Goal: Register for event/course

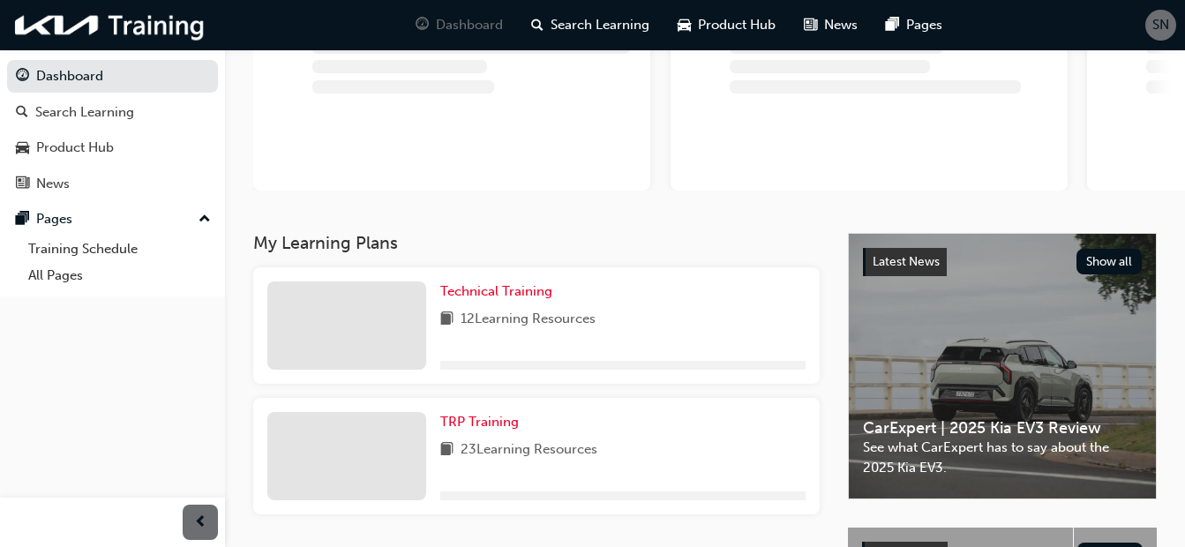
scroll to position [177, 0]
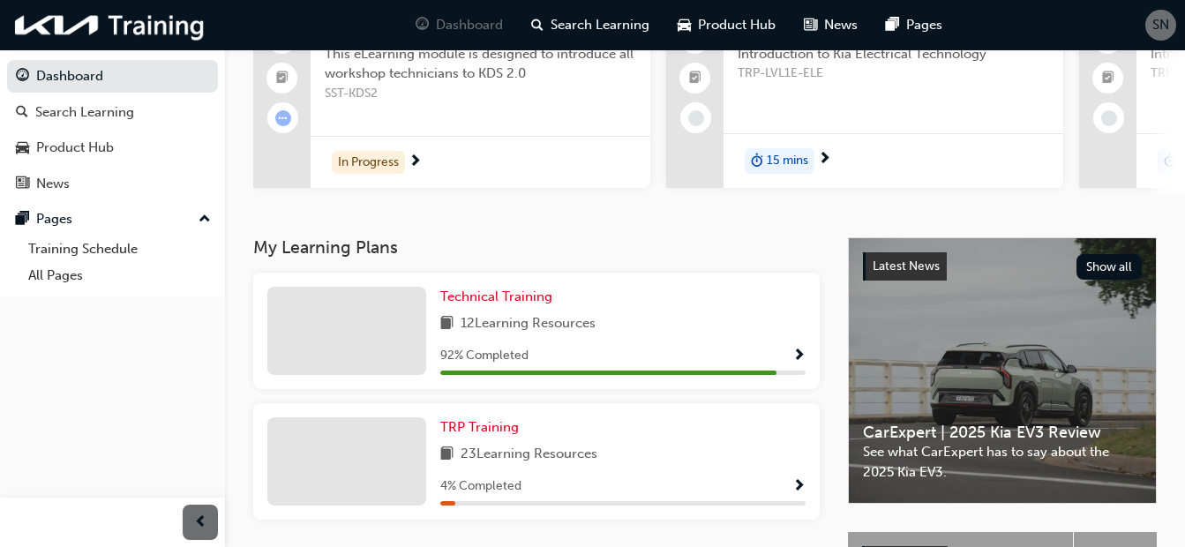
click at [680, 335] on div "12 Learning Resources" at bounding box center [622, 324] width 365 height 22
click at [797, 363] on span "Show Progress" at bounding box center [799, 357] width 13 height 16
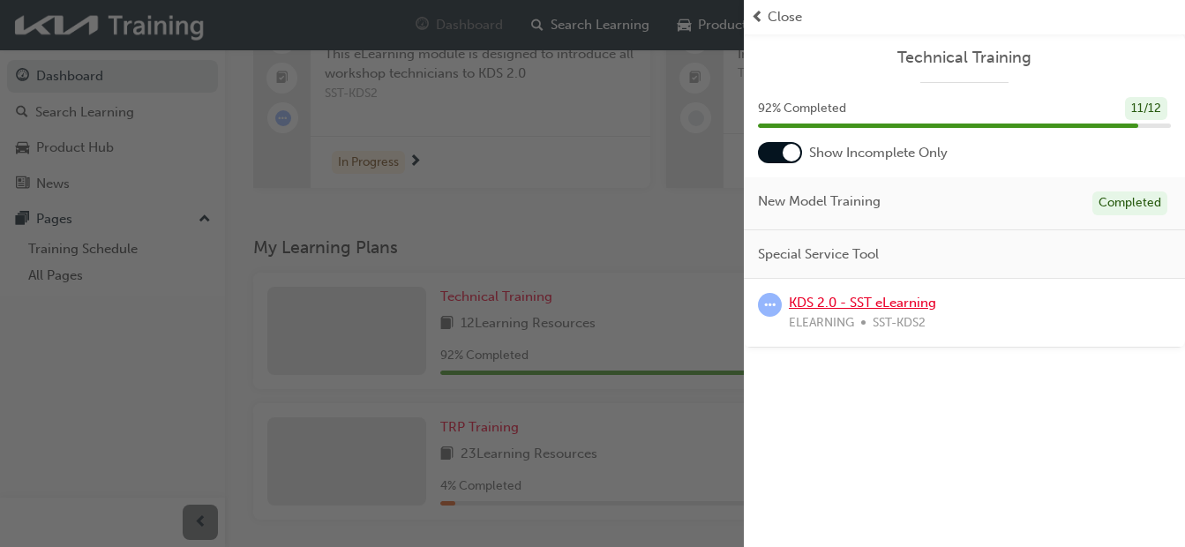
click at [820, 304] on link "KDS 2.0 - SST eLearning" at bounding box center [862, 303] width 147 height 16
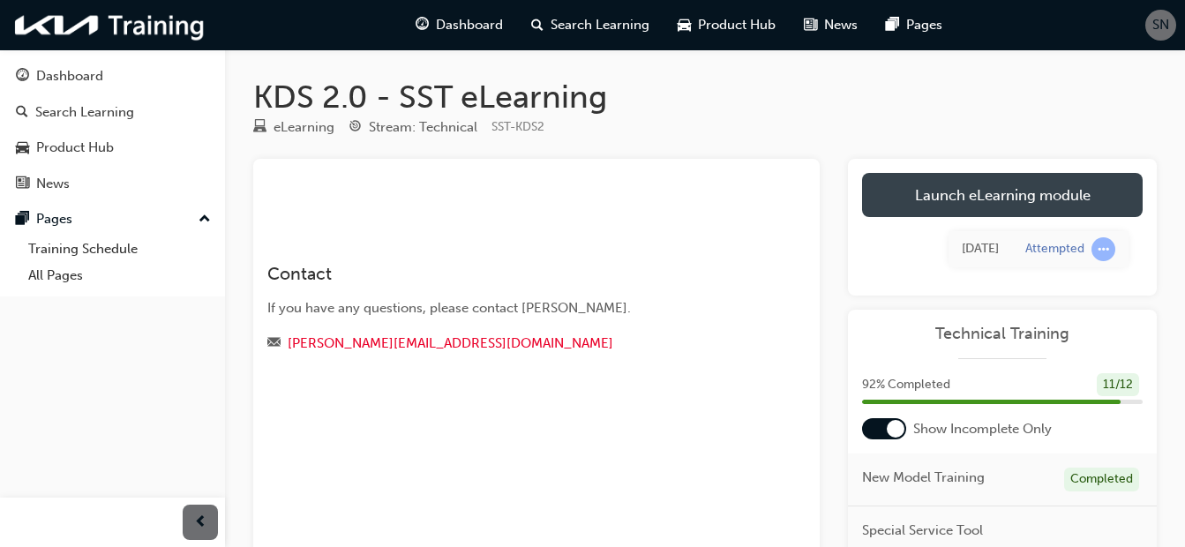
click at [944, 194] on link "Launch eLearning module" at bounding box center [1002, 195] width 281 height 44
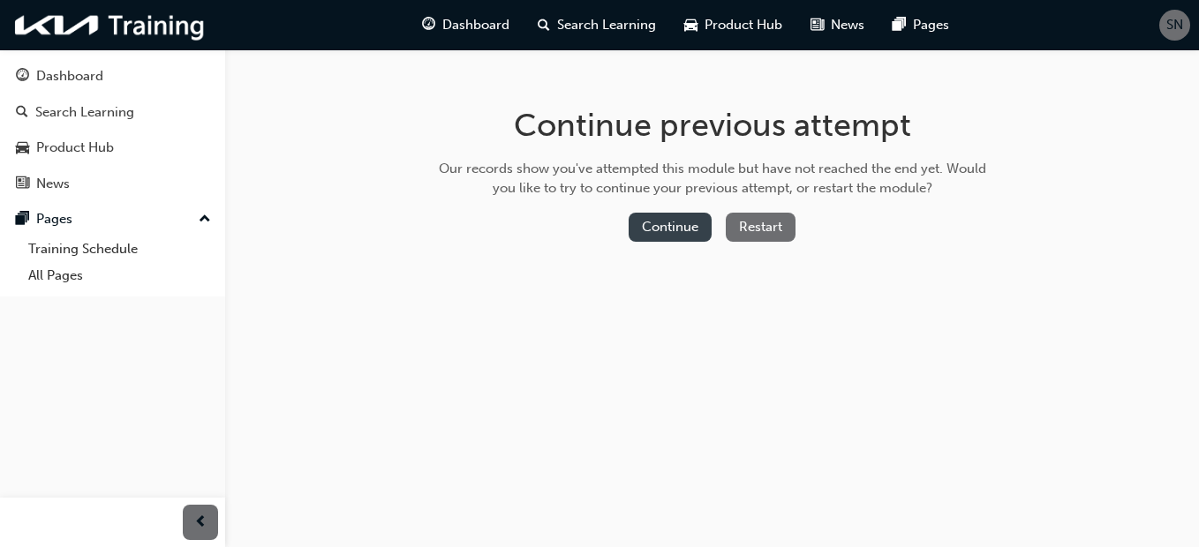
click at [664, 222] on button "Continue" at bounding box center [669, 227] width 83 height 29
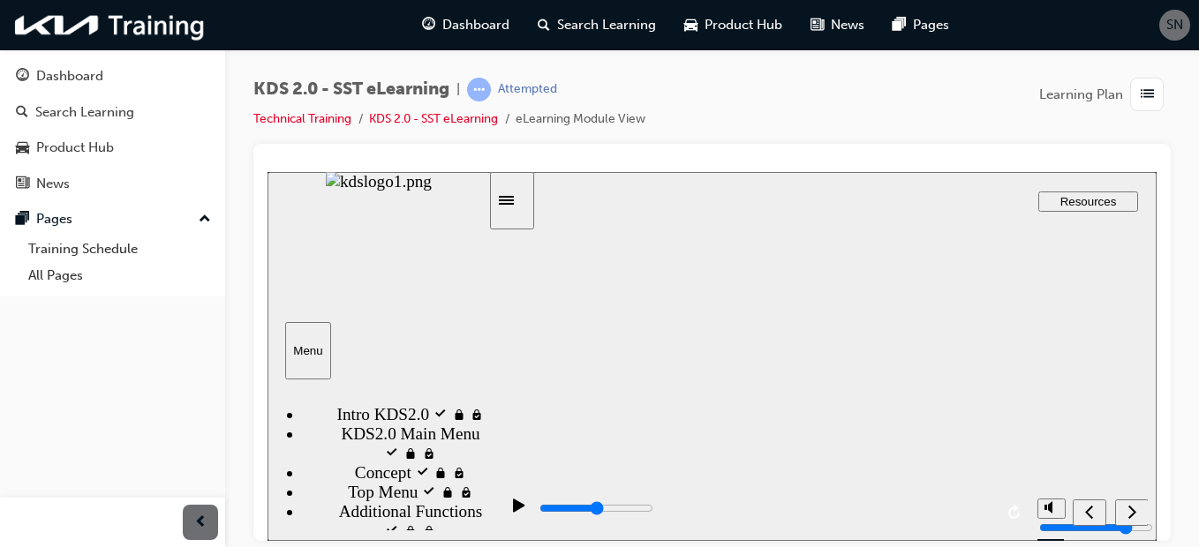
drag, startPoint x: 931, startPoint y: 394, endPoint x: 693, endPoint y: 365, distance: 240.1
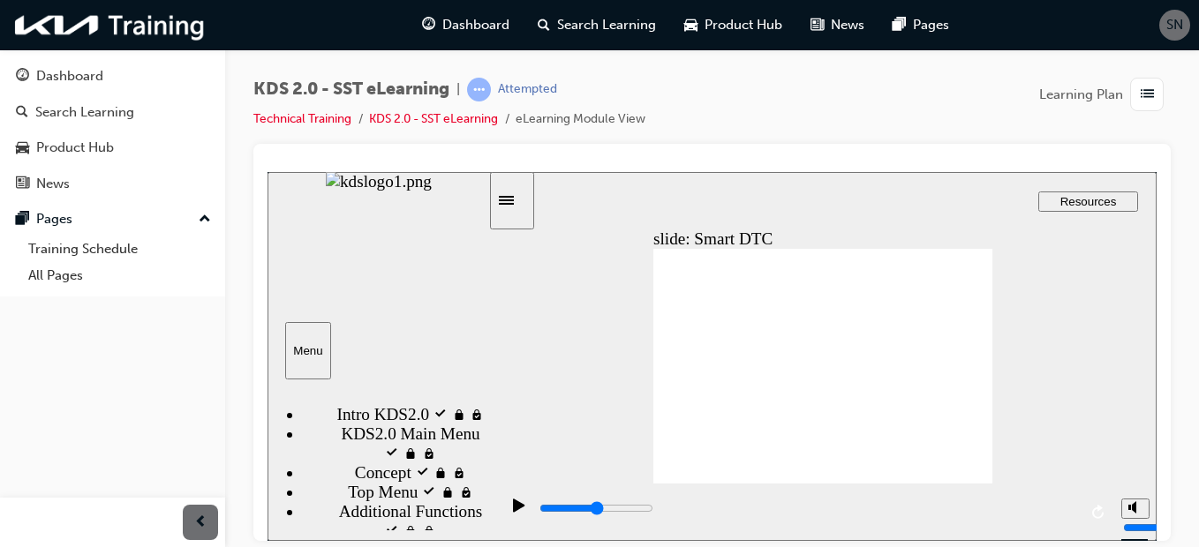
click at [513, 506] on icon "play/pause" at bounding box center [518, 504] width 11 height 13
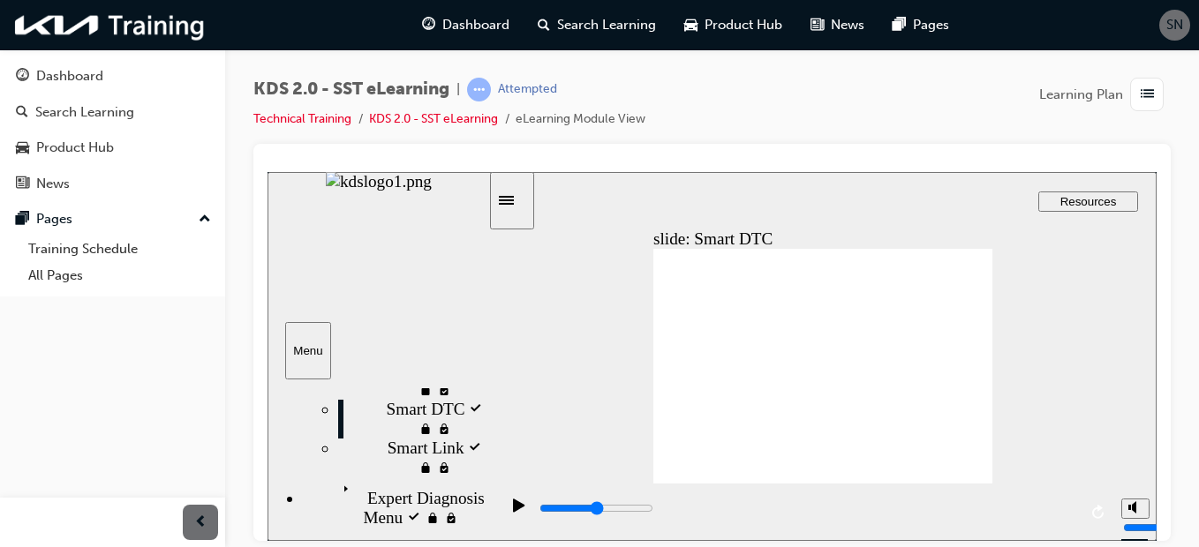
scroll to position [464, 0]
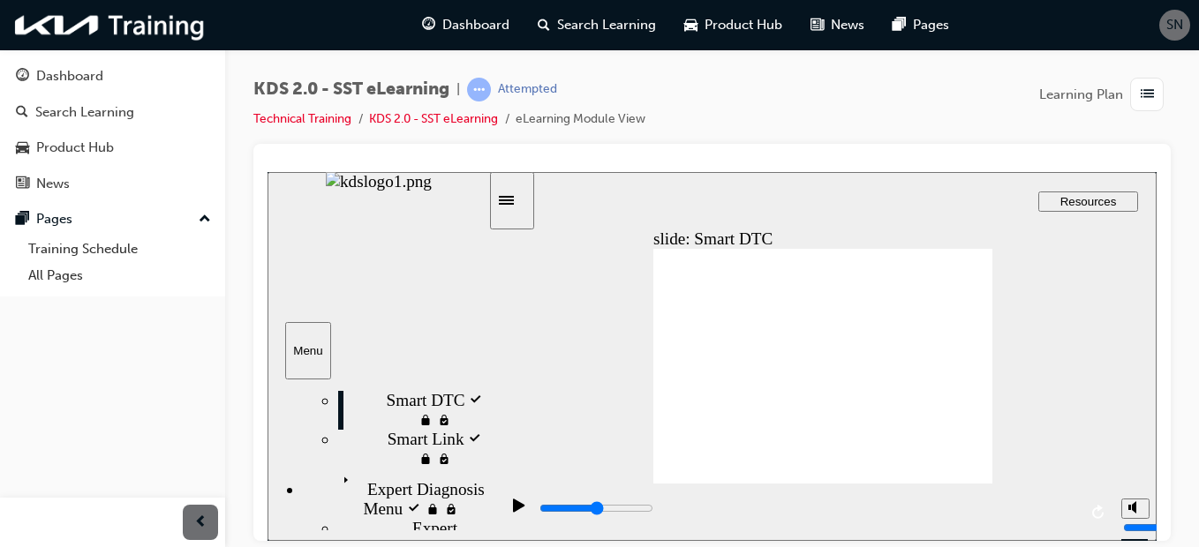
click at [513, 510] on icon "play/pause" at bounding box center [518, 504] width 11 height 13
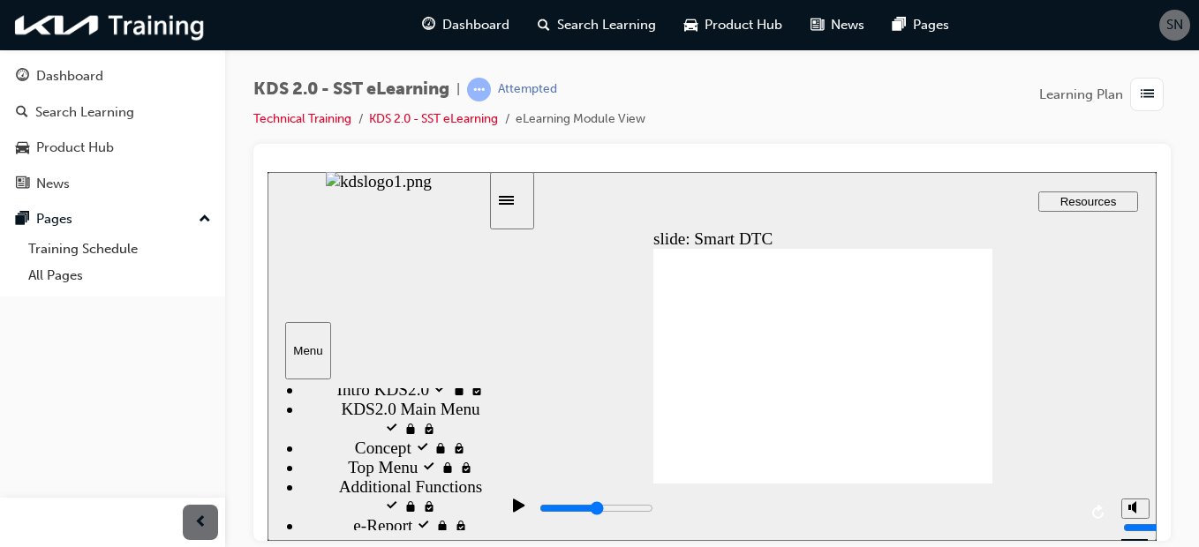
scroll to position [6, 0]
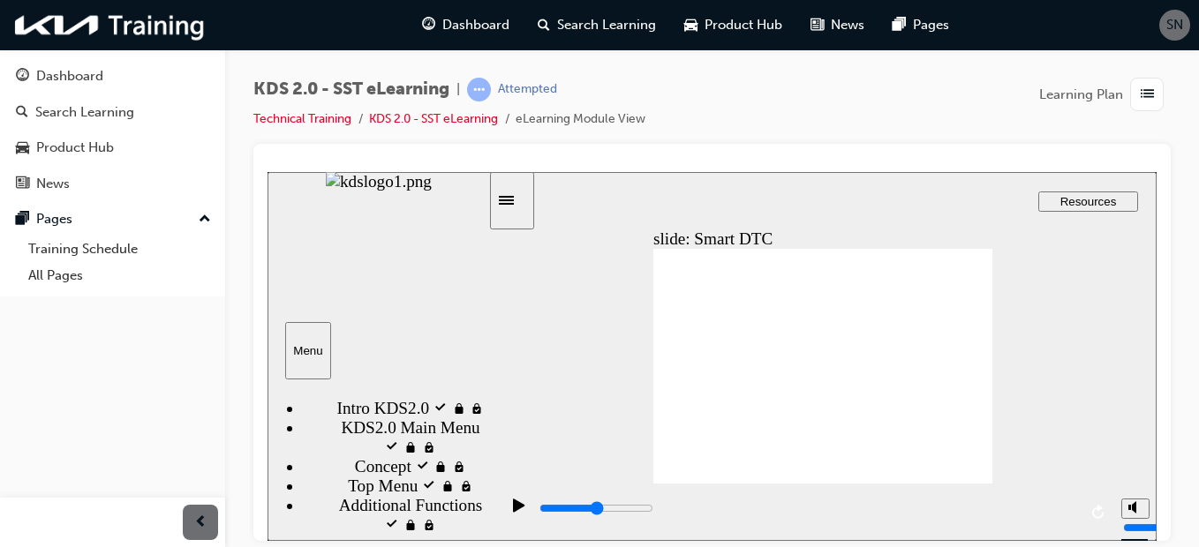
drag, startPoint x: 484, startPoint y: 520, endPoint x: 487, endPoint y: 410, distance: 110.4
click at [487, 410] on div "sidebar" at bounding box center [377, 403] width 221 height 28
click at [513, 507] on icon "play/pause" at bounding box center [519, 505] width 12 height 14
click at [513, 508] on icon "play/pause" at bounding box center [518, 504] width 11 height 13
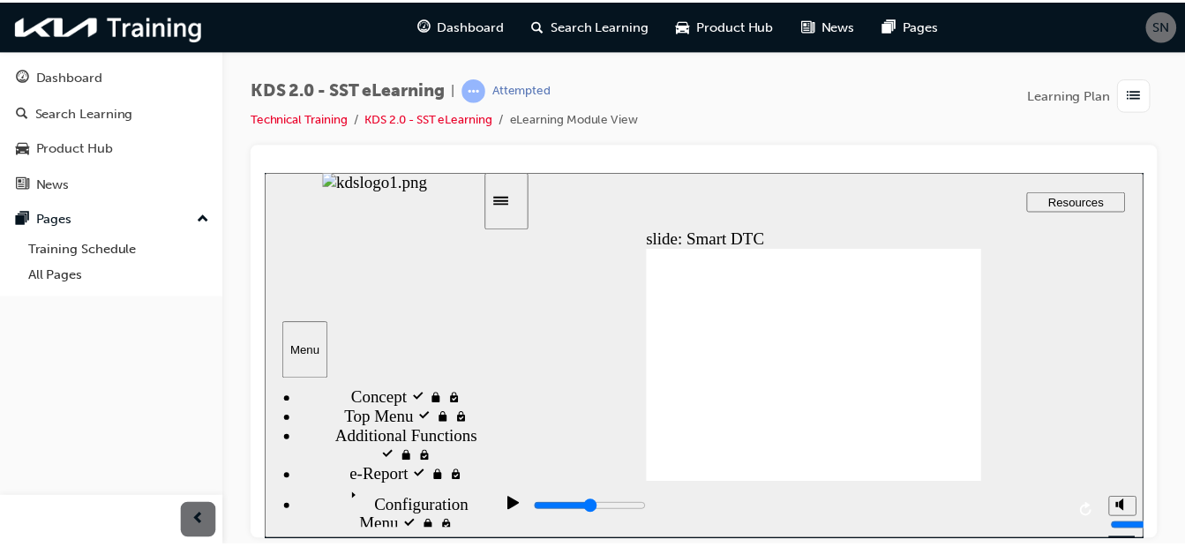
scroll to position [49, 0]
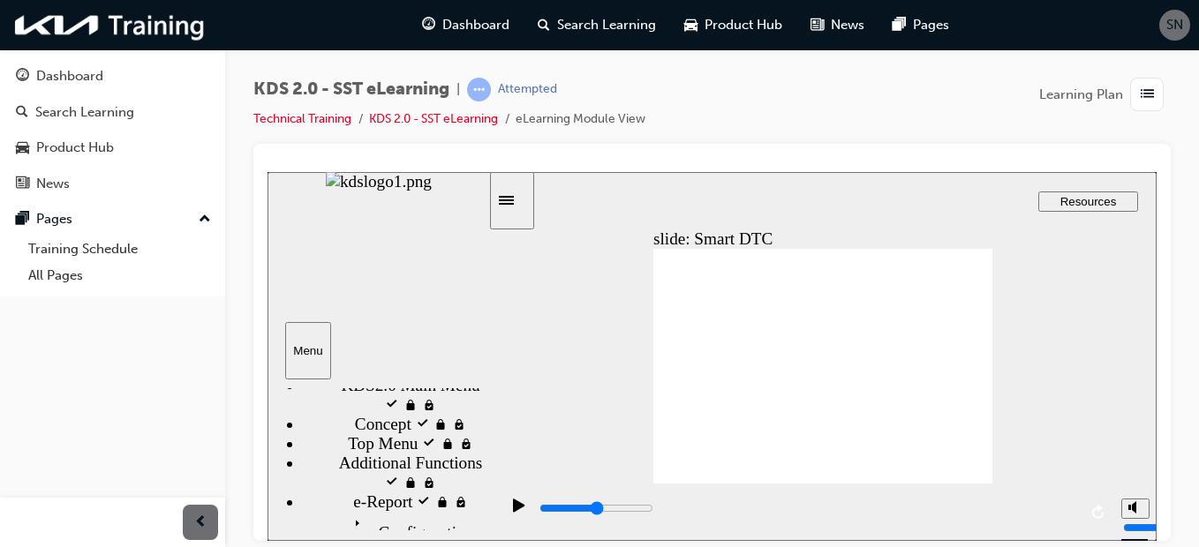
drag, startPoint x: 482, startPoint y: 470, endPoint x: 485, endPoint y: 417, distance: 53.0
click at [485, 417] on div "sidebar" at bounding box center [377, 403] width 221 height 28
click at [390, 453] on span "Top Menu locked" at bounding box center [407, 442] width 119 height 19
click at [513, 511] on icon "play/pause" at bounding box center [518, 504] width 11 height 13
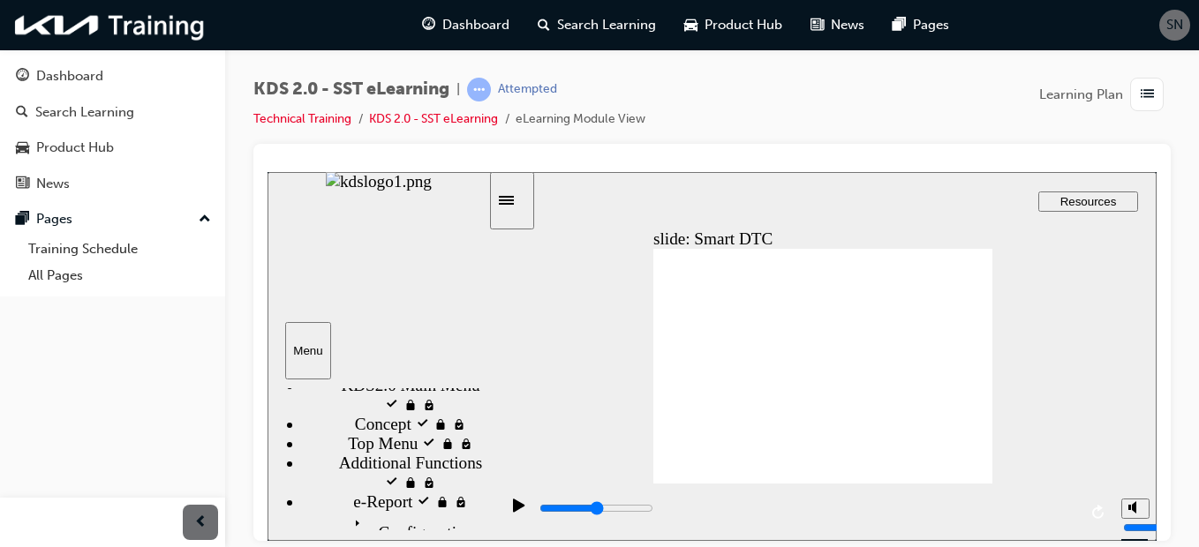
click at [513, 510] on icon "play/pause" at bounding box center [518, 504] width 11 height 13
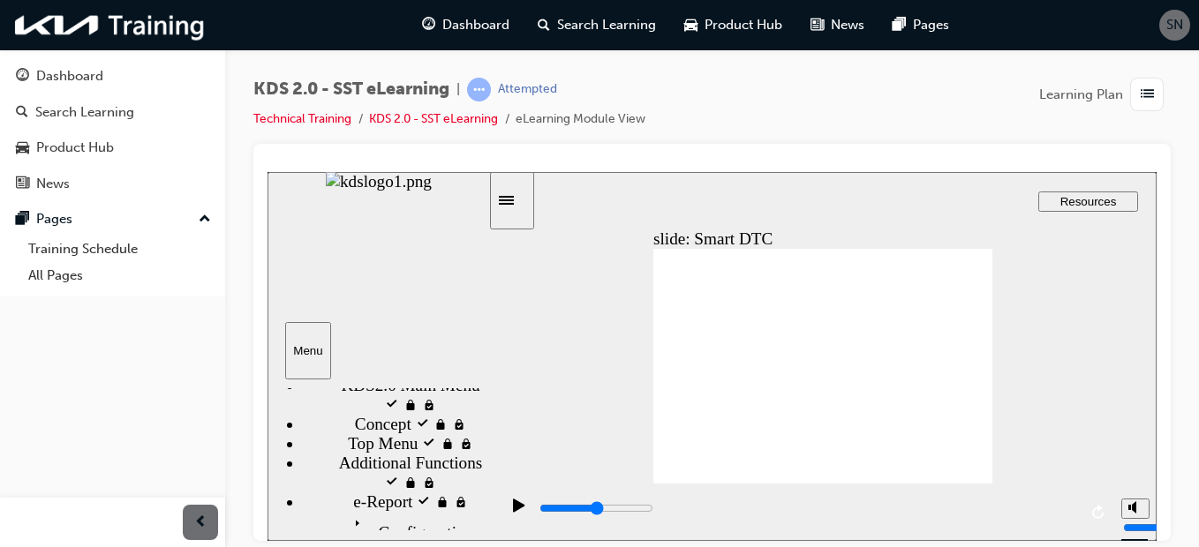
click at [1094, 510] on icon "replay" at bounding box center [1099, 511] width 14 height 14
click at [93, 80] on div "Dashboard" at bounding box center [69, 76] width 67 height 20
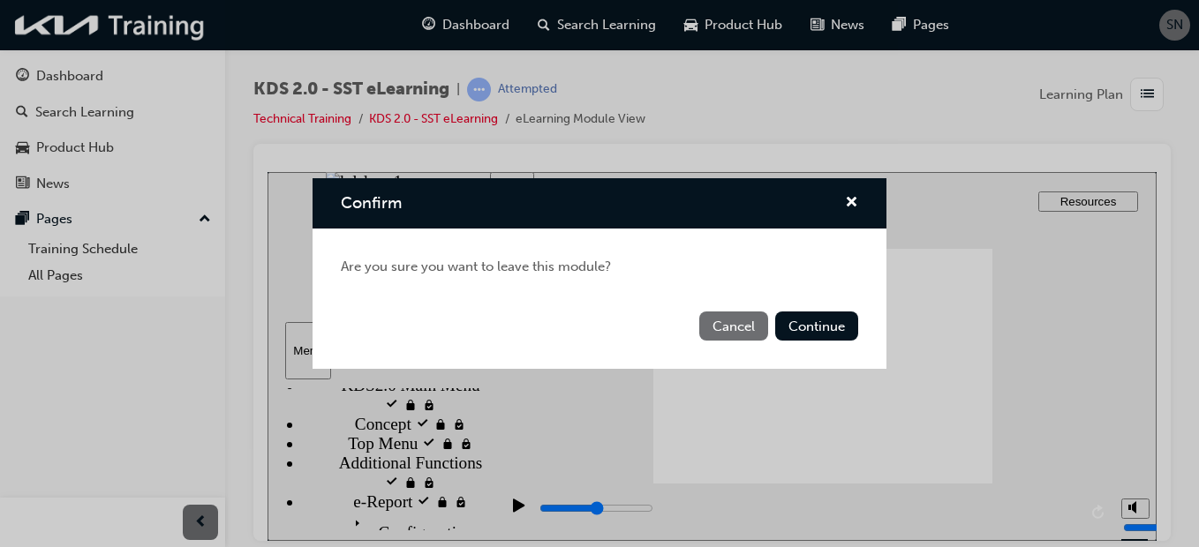
drag, startPoint x: 734, startPoint y: 327, endPoint x: 466, endPoint y: 154, distance: 319.2
click at [734, 327] on button "Cancel" at bounding box center [733, 326] width 69 height 29
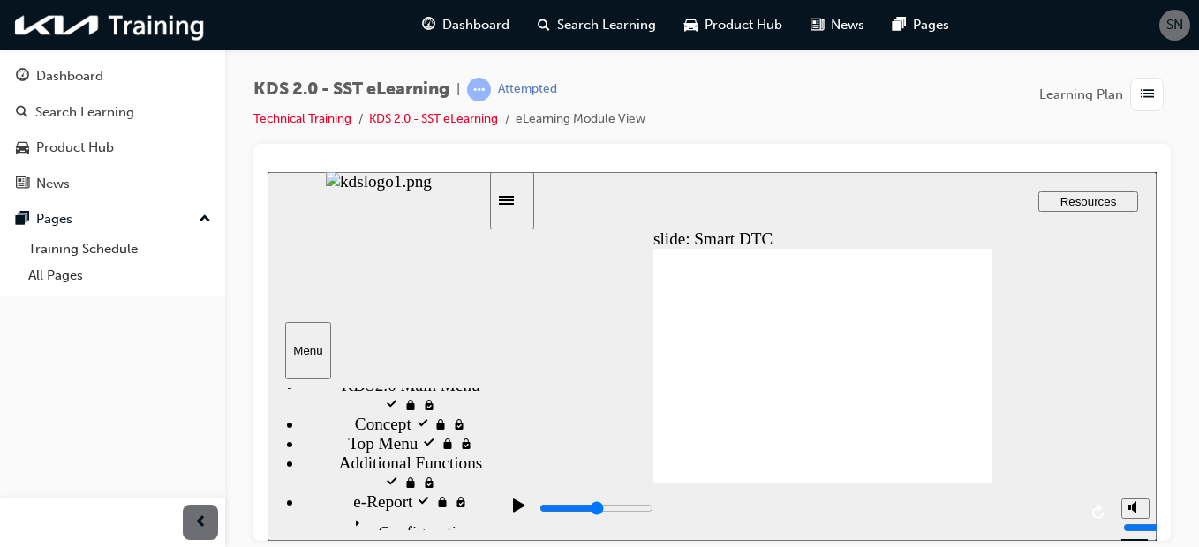
click at [516, 510] on icon "play/pause" at bounding box center [518, 504] width 11 height 13
click at [515, 509] on icon "play/pause" at bounding box center [518, 504] width 11 height 13
click at [513, 511] on icon "play/pause" at bounding box center [518, 504] width 11 height 13
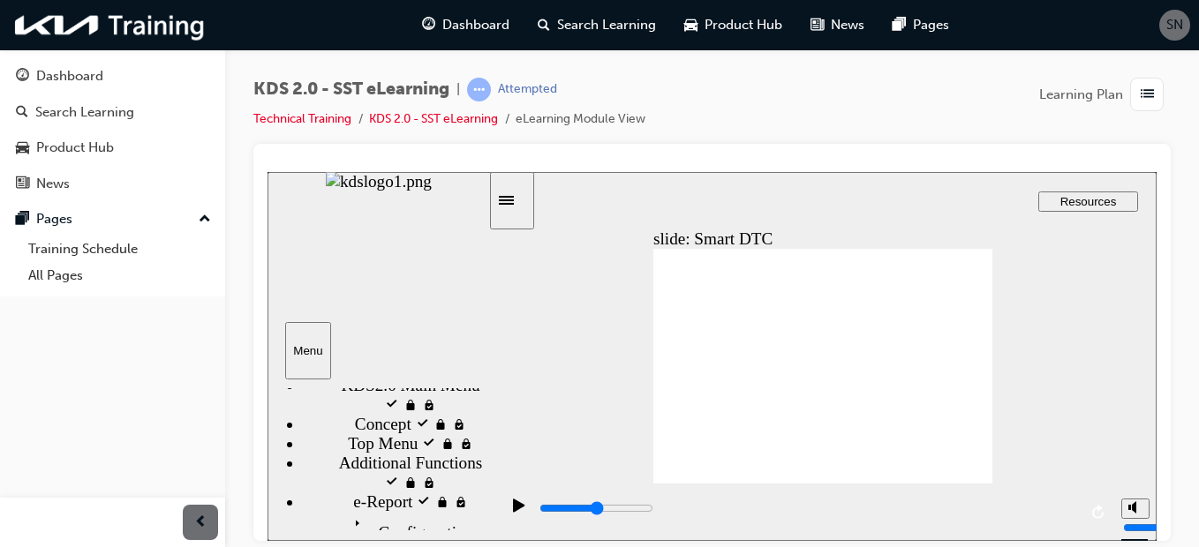
click at [513, 511] on icon "play/pause" at bounding box center [518, 504] width 11 height 13
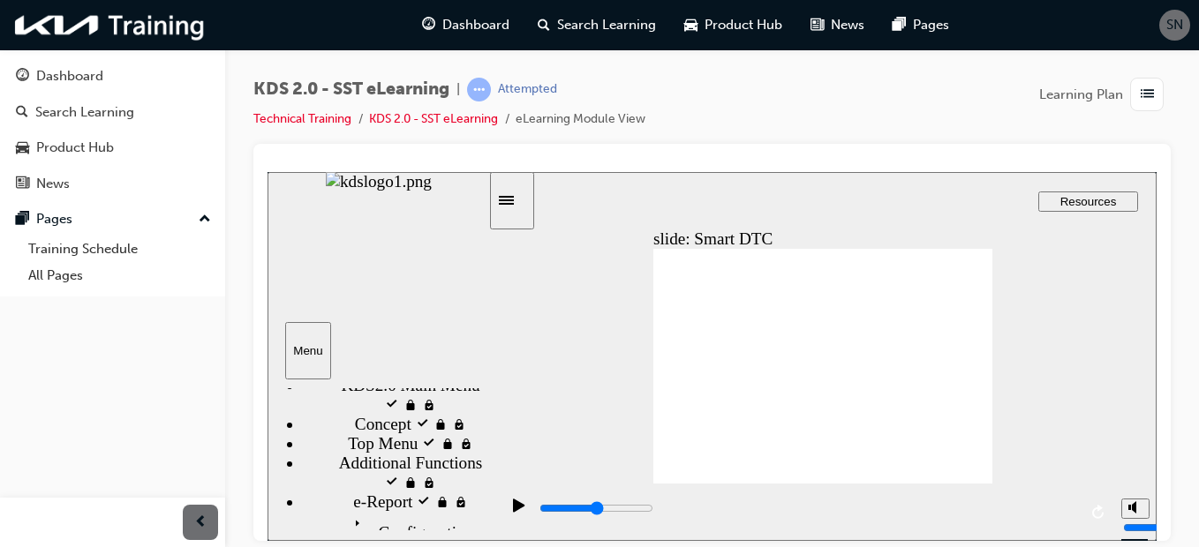
click at [513, 511] on icon "play/pause" at bounding box center [518, 504] width 11 height 13
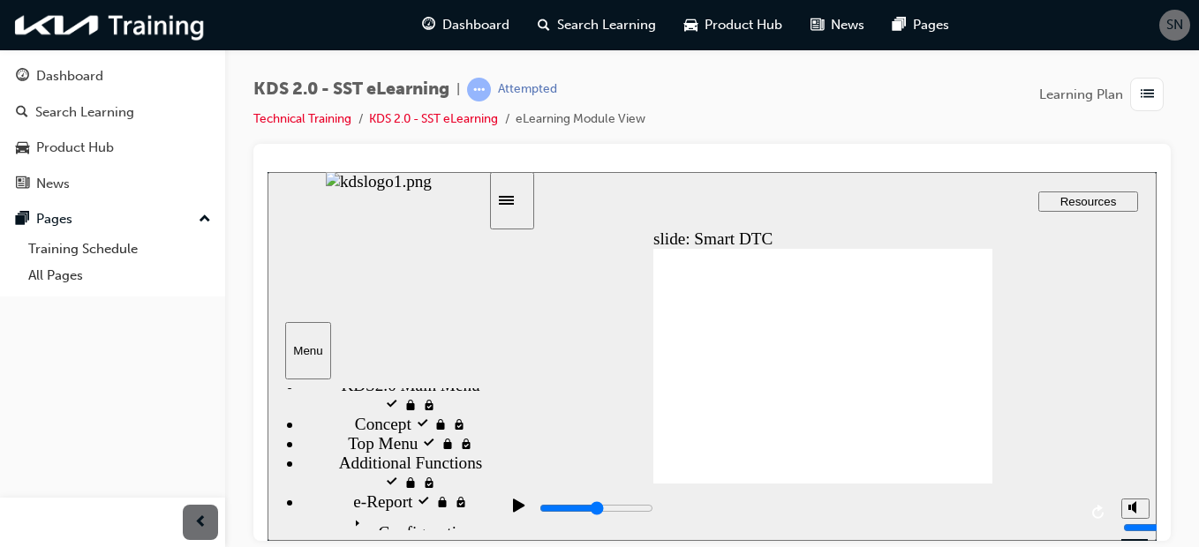
click at [513, 511] on icon "play/pause" at bounding box center [518, 504] width 11 height 13
click at [1131, 447] on polygon "volume" at bounding box center [1133, 440] width 4 height 12
drag, startPoint x: 1129, startPoint y: 481, endPoint x: 1135, endPoint y: 392, distance: 89.4
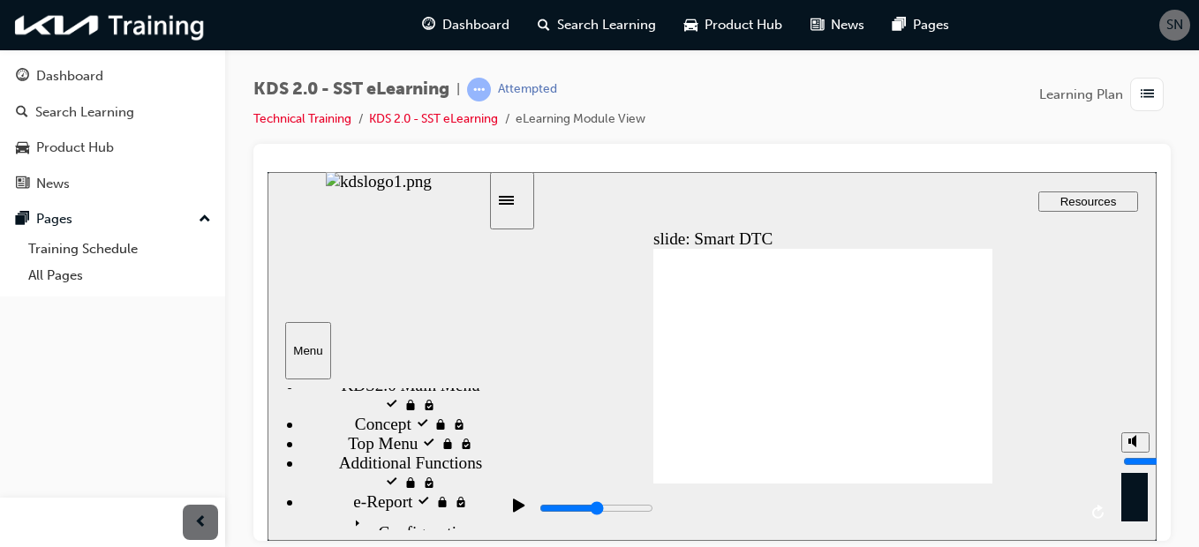
type input "10"
click at [1135, 454] on input "volume" at bounding box center [1180, 461] width 114 height 14
click at [908, 510] on div "playback controls" at bounding box center [805, 511] width 613 height 57
click at [548, 509] on div "playback controls" at bounding box center [805, 511] width 613 height 57
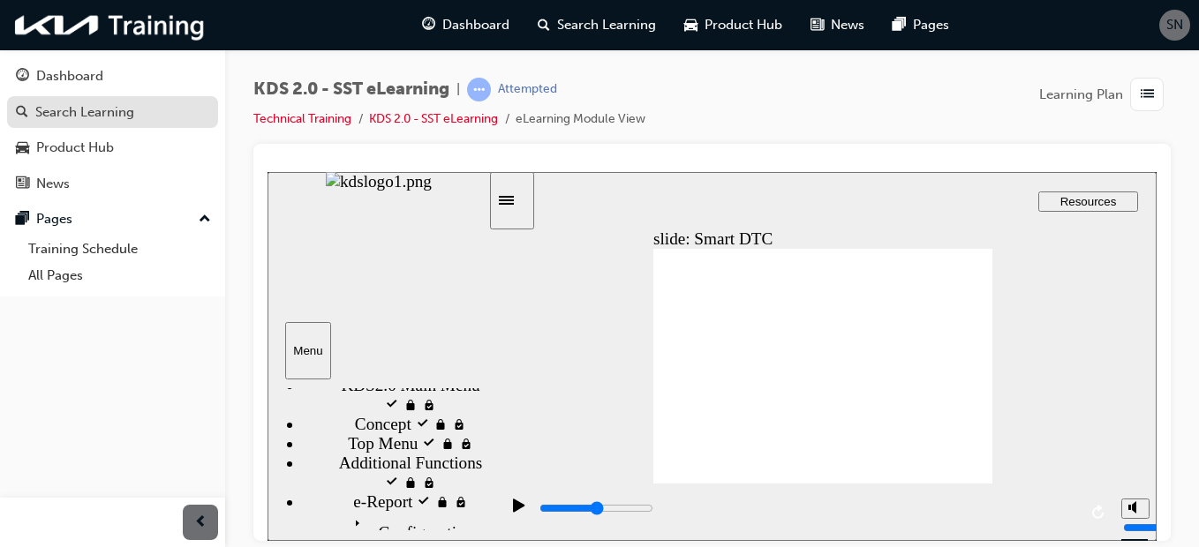
click at [146, 116] on div "Search Learning" at bounding box center [112, 112] width 193 height 22
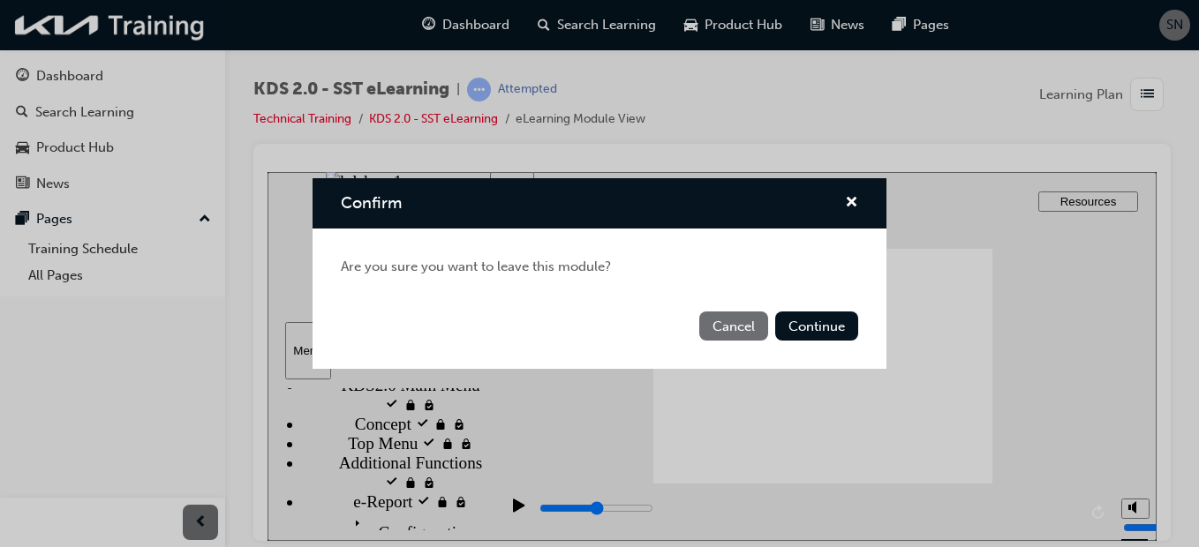
click at [748, 330] on button "Cancel" at bounding box center [733, 326] width 69 height 29
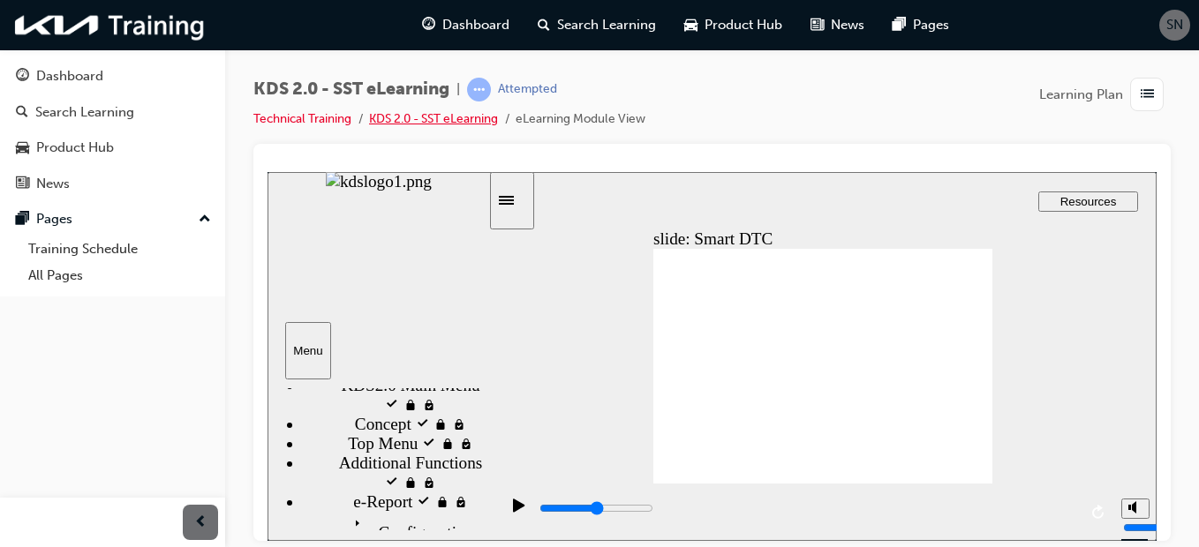
click at [463, 115] on link "KDS 2.0 - SST eLearning" at bounding box center [433, 118] width 129 height 15
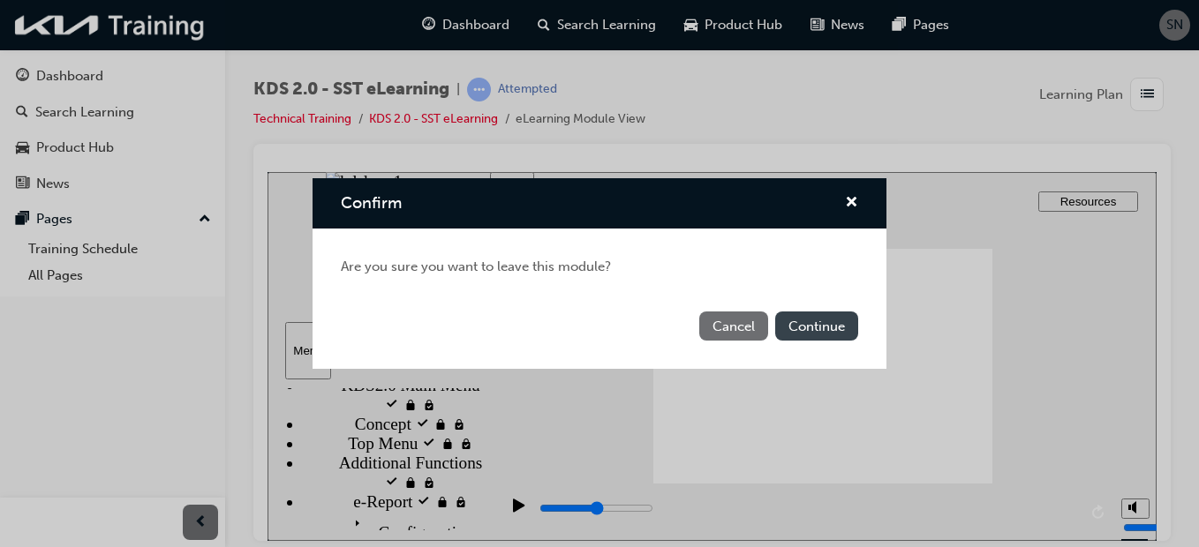
click at [838, 327] on button "Continue" at bounding box center [816, 326] width 83 height 29
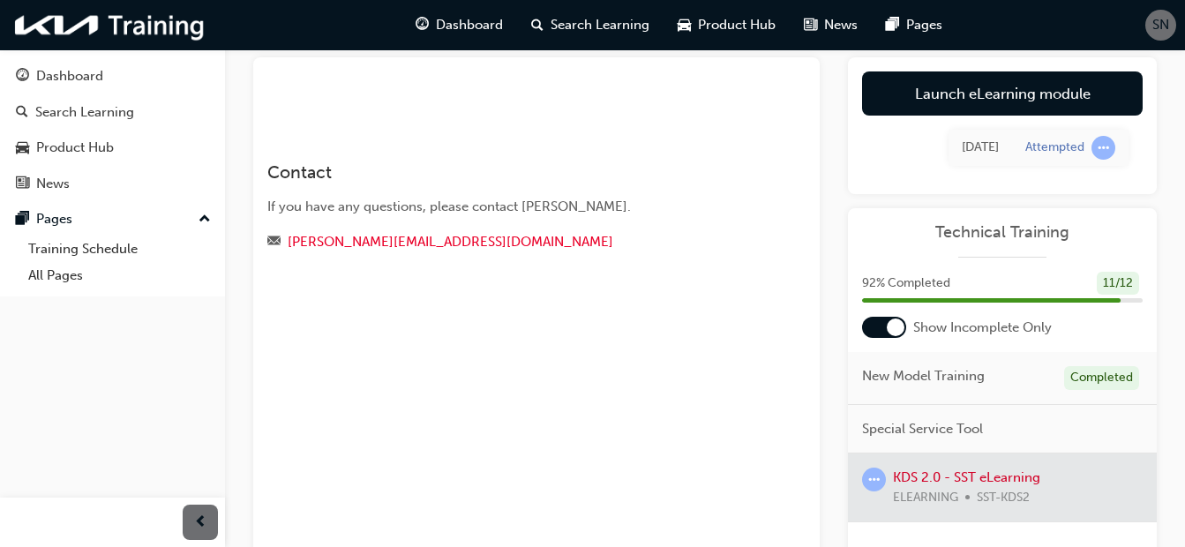
scroll to position [7, 0]
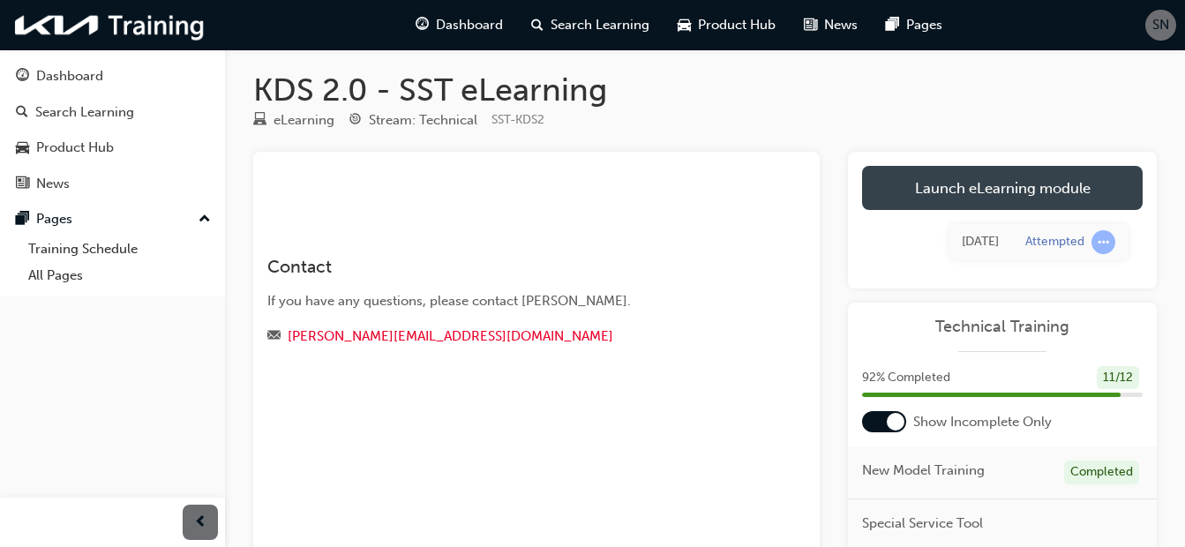
click at [964, 188] on link "Launch eLearning module" at bounding box center [1002, 188] width 281 height 44
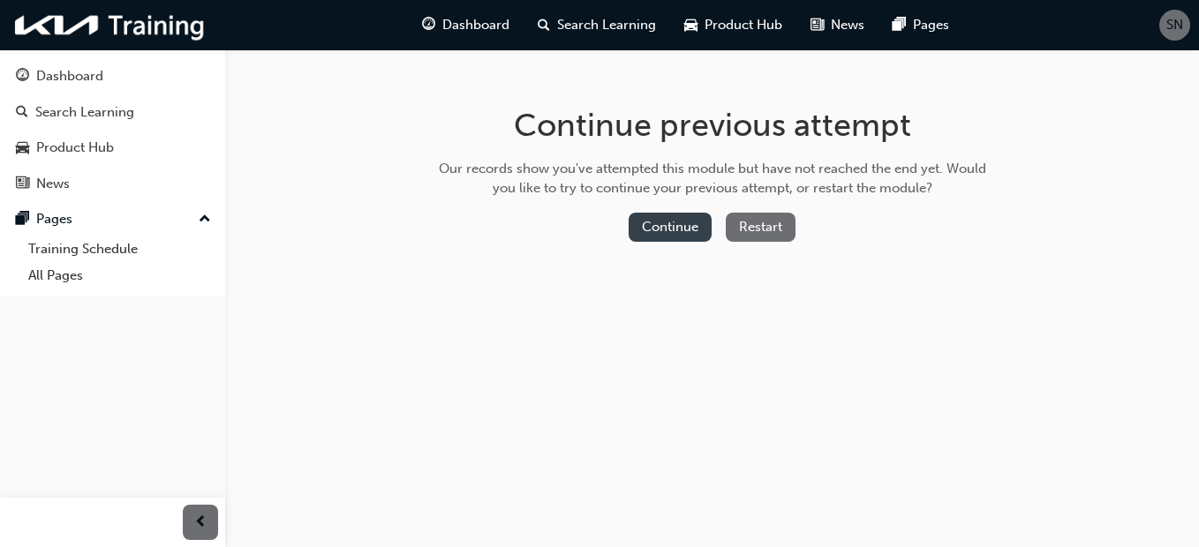
click at [676, 227] on button "Continue" at bounding box center [669, 227] width 83 height 29
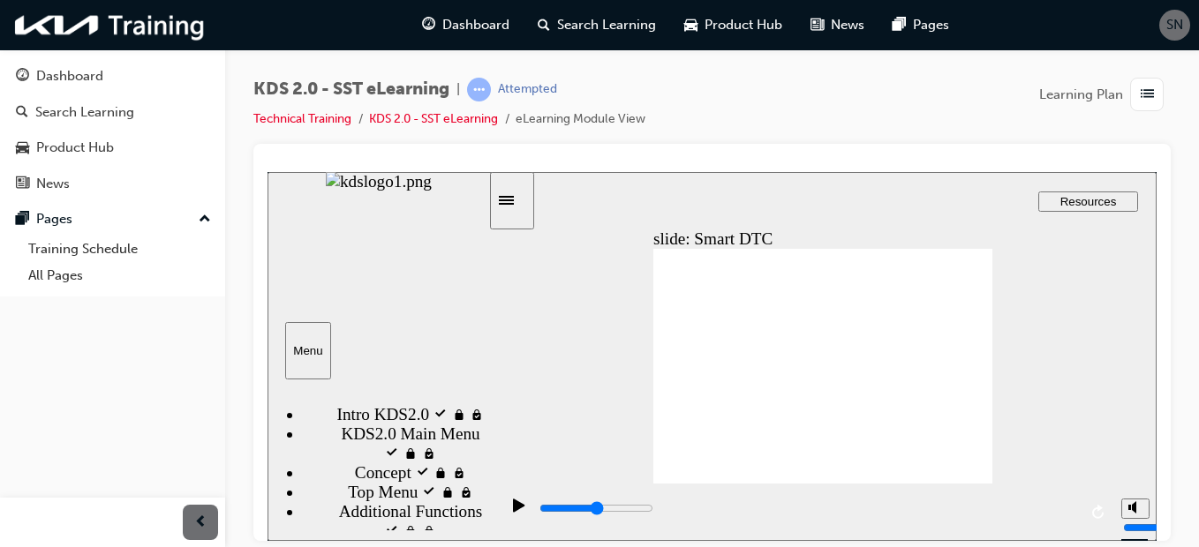
click at [513, 509] on icon "play/pause" at bounding box center [518, 504] width 11 height 13
click at [513, 507] on icon "play/pause" at bounding box center [518, 504] width 11 height 13
click at [464, 112] on link "KDS 2.0 - SST eLearning" at bounding box center [433, 118] width 129 height 15
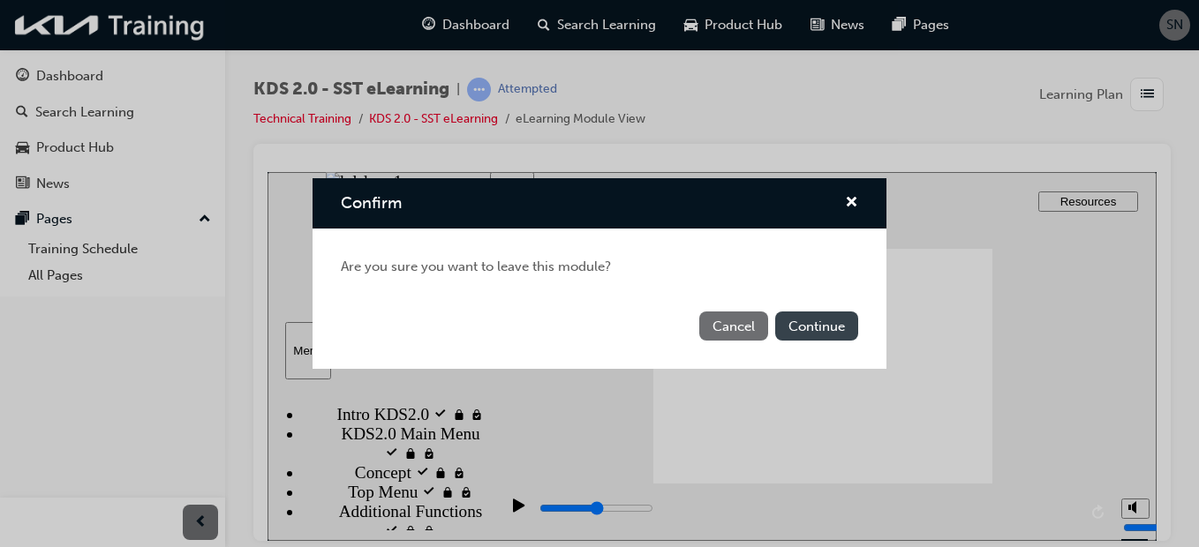
click at [830, 327] on button "Continue" at bounding box center [816, 326] width 83 height 29
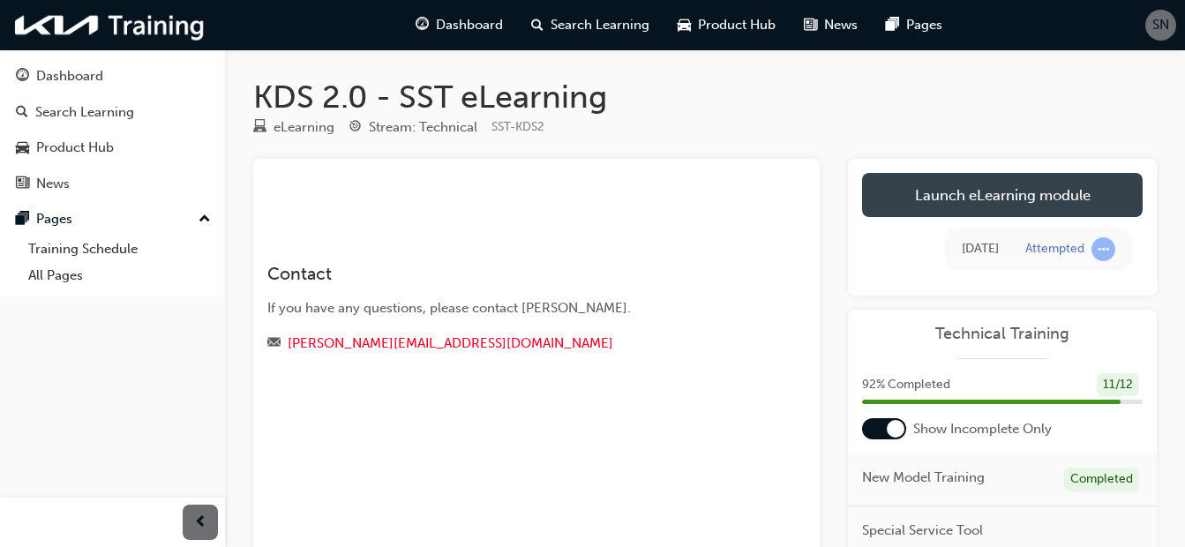
click at [977, 187] on link "Launch eLearning module" at bounding box center [1002, 195] width 281 height 44
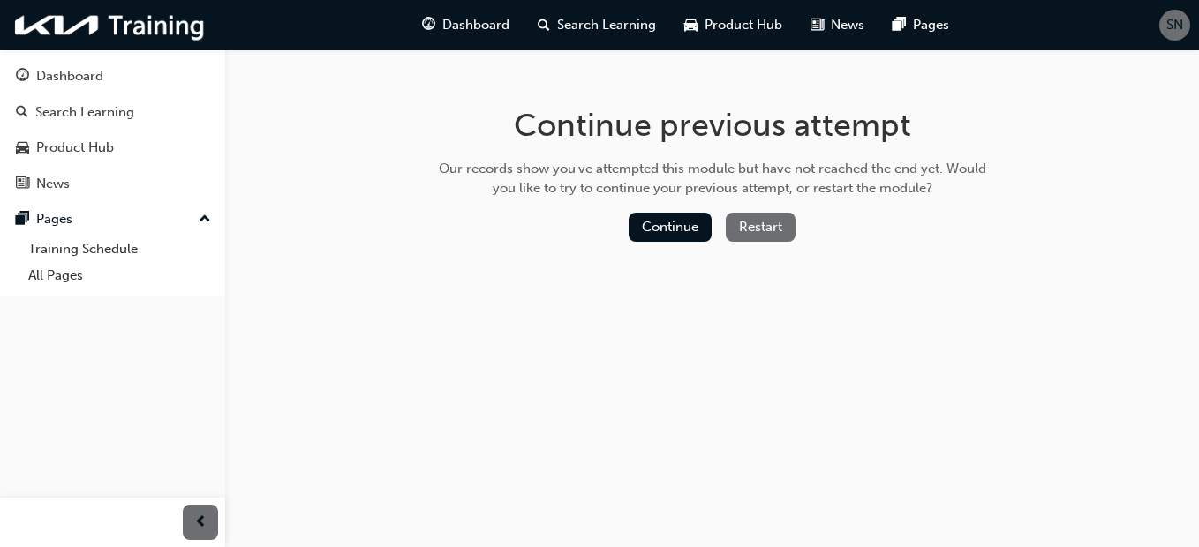
click at [761, 227] on button "Restart" at bounding box center [760, 227] width 70 height 29
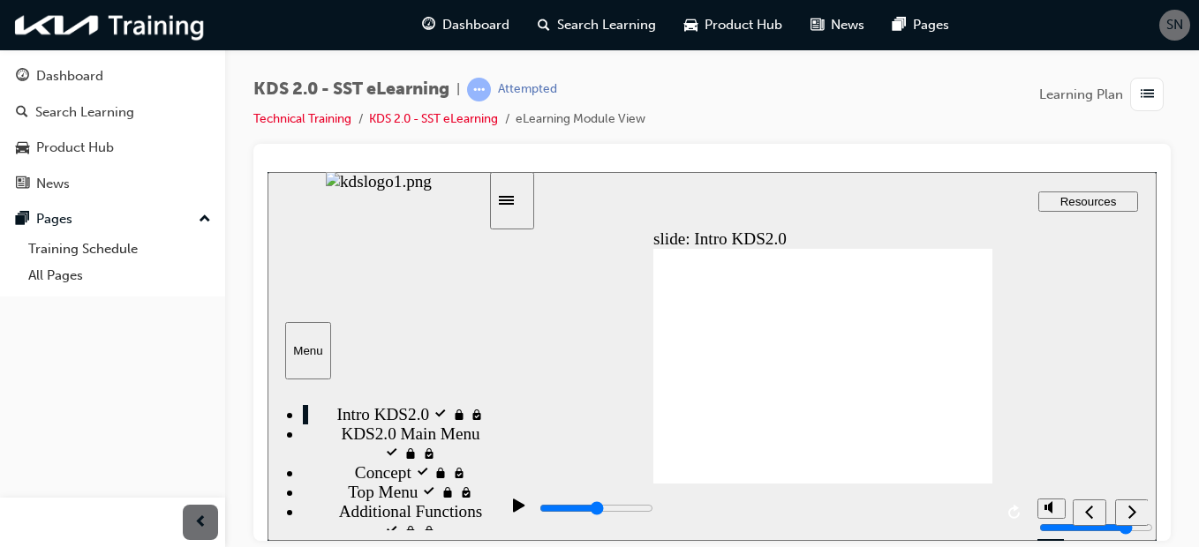
click at [513, 509] on icon "play/pause" at bounding box center [518, 504] width 11 height 13
click at [513, 510] on icon "play/pause" at bounding box center [518, 504] width 11 height 13
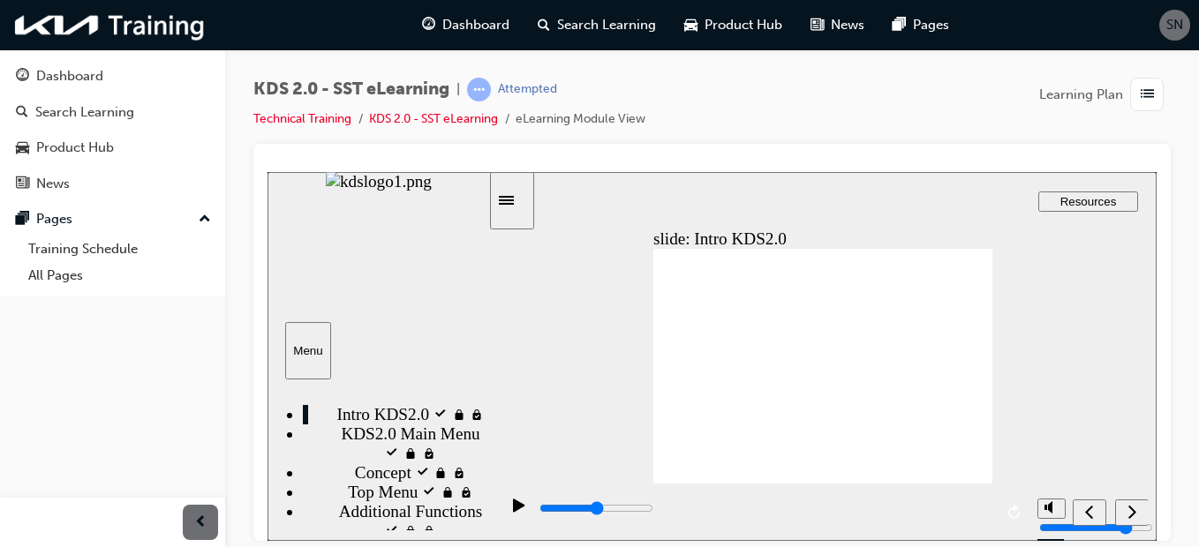
click at [513, 510] on icon "play/pause" at bounding box center [518, 504] width 11 height 13
click at [312, 347] on div "Menu" at bounding box center [308, 349] width 32 height 13
click at [432, 191] on img "sidebar" at bounding box center [379, 180] width 106 height 19
click at [477, 22] on span "Dashboard" at bounding box center [475, 25] width 67 height 20
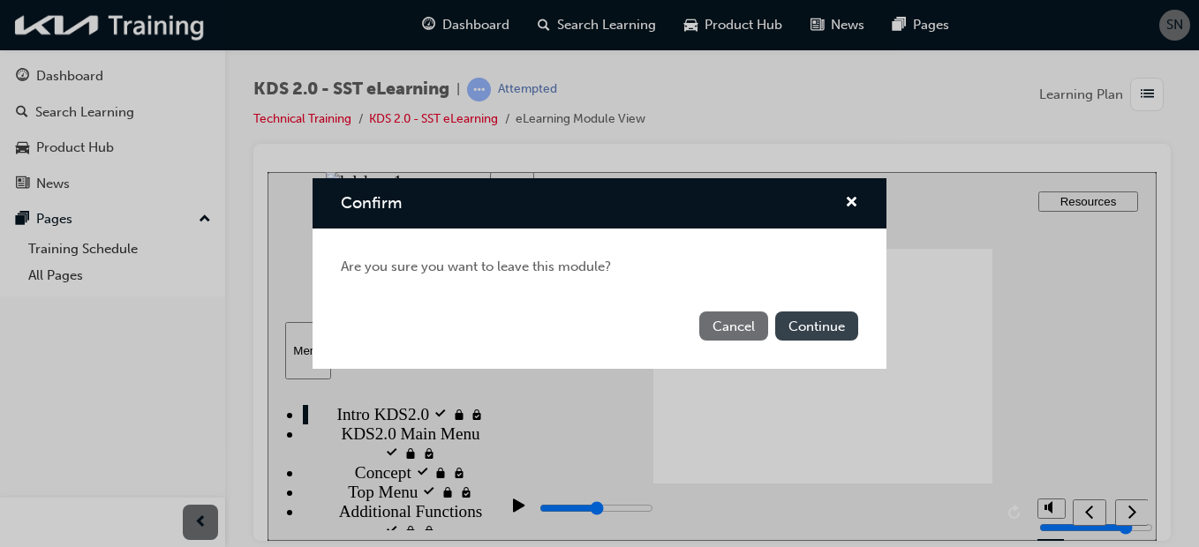
click at [826, 325] on button "Continue" at bounding box center [816, 326] width 83 height 29
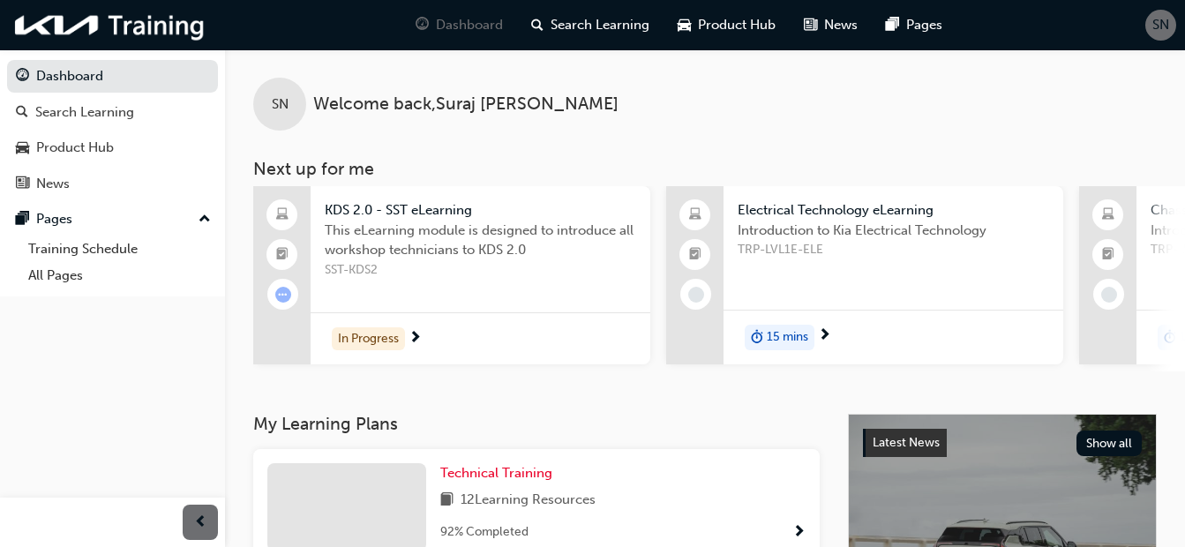
click at [417, 334] on span "next-icon" at bounding box center [415, 339] width 13 height 16
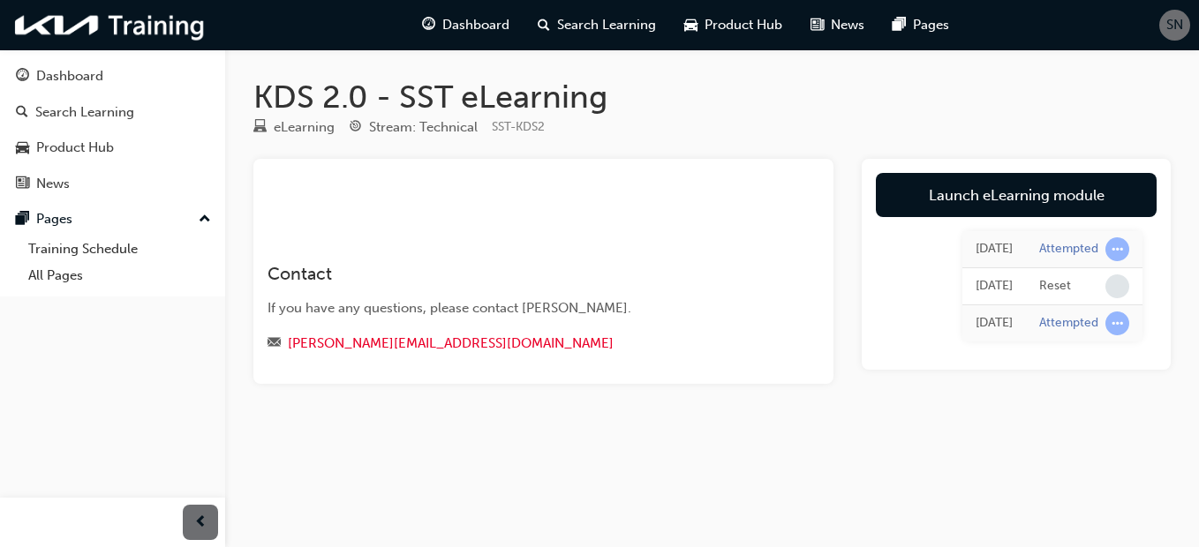
click at [1041, 197] on link "Launch eLearning module" at bounding box center [1016, 195] width 281 height 44
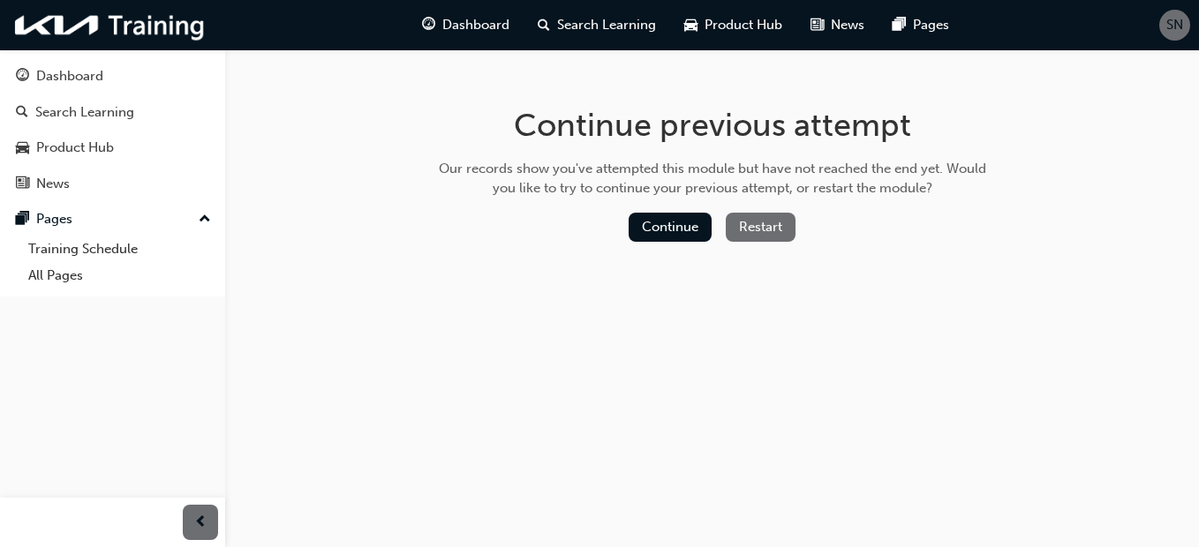
click at [763, 230] on button "Restart" at bounding box center [760, 227] width 70 height 29
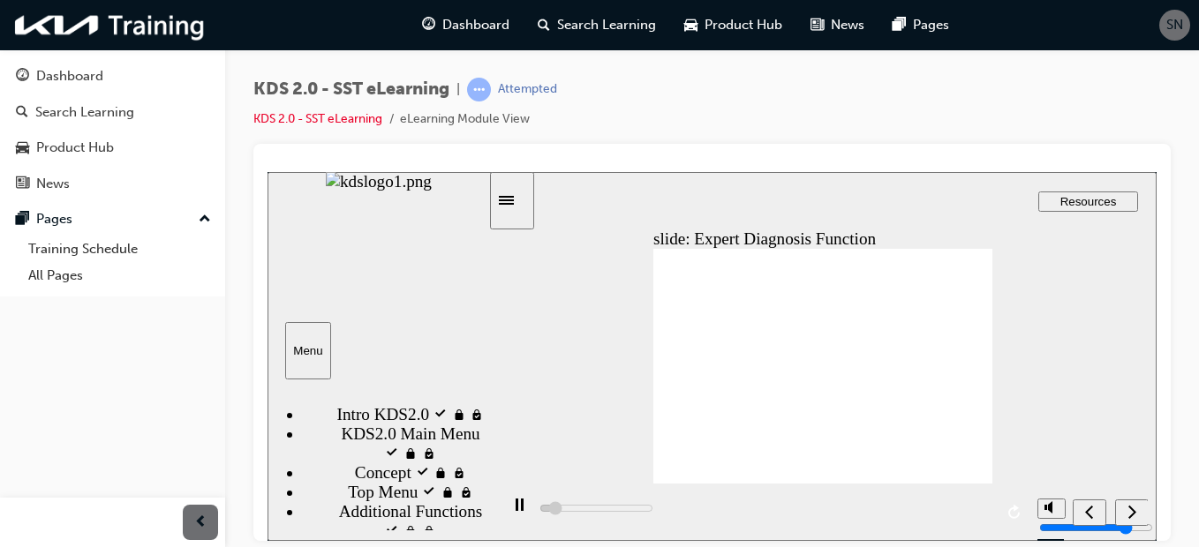
scroll to position [88, 0]
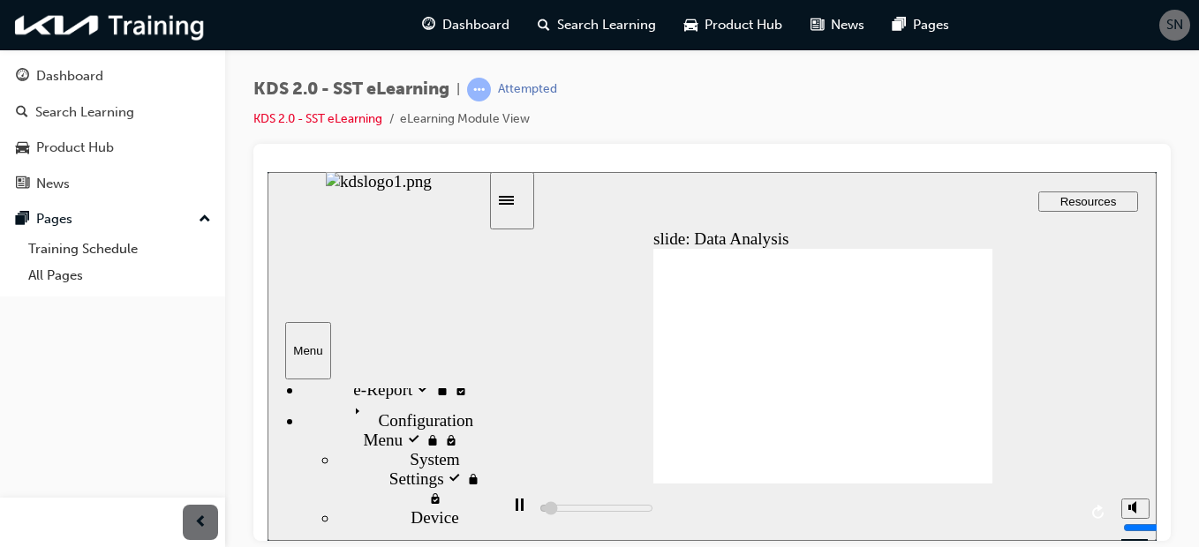
scroll to position [177, 0]
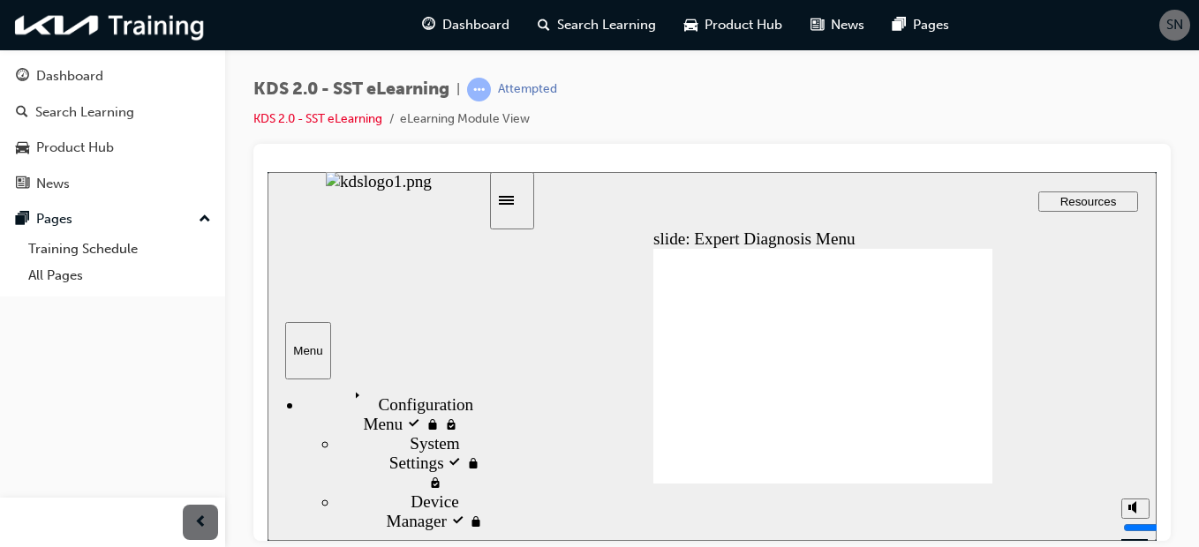
type input "28500"
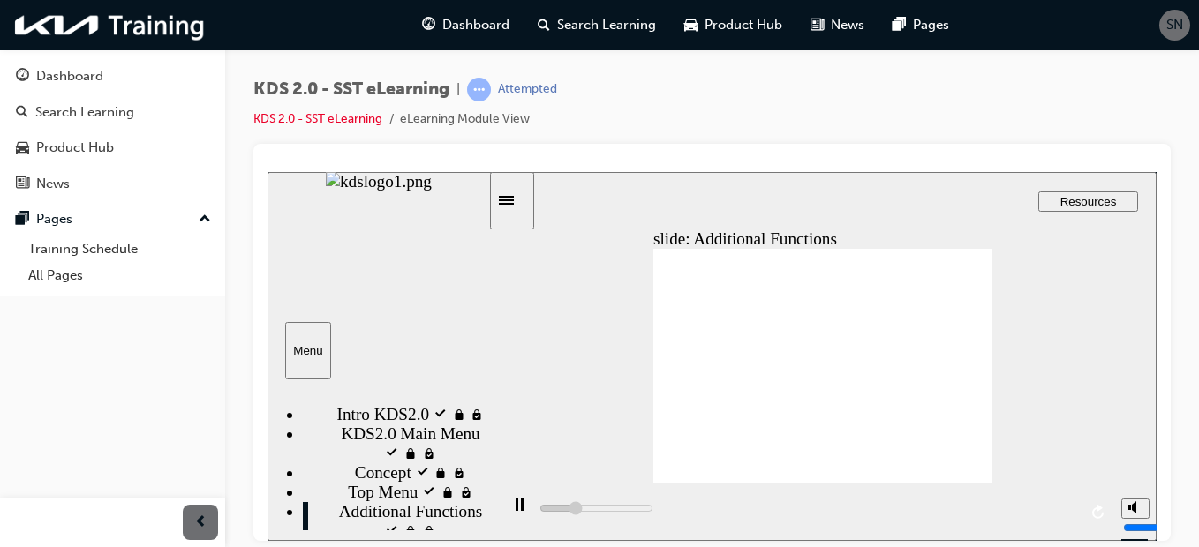
scroll to position [177, 0]
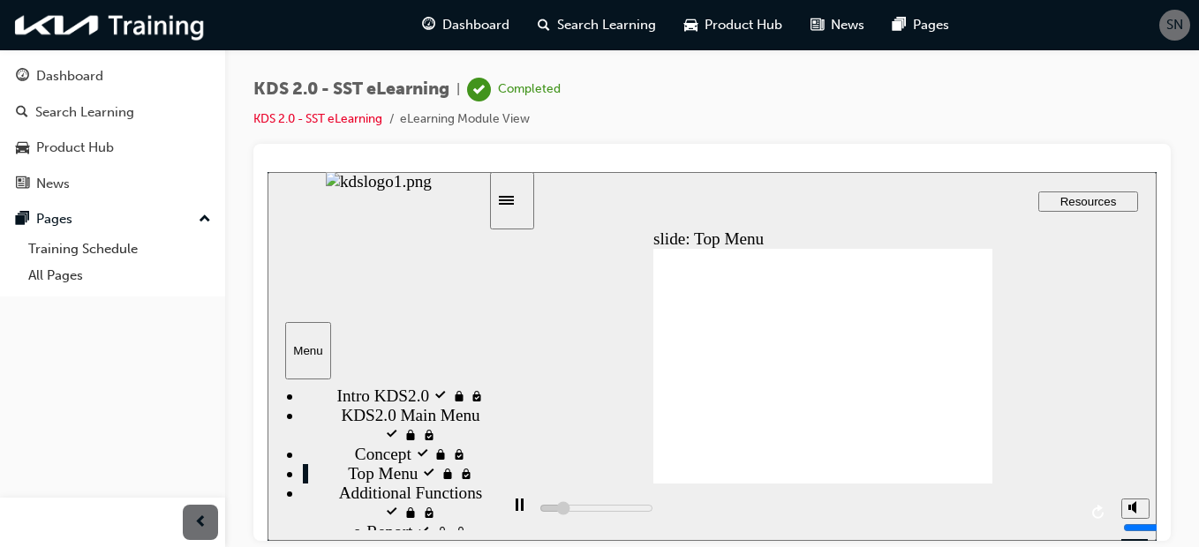
scroll to position [0, 0]
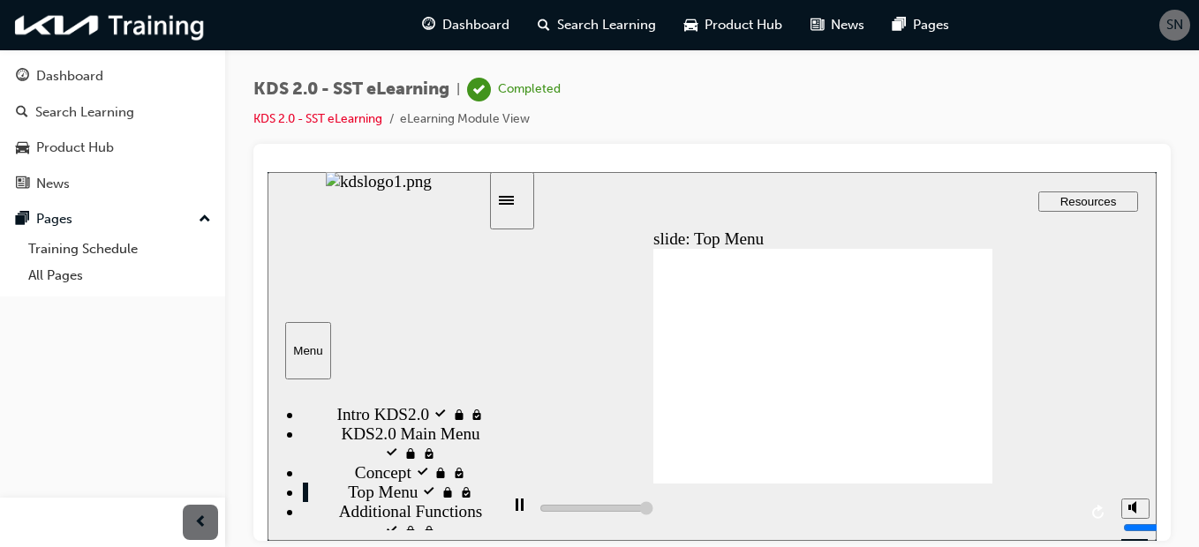
type input "75800"
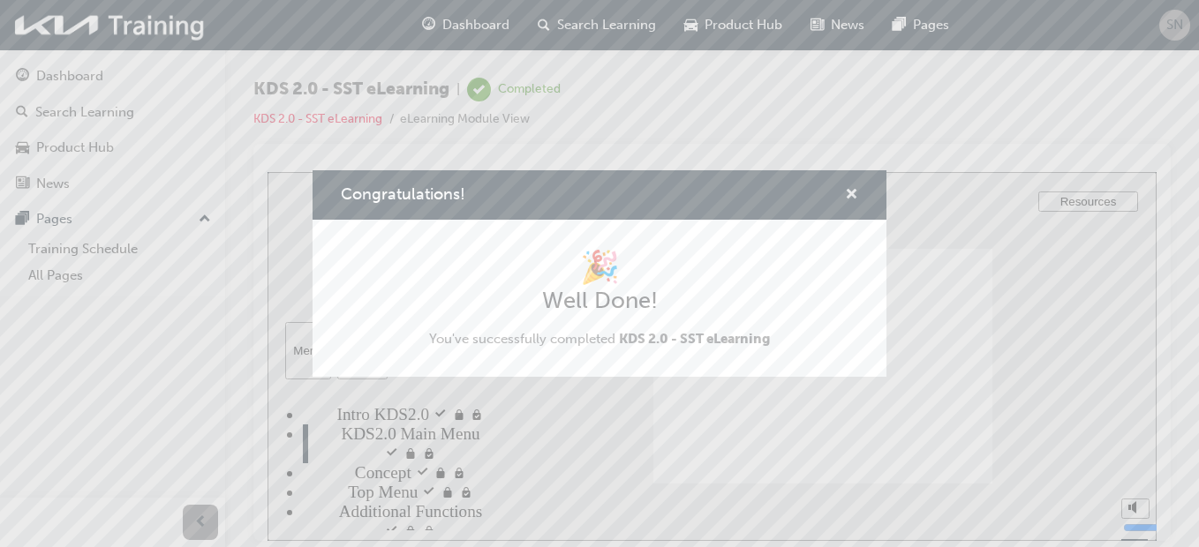
click at [846, 188] on span "cross-icon" at bounding box center [851, 196] width 13 height 16
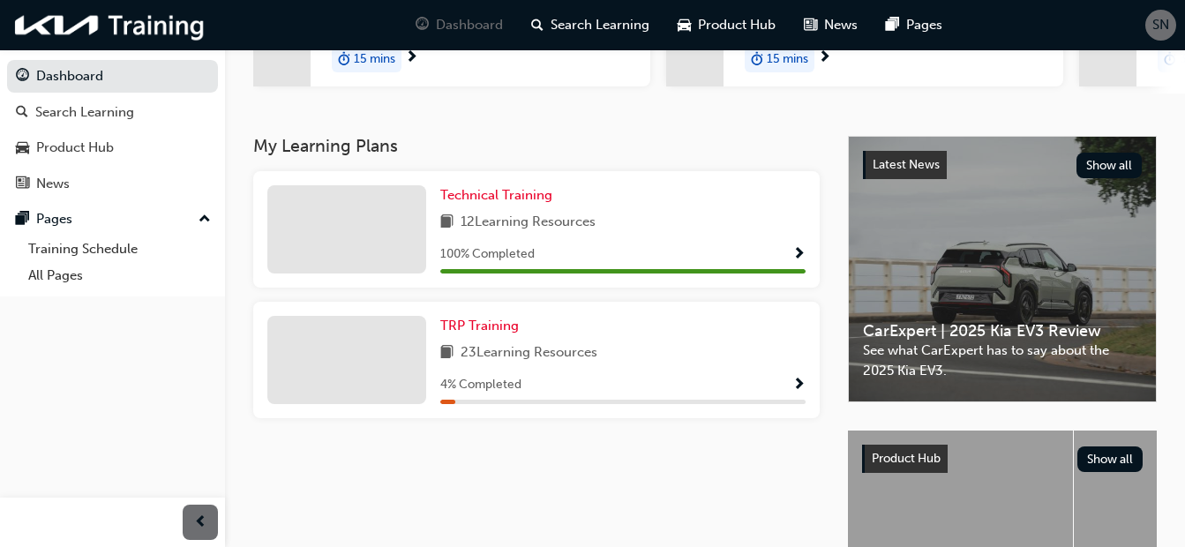
scroll to position [265, 0]
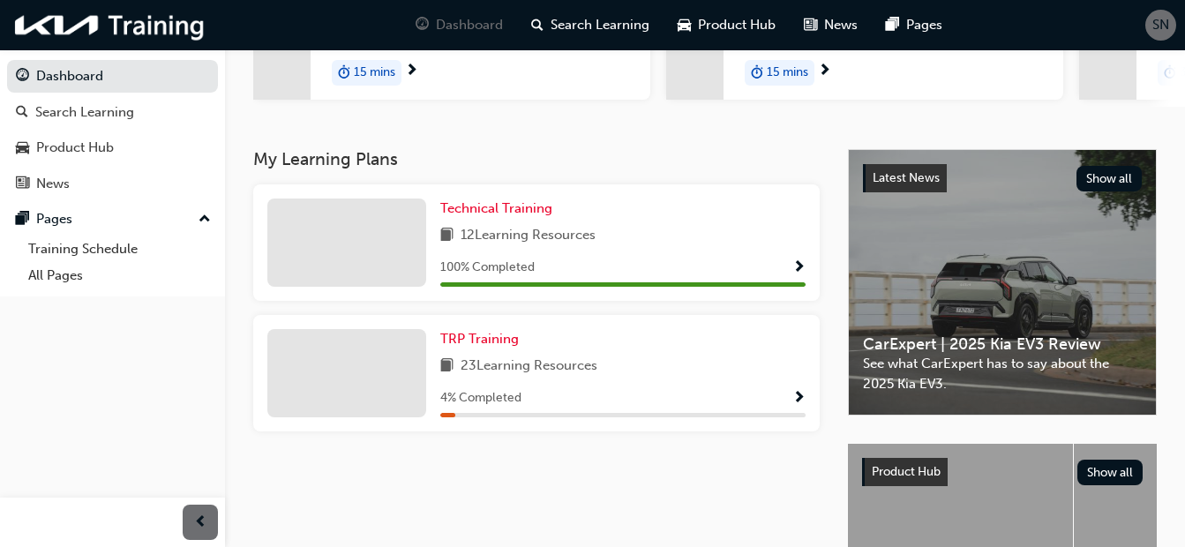
click at [798, 272] on span "Show Progress" at bounding box center [799, 268] width 13 height 16
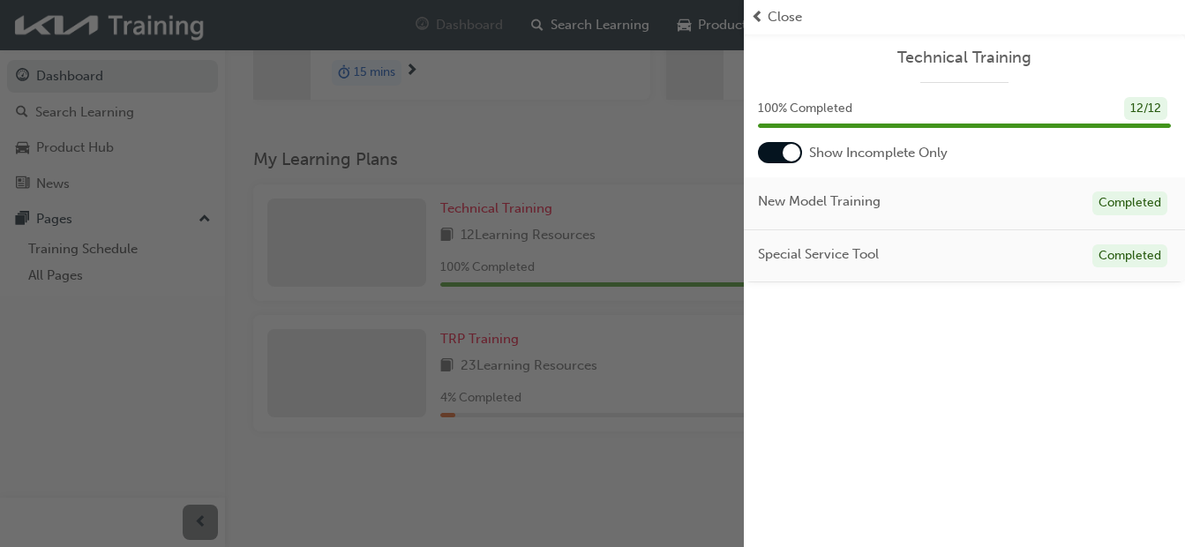
click at [712, 138] on div "button" at bounding box center [372, 273] width 744 height 547
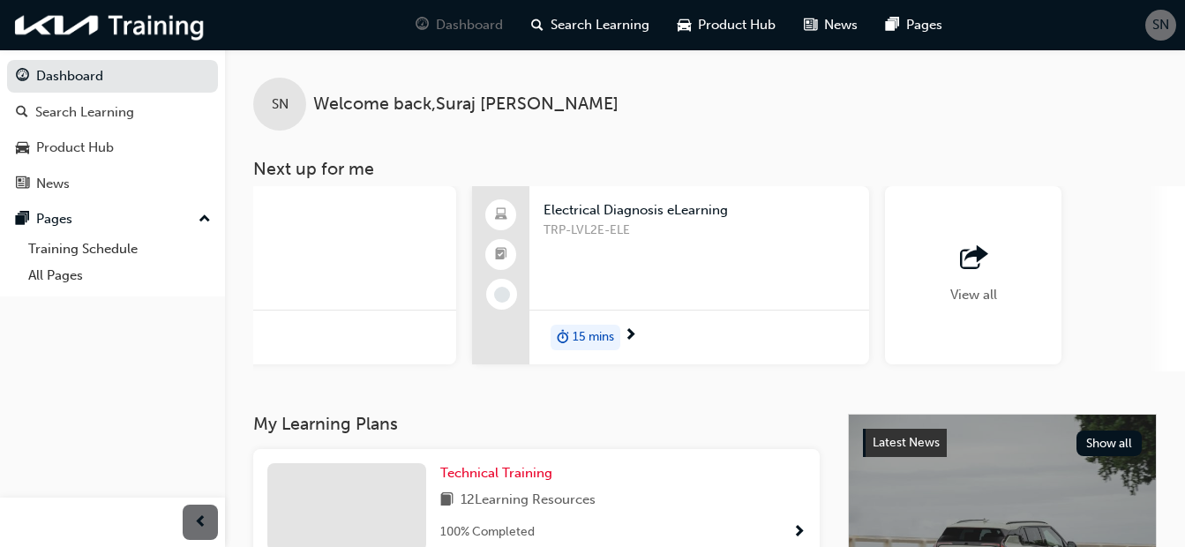
scroll to position [0, 1544]
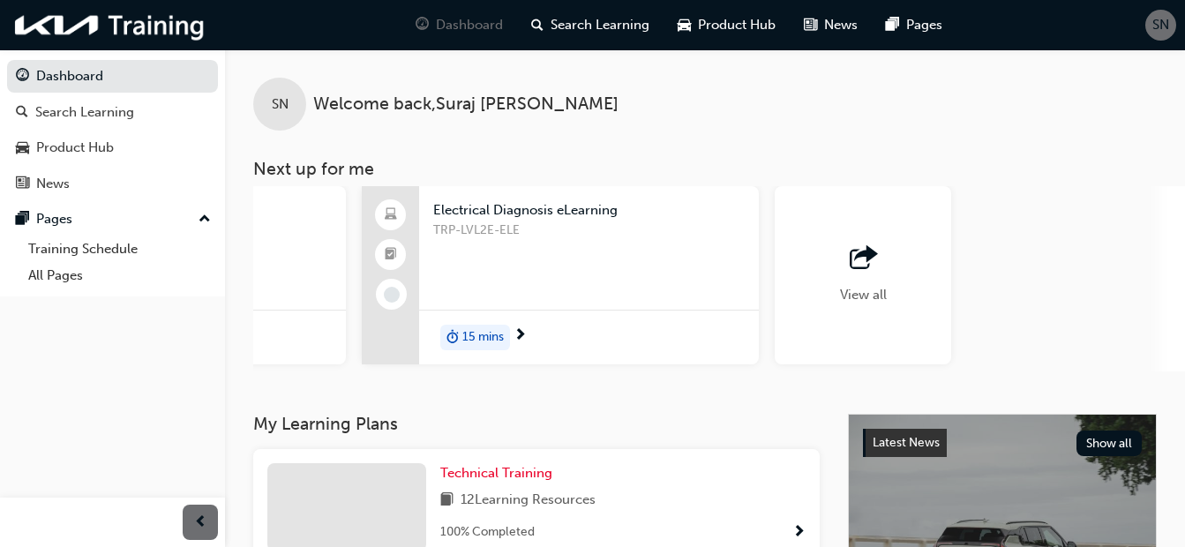
click at [858, 271] on span "outbound-icon" at bounding box center [863, 258] width 26 height 25
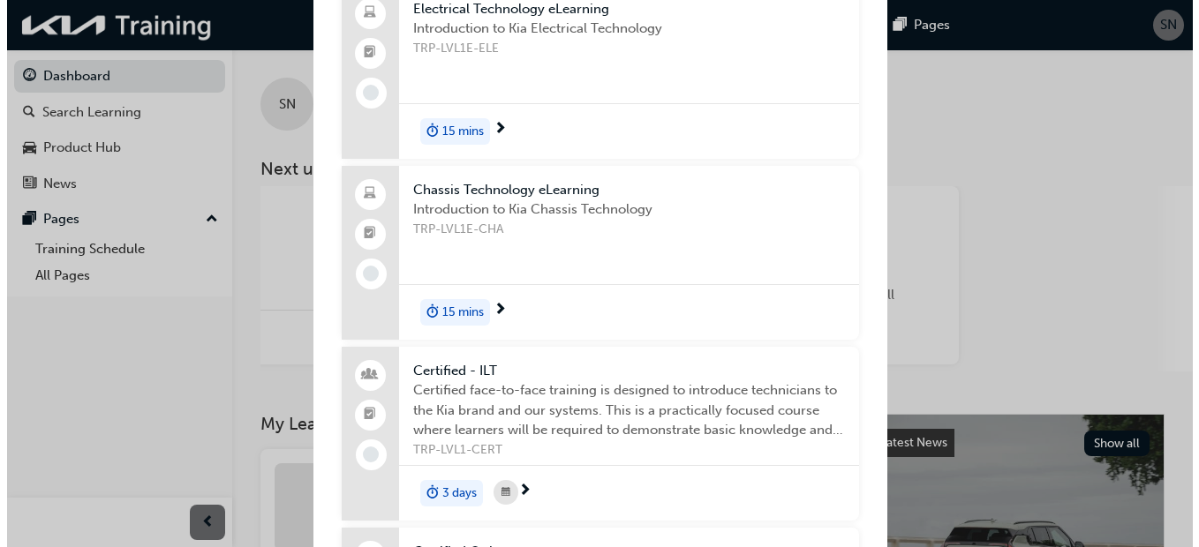
scroll to position [0, 0]
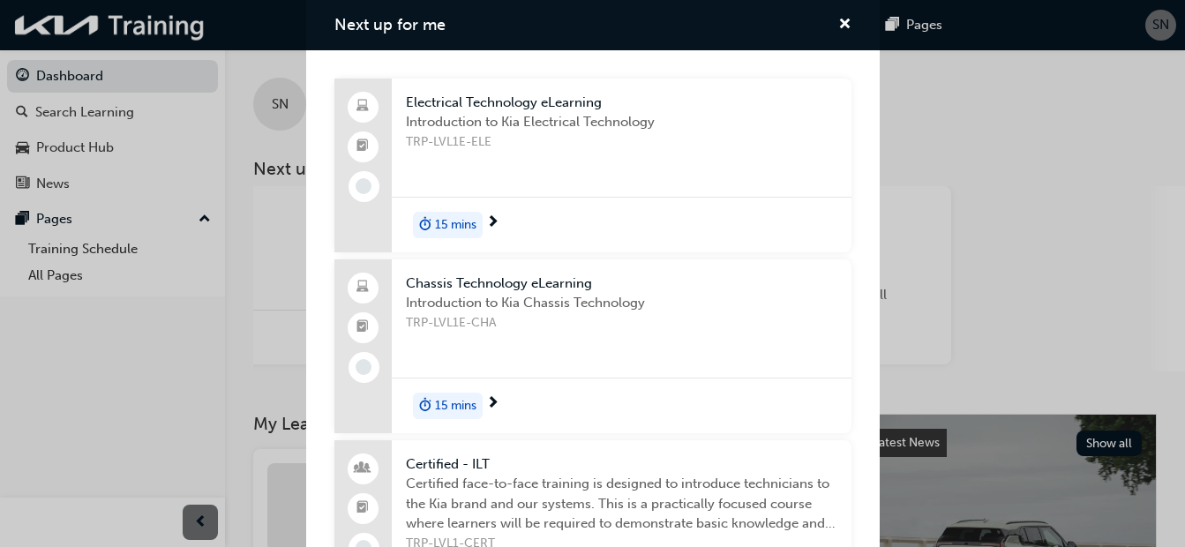
click at [494, 222] on span "next-icon" at bounding box center [492, 223] width 13 height 16
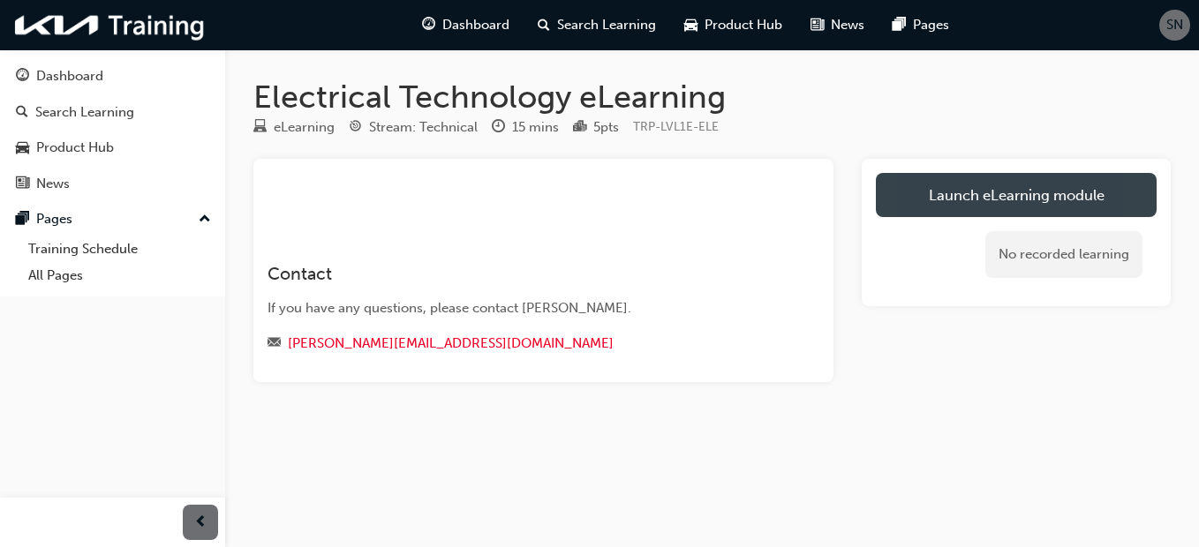
click at [932, 186] on link "Launch eLearning module" at bounding box center [1016, 195] width 281 height 44
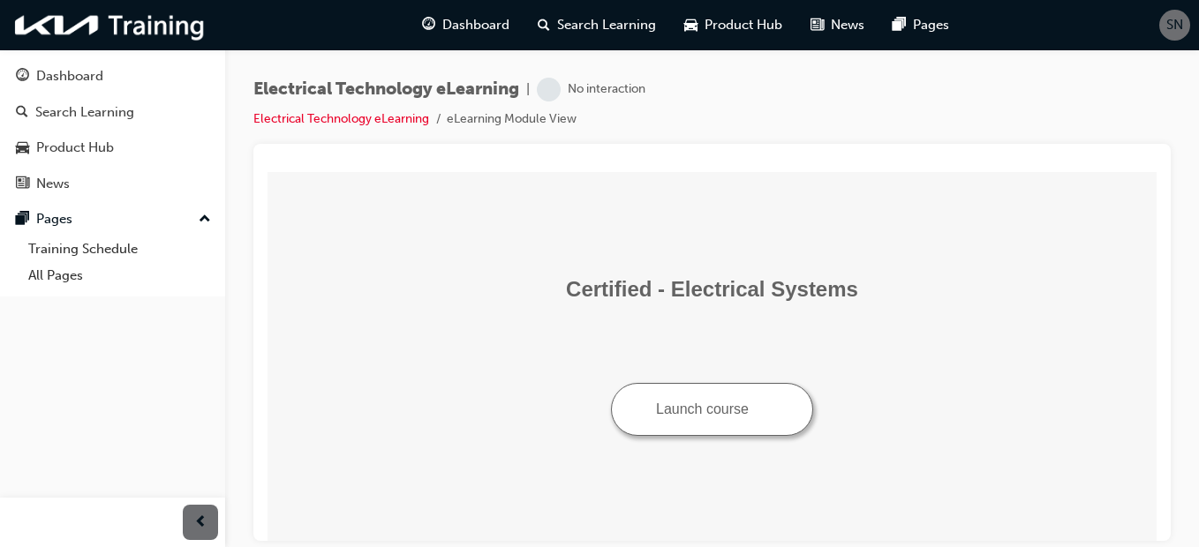
click at [711, 415] on button "Launch course" at bounding box center [712, 408] width 202 height 53
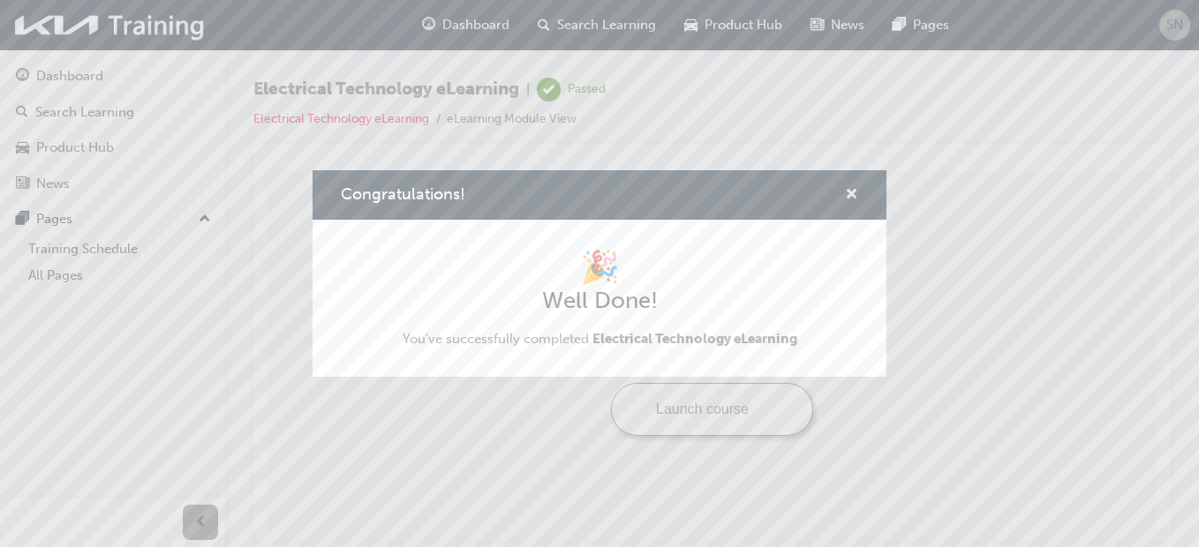
click at [846, 190] on span "cross-icon" at bounding box center [851, 196] width 13 height 16
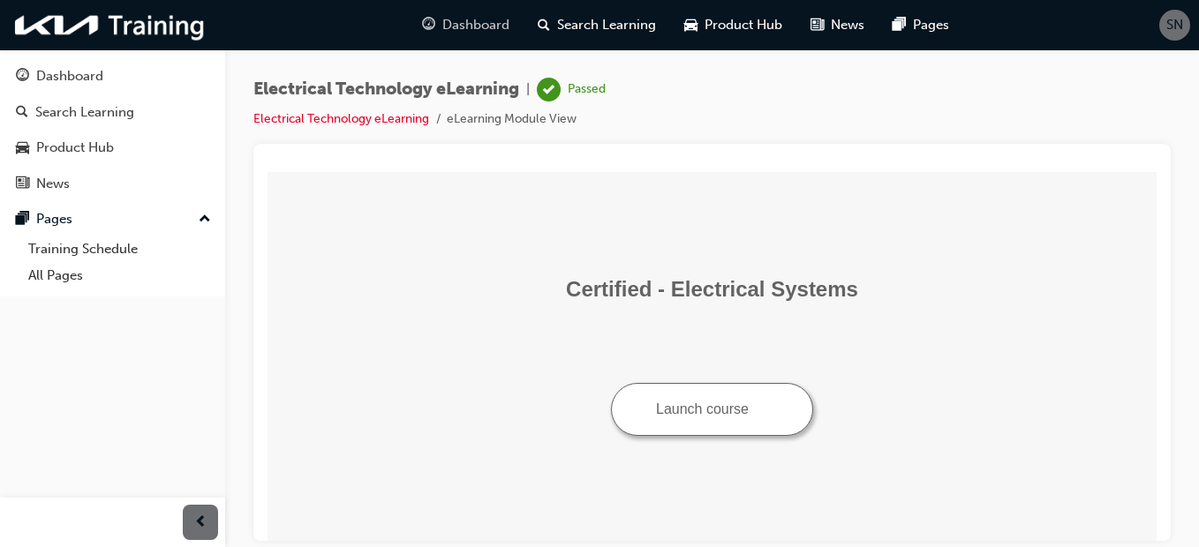
click at [494, 25] on span "Dashboard" at bounding box center [475, 25] width 67 height 20
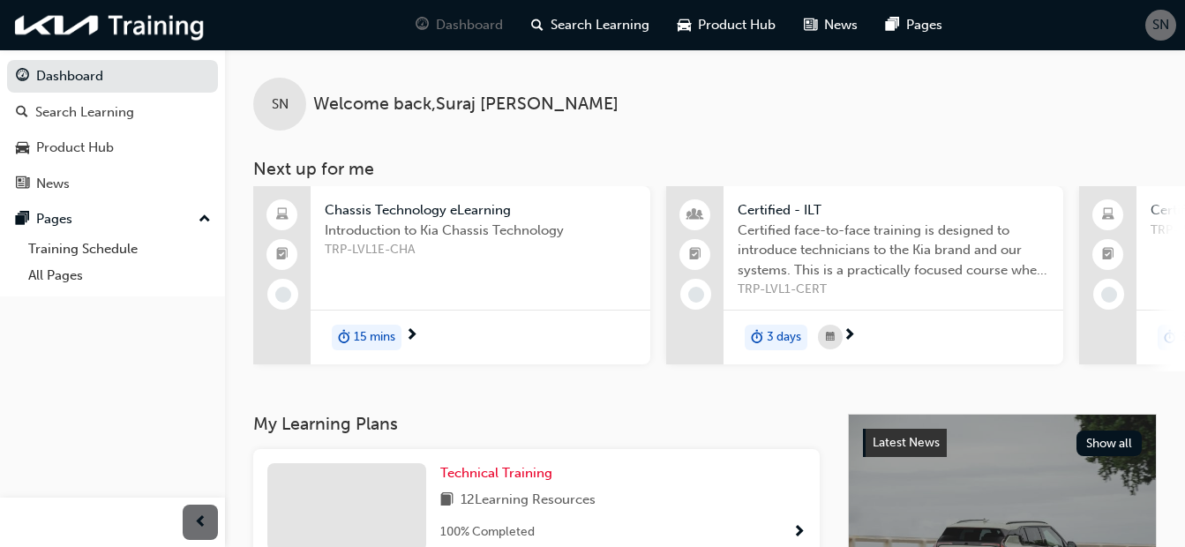
click at [399, 335] on div "15 mins" at bounding box center [367, 338] width 70 height 26
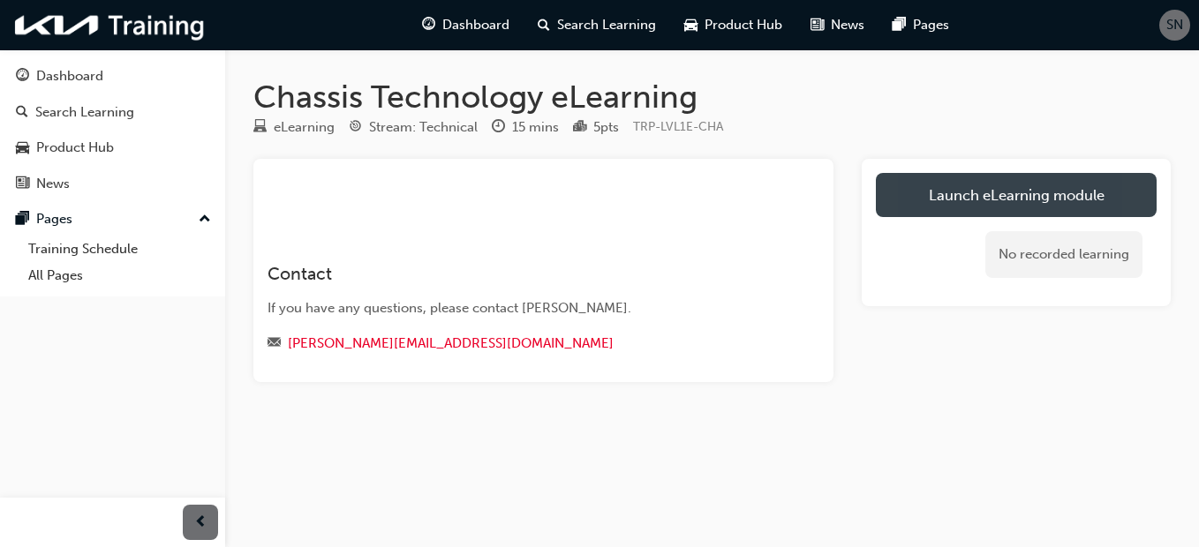
click at [970, 189] on link "Launch eLearning module" at bounding box center [1016, 195] width 281 height 44
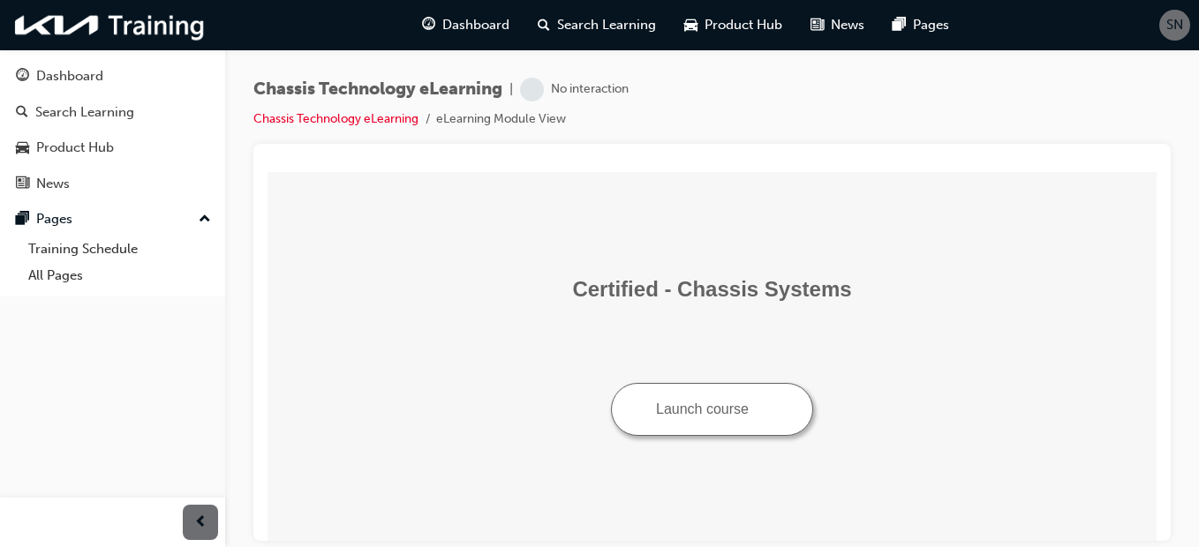
click at [708, 403] on button "Launch course" at bounding box center [712, 408] width 202 height 53
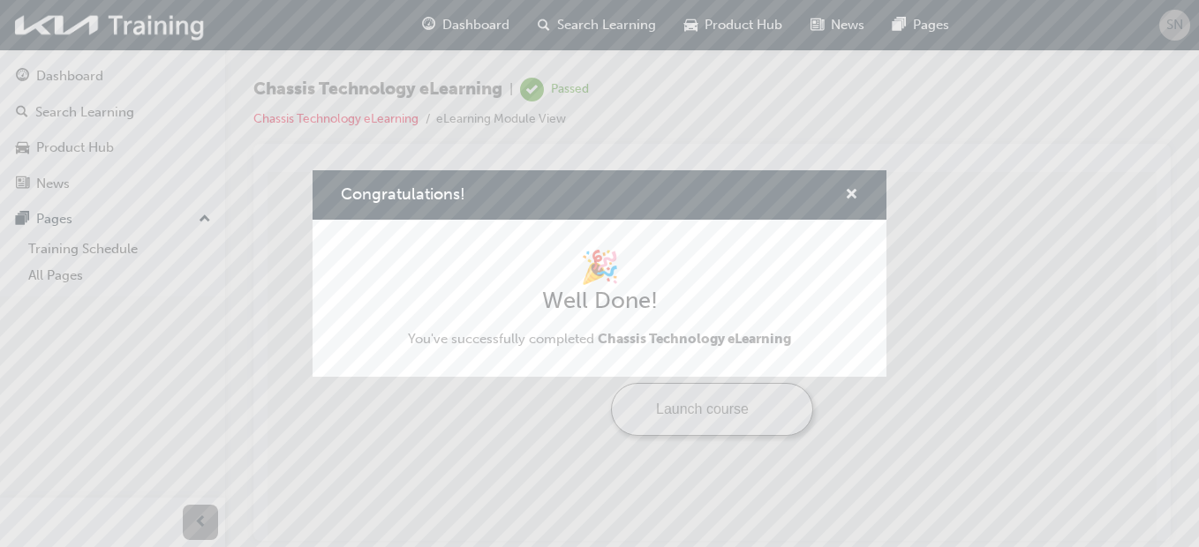
click at [851, 198] on span "cross-icon" at bounding box center [851, 196] width 13 height 16
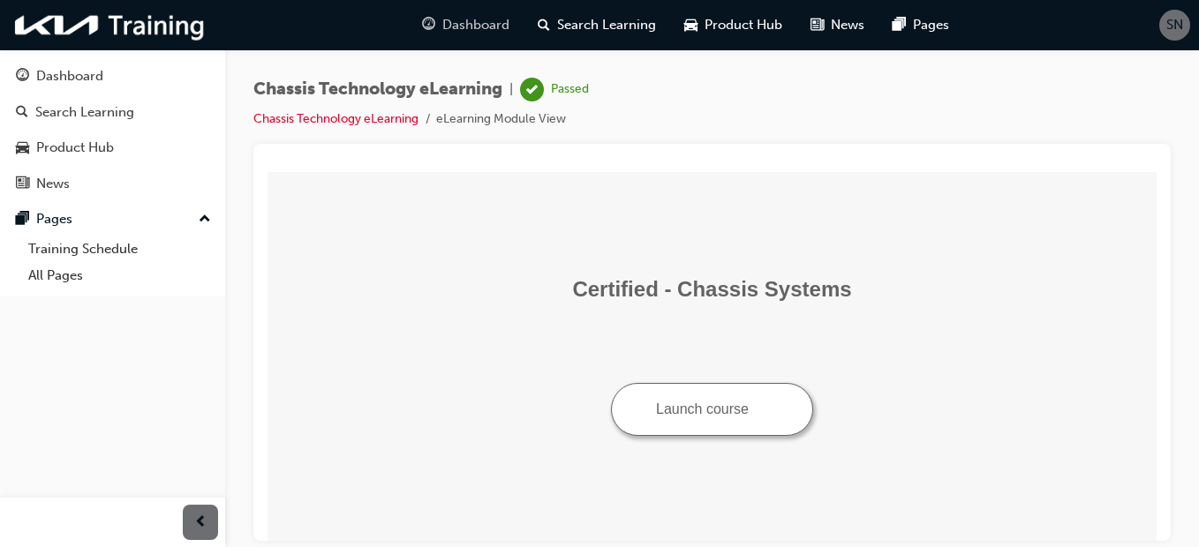
click at [485, 28] on span "Dashboard" at bounding box center [475, 25] width 67 height 20
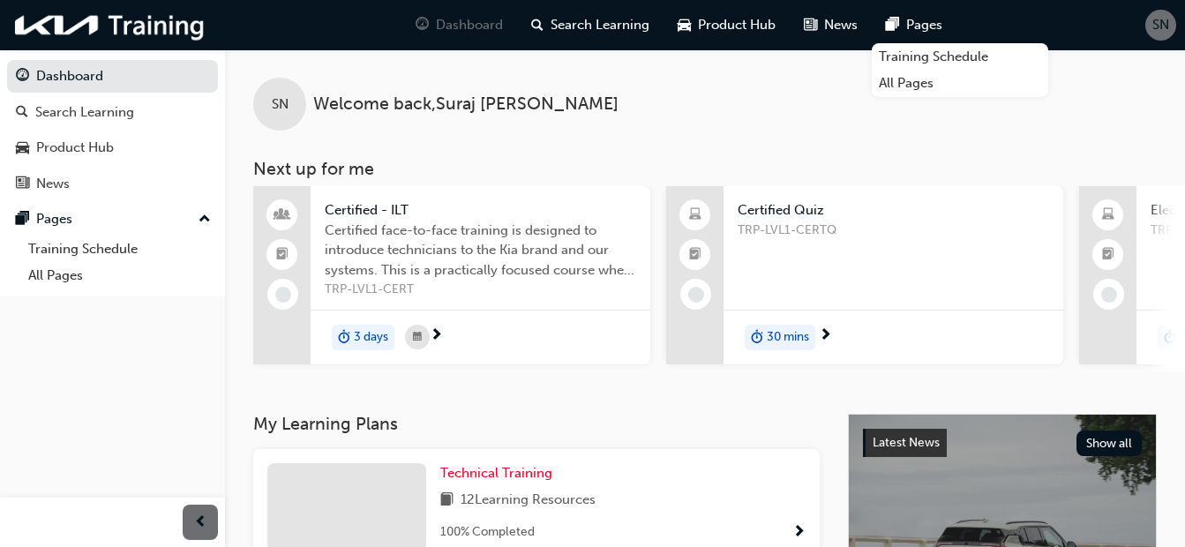
click at [440, 334] on span "next-icon" at bounding box center [436, 336] width 13 height 16
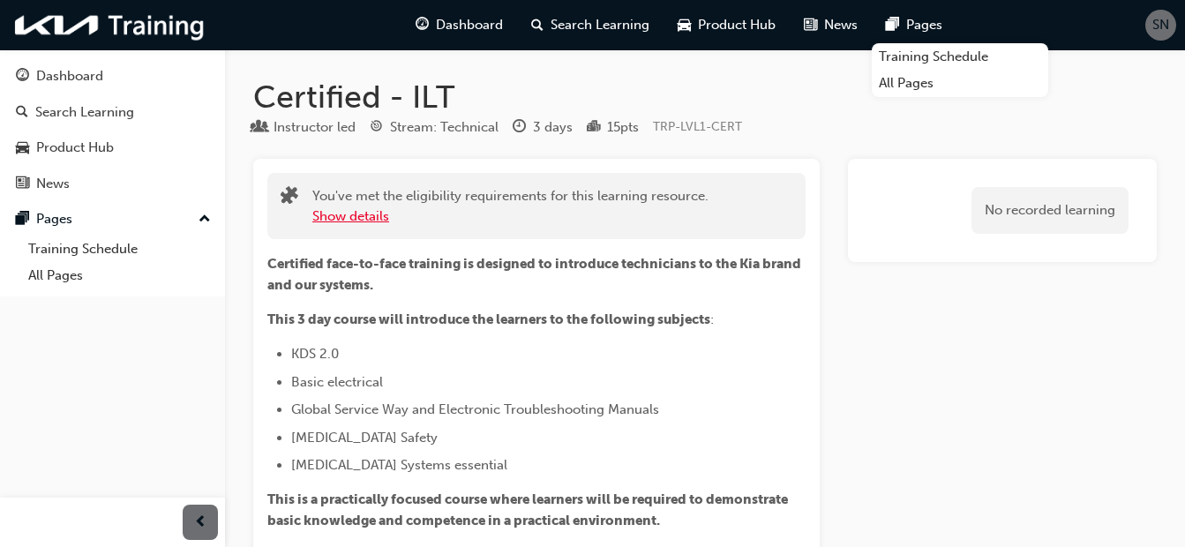
click at [355, 217] on button "Show details" at bounding box center [350, 217] width 77 height 20
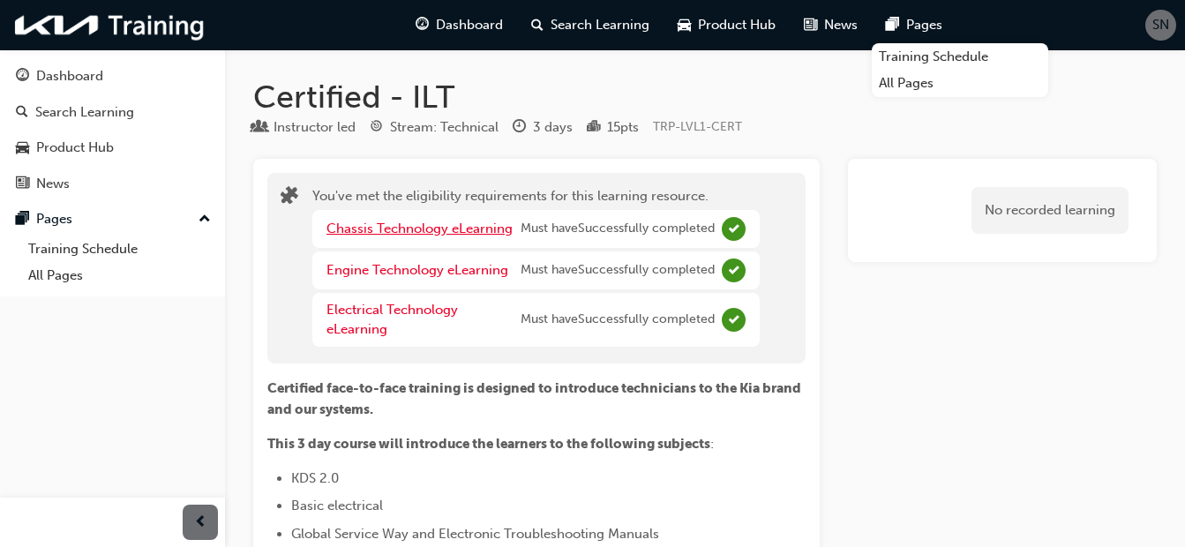
click at [387, 233] on link "Chassis Technology eLearning" at bounding box center [420, 229] width 186 height 16
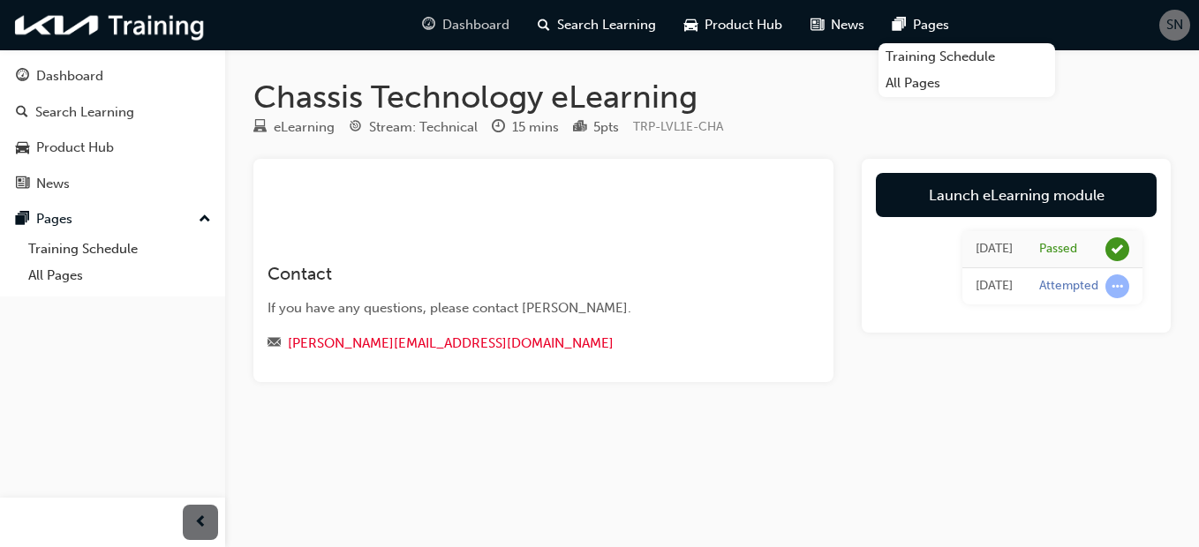
click at [471, 22] on span "Dashboard" at bounding box center [475, 25] width 67 height 20
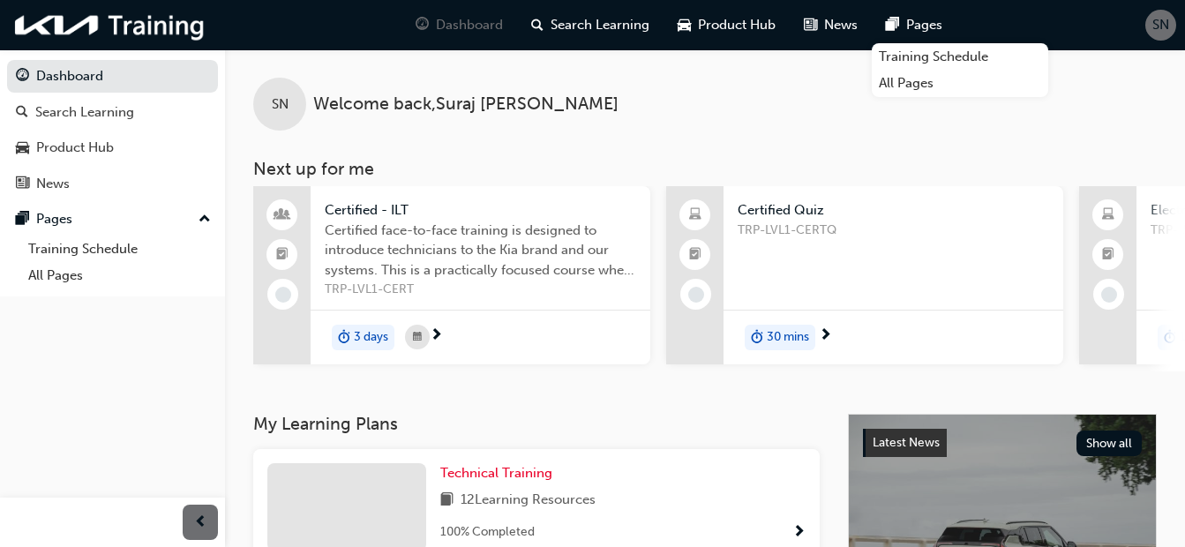
click at [440, 331] on span "next-icon" at bounding box center [436, 336] width 13 height 16
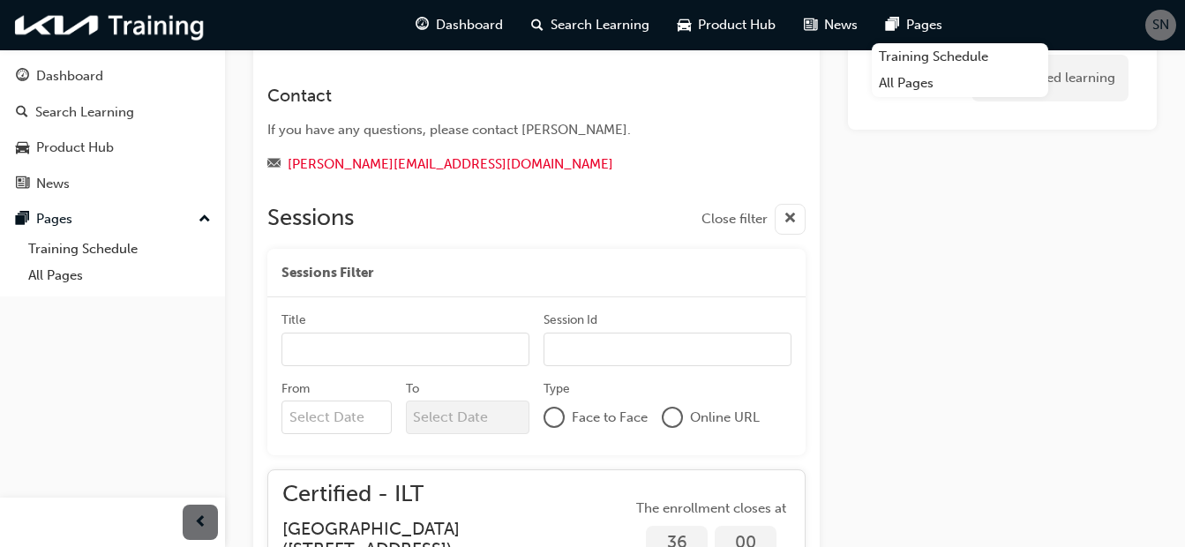
scroll to position [635, 0]
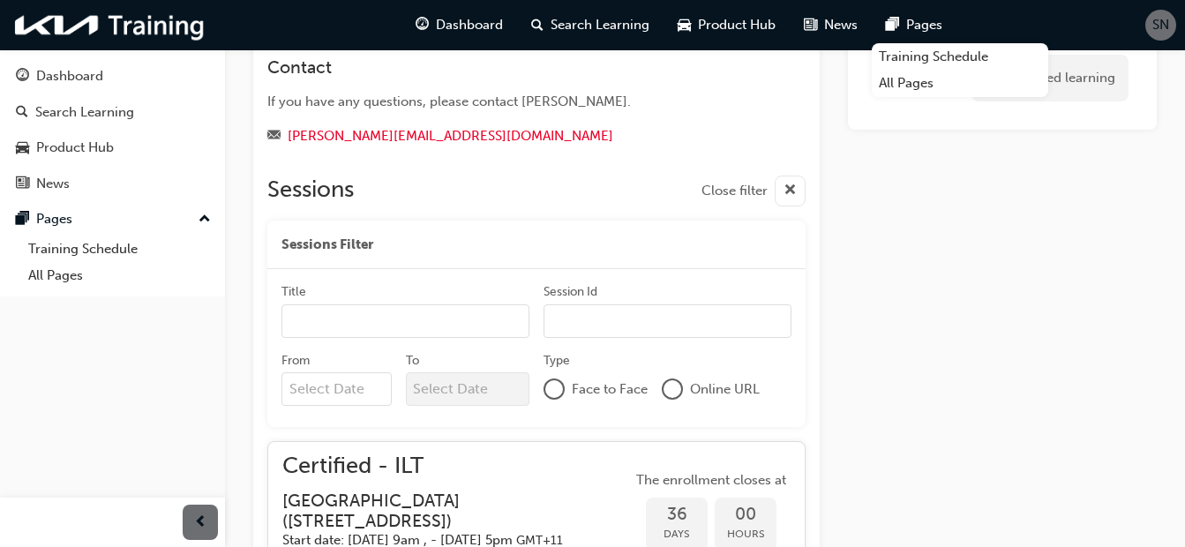
click at [434, 328] on input "Title" at bounding box center [406, 321] width 248 height 34
click at [680, 384] on div at bounding box center [673, 389] width 18 height 18
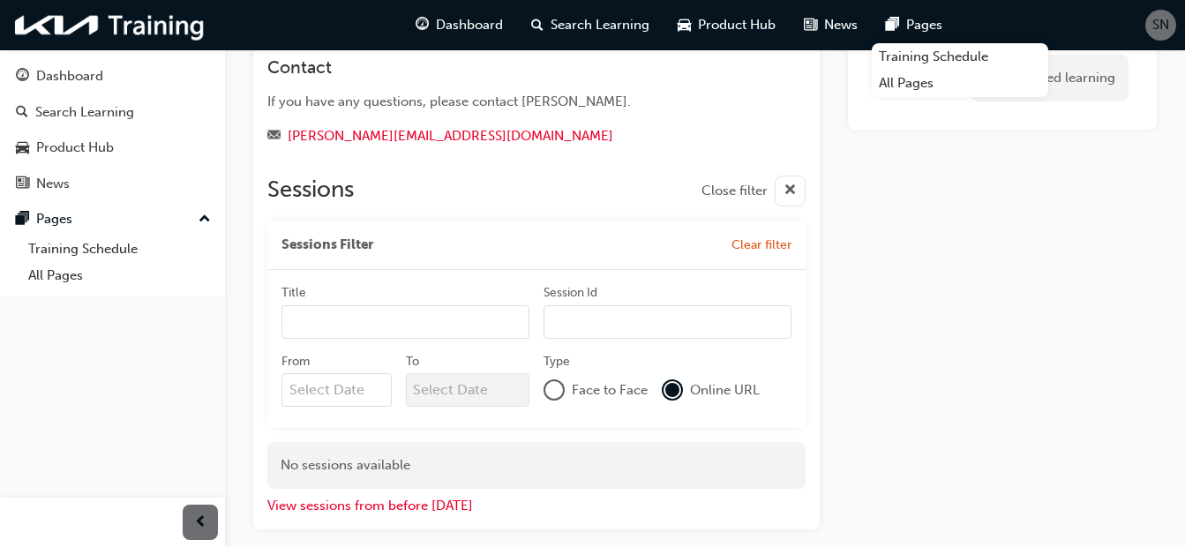
click at [546, 377] on div "Face to Face Online URL" at bounding box center [668, 390] width 248 height 34
click at [549, 387] on div at bounding box center [554, 390] width 18 height 18
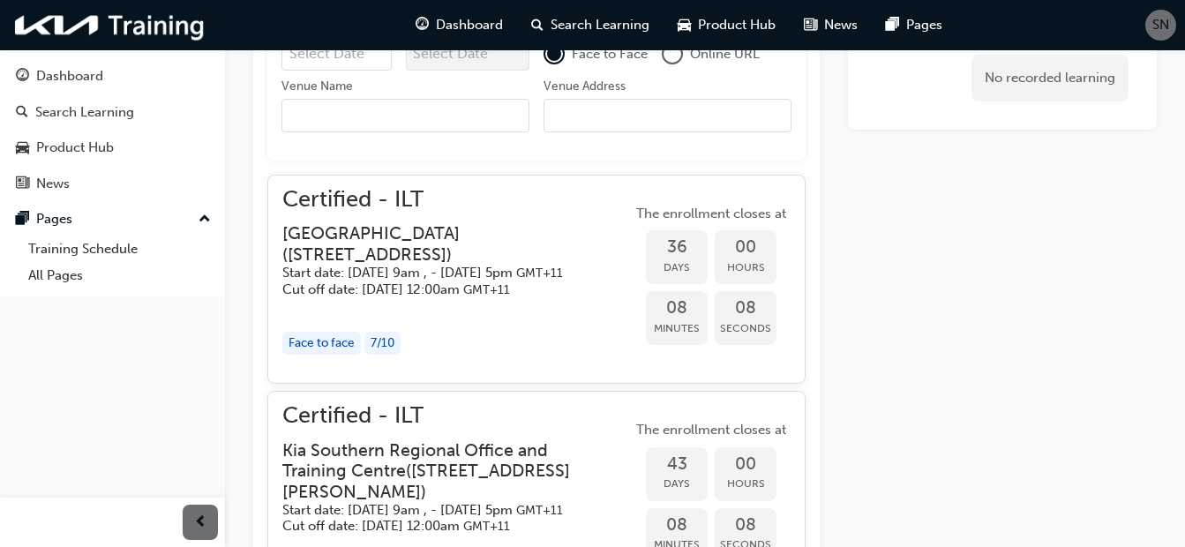
scroll to position [1236, 0]
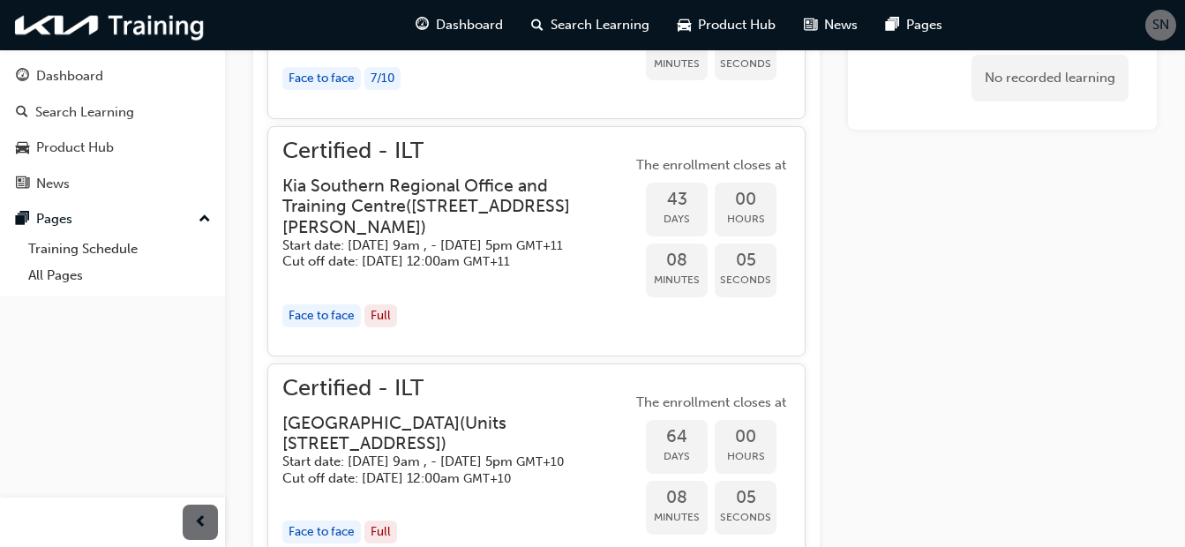
click at [487, 237] on h3 "Kia Southern Regional Office and Training Centre ( 1 Earhart Street, Essendon F…" at bounding box center [442, 207] width 321 height 62
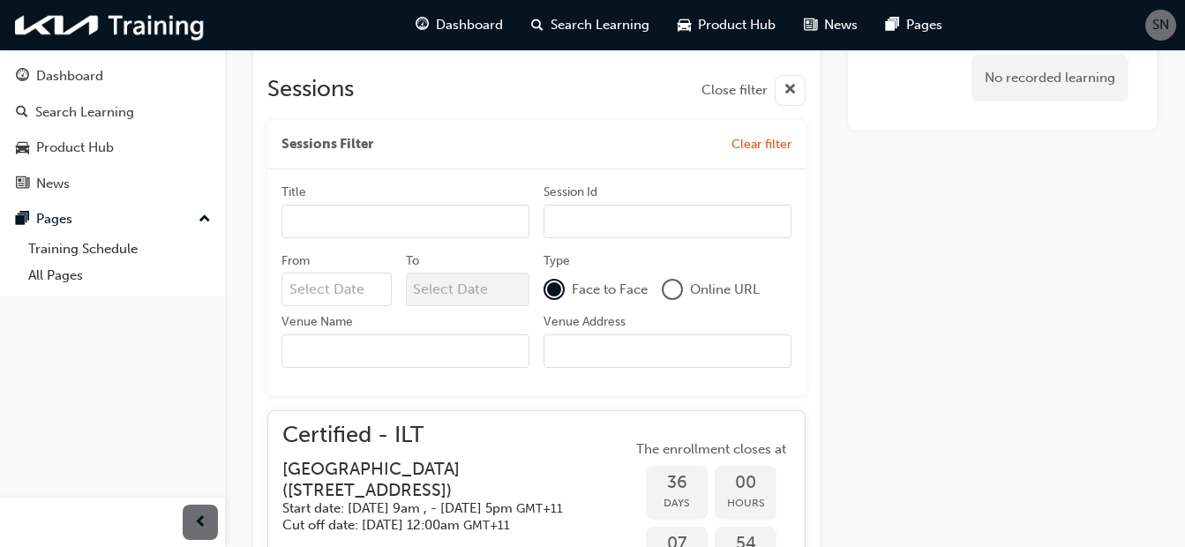
scroll to position [706, 0]
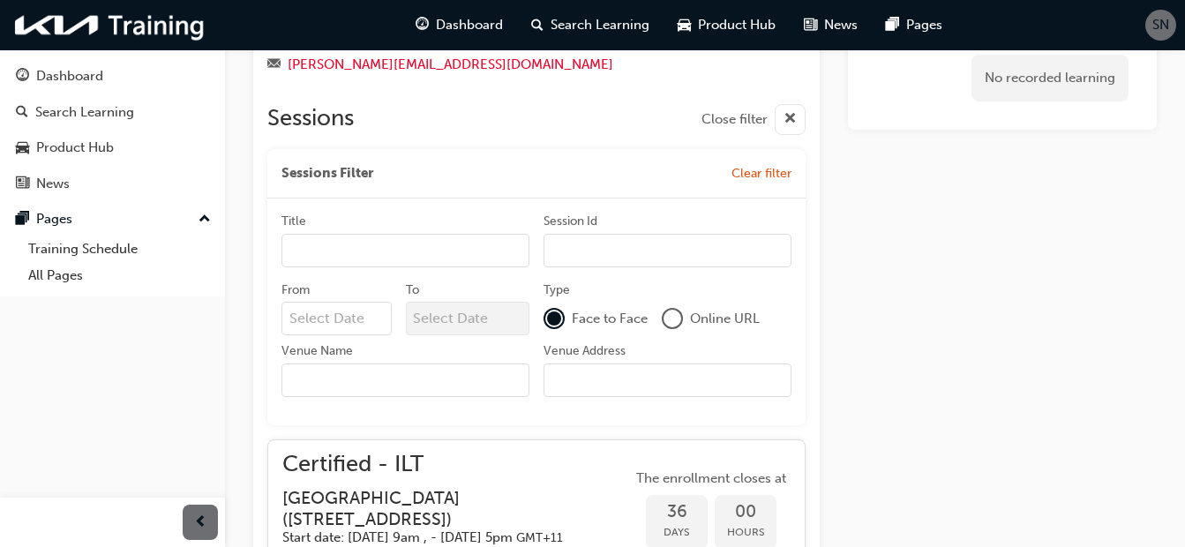
click at [333, 322] on input "From" at bounding box center [337, 319] width 110 height 34
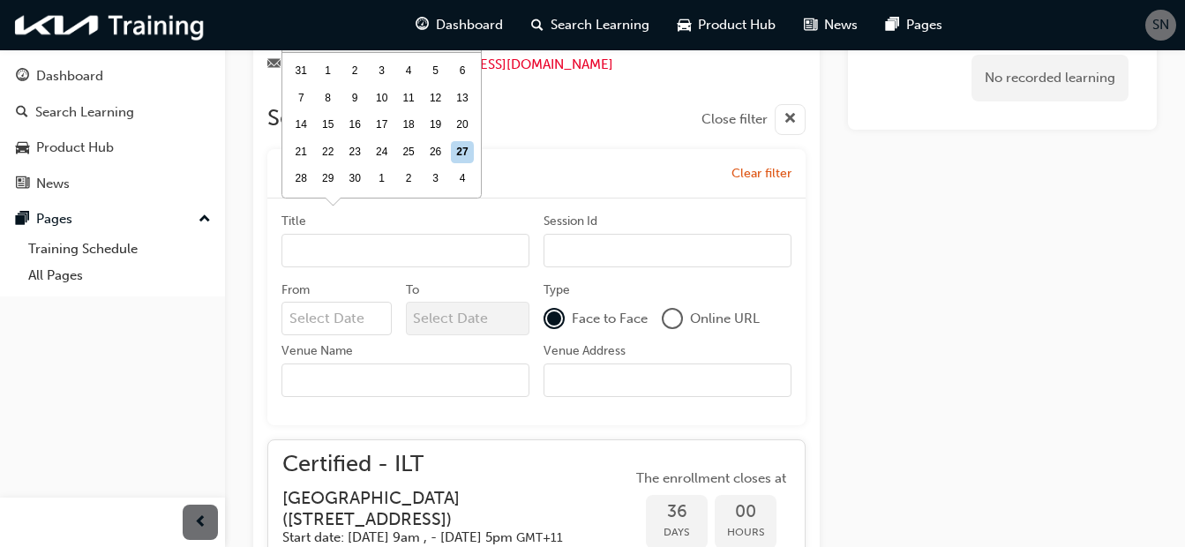
click at [492, 337] on div "To" at bounding box center [468, 313] width 124 height 62
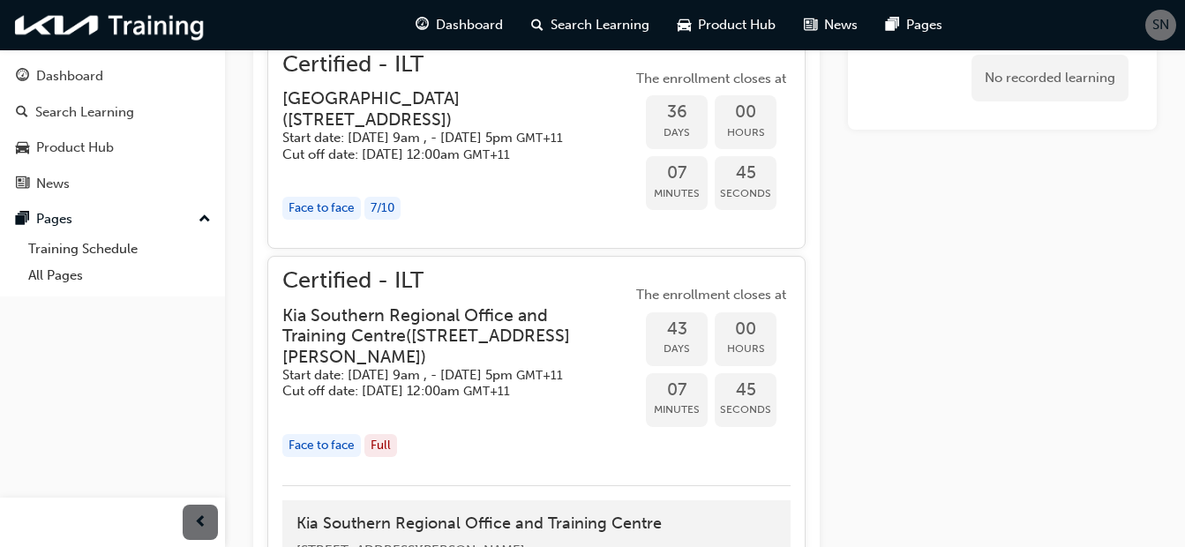
scroll to position [1147, 0]
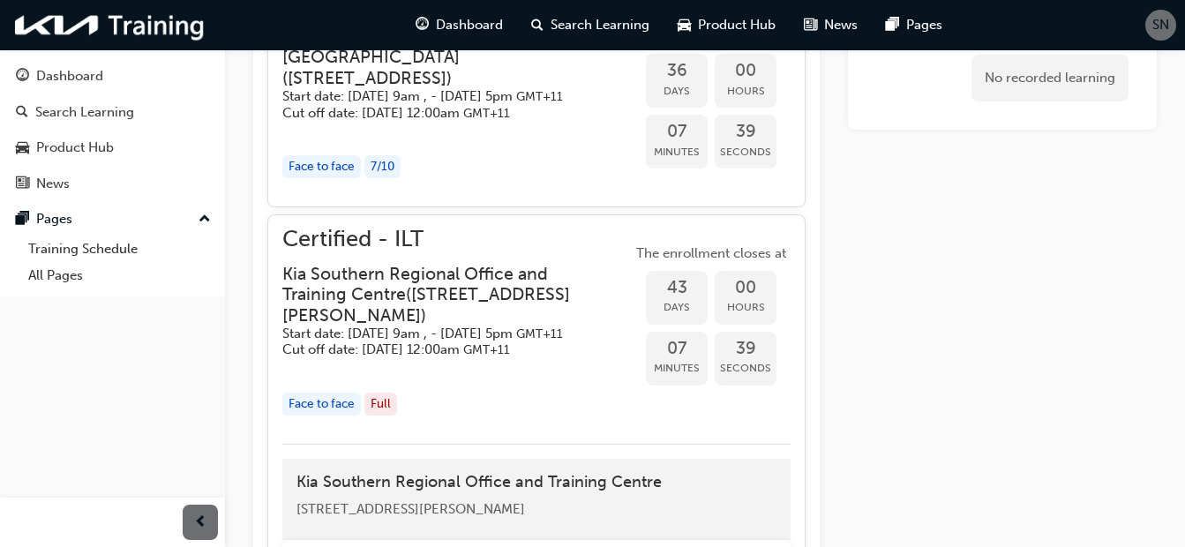
click at [686, 318] on span "Days" at bounding box center [677, 307] width 62 height 20
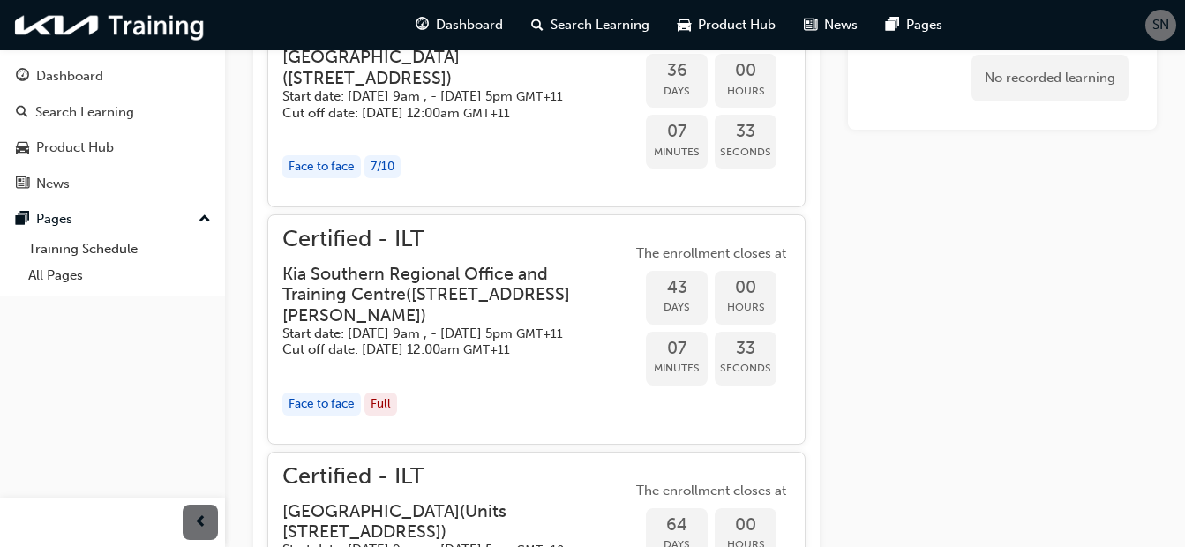
click at [665, 359] on span "07" at bounding box center [677, 349] width 62 height 20
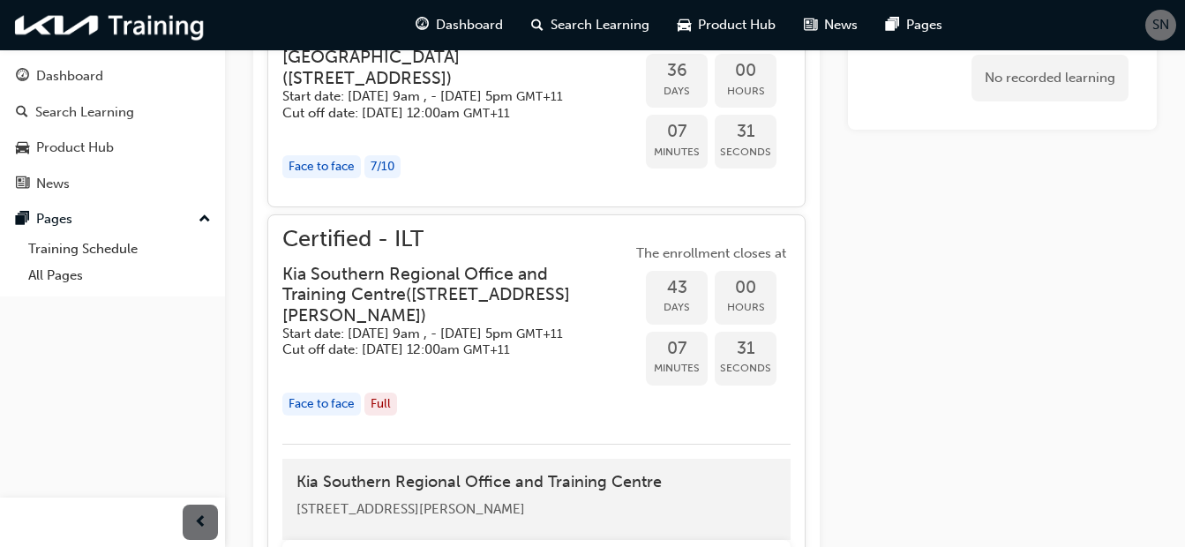
click at [324, 417] on div "Face to face" at bounding box center [321, 405] width 79 height 24
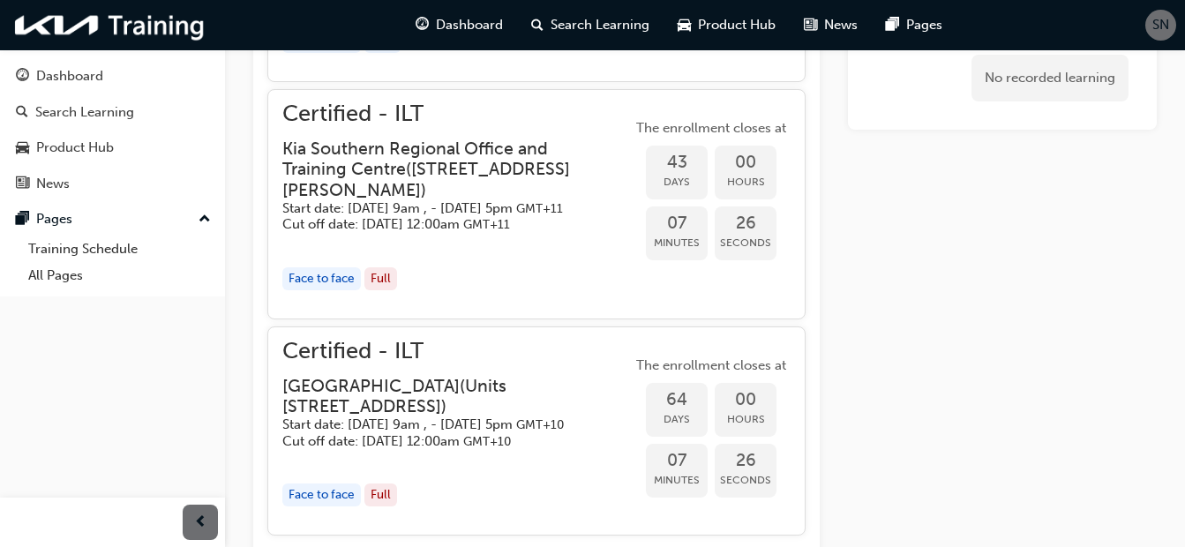
scroll to position [1236, 0]
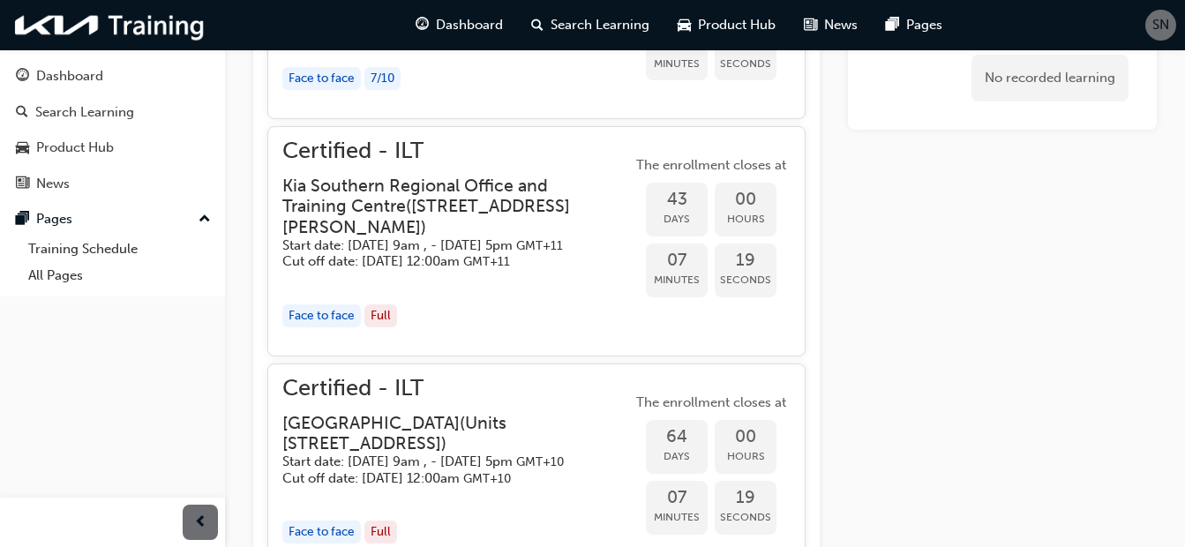
click at [387, 328] on div "Full" at bounding box center [381, 316] width 33 height 24
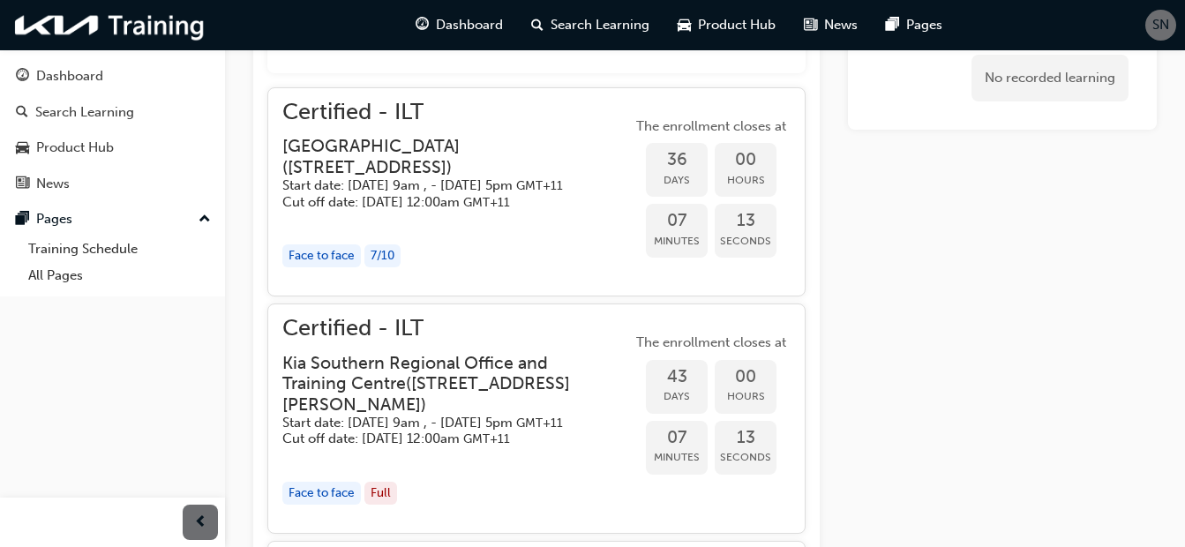
scroll to position [1059, 0]
drag, startPoint x: 289, startPoint y: 398, endPoint x: 435, endPoint y: 423, distance: 147.7
click at [435, 414] on h3 "Kia Southern Regional Office and Training Centre ( 1 Earhart Street, Essendon F…" at bounding box center [442, 383] width 321 height 62
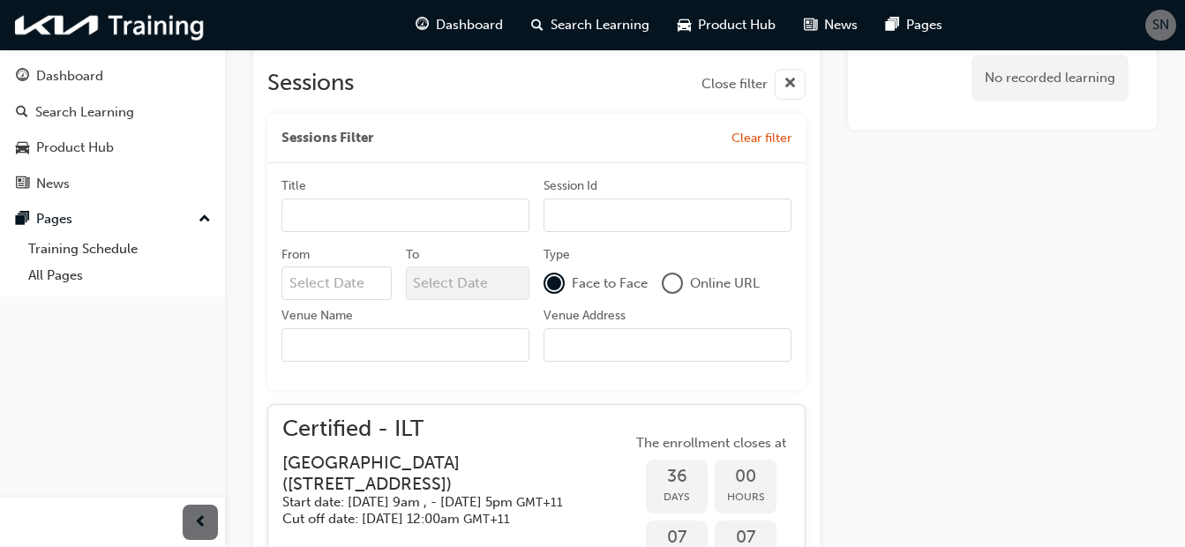
scroll to position [706, 0]
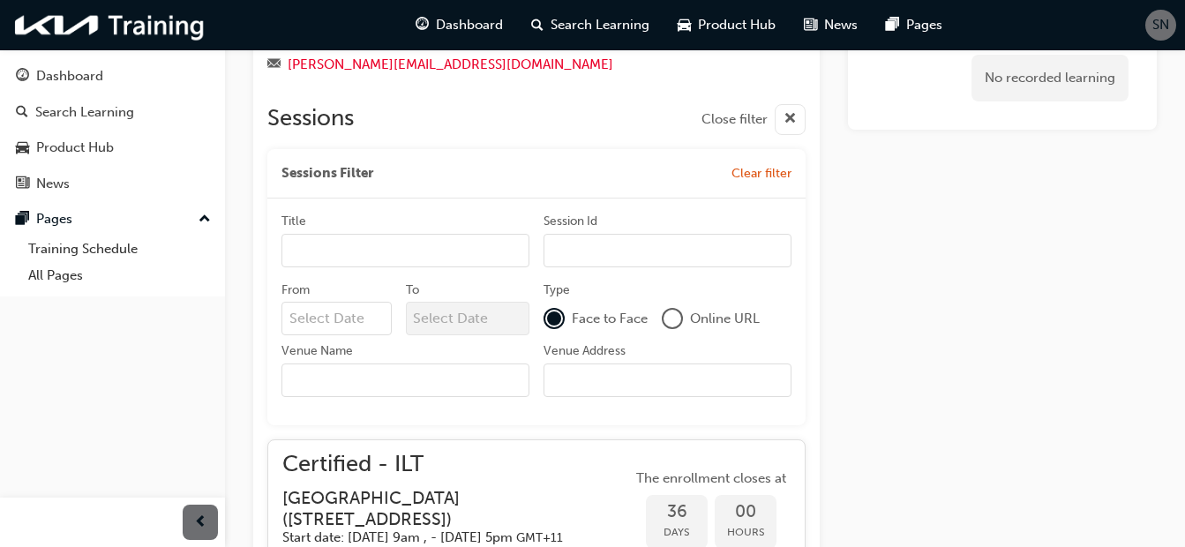
click at [612, 374] on input "Venue Address" at bounding box center [668, 381] width 248 height 34
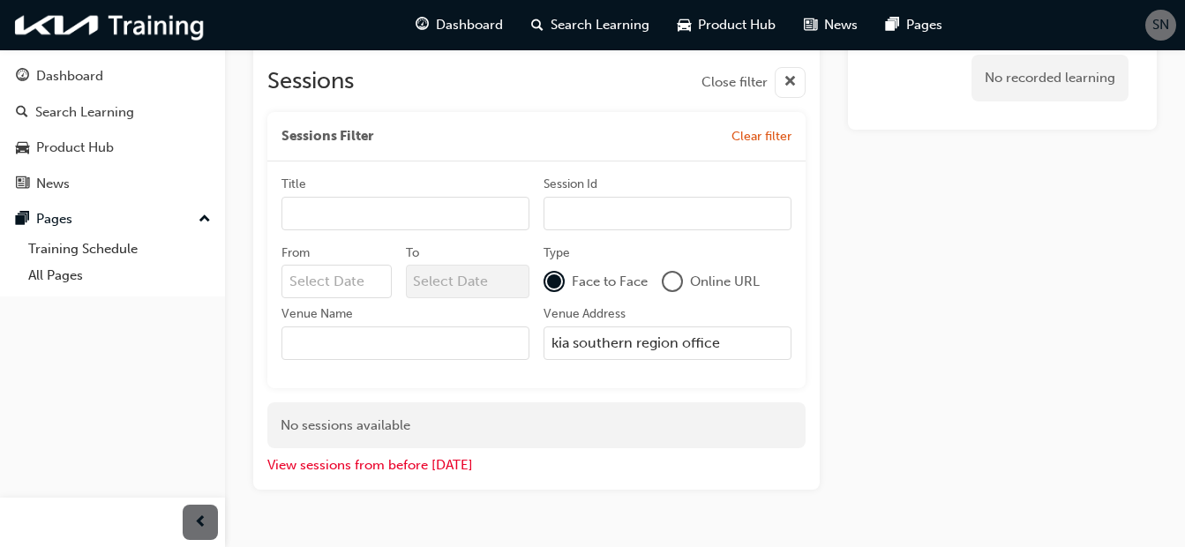
scroll to position [786, 0]
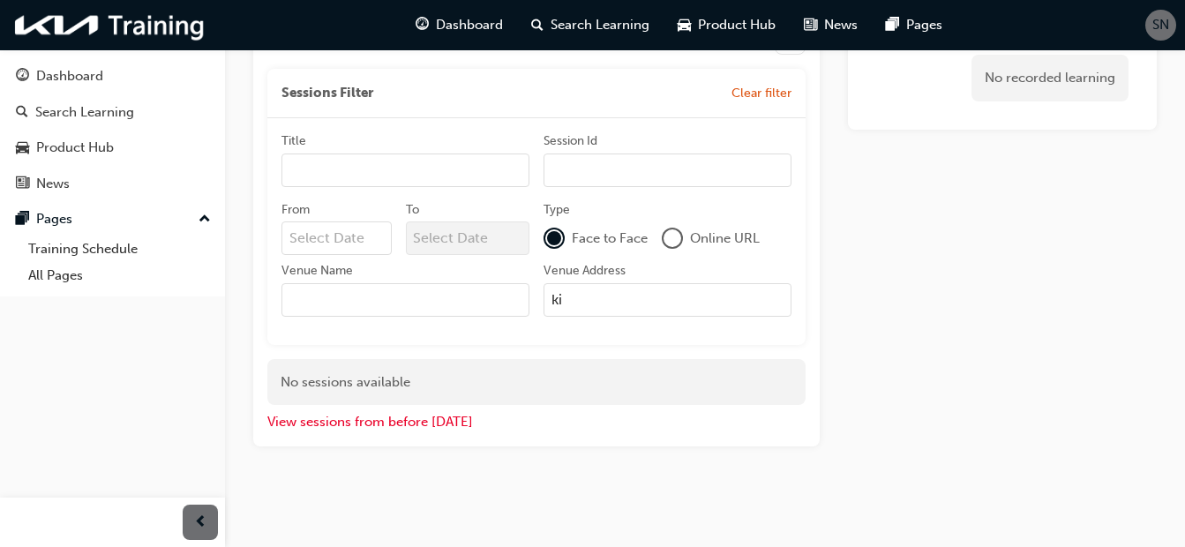
type input "k"
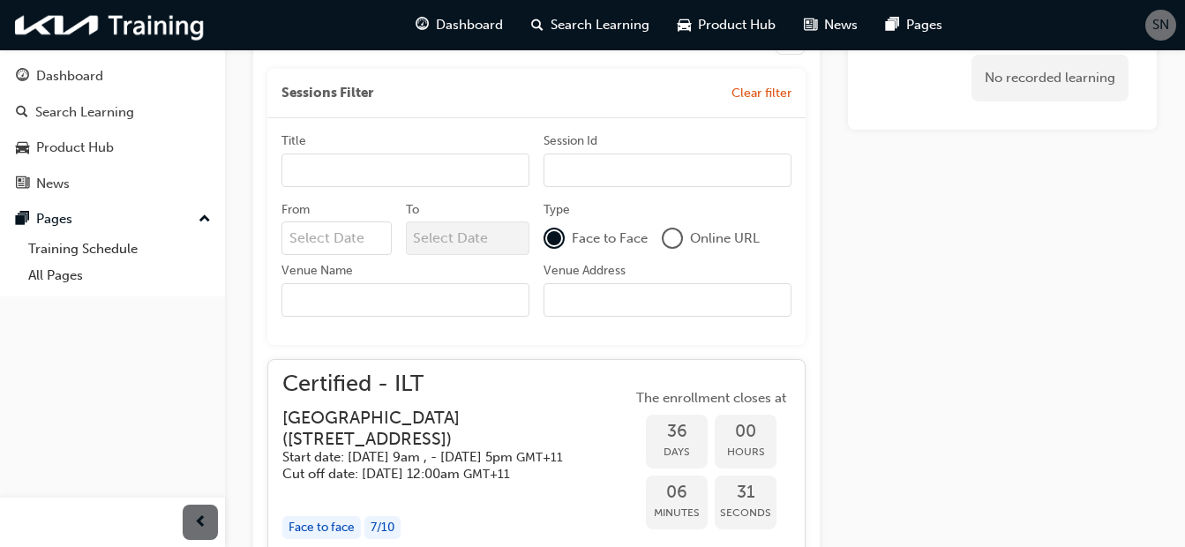
click at [451, 301] on input "Venue Name" at bounding box center [406, 300] width 248 height 34
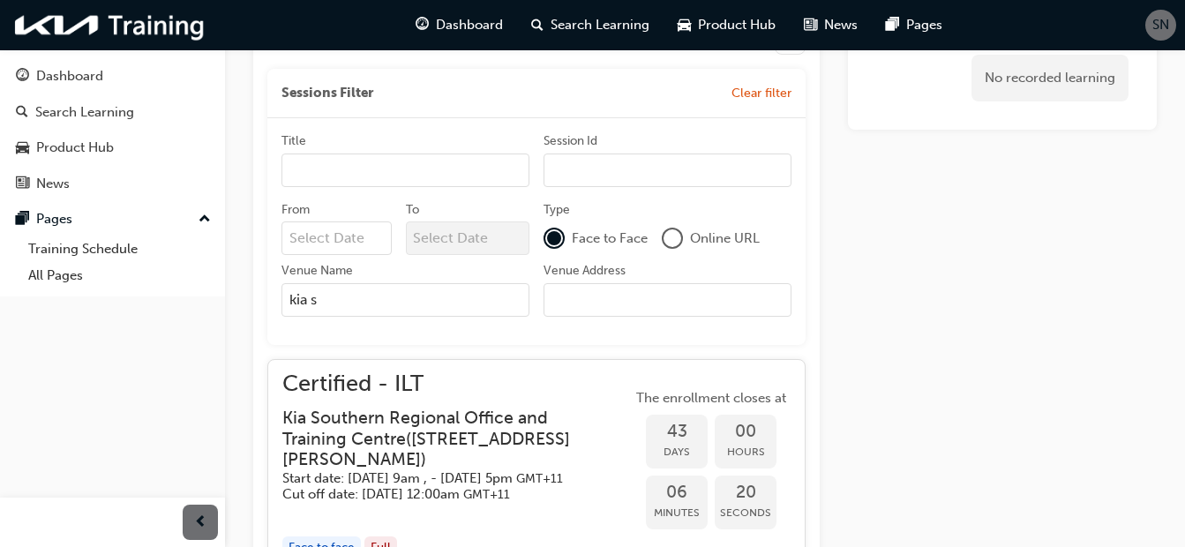
click at [345, 472] on h5 "Start date: Tue 11 Nov 2025, 9am , - Thu 13 Nov 2025, 5pm GMT+11" at bounding box center [442, 478] width 321 height 17
click at [397, 448] on h3 "Kia Southern Regional Office and Training Centre ( 1 Earhart Street, Essendon F…" at bounding box center [442, 439] width 321 height 62
click at [366, 301] on input "kia s" at bounding box center [406, 300] width 248 height 34
click at [453, 303] on input "kia southern regional" at bounding box center [406, 300] width 248 height 34
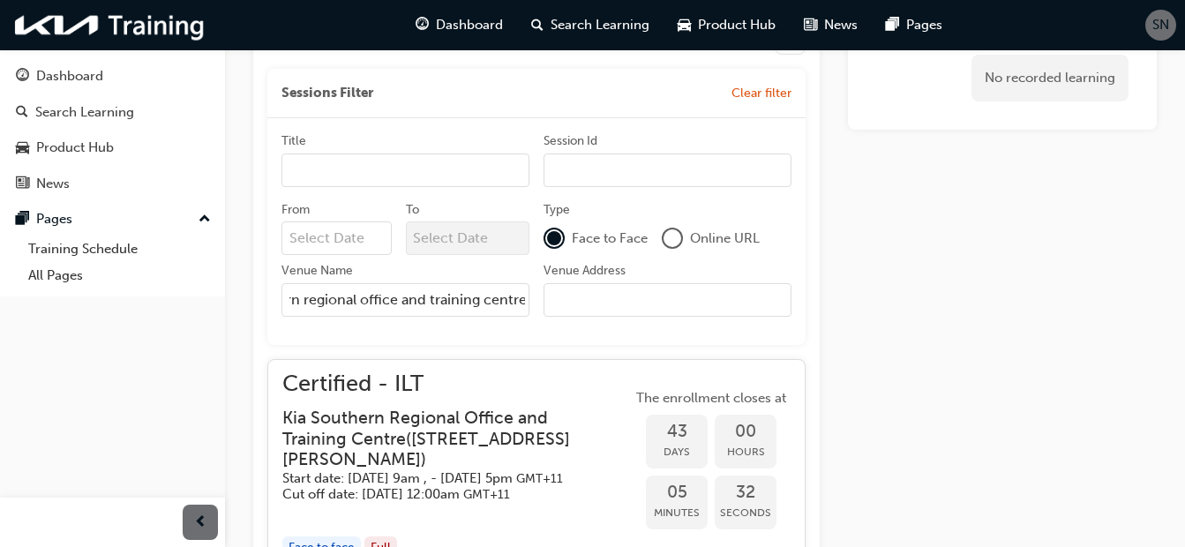
type input "kia southern regional office and training centre"
click at [608, 300] on input "Venue Address" at bounding box center [668, 300] width 248 height 34
type input "1 earhart street, essendon fields vic 3041"
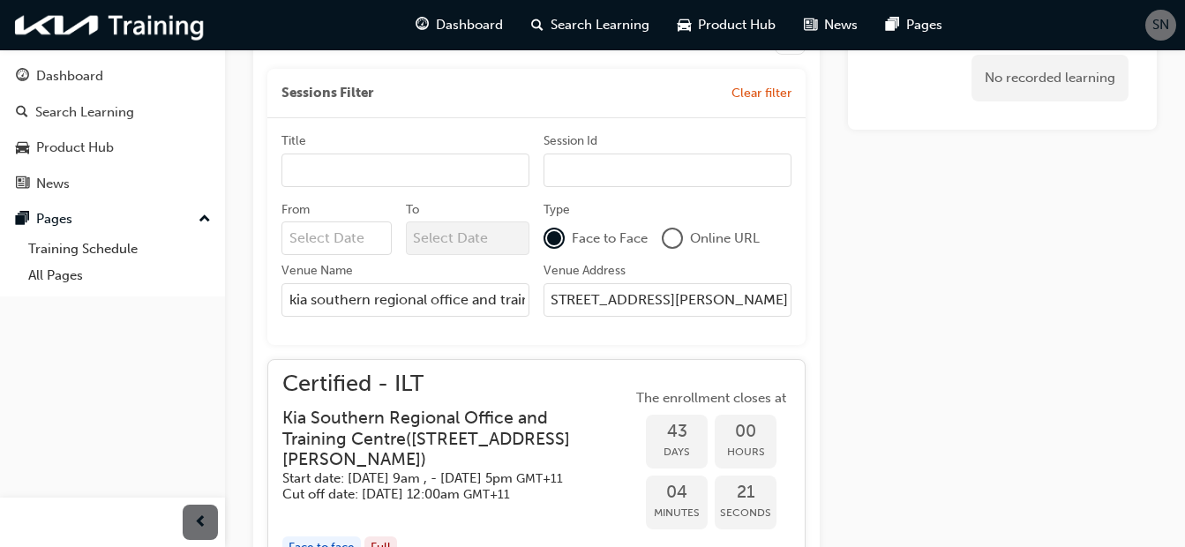
click at [367, 245] on input "From" at bounding box center [337, 239] width 110 height 34
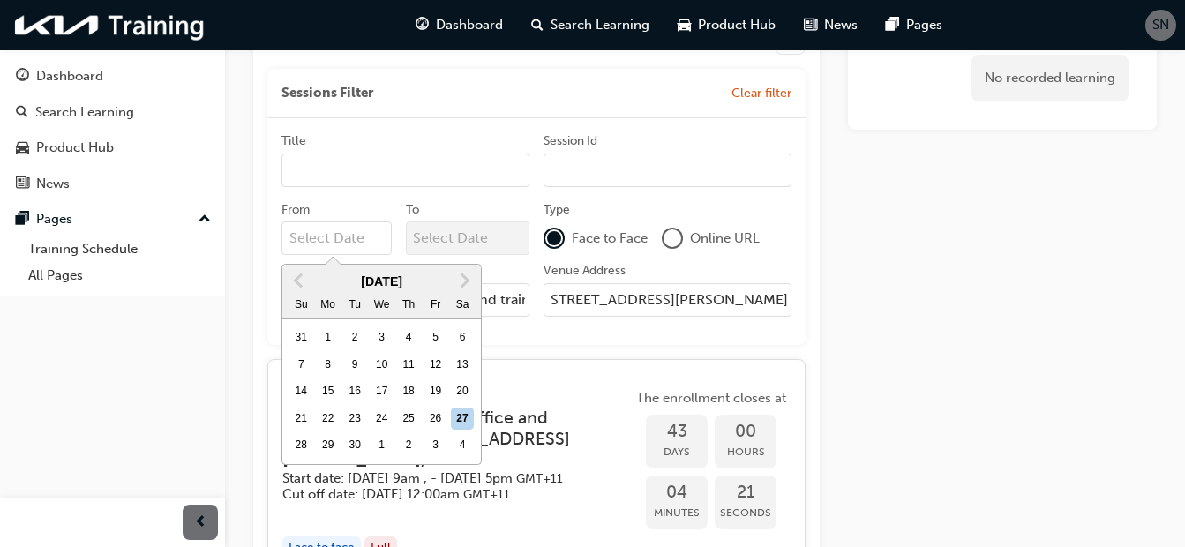
scroll to position [0, 0]
click at [468, 275] on button "Next Month" at bounding box center [465, 281] width 28 height 28
click at [297, 366] on div "5" at bounding box center [300, 365] width 23 height 23
click at [297, 255] on input "From October 2025 Previous Month Next Month October 2025 Su Mo Tu We Th Fr Sa 2…" at bounding box center [337, 239] width 110 height 34
click at [357, 368] on div "7" at bounding box center [354, 365] width 23 height 23
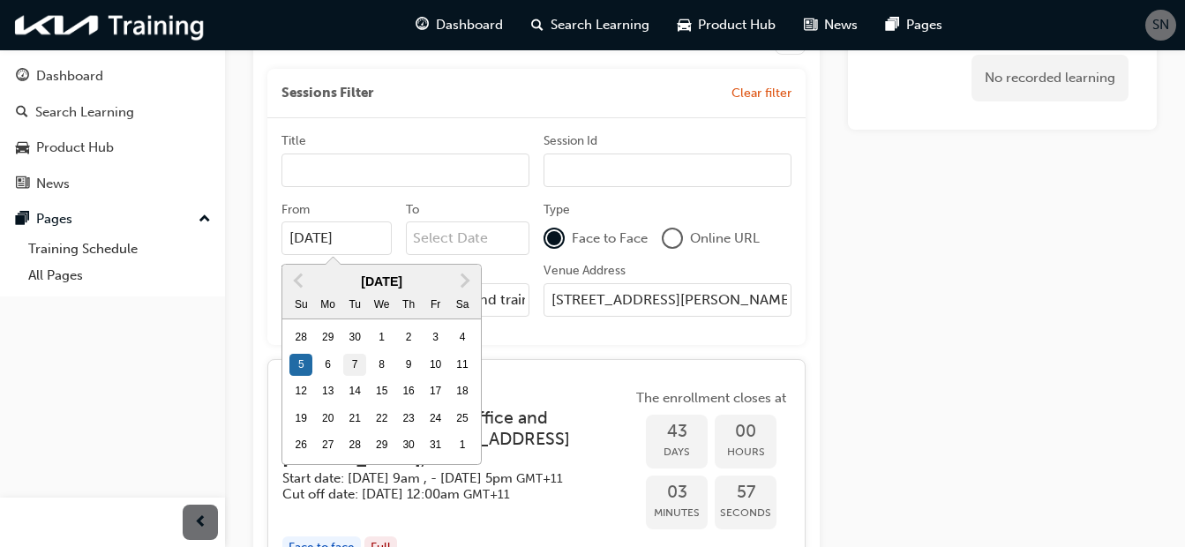
click at [357, 255] on input "05/10/25" at bounding box center [337, 239] width 110 height 34
click at [301, 364] on div "5" at bounding box center [300, 365] width 23 height 23
click at [301, 255] on input "07/10/25" at bounding box center [337, 239] width 110 height 34
type input "05/10/25"
click at [541, 342] on div "Title Session Id From 05/10/25 Previous Month Next Month October 2025 Su Mo Tu …" at bounding box center [536, 231] width 538 height 227
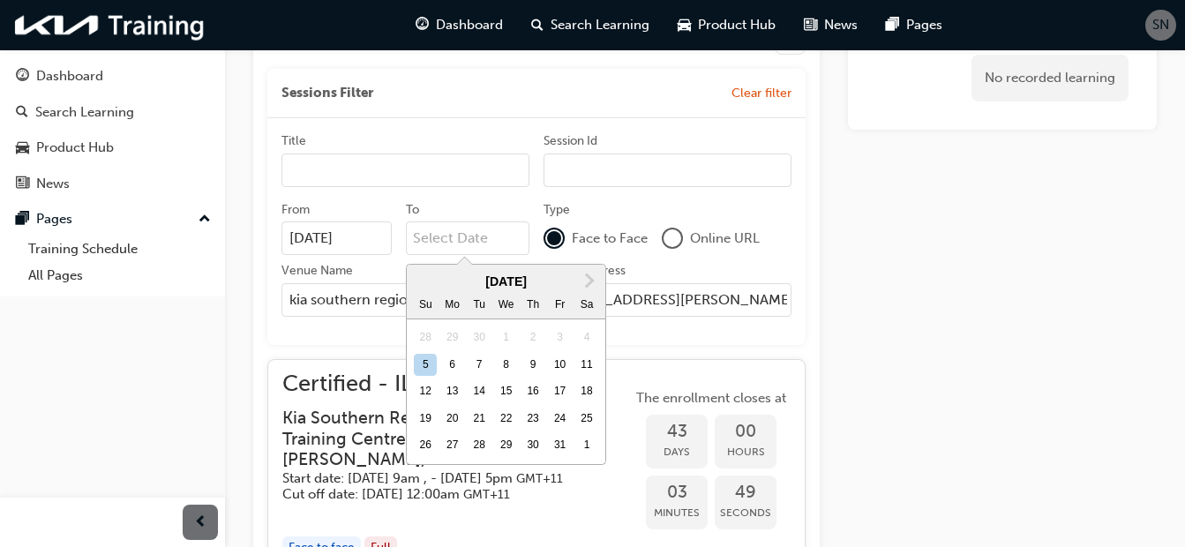
click at [488, 240] on input "To Next Month October 2025 Su Mo Tu We Th Fr Sa 28 29 30 1 2 3 4 5 6 7 8 9 10 1…" at bounding box center [468, 239] width 124 height 34
click at [479, 370] on div "7" at bounding box center [479, 365] width 23 height 23
click at [479, 255] on input "To Next Month October 2025 Su Mo Tu We Th Fr Sa 28 29 30 1 2 3 4 5 6 7 8 9 10 1…" at bounding box center [468, 239] width 124 height 34
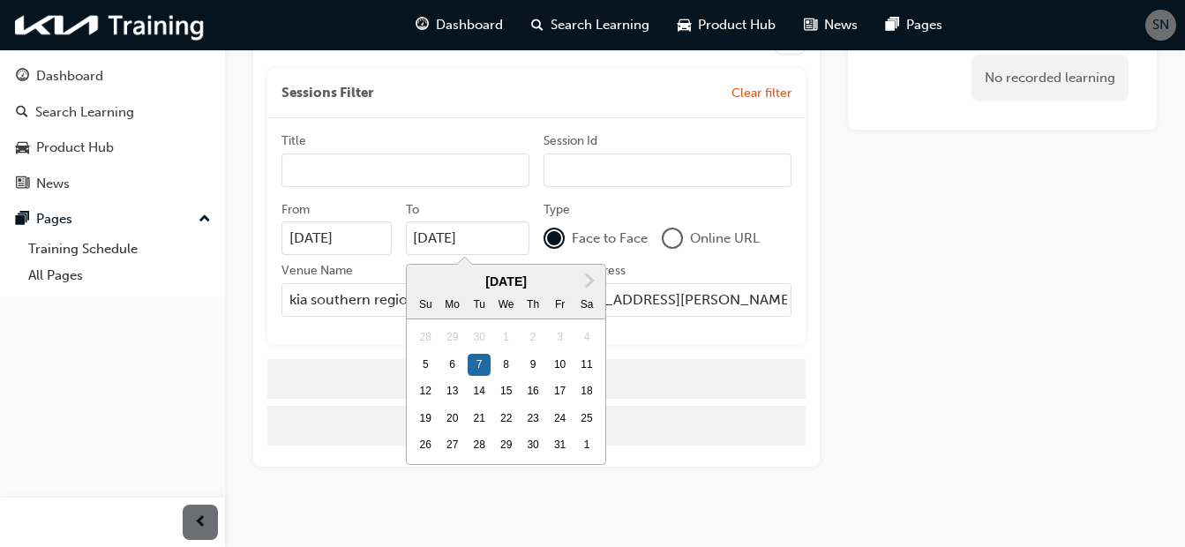
scroll to position [759, 0]
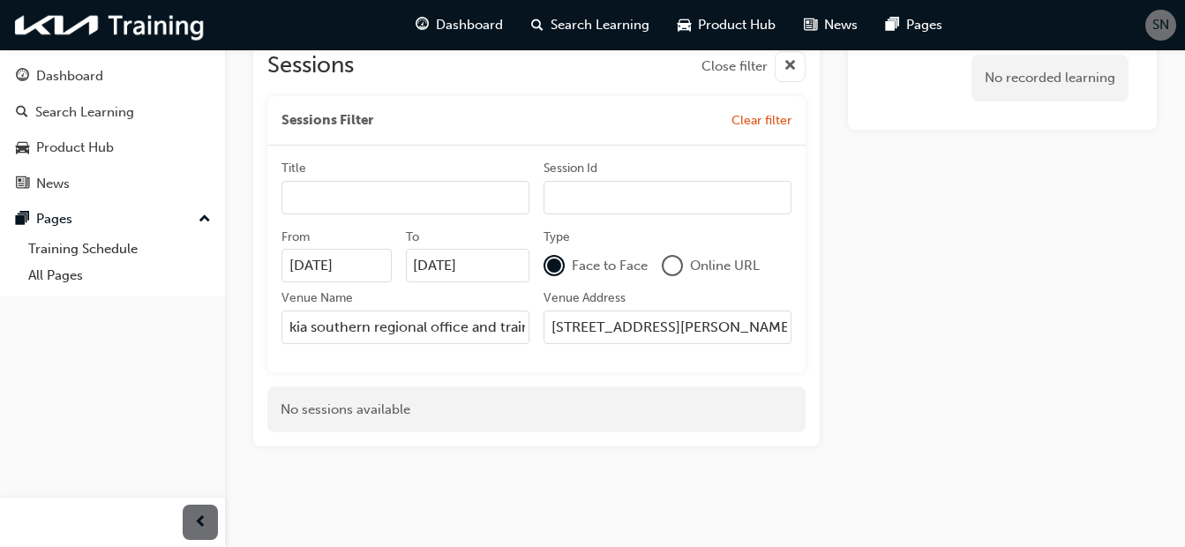
click at [644, 350] on div "Venue Name kia southern regional office and training centre Venue Address 1 ear…" at bounding box center [537, 323] width 510 height 69
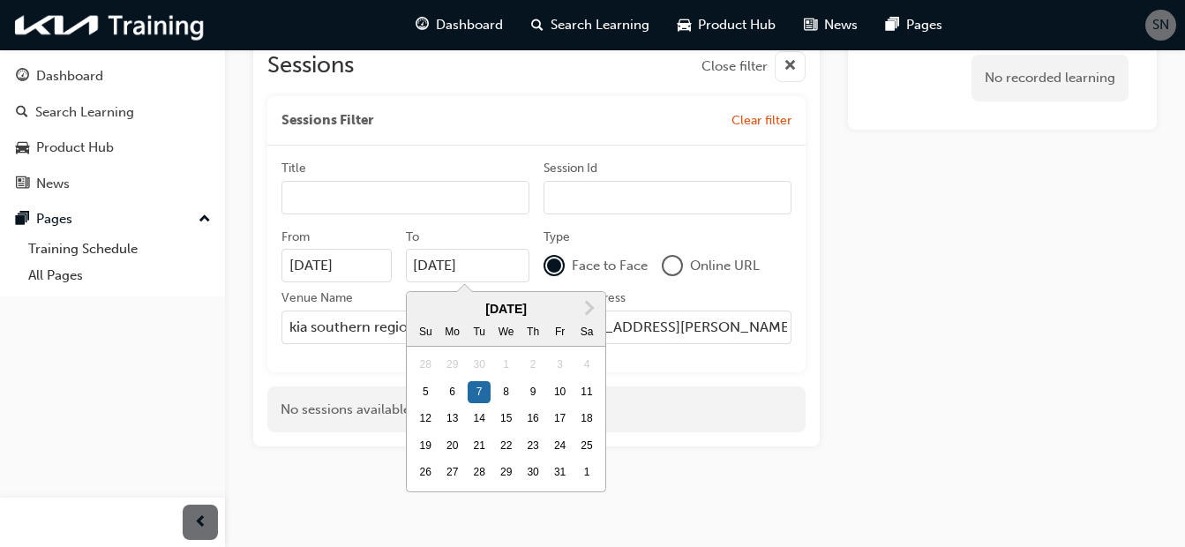
click at [479, 268] on input "07/10/25" at bounding box center [468, 266] width 124 height 34
click at [506, 392] on div "8" at bounding box center [506, 392] width 23 height 23
click at [506, 282] on input "07/10/25" at bounding box center [468, 266] width 124 height 34
click at [453, 394] on div "6" at bounding box center [452, 392] width 23 height 23
click at [453, 282] on input "08/10/25" at bounding box center [468, 266] width 124 height 34
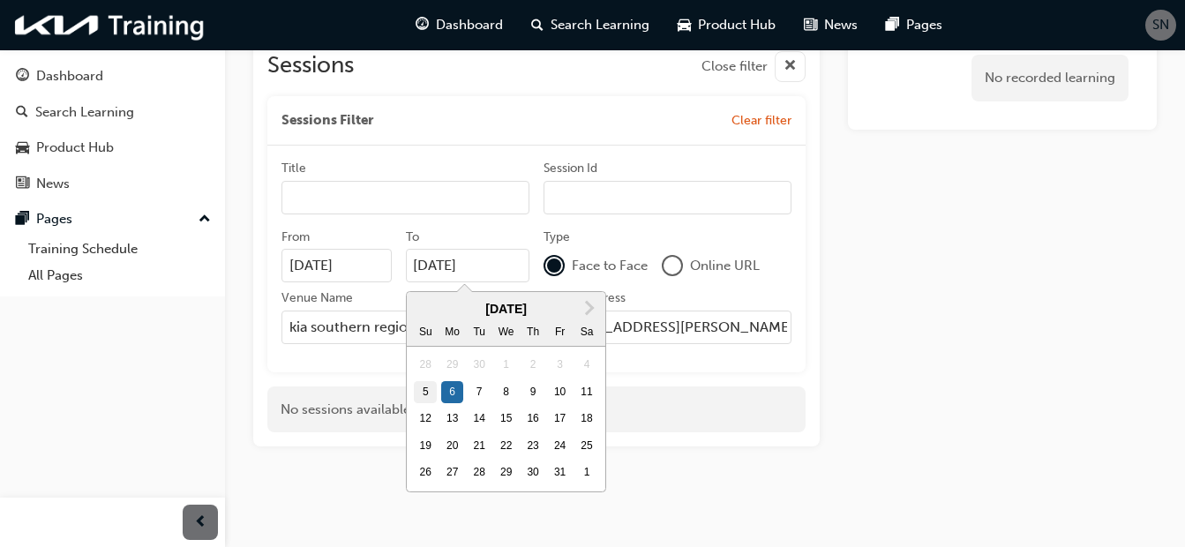
click at [417, 394] on div "5" at bounding box center [425, 392] width 23 height 23
click at [417, 282] on input "06/10/25" at bounding box center [468, 266] width 124 height 34
type input "05/10/25"
click at [381, 268] on input "05/10/25" at bounding box center [337, 266] width 110 height 34
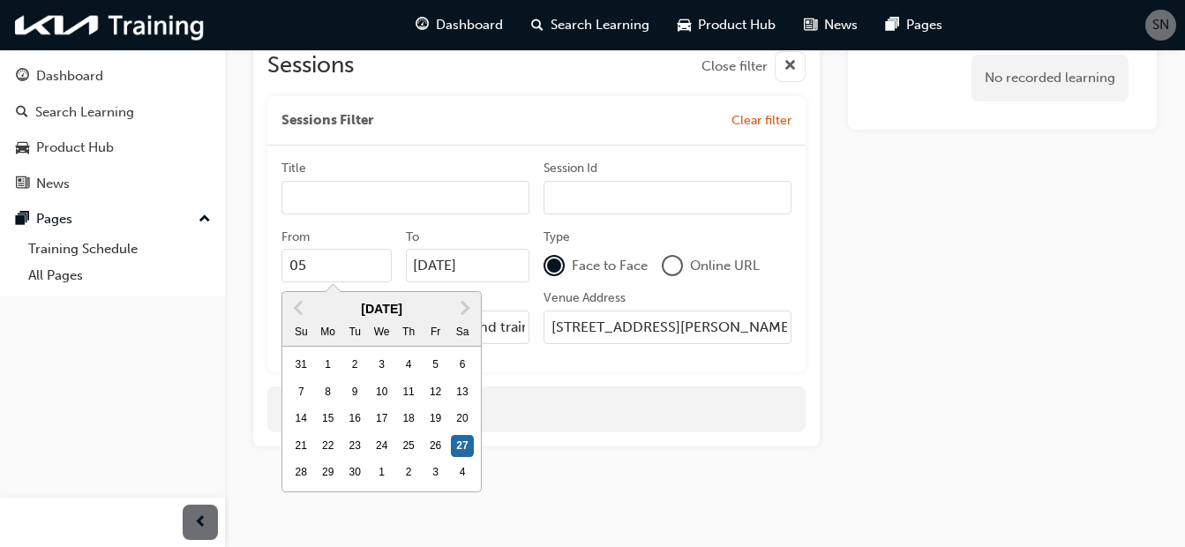
type input "0"
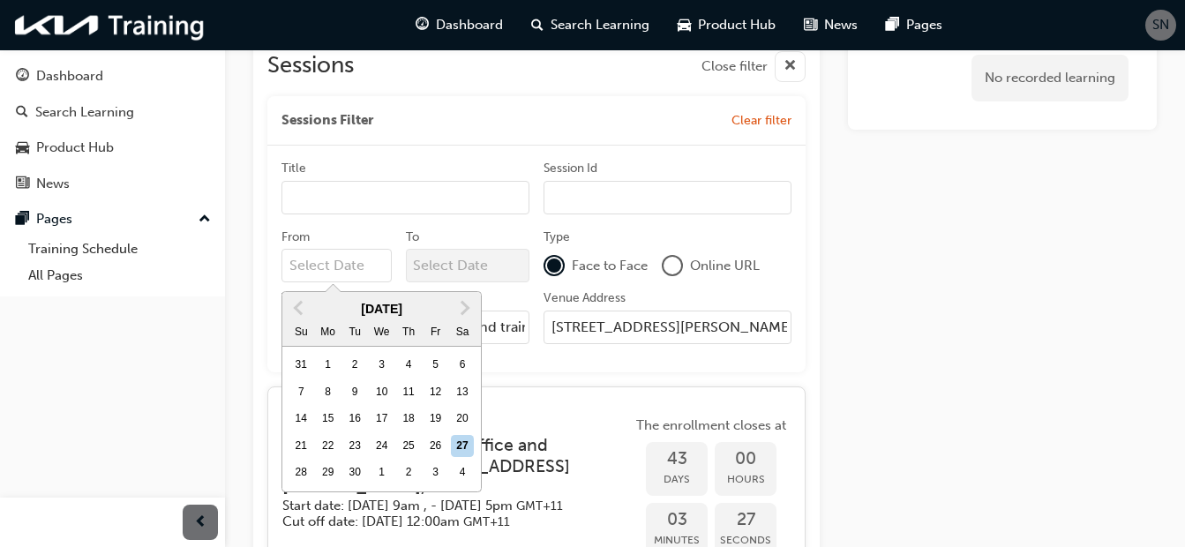
click at [584, 375] on div "Sessions Close filter Sessions Filter Clear filter Title Session Id From Septem…" at bounding box center [536, 343] width 538 height 613
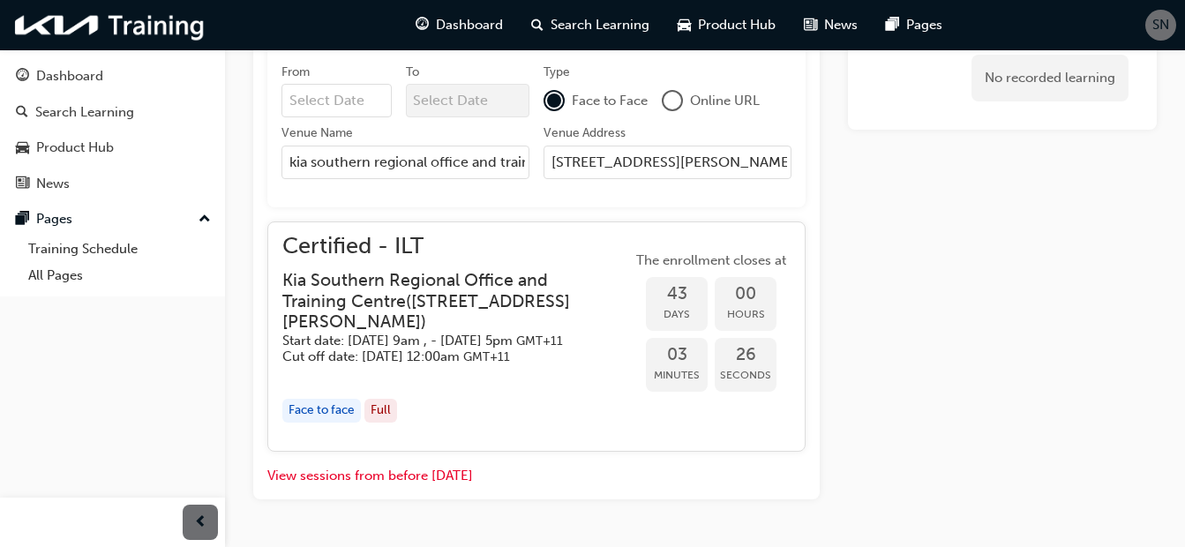
scroll to position [936, 0]
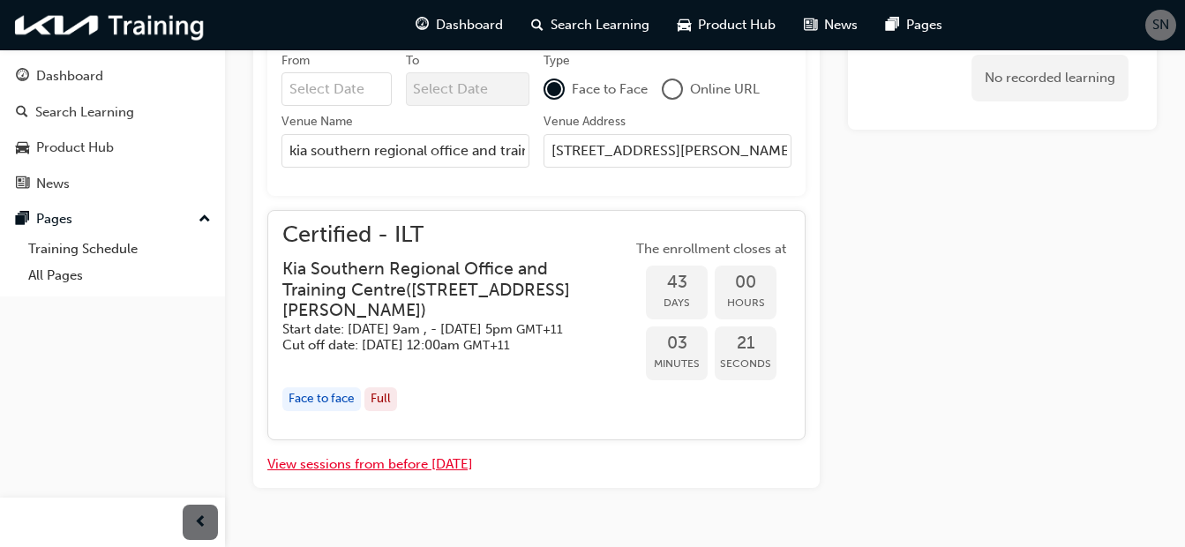
click at [302, 475] on button "View sessions from before today" at bounding box center [370, 465] width 206 height 20
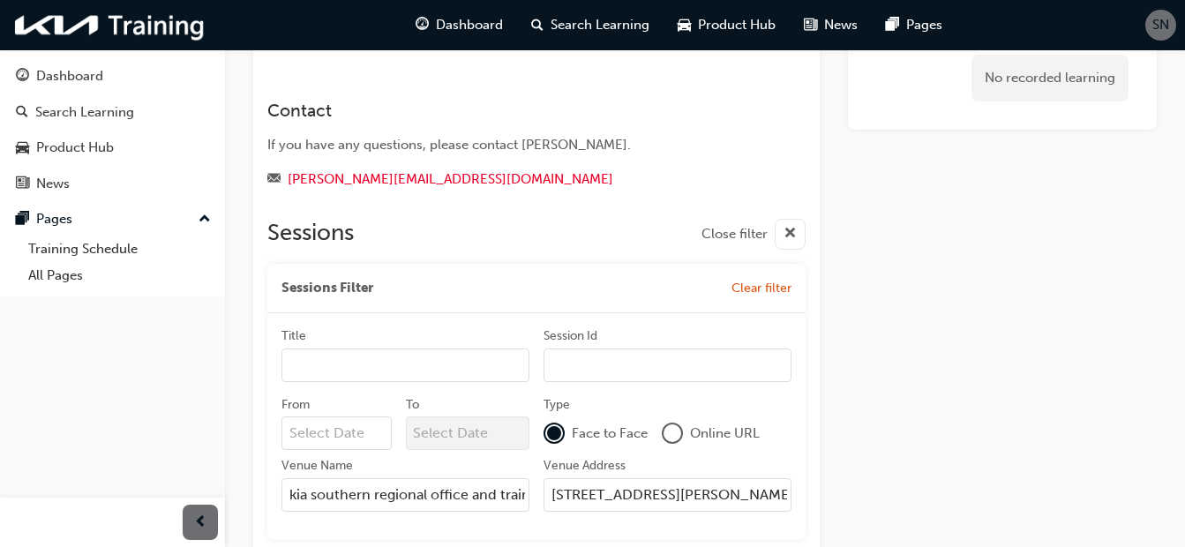
scroll to position [583, 0]
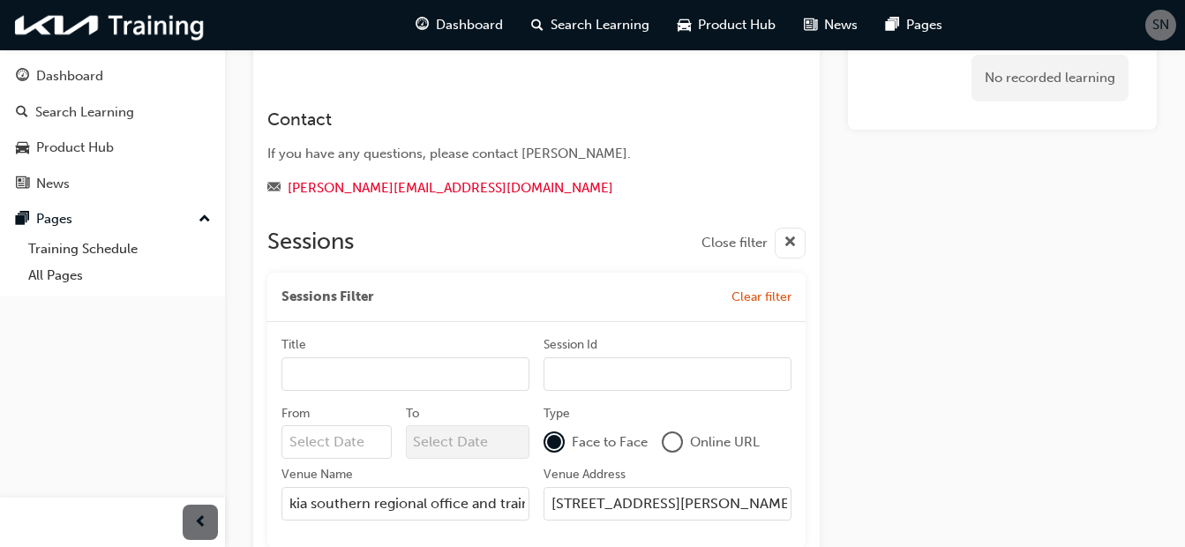
click at [452, 378] on input "Title" at bounding box center [406, 374] width 248 height 34
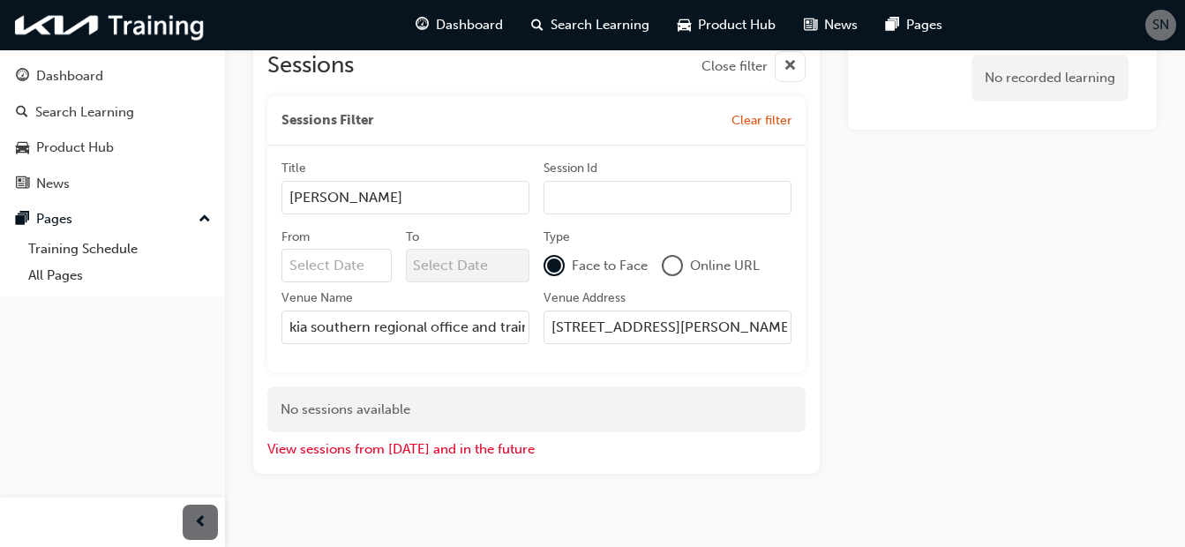
scroll to position [786, 0]
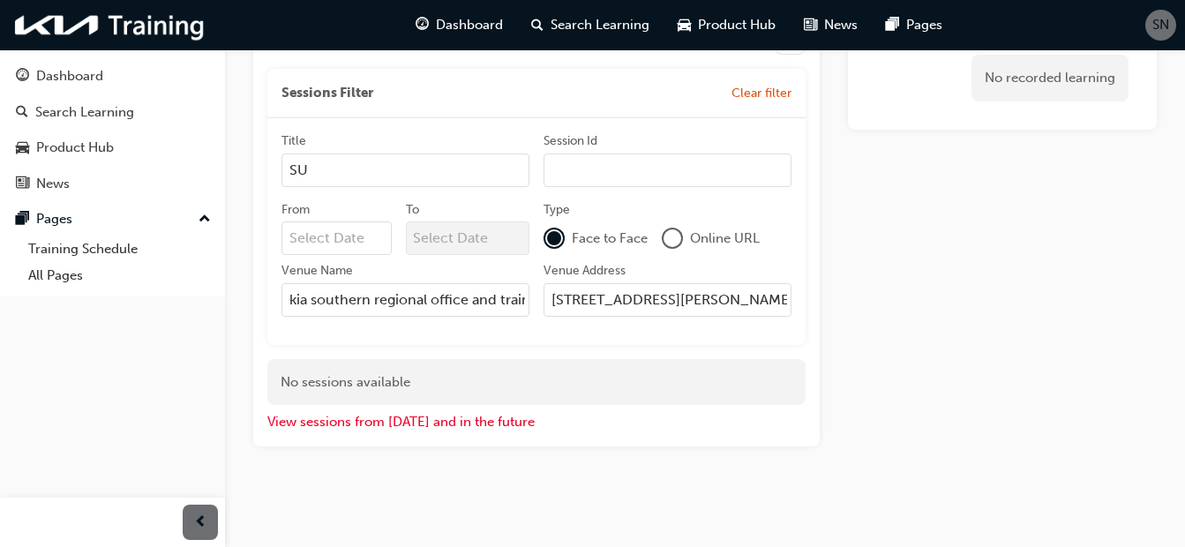
type input "S"
type input "M"
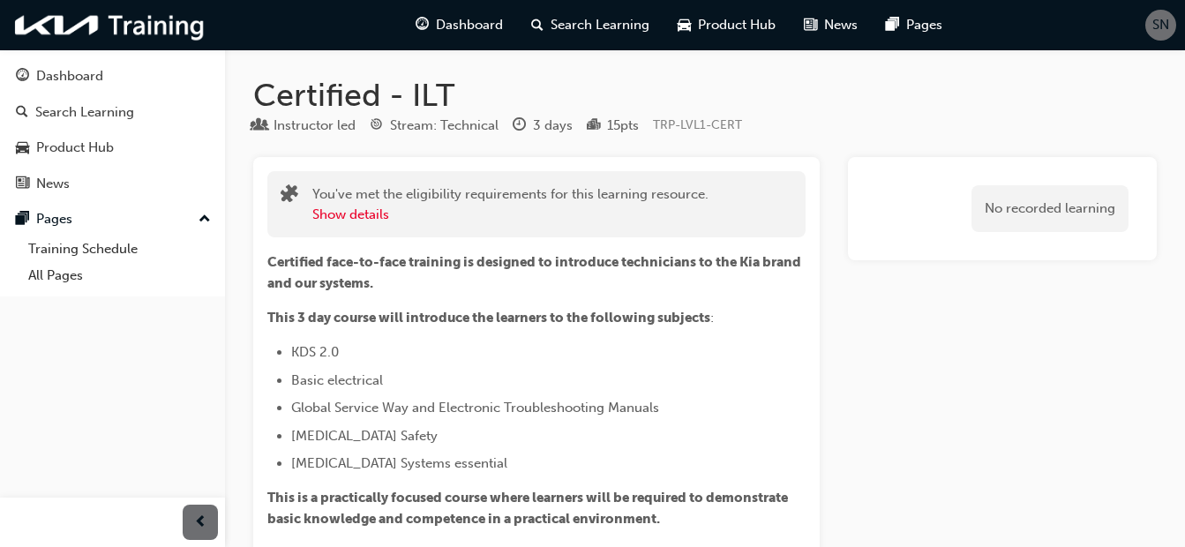
scroll to position [0, 0]
click at [374, 213] on button "Show details" at bounding box center [350, 217] width 77 height 20
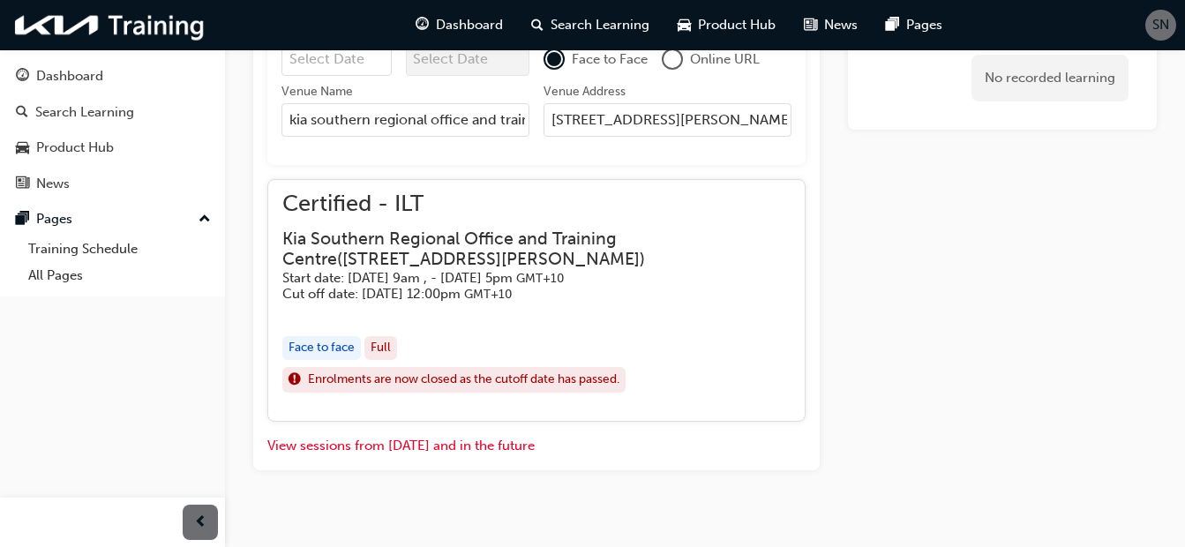
scroll to position [1114, 0]
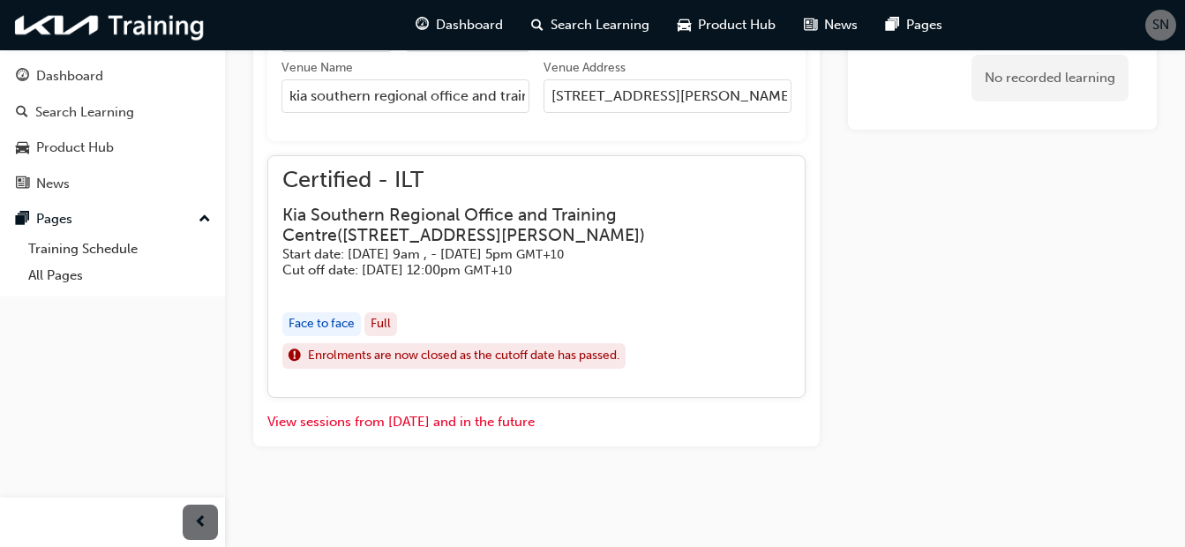
click at [320, 356] on span "Enrolments are now closed as the cutoff date has passed." at bounding box center [464, 356] width 312 height 20
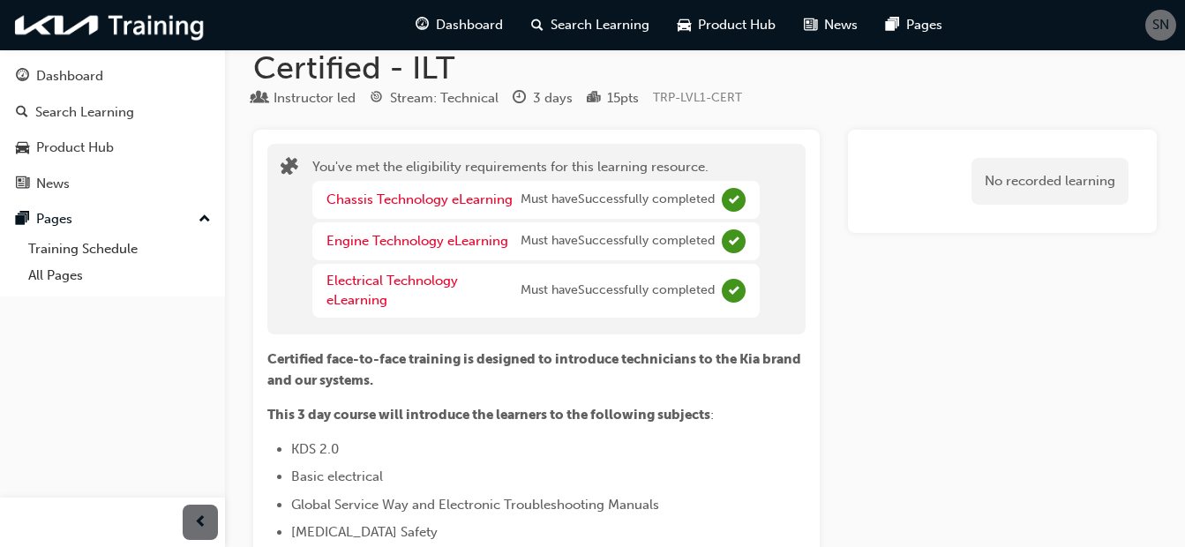
scroll to position [0, 0]
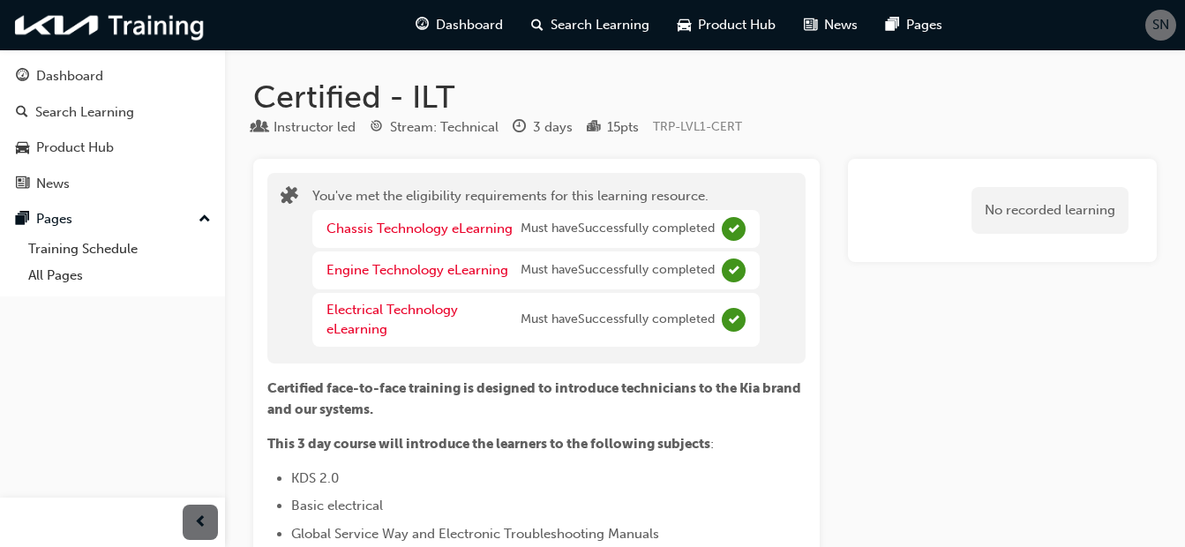
click at [479, 26] on span "Dashboard" at bounding box center [469, 25] width 67 height 20
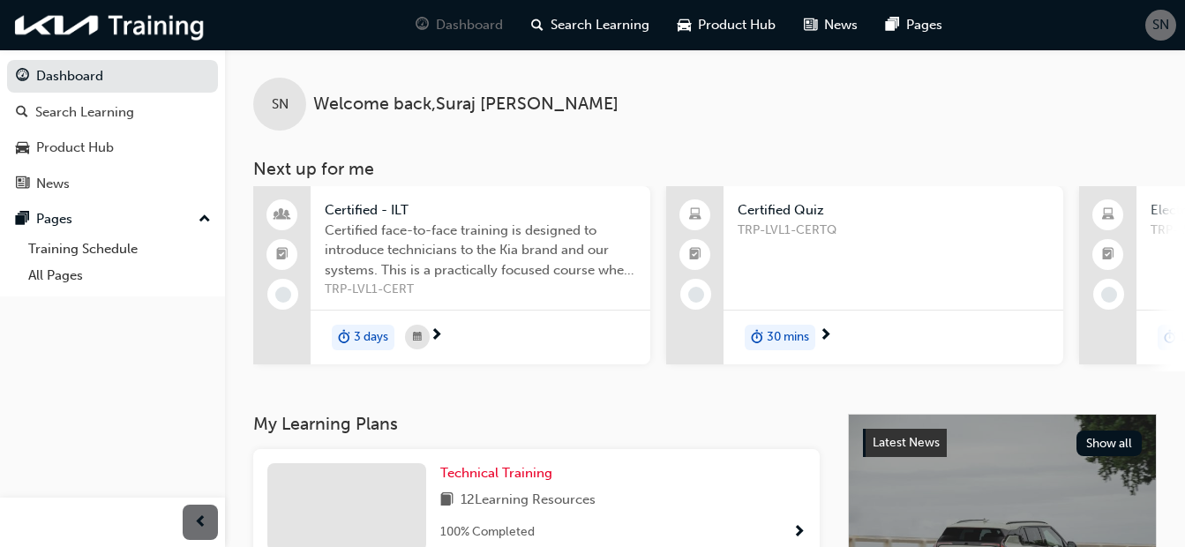
drag, startPoint x: 580, startPoint y: 371, endPoint x: 598, endPoint y: 377, distance: 19.5
click at [598, 372] on div "Certified - ILT Certified face-to-face training is designed to introduce techni…" at bounding box center [719, 278] width 932 height 185
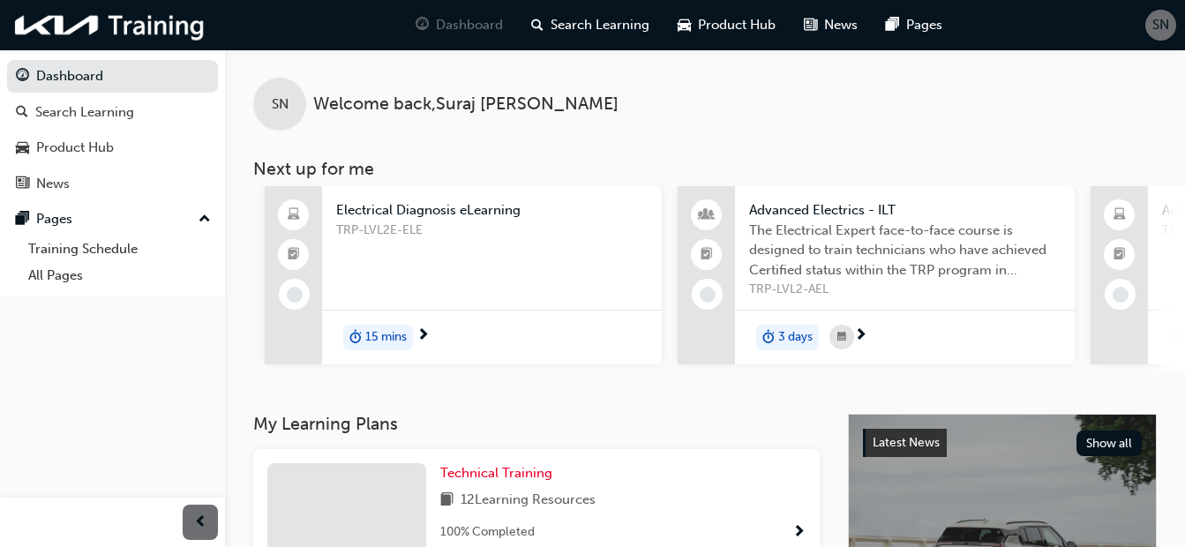
scroll to position [0, 906]
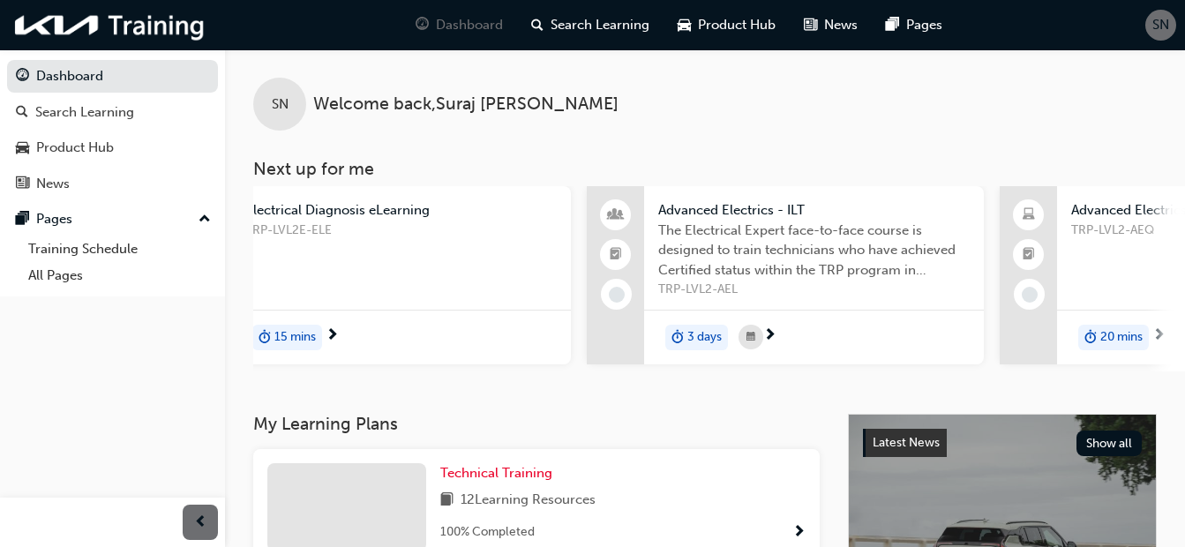
click at [771, 333] on span "next-icon" at bounding box center [769, 336] width 13 height 16
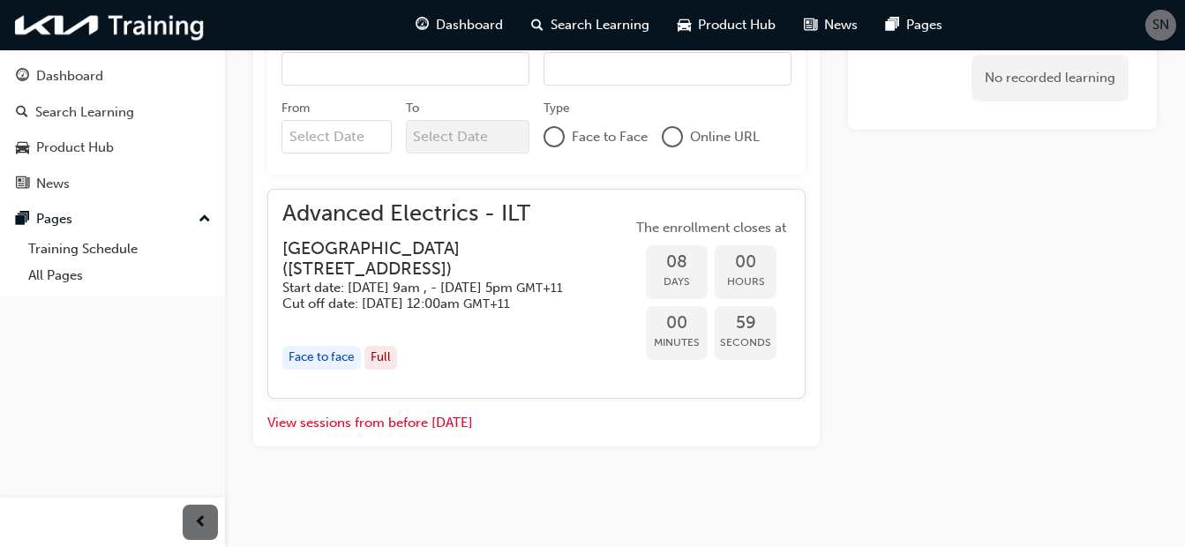
scroll to position [852, 0]
click at [411, 424] on button "View sessions from before today" at bounding box center [370, 423] width 206 height 20
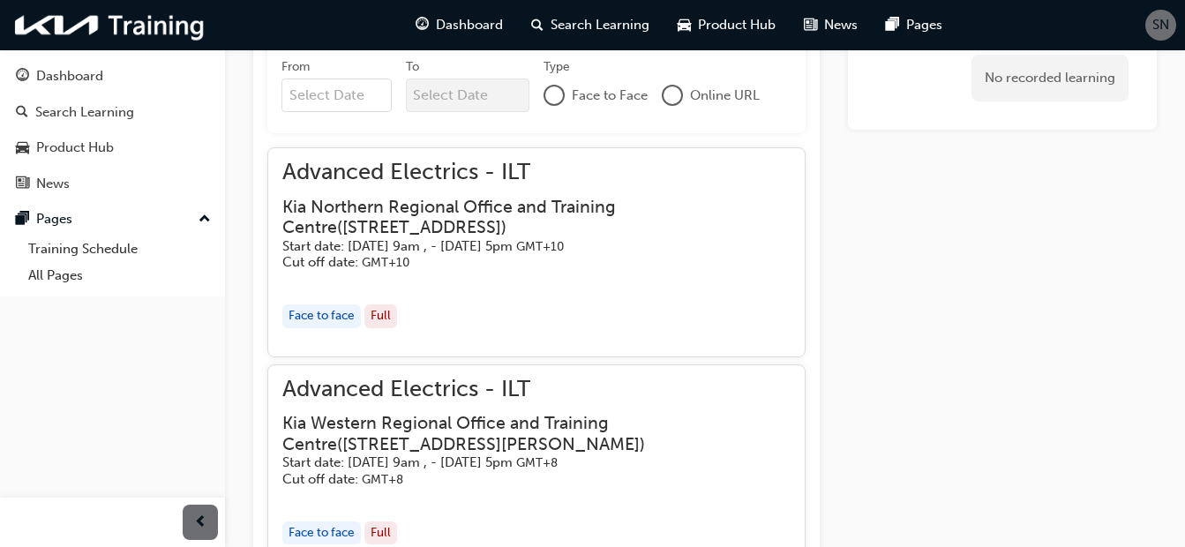
scroll to position [895, 0]
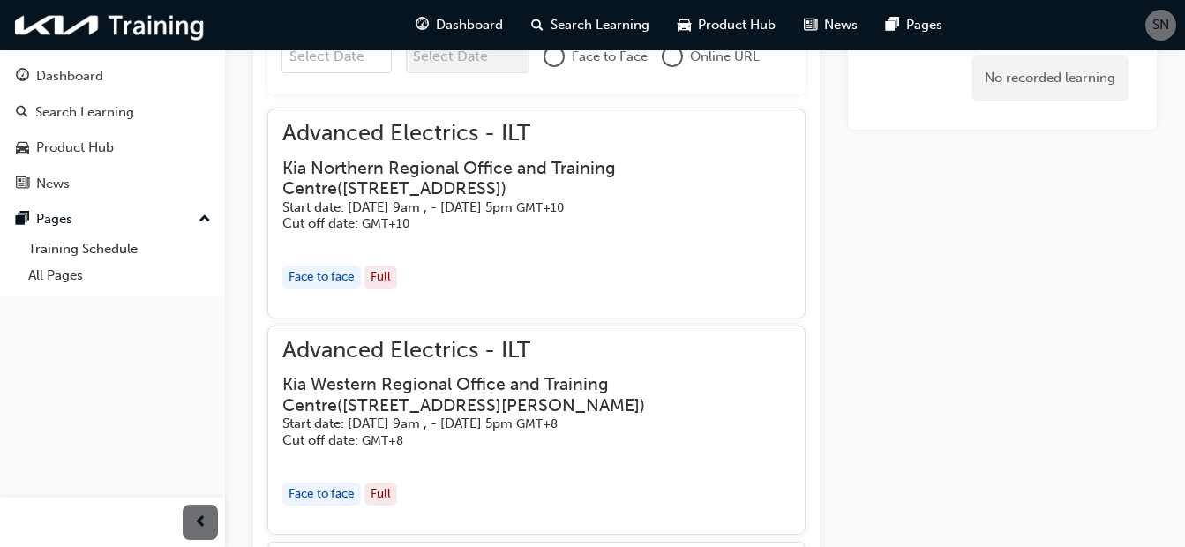
click at [343, 273] on div "Face to face" at bounding box center [321, 278] width 79 height 24
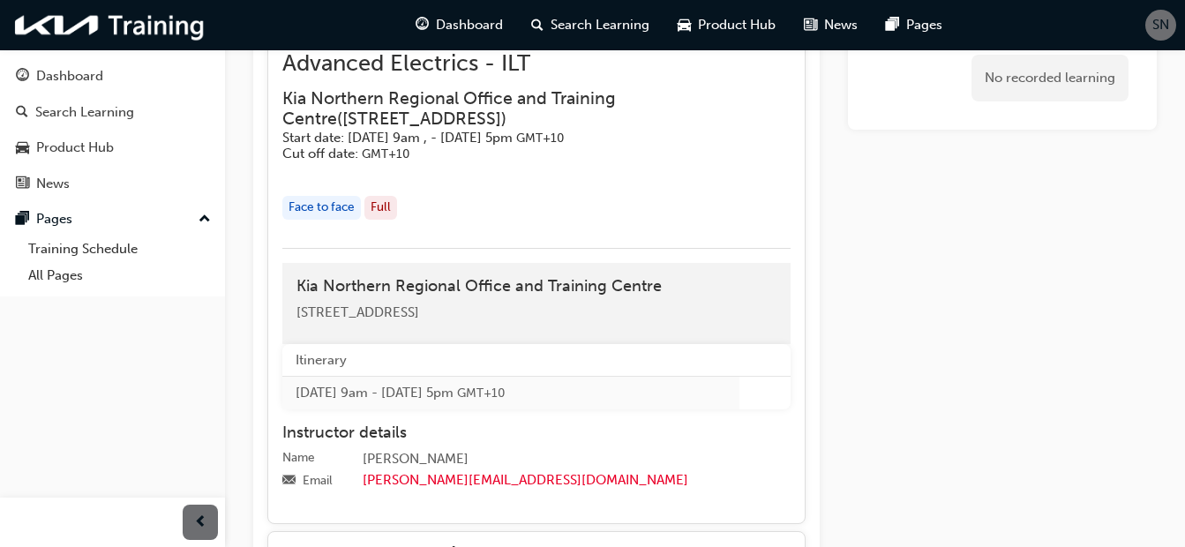
scroll to position [971, 0]
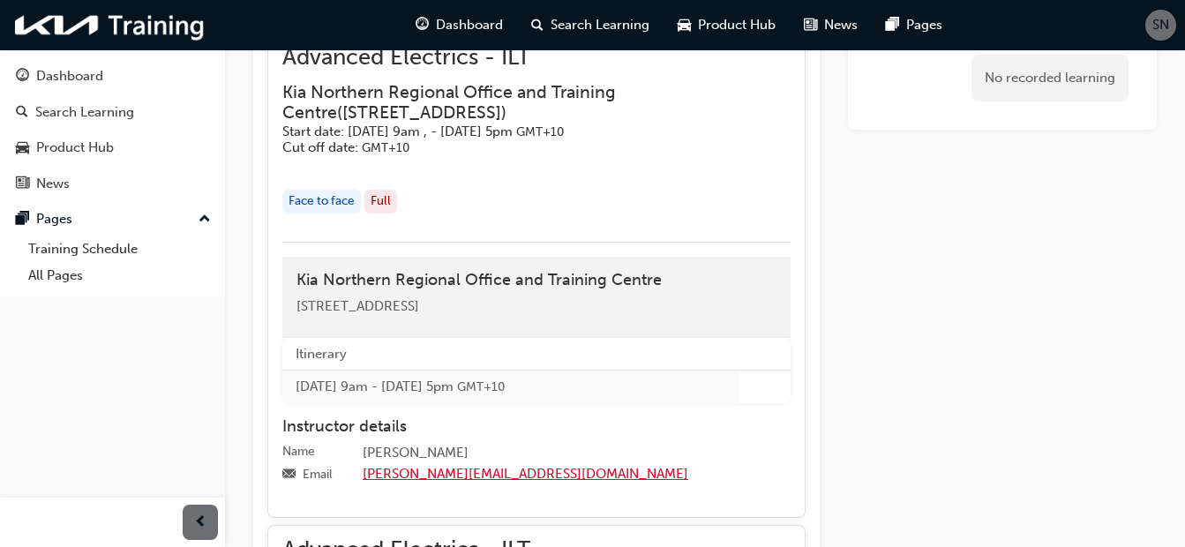
click at [422, 470] on link "pallen@kia.com.au" at bounding box center [526, 474] width 326 height 16
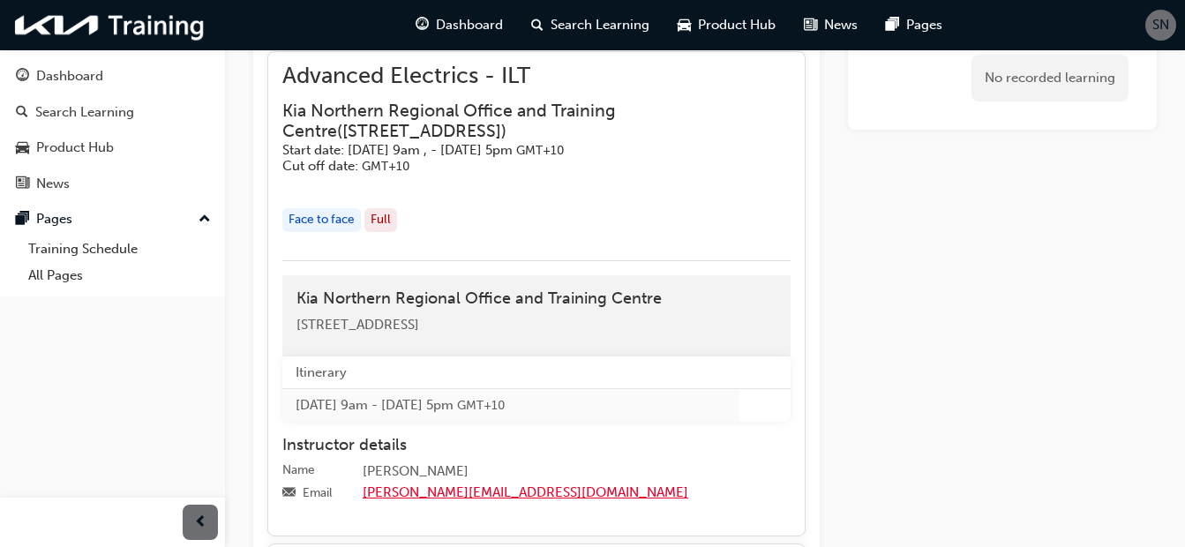
scroll to position [883, 0]
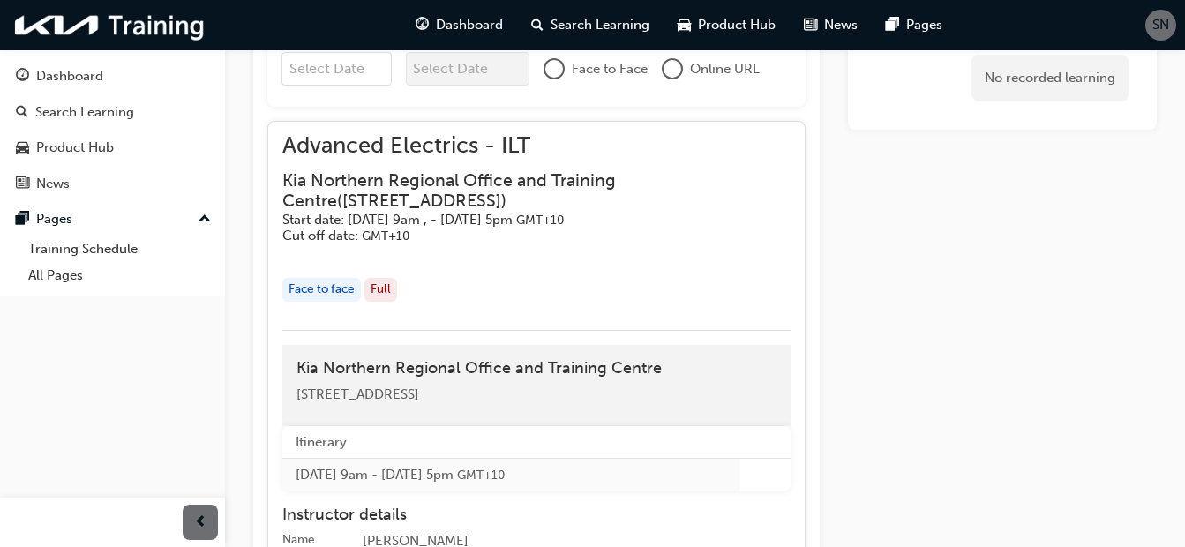
click at [386, 287] on div "Full" at bounding box center [381, 290] width 33 height 24
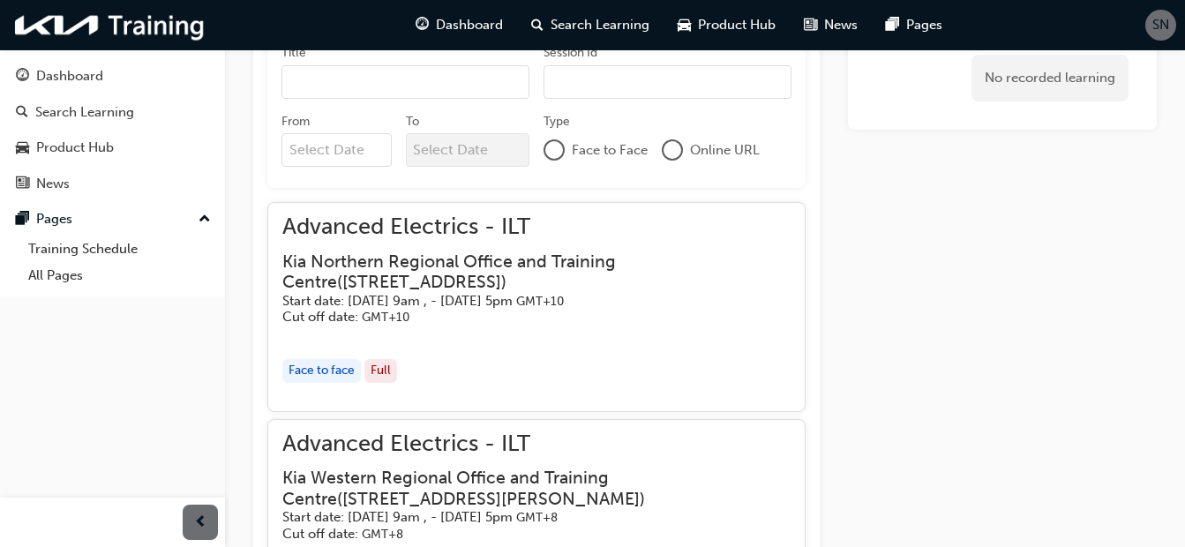
scroll to position [807, 0]
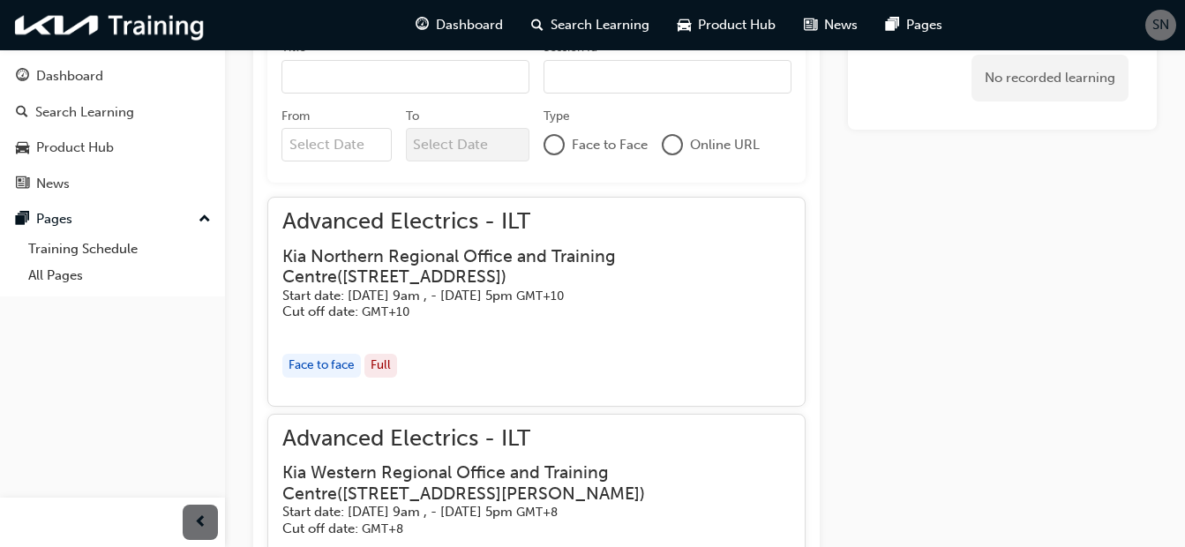
click at [470, 277] on h3 "Kia Northern Regional Office and Training Centre ( Unit 11 & 12, 14 Ashtan Plac…" at bounding box center [522, 266] width 480 height 41
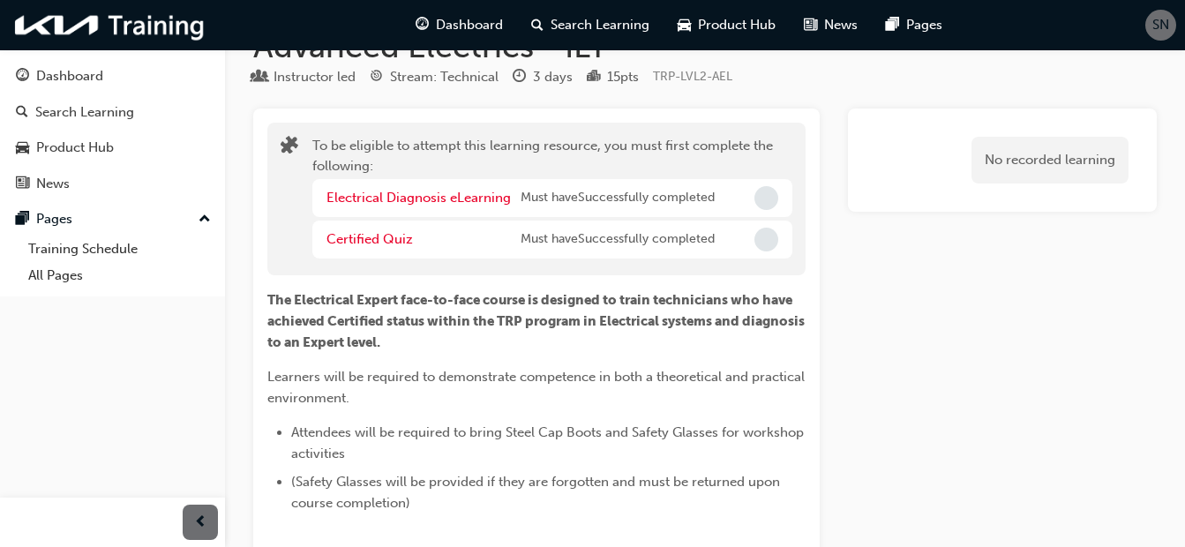
scroll to position [0, 0]
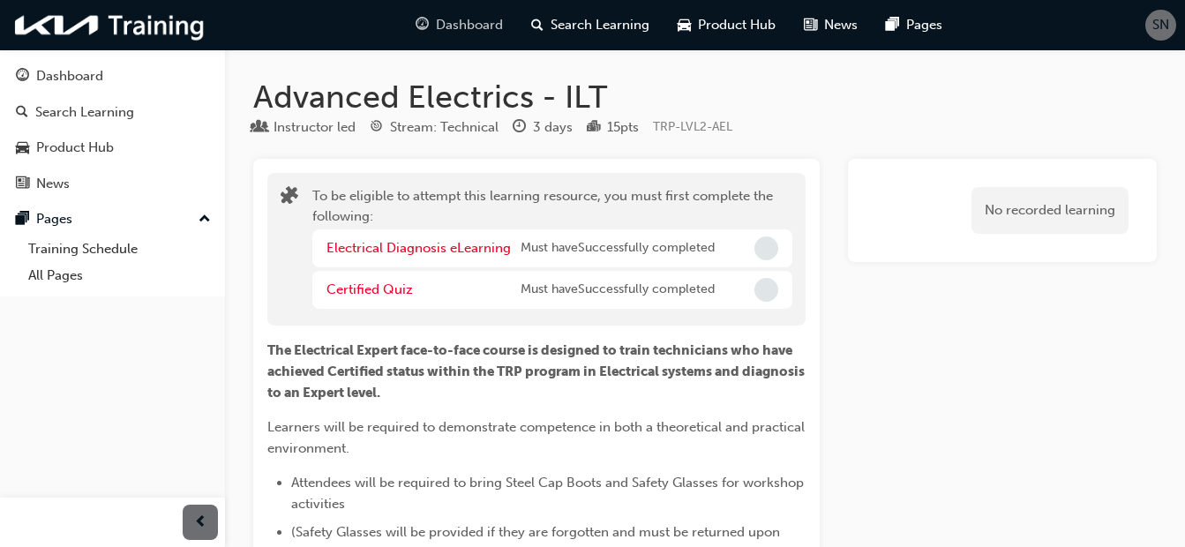
click at [496, 21] on span "Dashboard" at bounding box center [469, 25] width 67 height 20
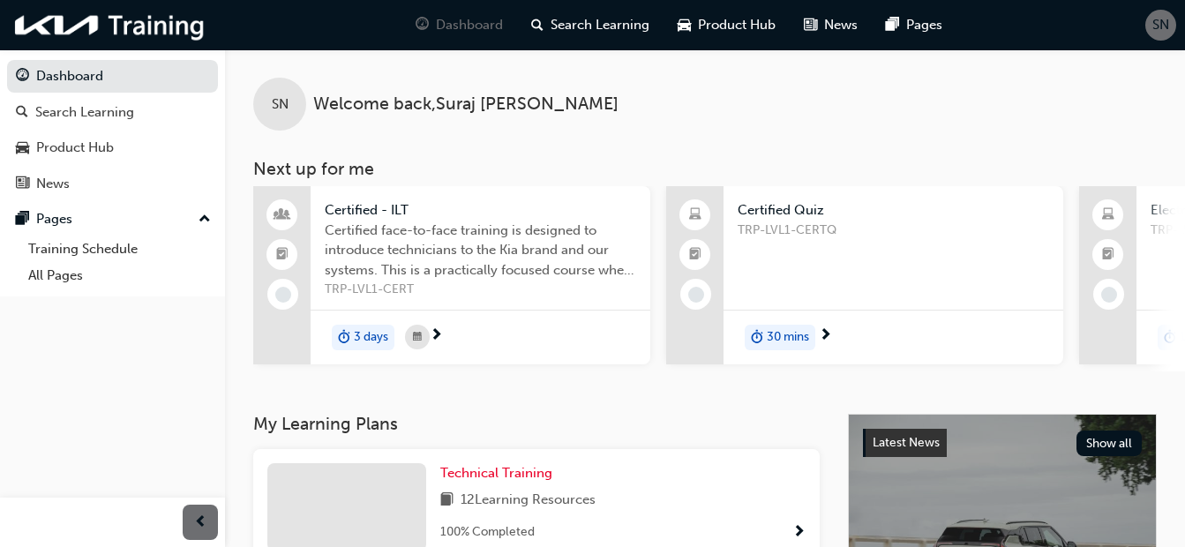
click at [793, 335] on span "30 mins" at bounding box center [788, 337] width 42 height 20
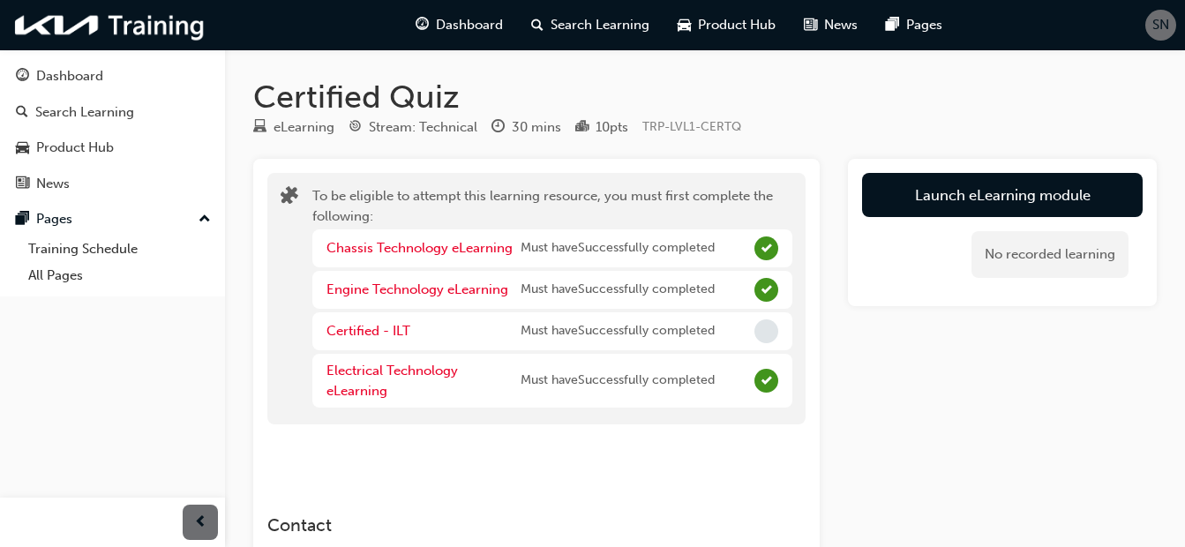
click at [762, 333] on span "Incomplete" at bounding box center [767, 331] width 24 height 24
click at [687, 327] on span "Must have Successfully completed" at bounding box center [618, 331] width 194 height 20
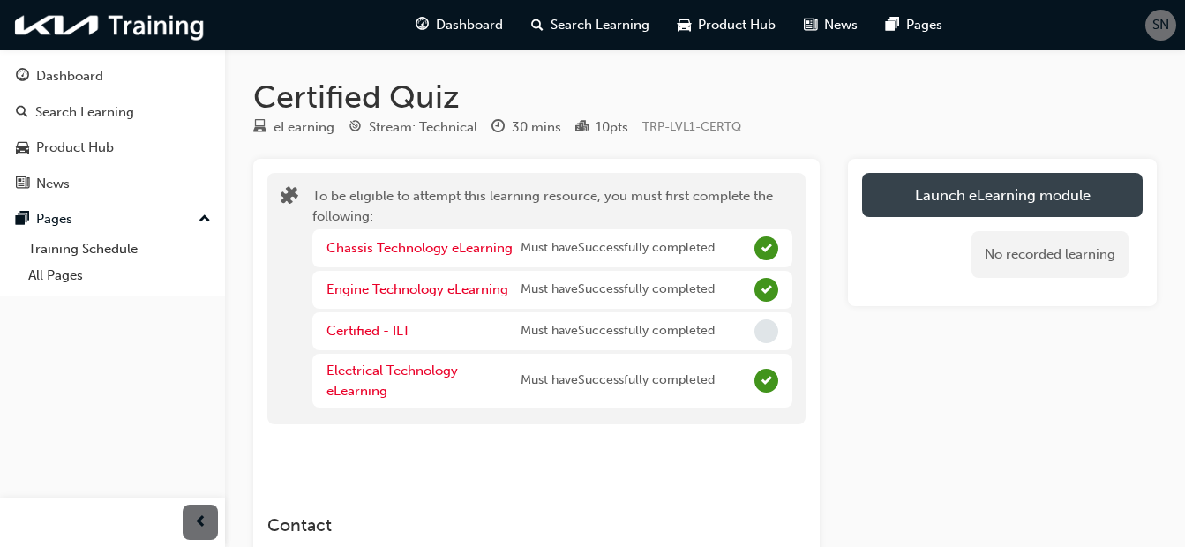
click at [977, 197] on button "Launch eLearning module" at bounding box center [1002, 195] width 281 height 44
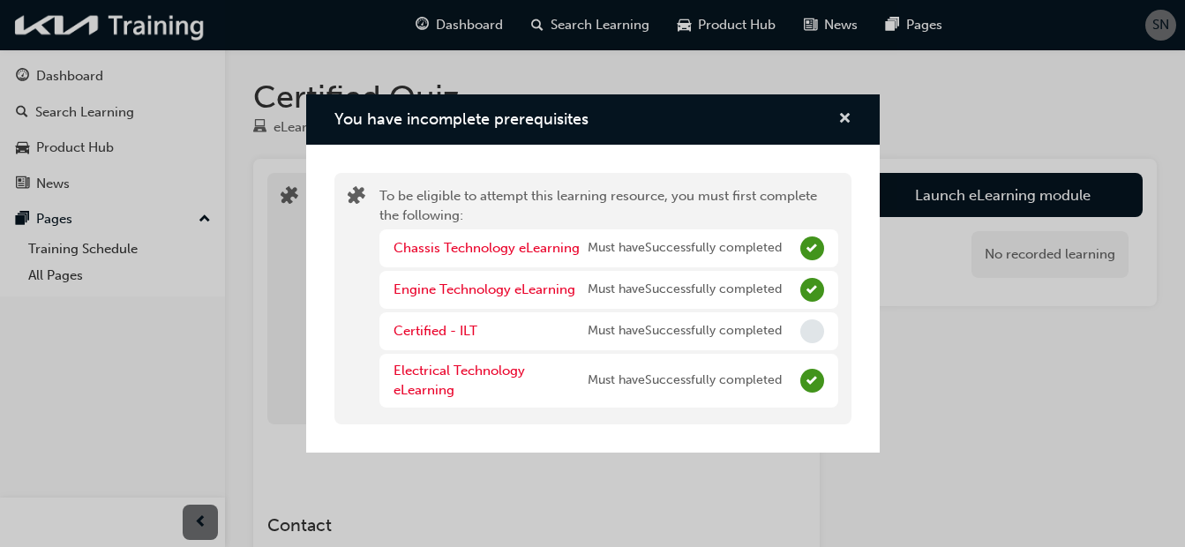
click at [840, 112] on span "cross-icon" at bounding box center [844, 120] width 13 height 16
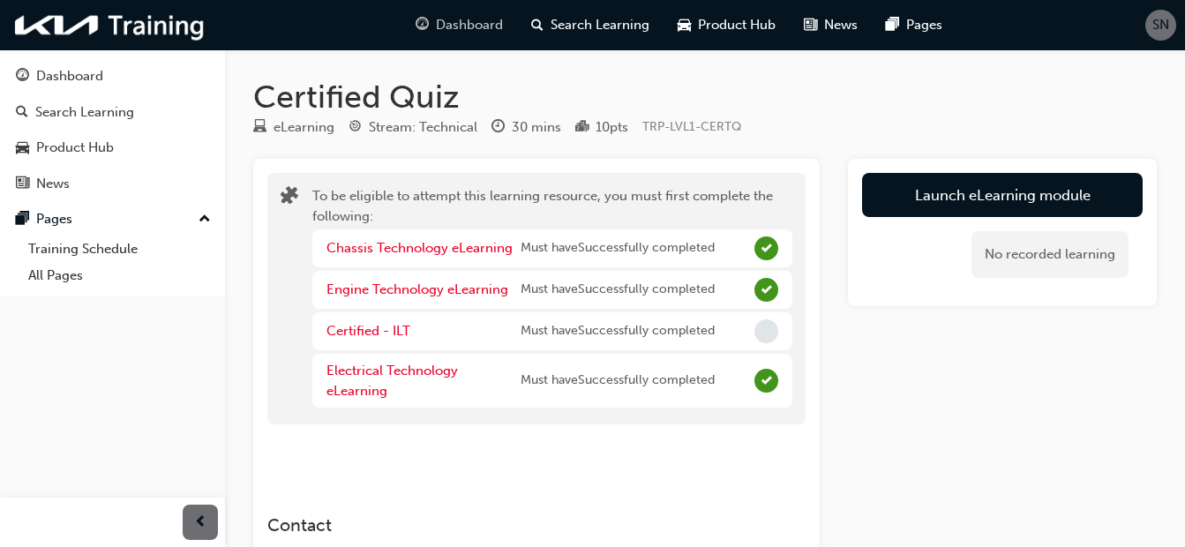
click at [455, 34] on span "Dashboard" at bounding box center [469, 25] width 67 height 20
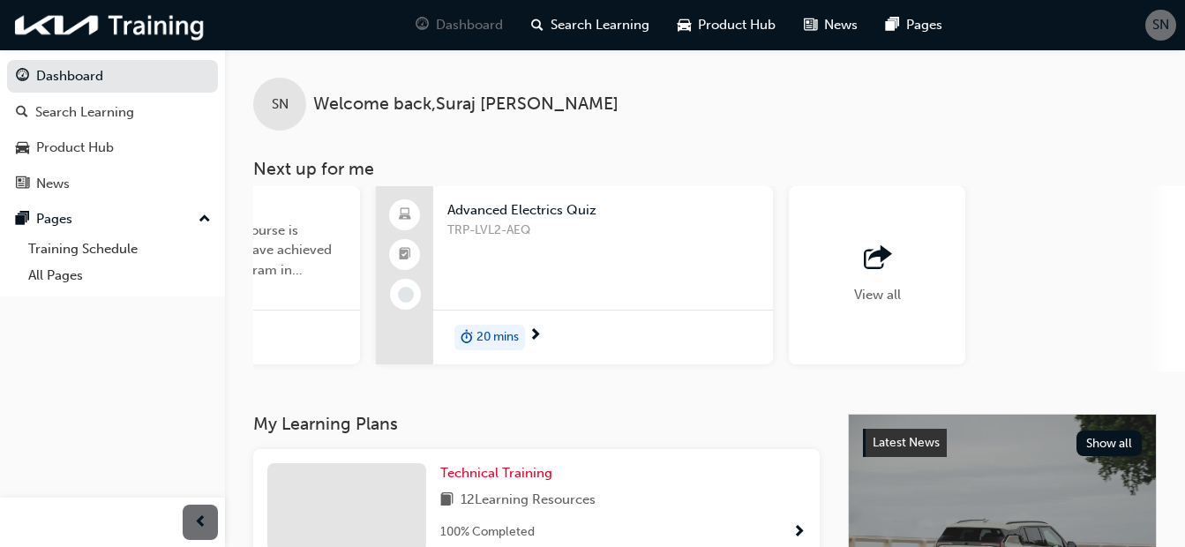
scroll to position [0, 1544]
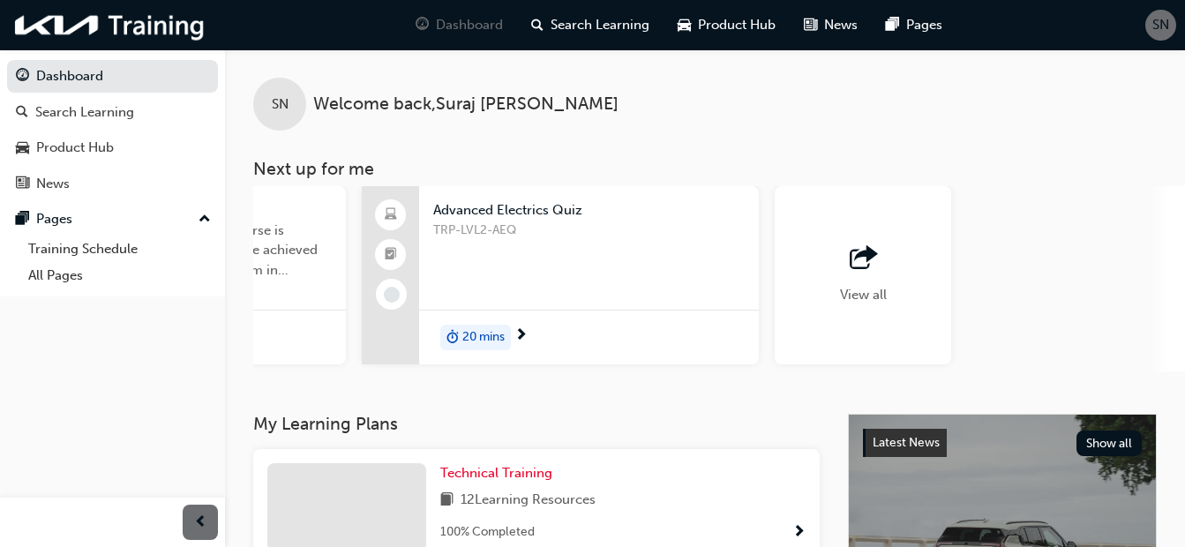
click at [522, 212] on span "Advanced Electrics Quiz" at bounding box center [589, 210] width 312 height 20
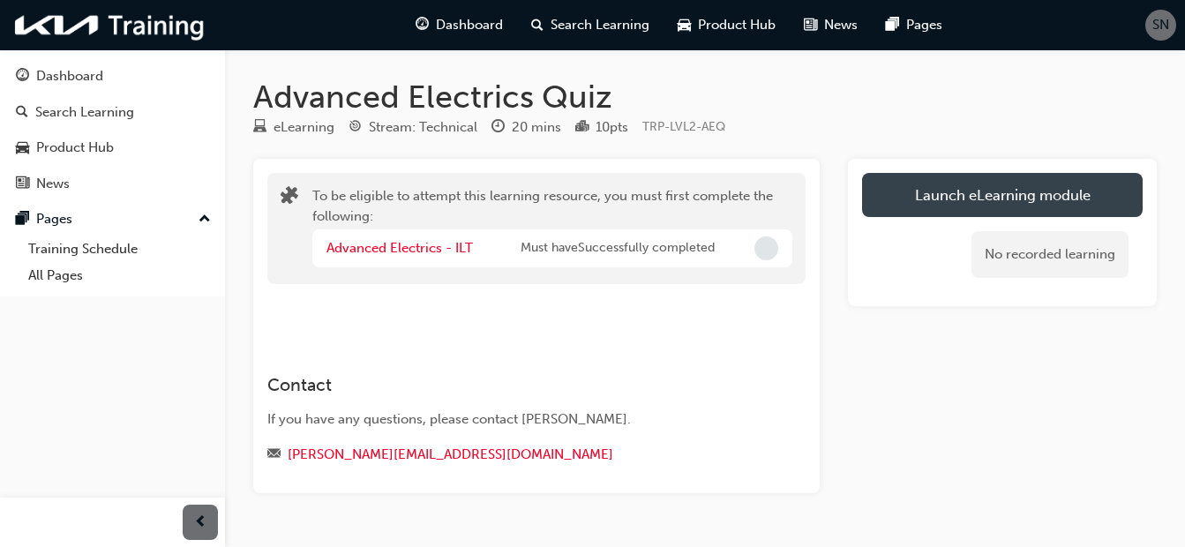
click at [941, 201] on button "Launch eLearning module" at bounding box center [1002, 195] width 281 height 44
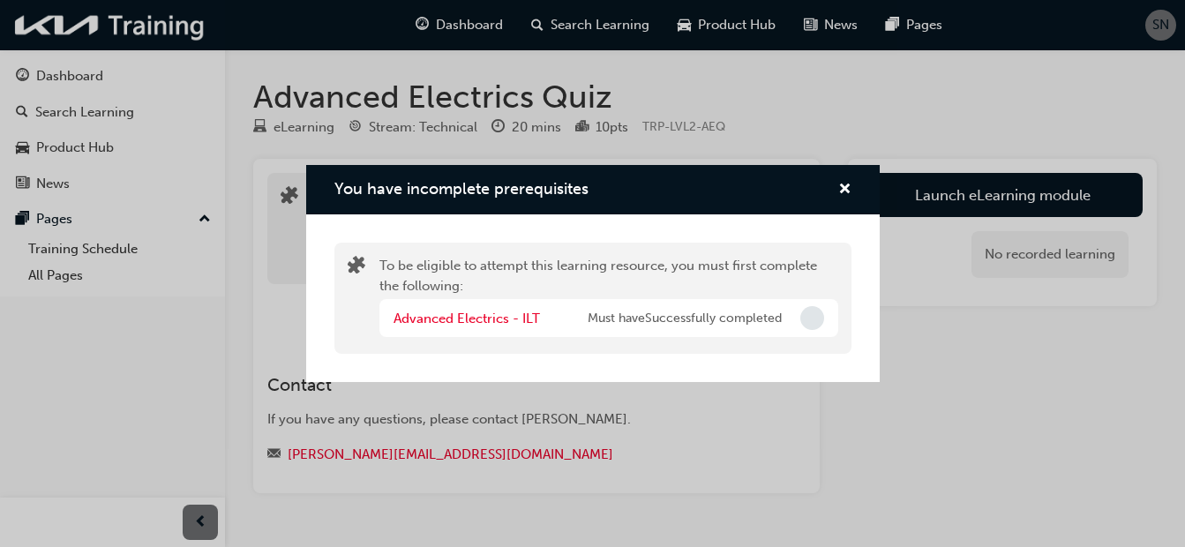
click at [816, 312] on span "Incomplete" at bounding box center [813, 318] width 24 height 24
click at [840, 188] on span "cross-icon" at bounding box center [844, 191] width 13 height 16
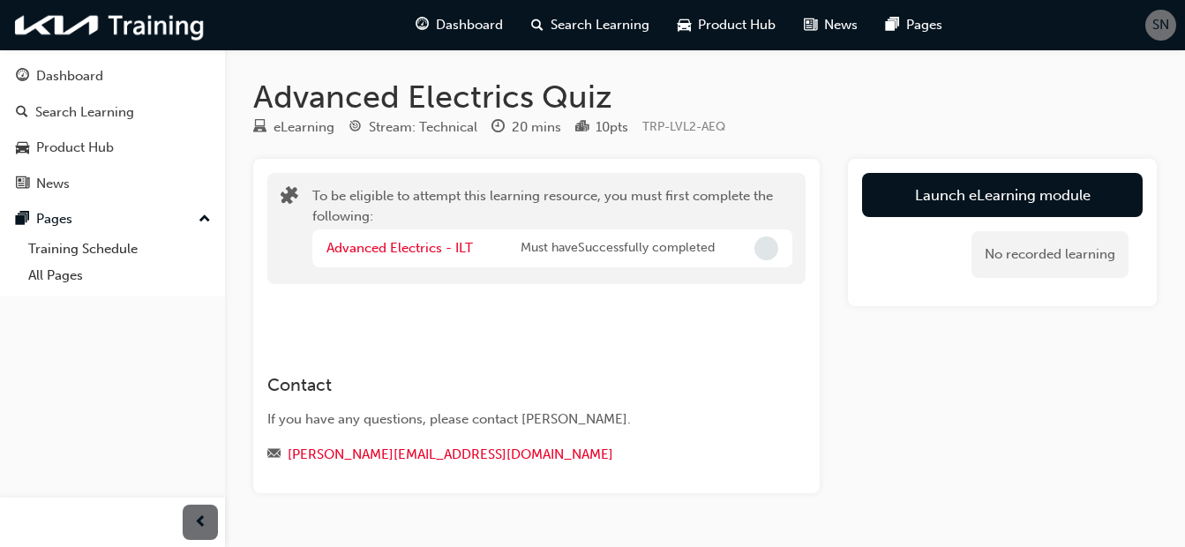
click at [757, 247] on span "Incomplete" at bounding box center [767, 249] width 24 height 24
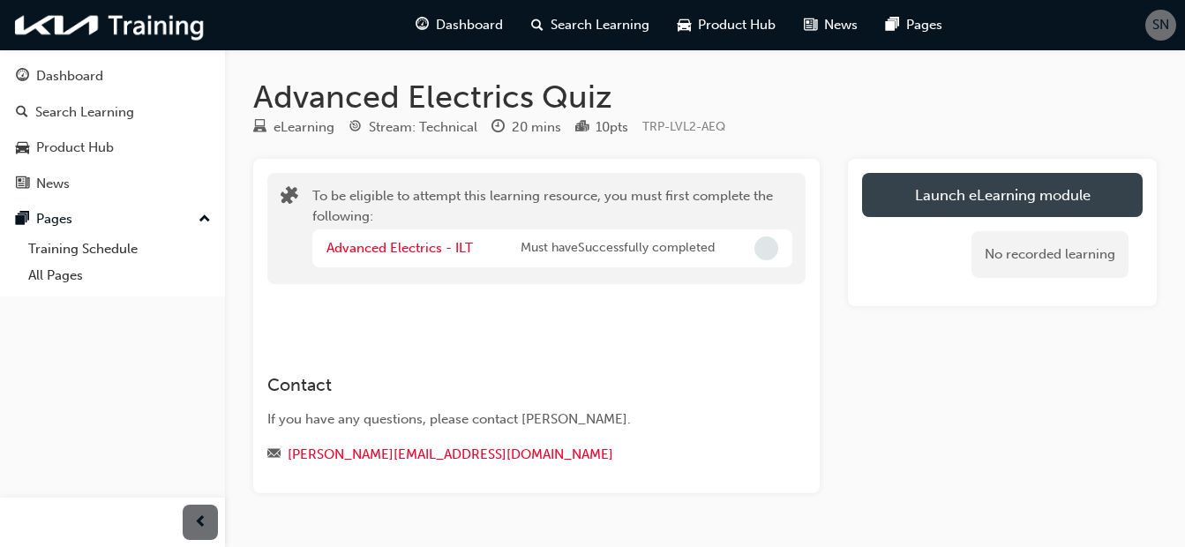
click at [931, 190] on button "Launch eLearning module" at bounding box center [1002, 195] width 281 height 44
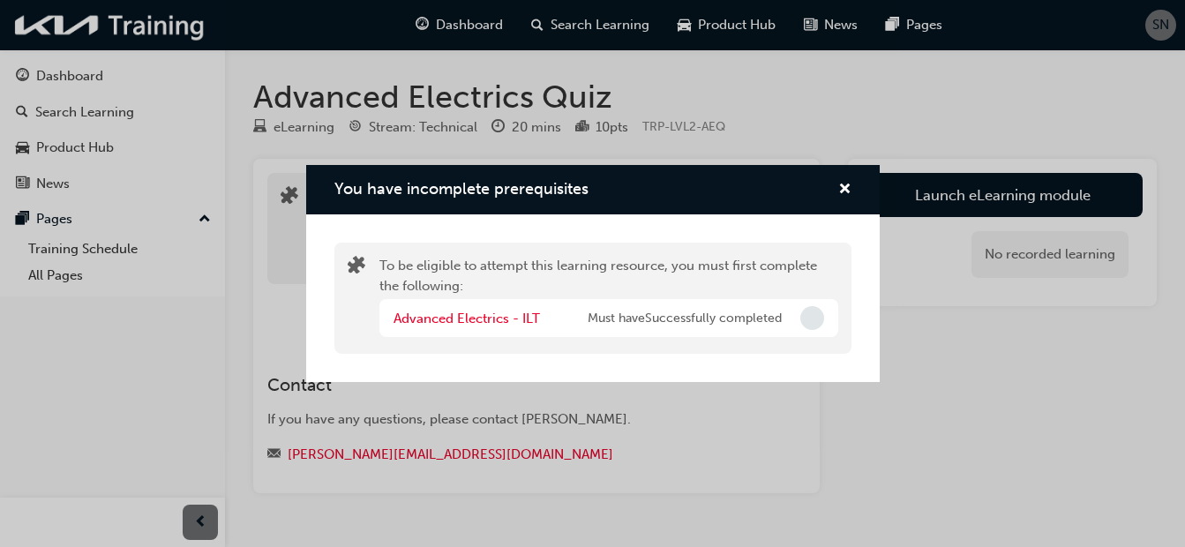
click at [822, 317] on span "Incomplete" at bounding box center [813, 318] width 24 height 24
click at [507, 312] on link "Advanced Electrics - ILT" at bounding box center [467, 319] width 147 height 16
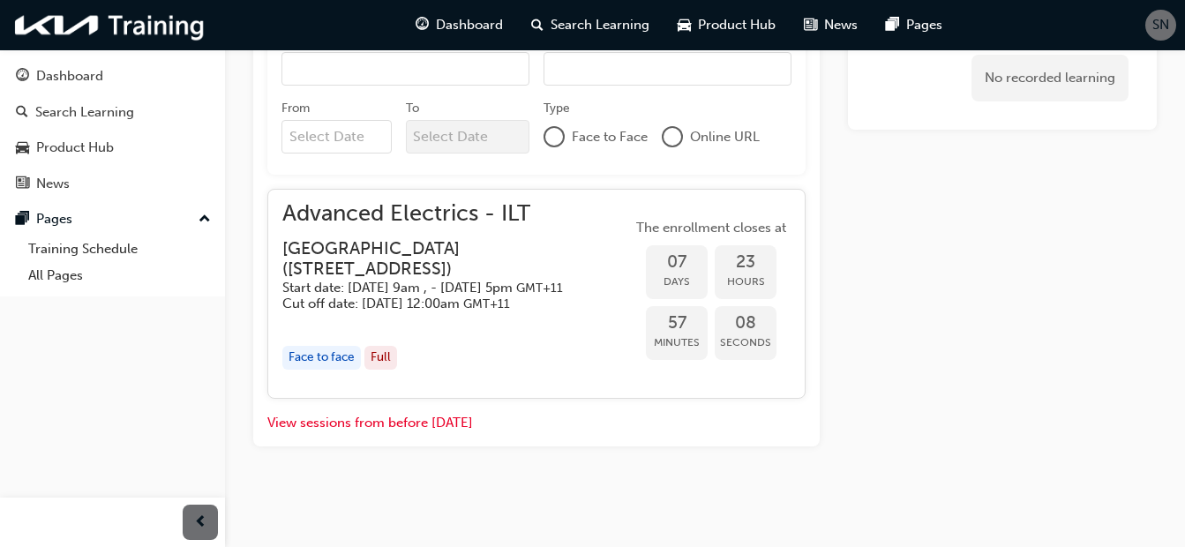
scroll to position [852, 0]
click at [438, 420] on button "View sessions from before today" at bounding box center [370, 423] width 206 height 20
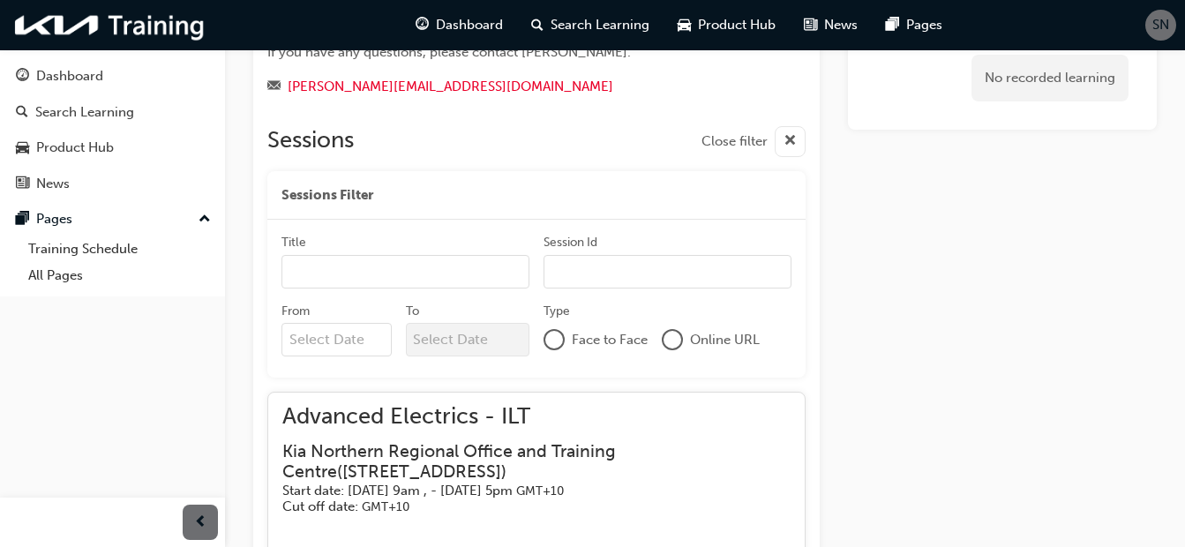
scroll to position [630, 0]
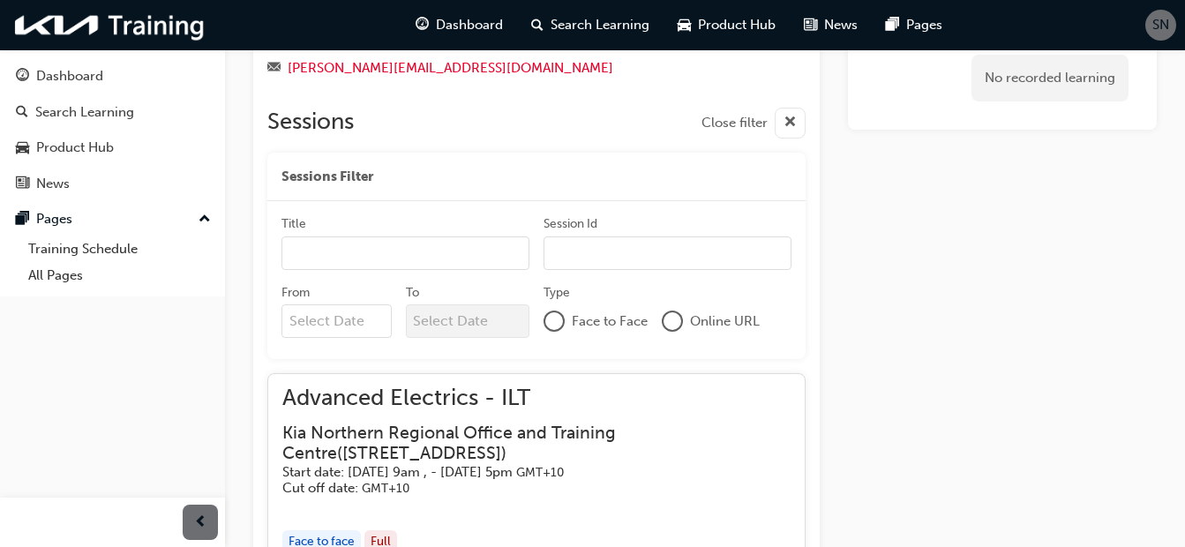
click at [551, 318] on div at bounding box center [554, 321] width 18 height 18
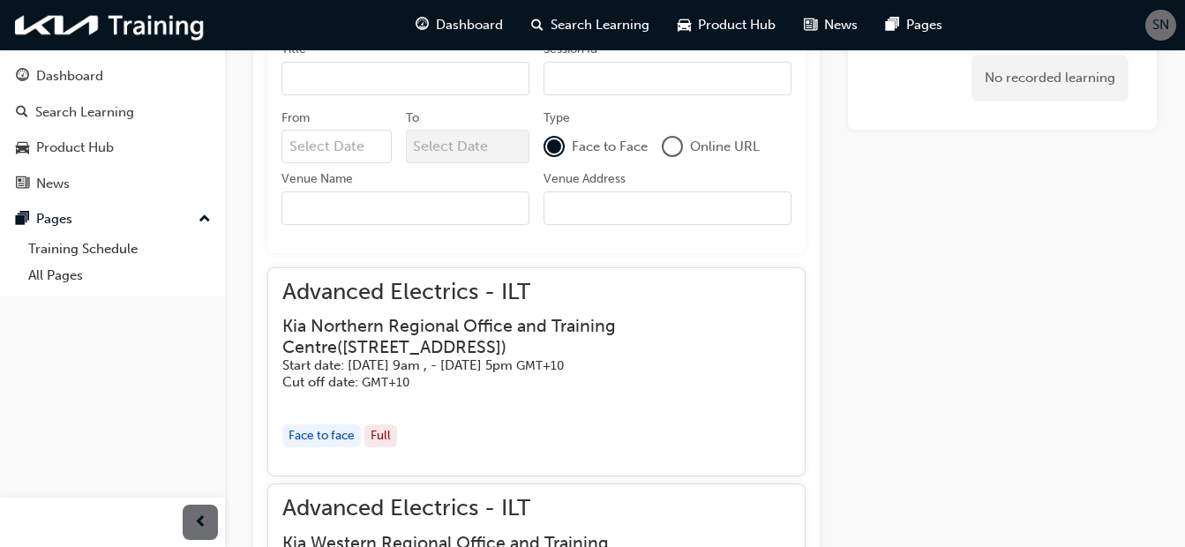
scroll to position [807, 0]
click at [409, 201] on input "Venue Name" at bounding box center [406, 208] width 248 height 34
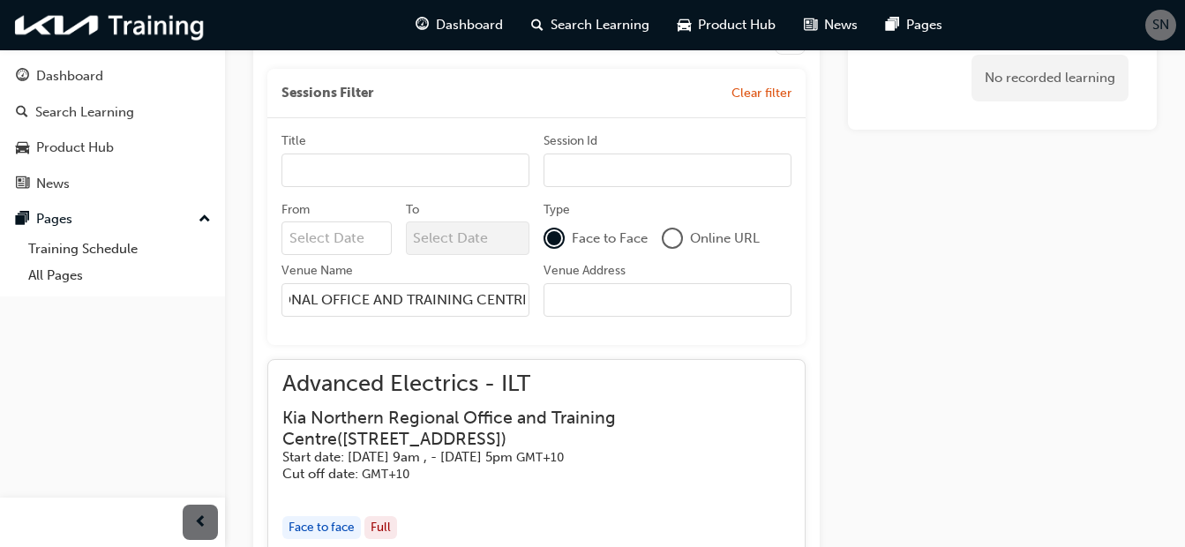
scroll to position [0, 155]
type input "KIA NORTHERN REGIONAL OFFICE AND TRAINING CENTRE"
click at [589, 291] on input "Venue Address" at bounding box center [668, 300] width 248 height 34
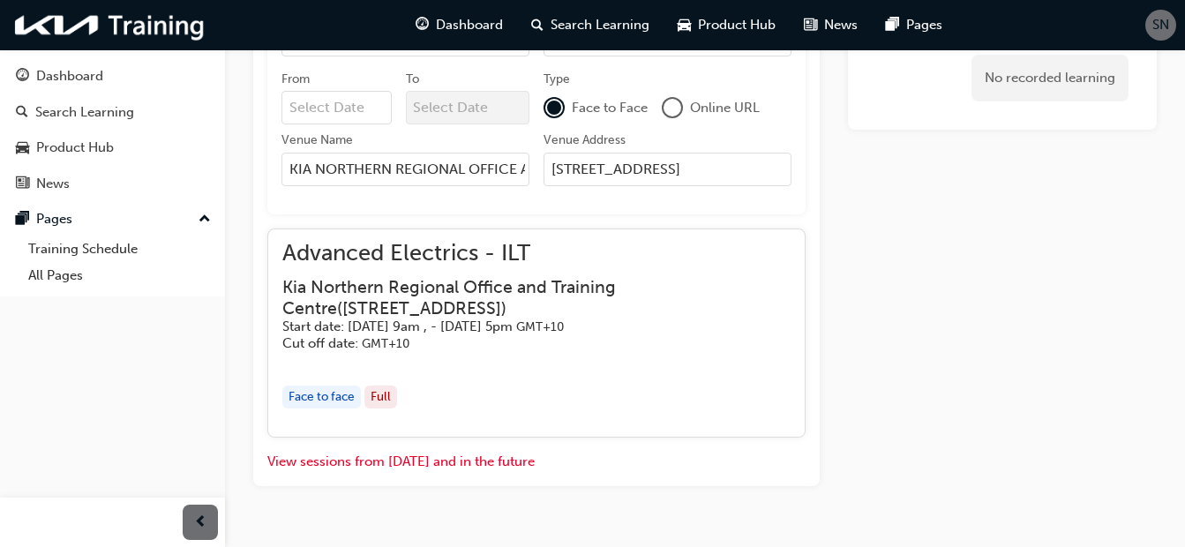
scroll to position [884, 0]
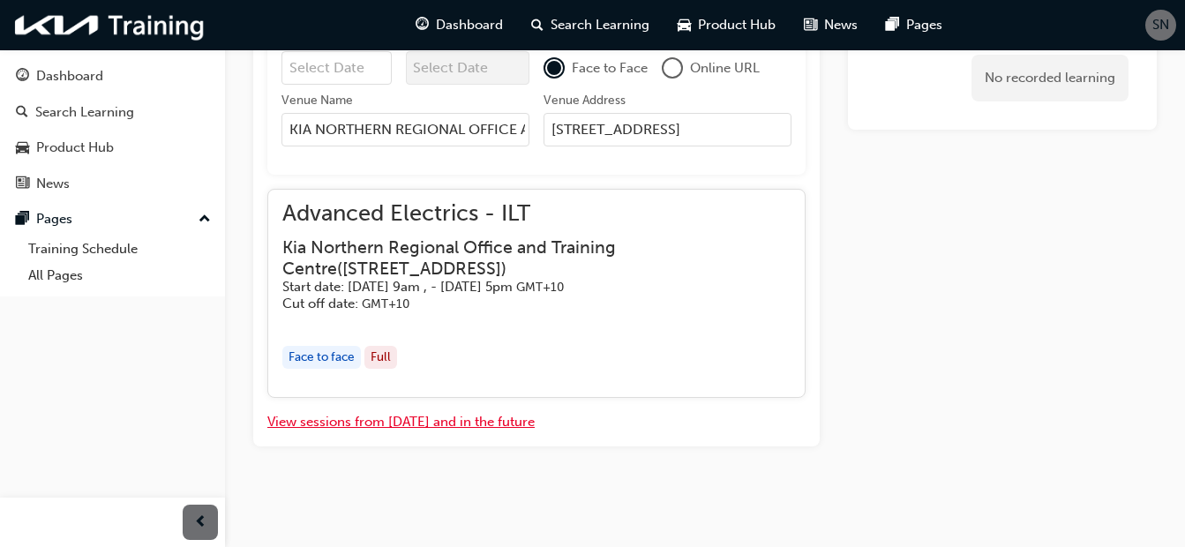
type input "UNIT 11 & 12, 14 ASHTAN PLACE BANYO QLD 4014"
click at [351, 424] on button "View sessions from today and in the future" at bounding box center [400, 422] width 267 height 20
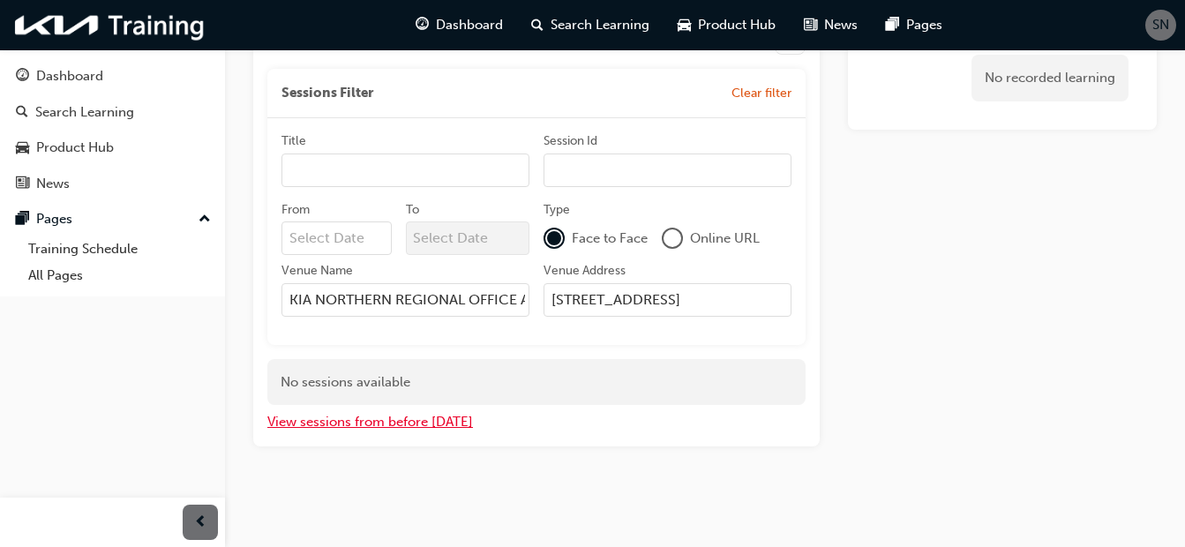
click at [357, 424] on button "View sessions from before today" at bounding box center [370, 422] width 206 height 20
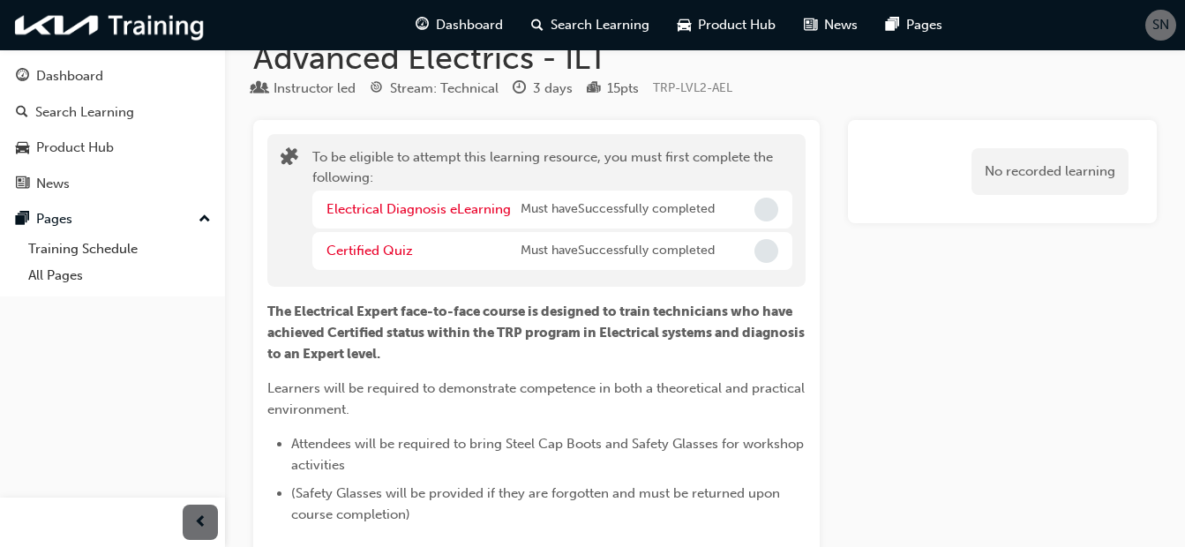
scroll to position [0, 0]
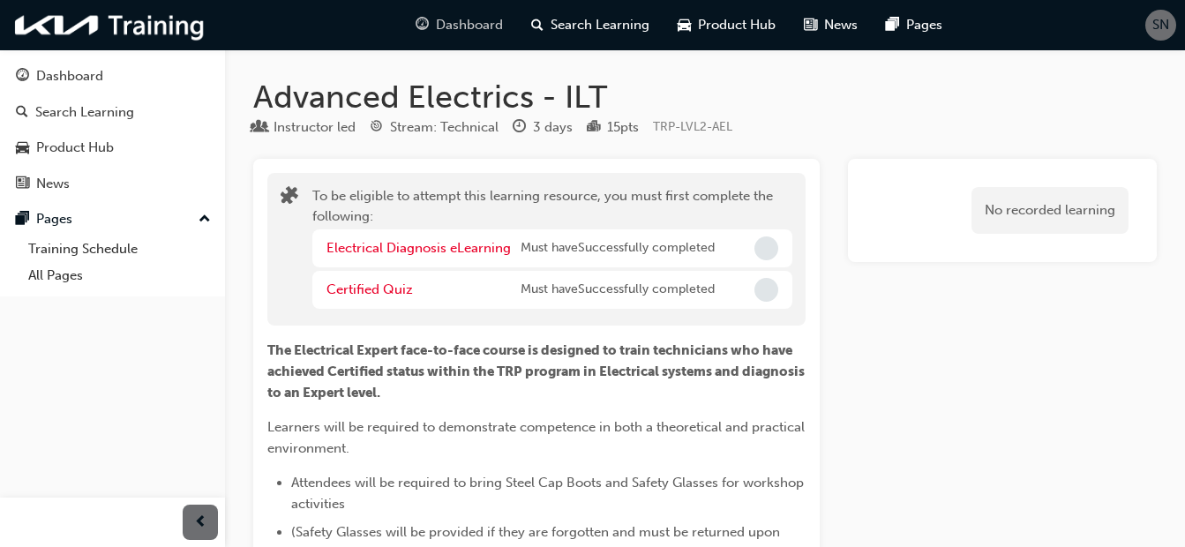
click at [462, 17] on span "Dashboard" at bounding box center [469, 25] width 67 height 20
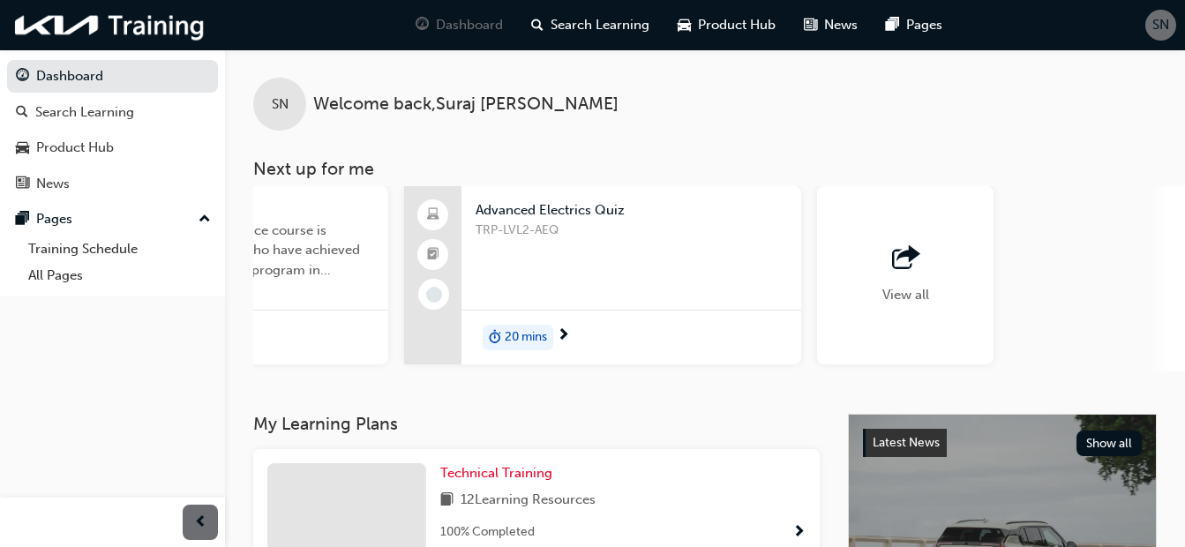
scroll to position [0, 1544]
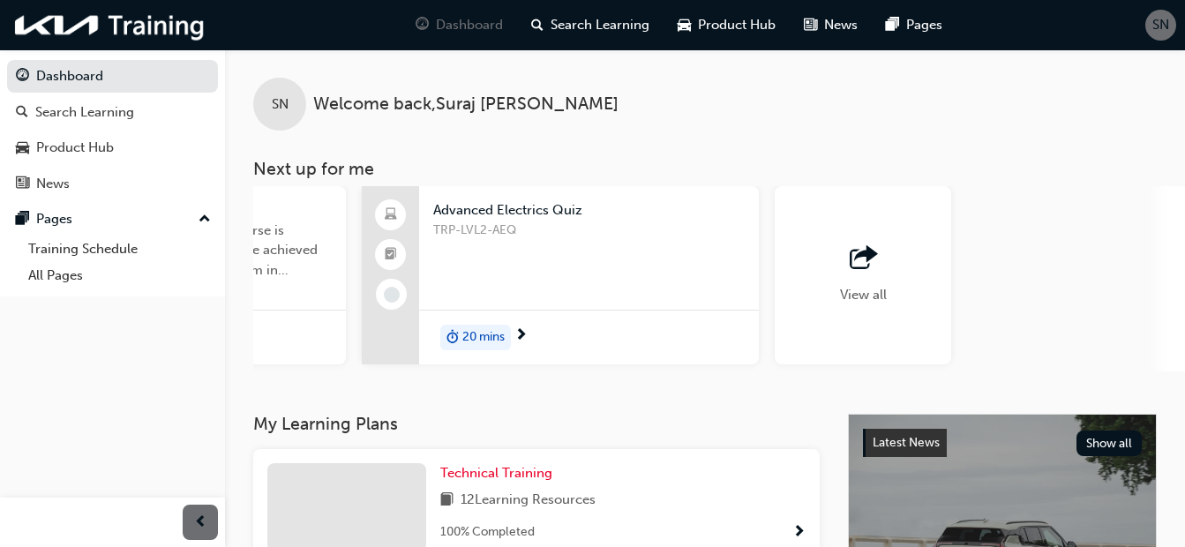
click at [848, 287] on span "View all" at bounding box center [863, 295] width 47 height 16
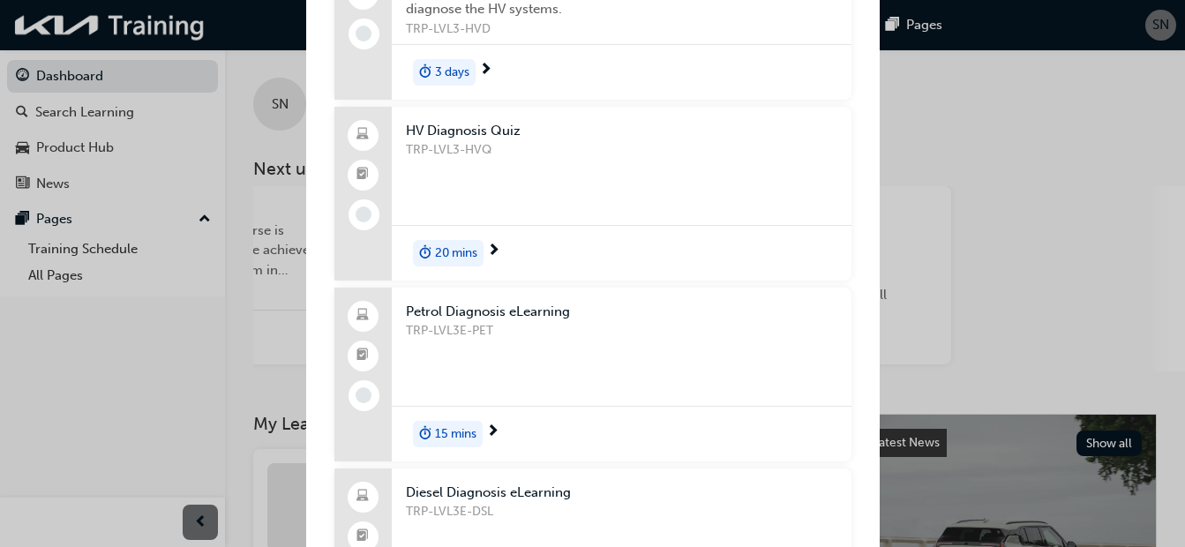
scroll to position [1412, 0]
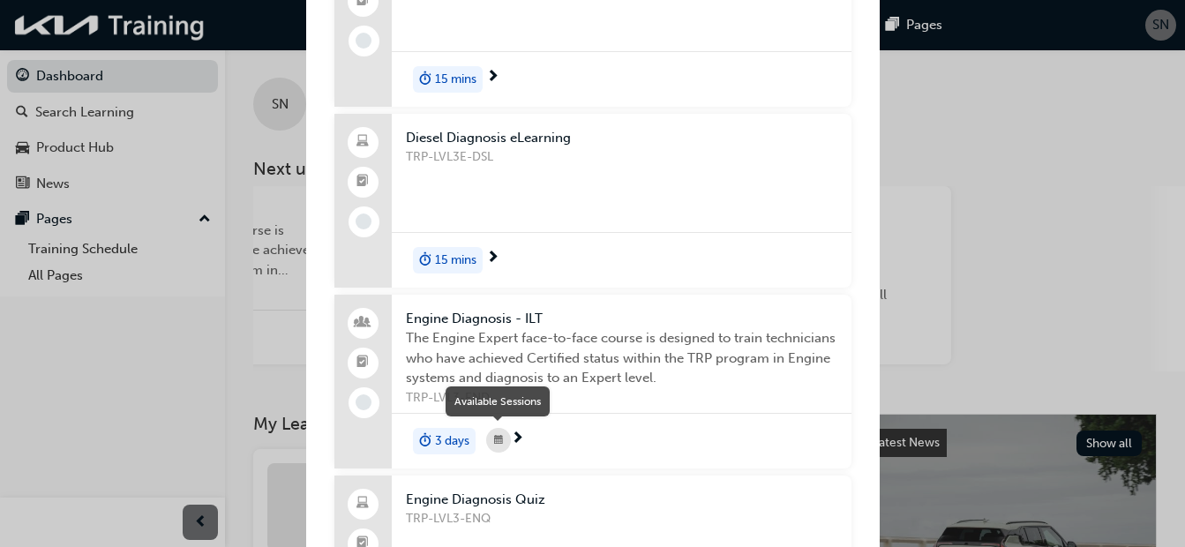
click at [504, 443] on div "Next up for me" at bounding box center [498, 440] width 25 height 25
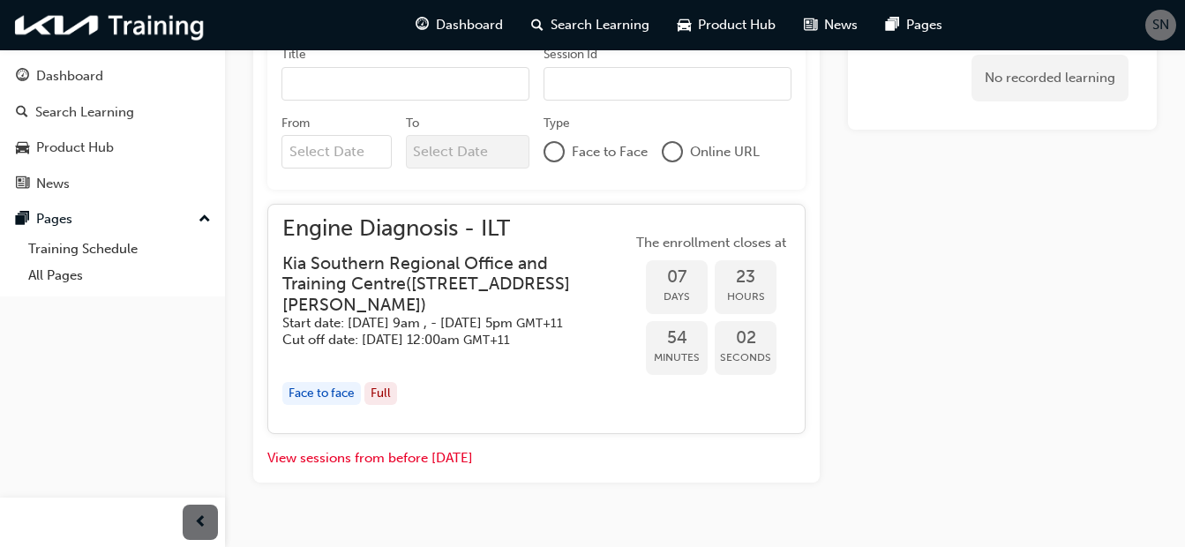
scroll to position [893, 0]
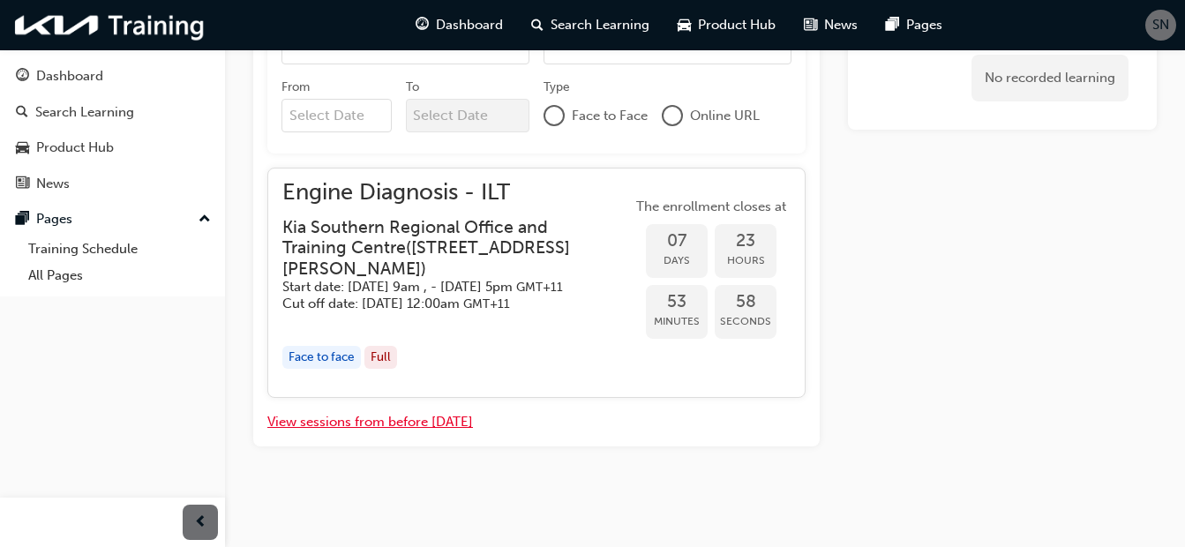
click at [356, 418] on button "View sessions from before today" at bounding box center [370, 422] width 206 height 20
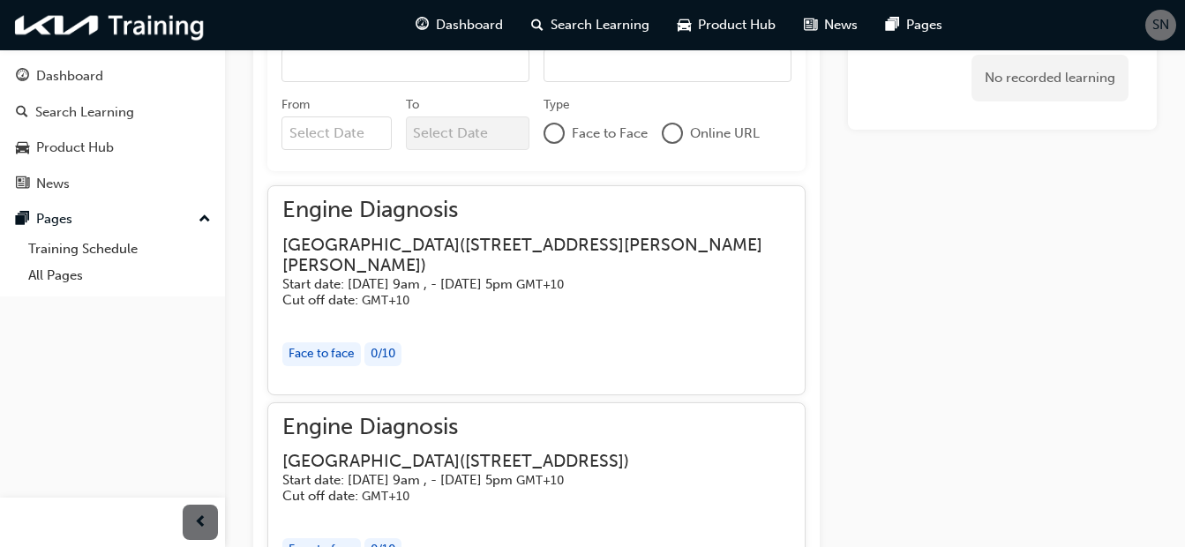
scroll to position [805, 0]
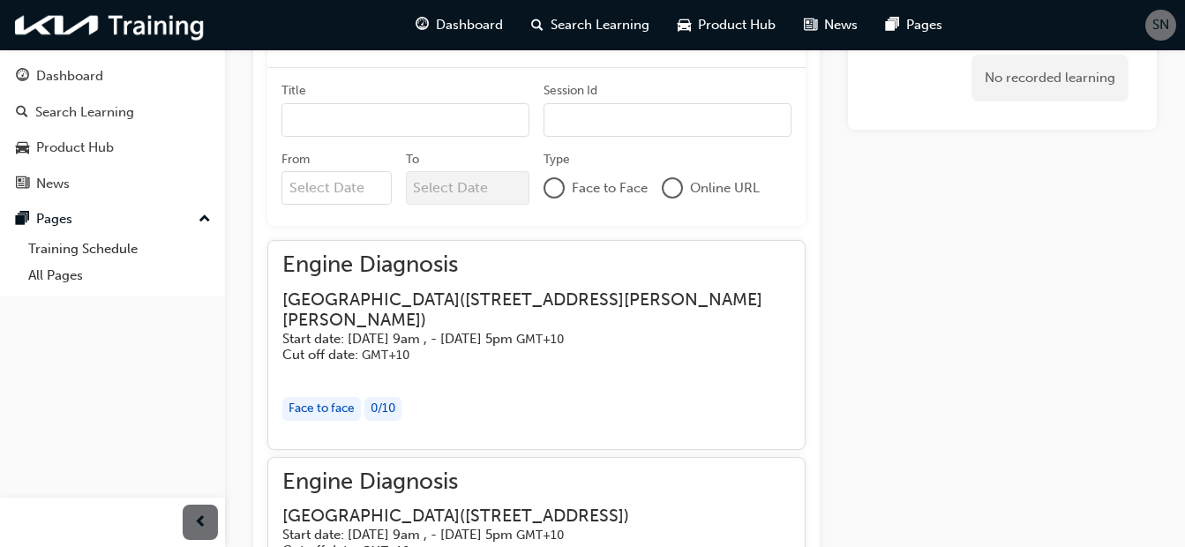
click at [384, 407] on div "0 / 10" at bounding box center [383, 409] width 37 height 24
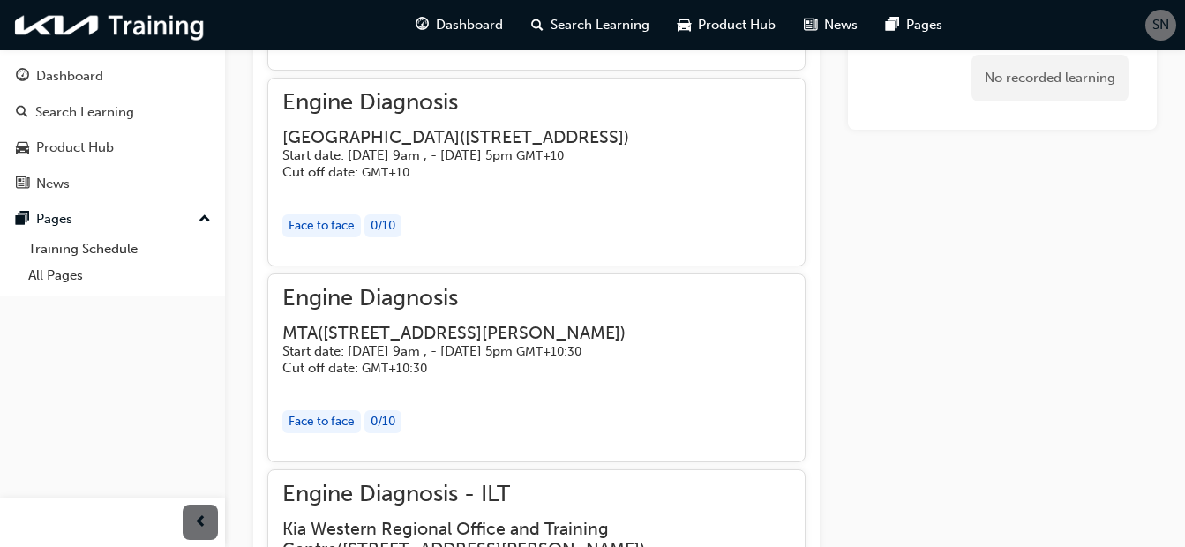
scroll to position [1462, 0]
click at [345, 432] on div "Face to face" at bounding box center [321, 421] width 79 height 24
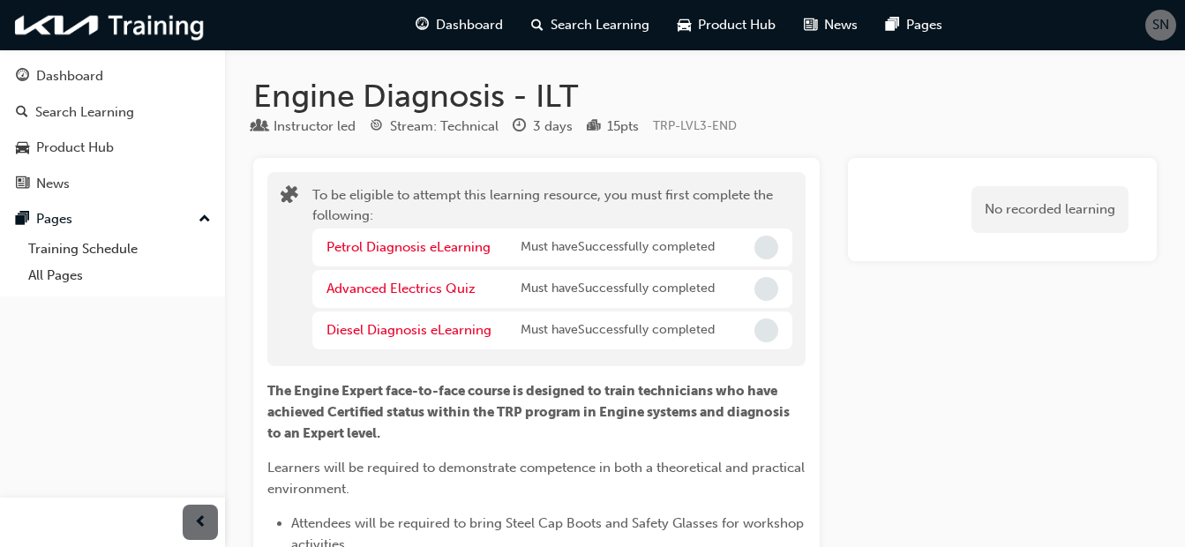
scroll to position [0, 0]
click at [477, 30] on span "Dashboard" at bounding box center [469, 25] width 67 height 20
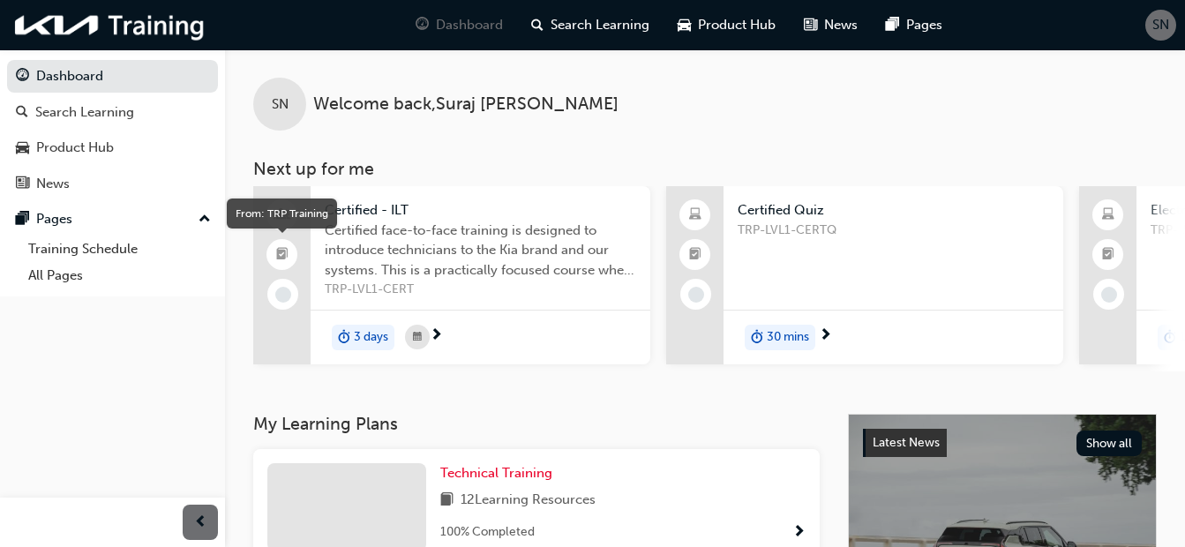
click at [283, 247] on span "booktick-icon" at bounding box center [282, 255] width 12 height 23
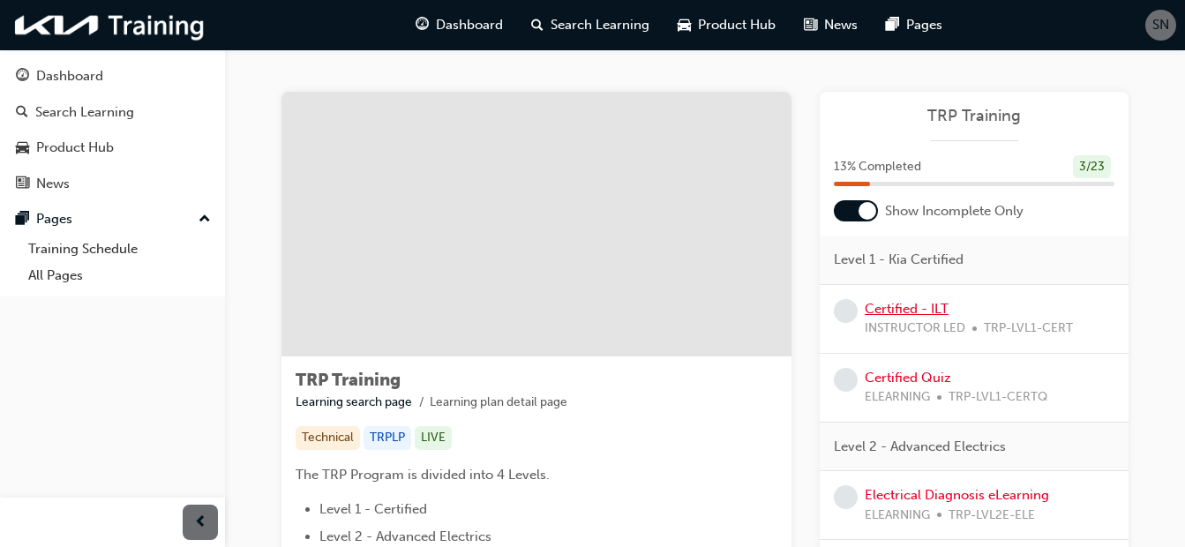
click at [907, 310] on link "Certified - ILT" at bounding box center [907, 309] width 84 height 16
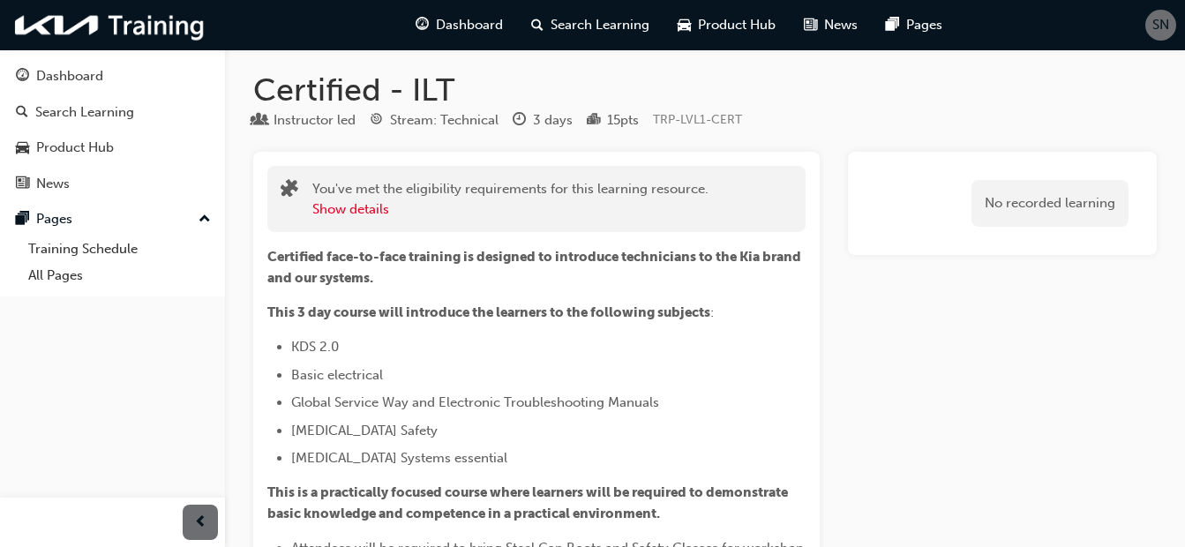
scroll to position [1076, 0]
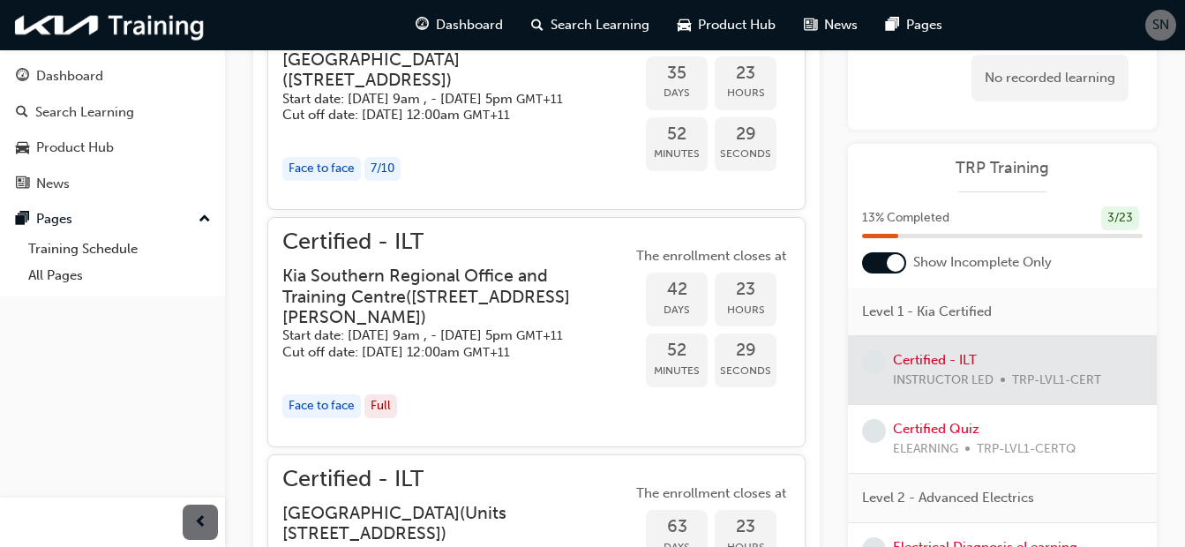
click at [424, 344] on h5 "Start date: Tue 11 Nov 2025, 9am , - Thu 13 Nov 2025, 5pm GMT+11" at bounding box center [442, 335] width 321 height 17
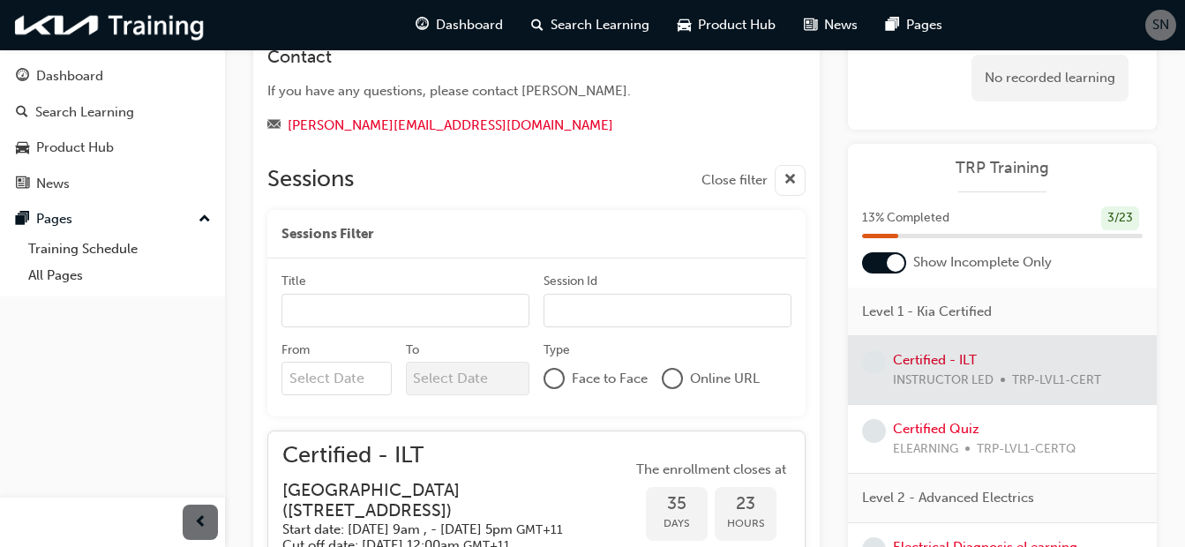
scroll to position [635, 0]
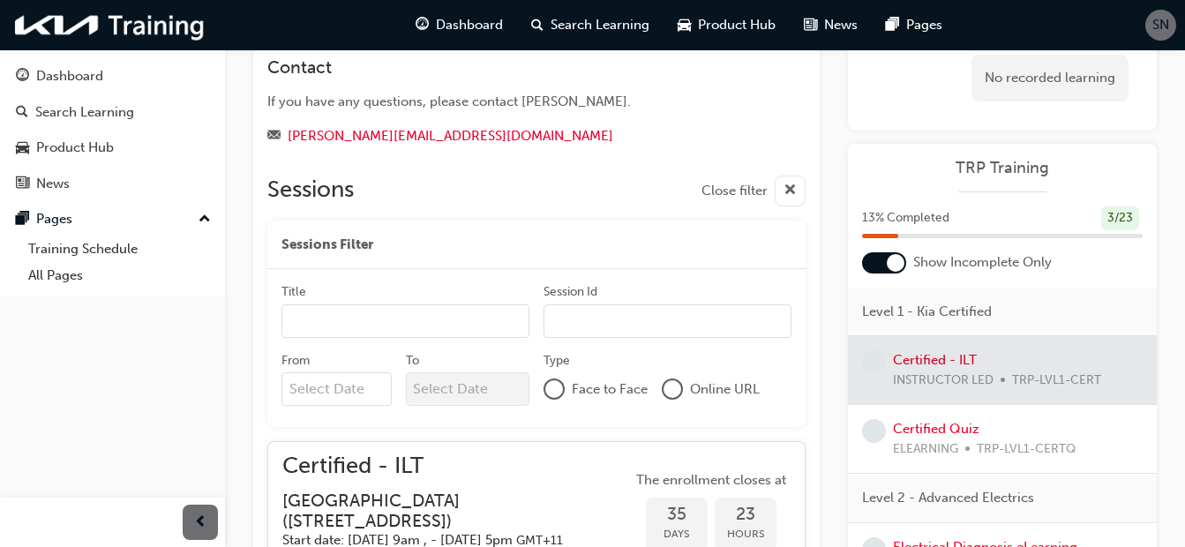
click at [553, 380] on div at bounding box center [554, 389] width 18 height 18
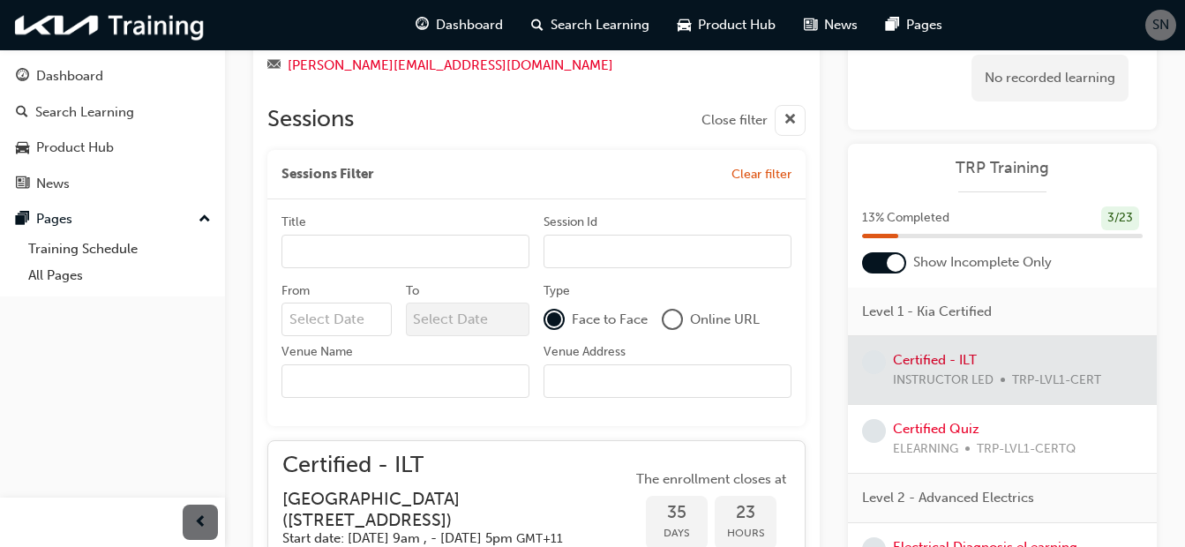
scroll to position [723, 0]
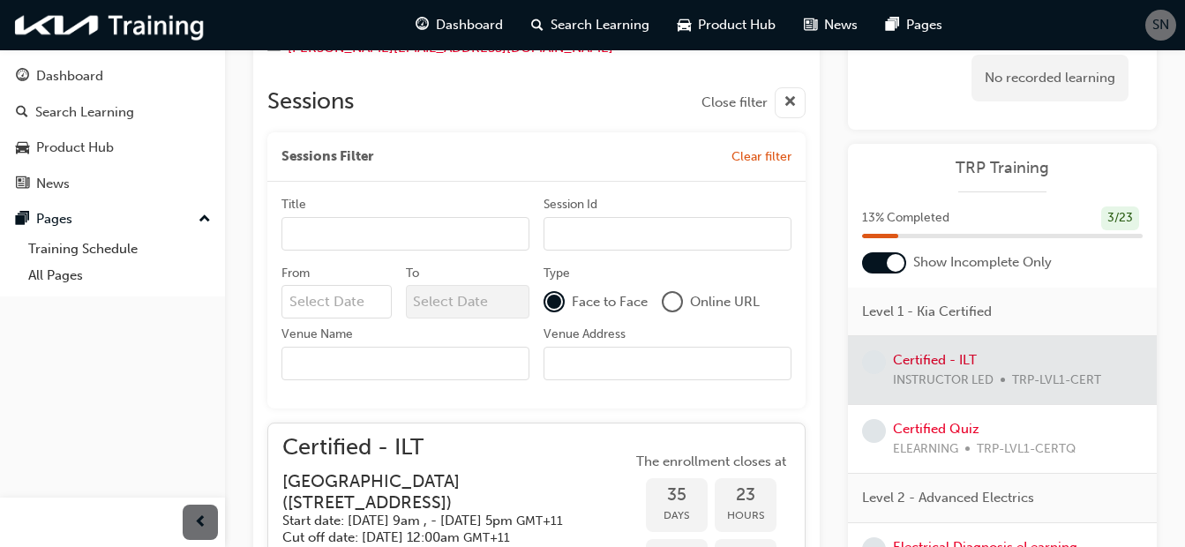
click at [450, 364] on input "Venue Name" at bounding box center [406, 364] width 248 height 34
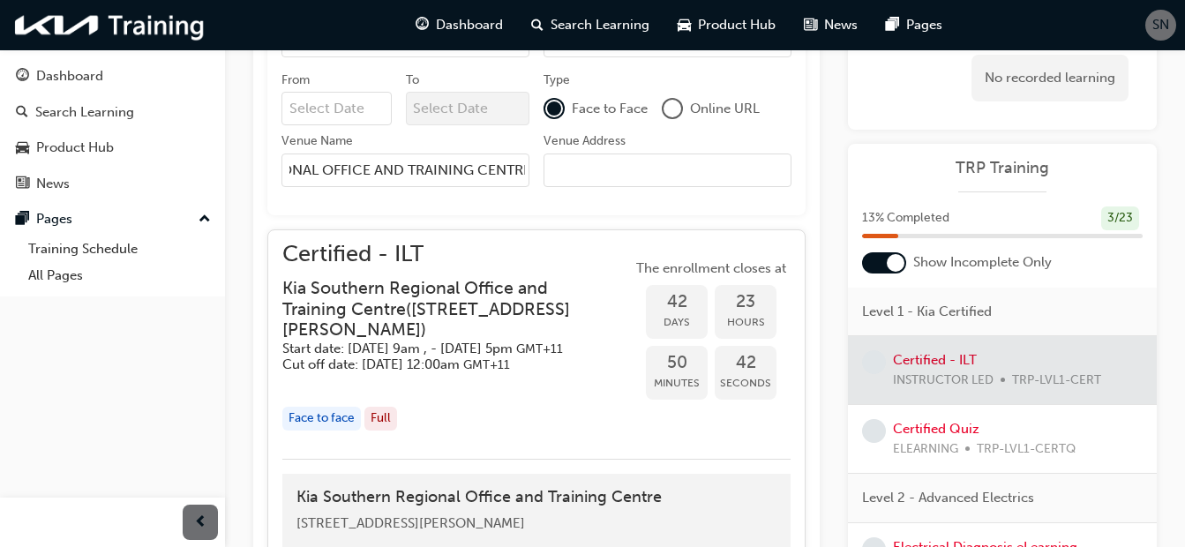
scroll to position [0, 154]
type input "KIA SOUTHERN REGIONAL OFFICE AND TRAINING CENTRE"
click at [661, 168] on input "Venue Address" at bounding box center [668, 171] width 248 height 34
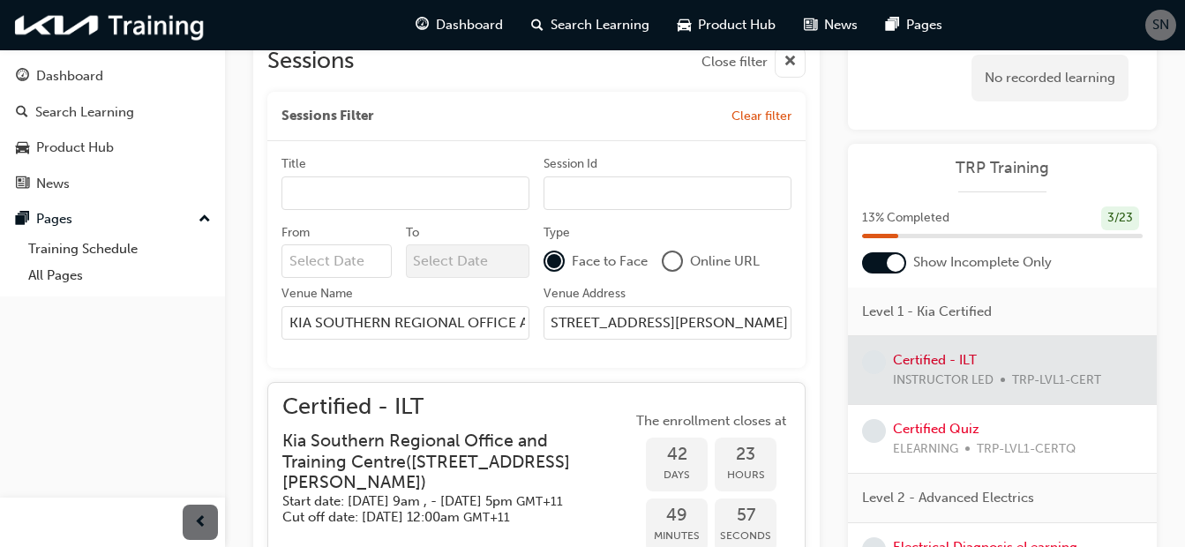
scroll to position [740, 0]
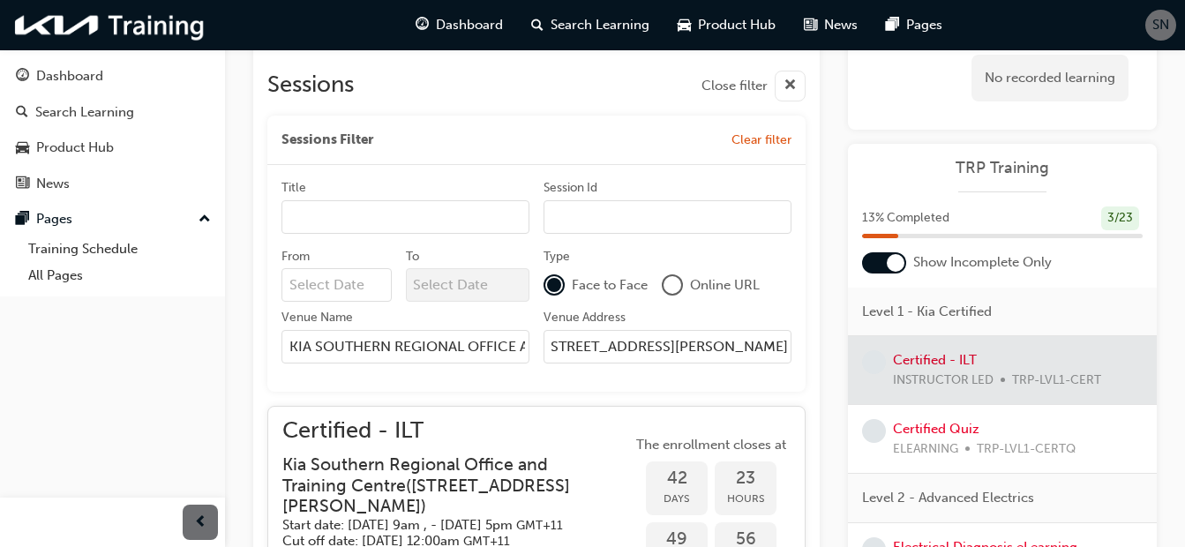
type input "1 EARHART STREET, ESSENDON FIELDS VIC 3041"
click at [325, 288] on input "From" at bounding box center [337, 285] width 110 height 34
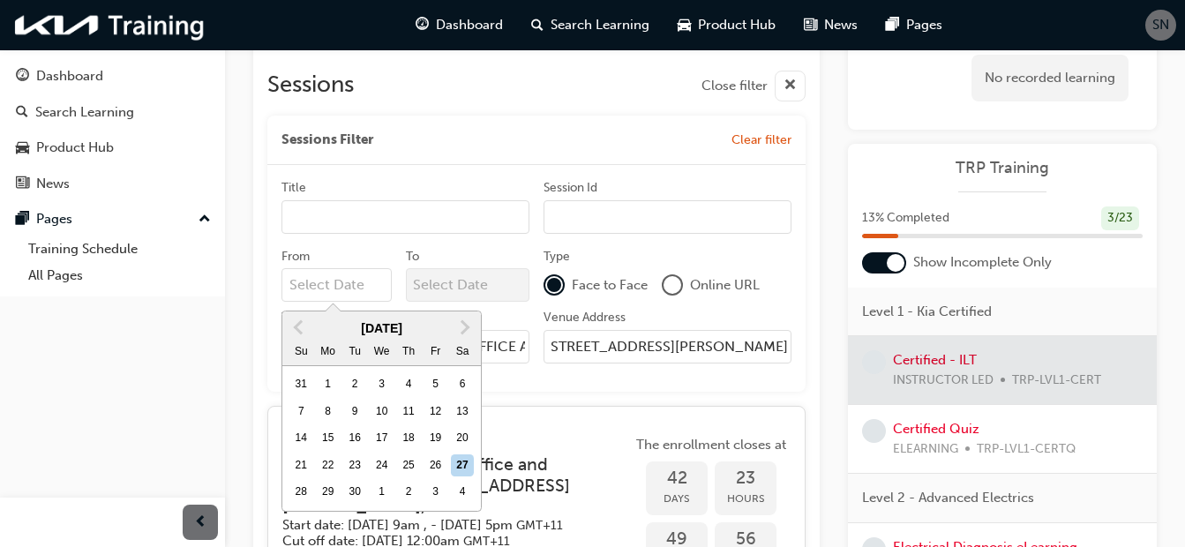
scroll to position [0, 0]
click at [463, 331] on span "Next Month" at bounding box center [463, 327] width 0 height 20
click at [463, 323] on span "Next Month" at bounding box center [463, 327] width 0 height 20
click at [356, 434] on div "11" at bounding box center [354, 438] width 23 height 23
click at [356, 302] on input "From November 2025 Previous Month Next Month November 2025 Su Mo Tu We Th Fr Sa…" at bounding box center [337, 285] width 110 height 34
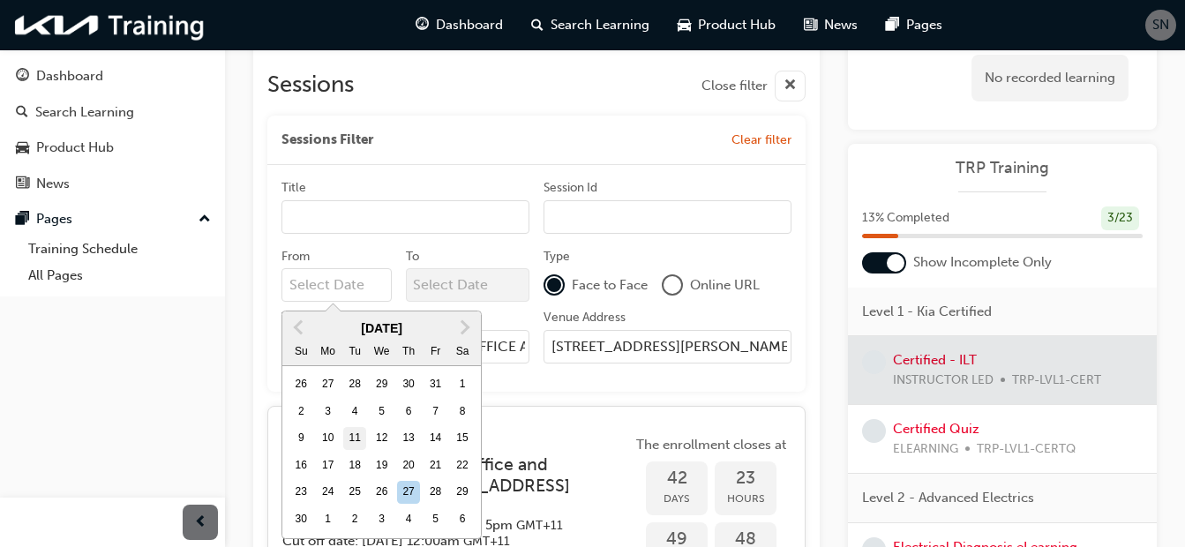
type input "11/11/25"
click at [448, 288] on input "To" at bounding box center [468, 285] width 124 height 34
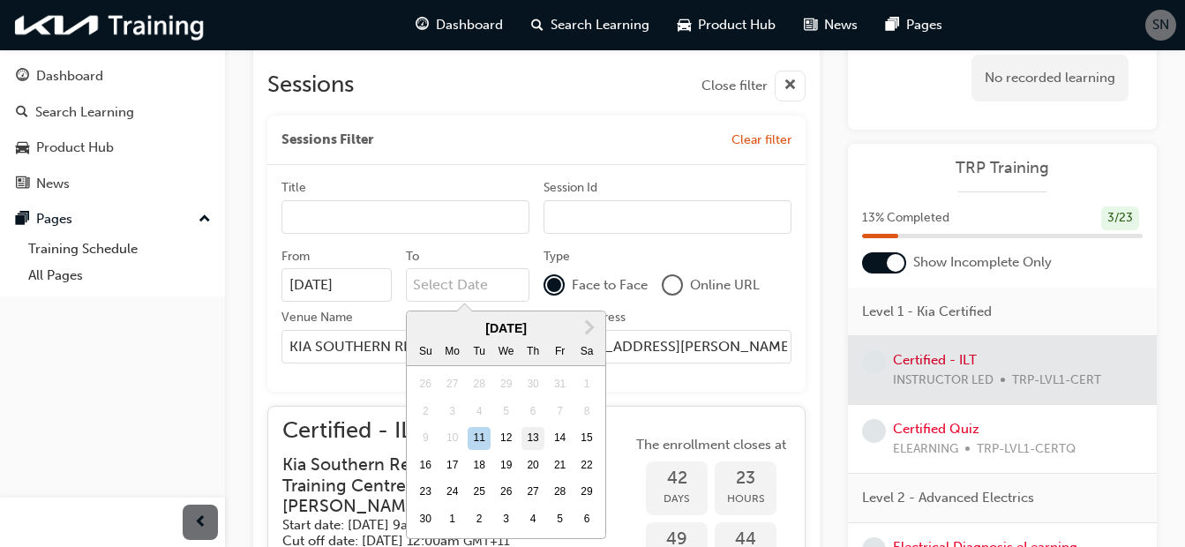
click at [529, 436] on div "13" at bounding box center [533, 438] width 23 height 23
click at [529, 302] on input "To Next Month November 2025 Su Mo Tu We Th Fr Sa 26 27 28 29 30 31 1 2 3 4 5 6 …" at bounding box center [468, 285] width 124 height 34
type input "13/11/25"
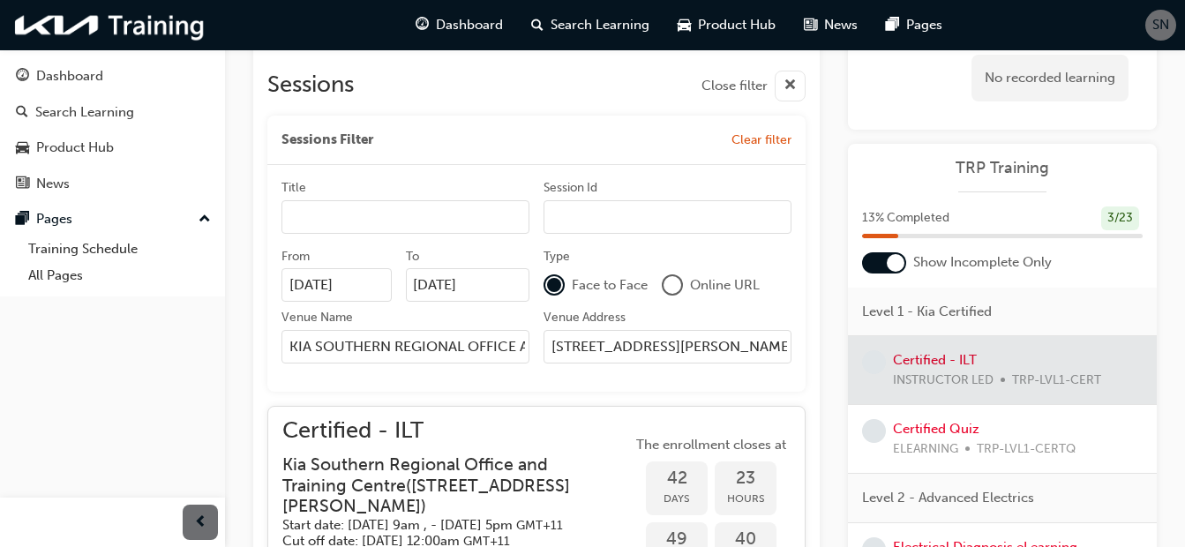
click at [682, 312] on div "Venue Address" at bounding box center [668, 319] width 248 height 21
click at [682, 330] on input "1 EARHART STREET, ESSENDON FIELDS VIC 3041" at bounding box center [668, 347] width 248 height 34
click at [408, 216] on input "Title" at bounding box center [406, 217] width 248 height 34
type input "S"
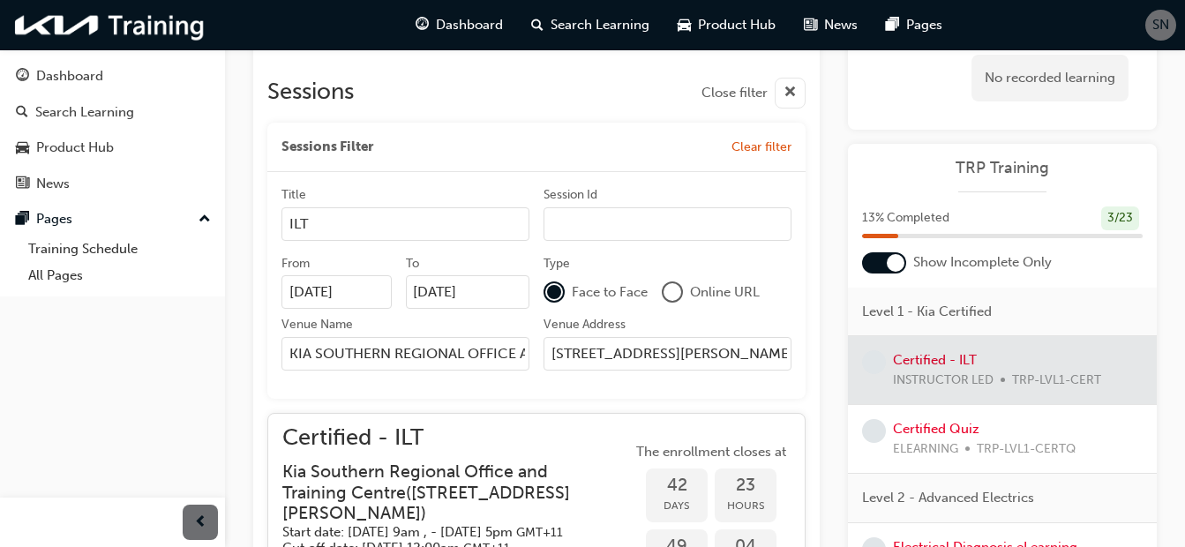
scroll to position [740, 0]
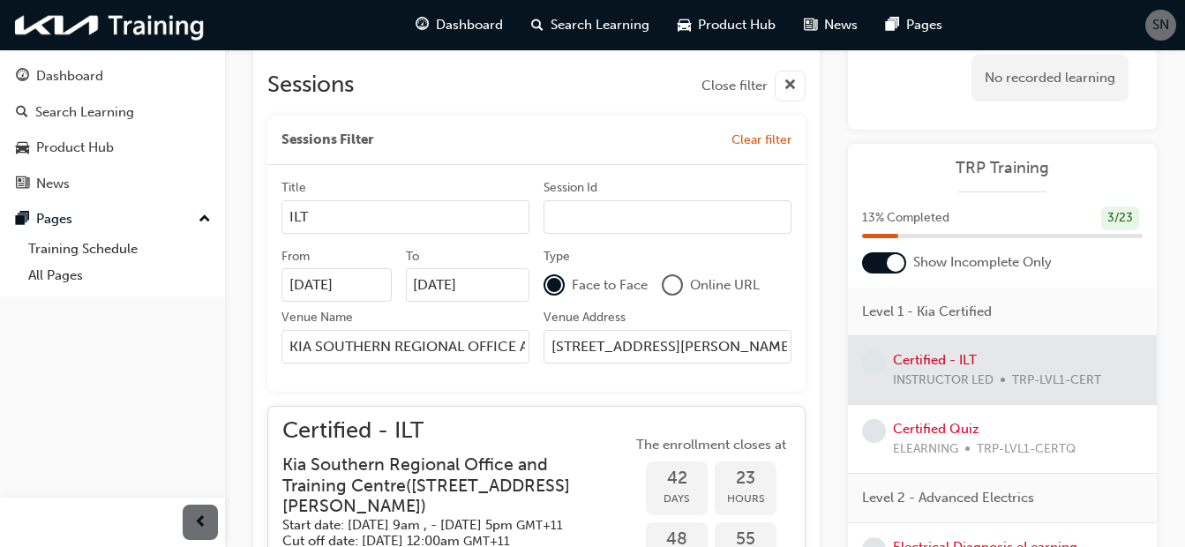
type input "ILT"
click at [601, 226] on input "Session Id" at bounding box center [668, 217] width 248 height 34
type input "T"
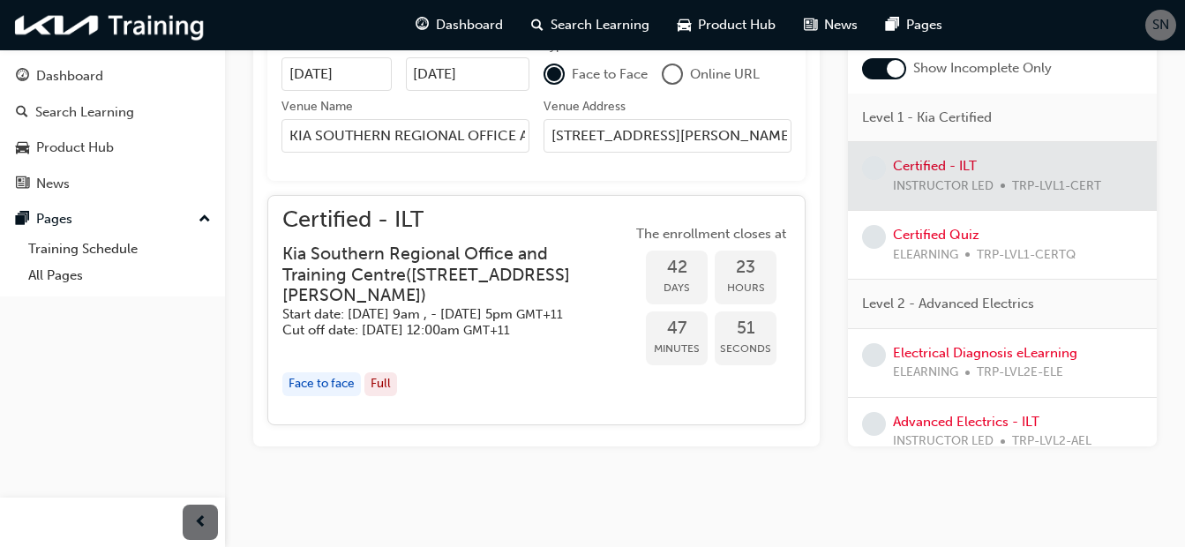
scroll to position [966, 0]
click at [325, 381] on div "Face to face" at bounding box center [321, 384] width 79 height 24
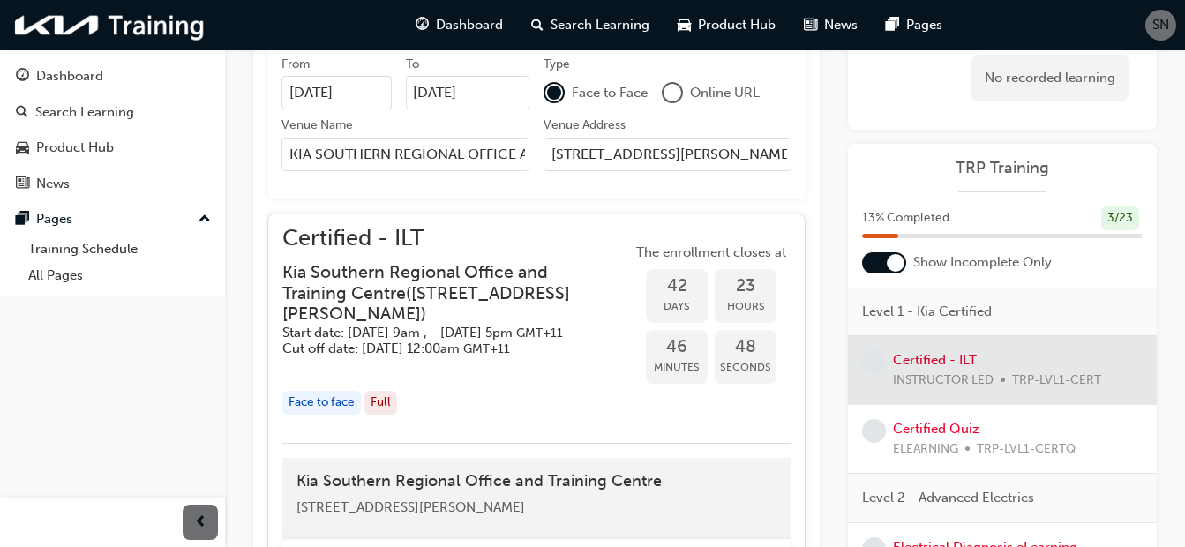
scroll to position [1147, 0]
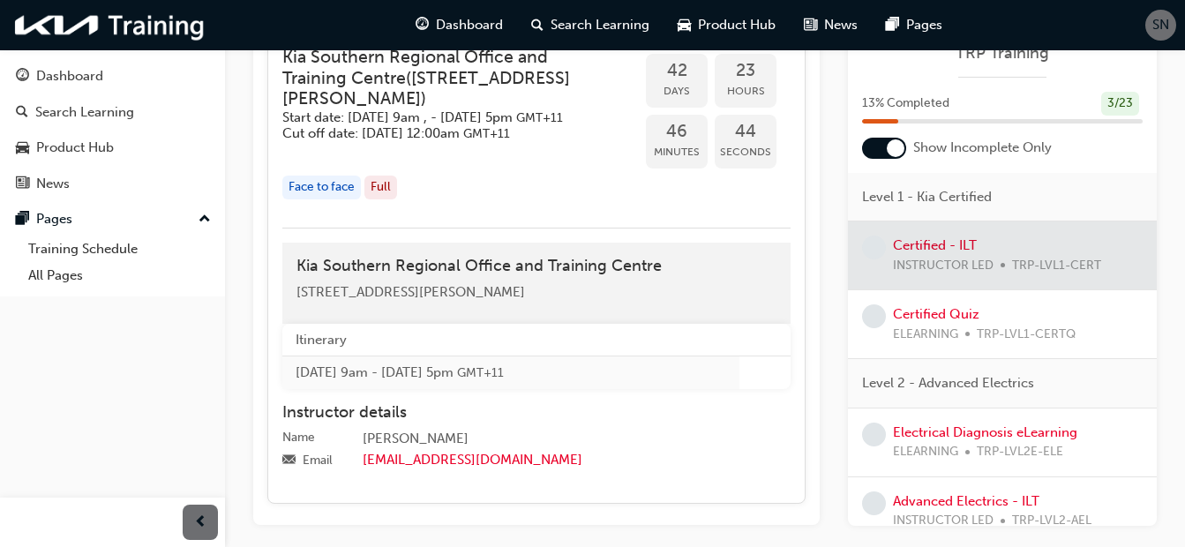
click at [686, 84] on span "Days" at bounding box center [677, 91] width 62 height 20
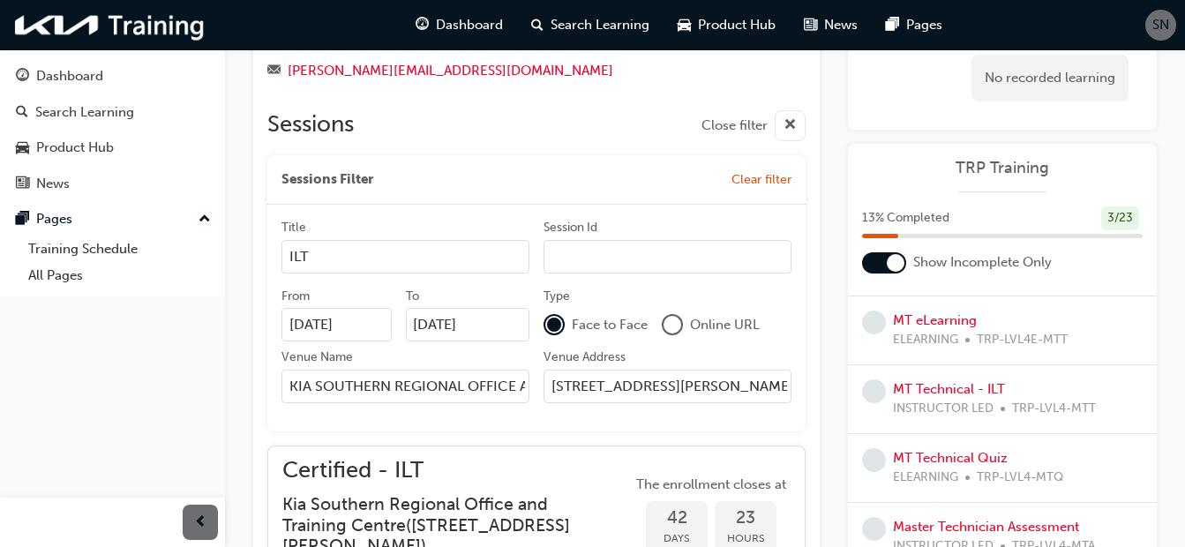
scroll to position [706, 0]
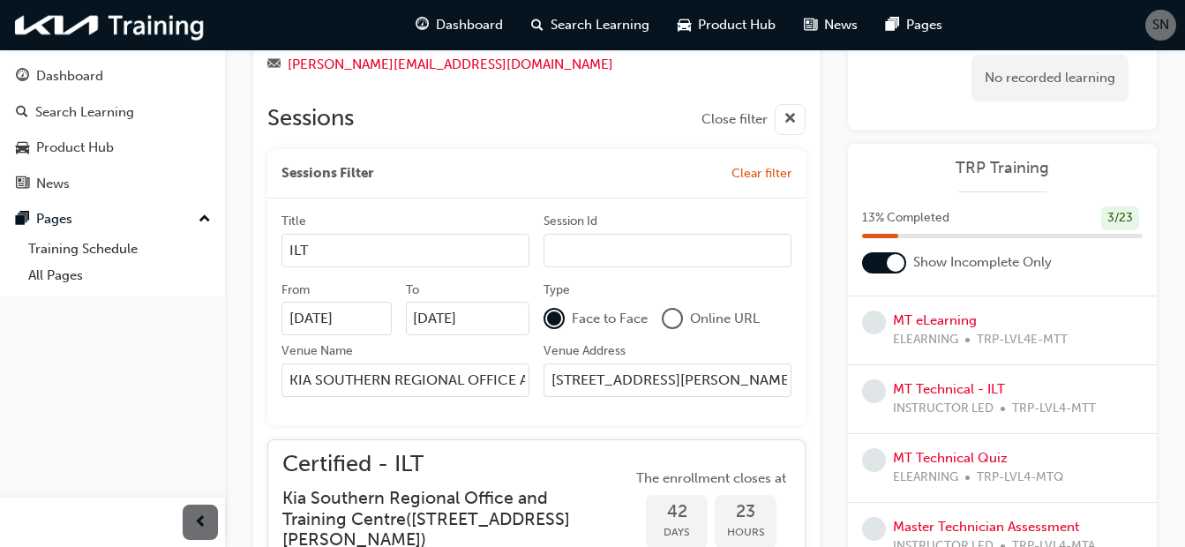
click at [589, 251] on input "Session Id" at bounding box center [668, 251] width 248 height 34
type input "I"
type input "M"
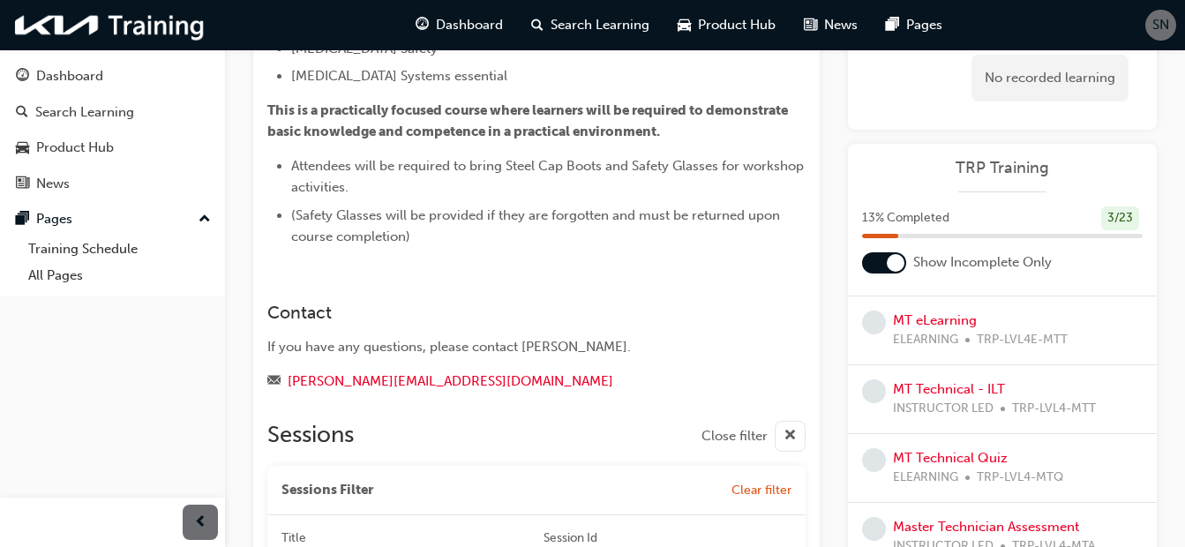
scroll to position [353, 0]
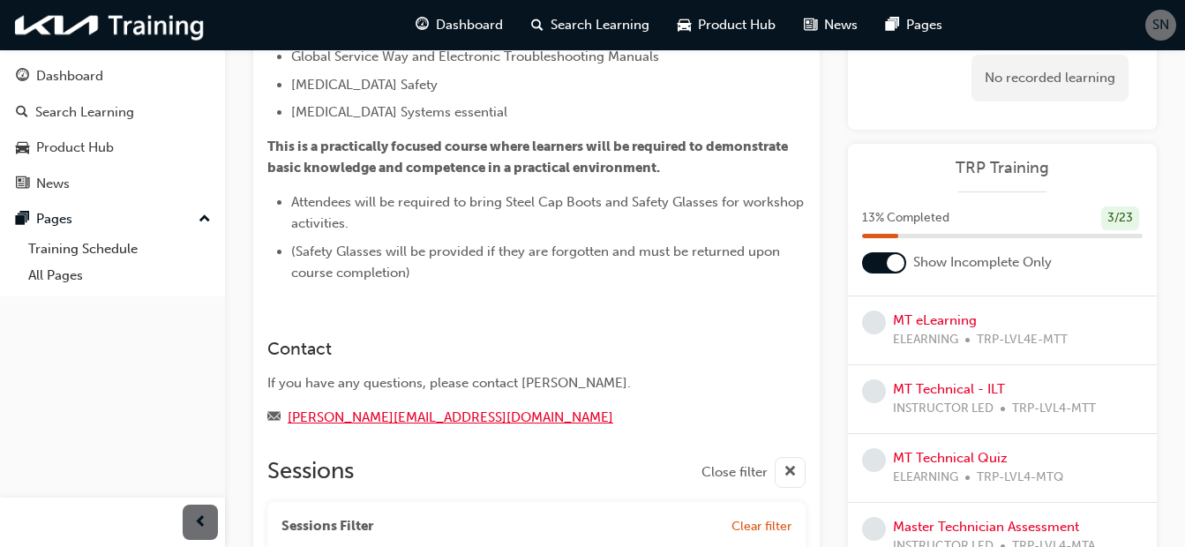
click at [346, 419] on link "pallen@kia.com.au" at bounding box center [451, 418] width 326 height 16
drag, startPoint x: 425, startPoint y: 416, endPoint x: 289, endPoint y: 427, distance: 136.4
click at [289, 427] on div "pallen@kia.com.au" at bounding box center [536, 418] width 538 height 22
copy link "pallen@kia.com.au"
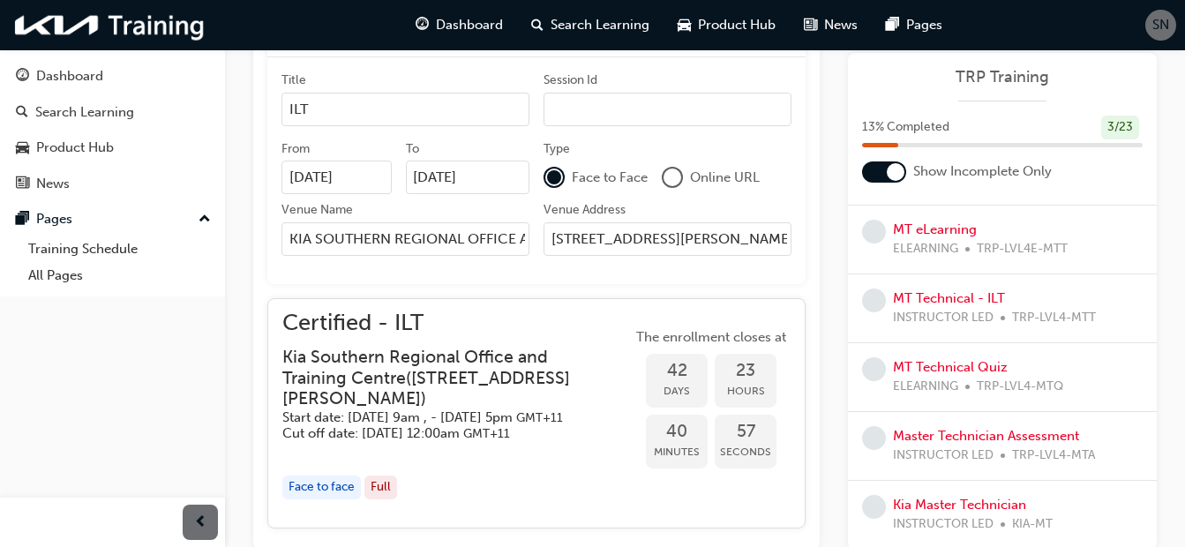
scroll to position [966, 0]
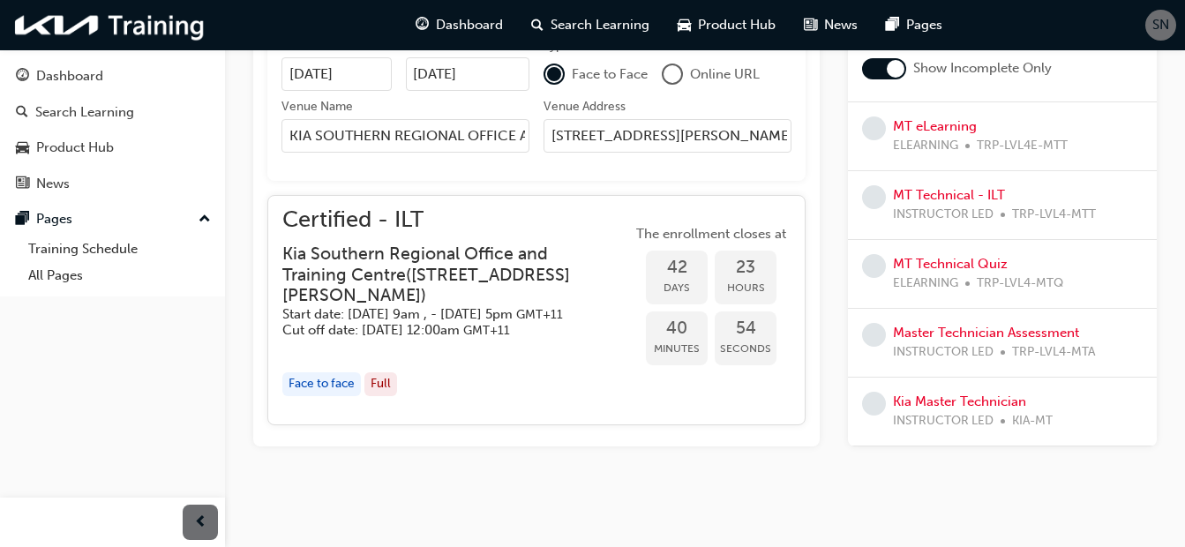
click at [688, 278] on span "Days" at bounding box center [677, 288] width 62 height 20
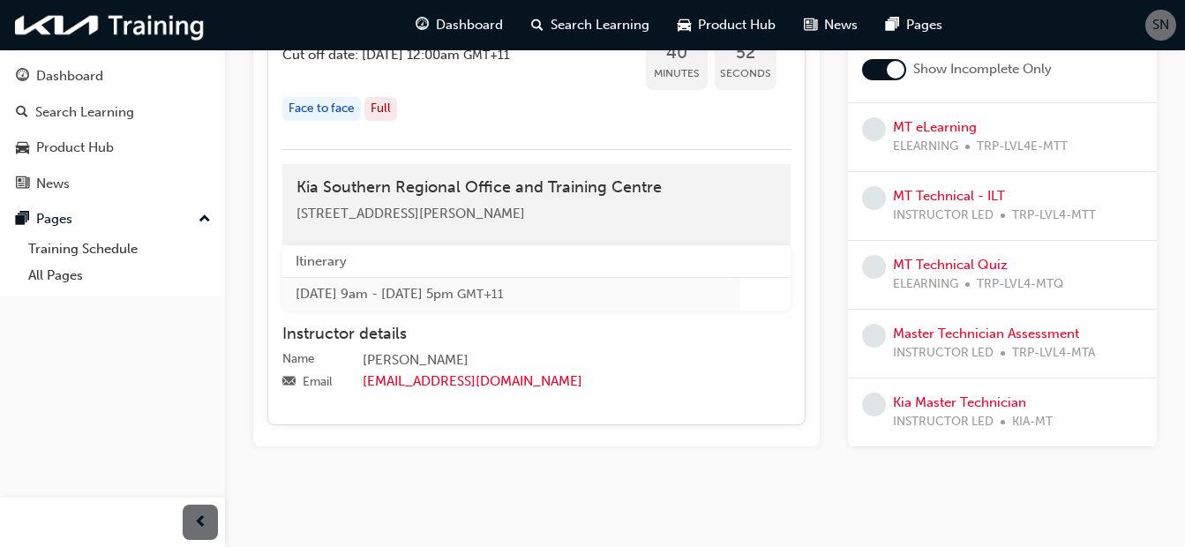
scroll to position [1242, 0]
click at [440, 380] on link "ncravet@kia.com.au" at bounding box center [473, 381] width 220 height 16
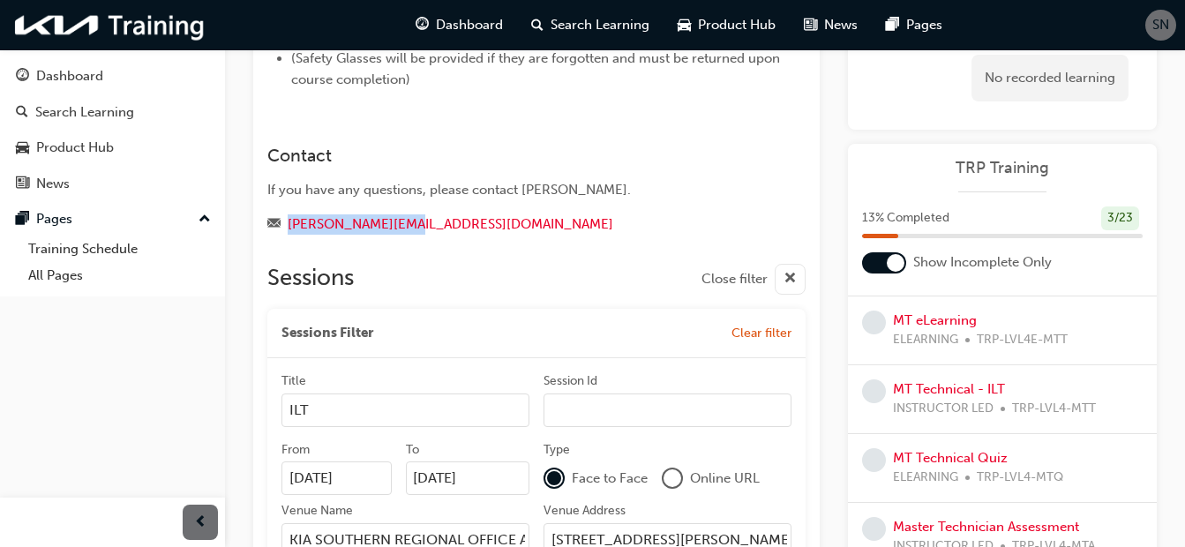
scroll to position [447, 0]
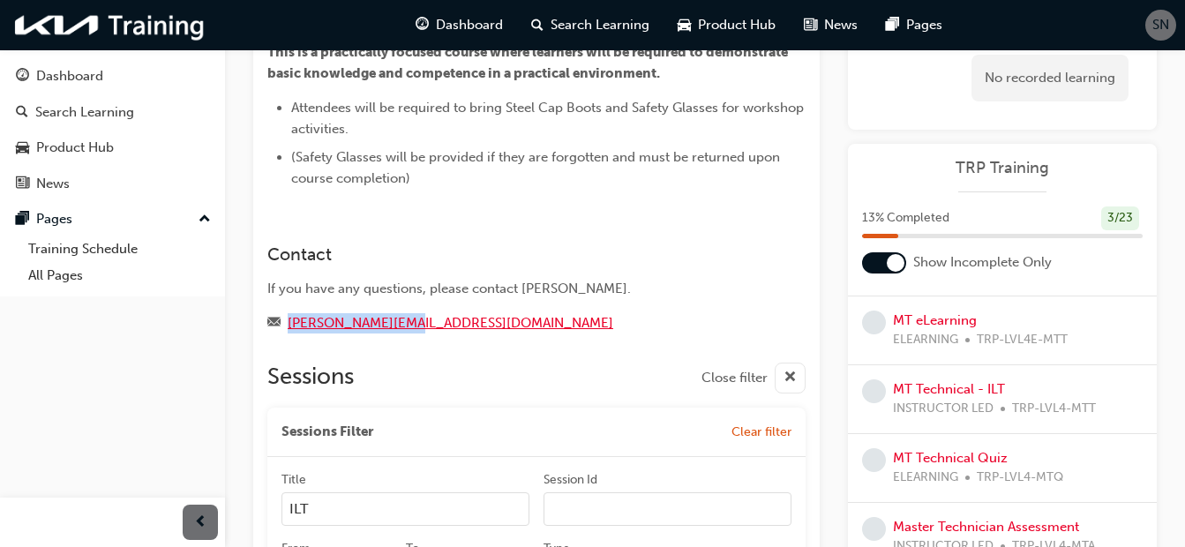
copy link "pallen@kia.com.au"
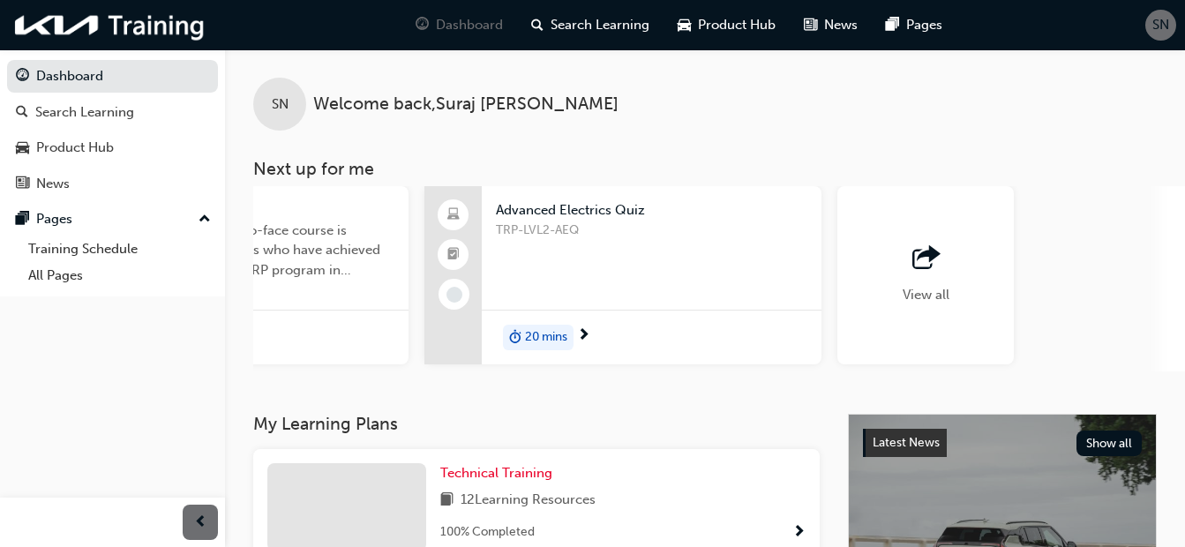
scroll to position [0, 1544]
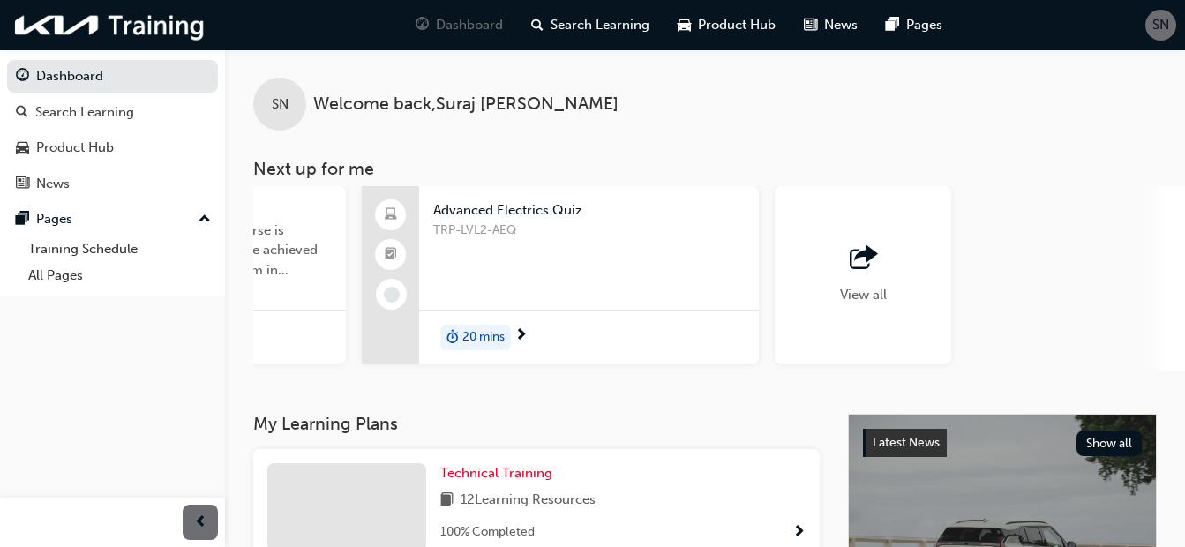
click at [852, 301] on span "View all" at bounding box center [863, 295] width 47 height 16
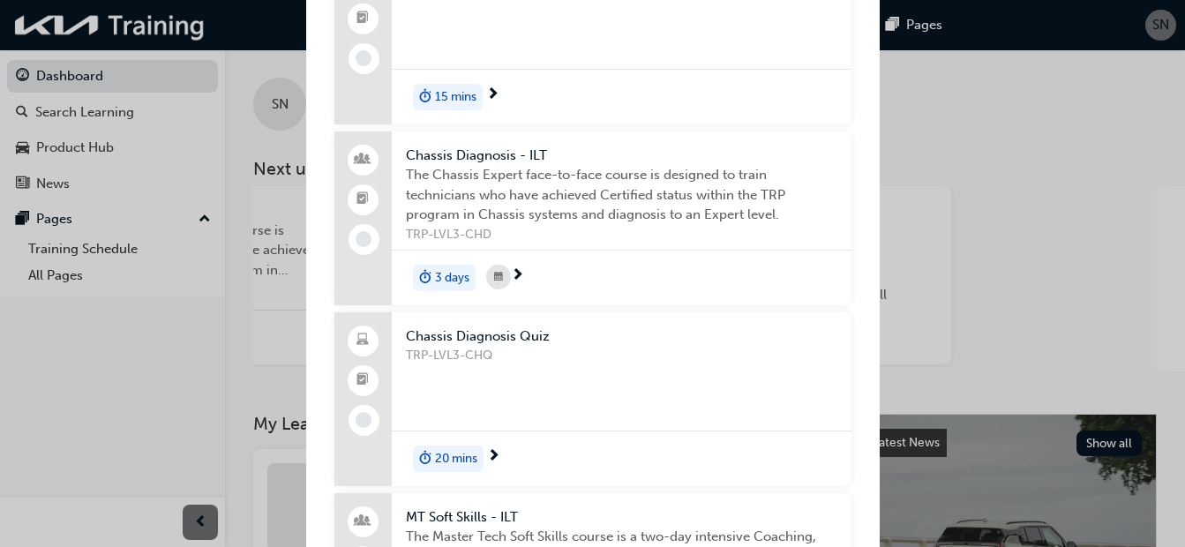
scroll to position [2115, 0]
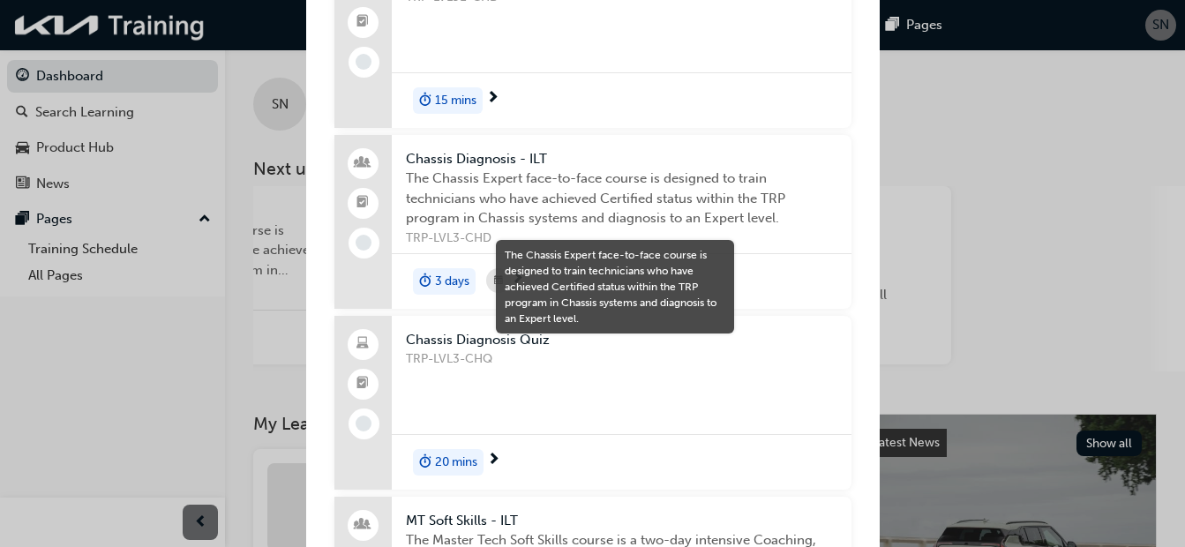
click at [547, 207] on span "The Chassis Expert face-to-face course is designed to train technicians who hav…" at bounding box center [622, 199] width 432 height 60
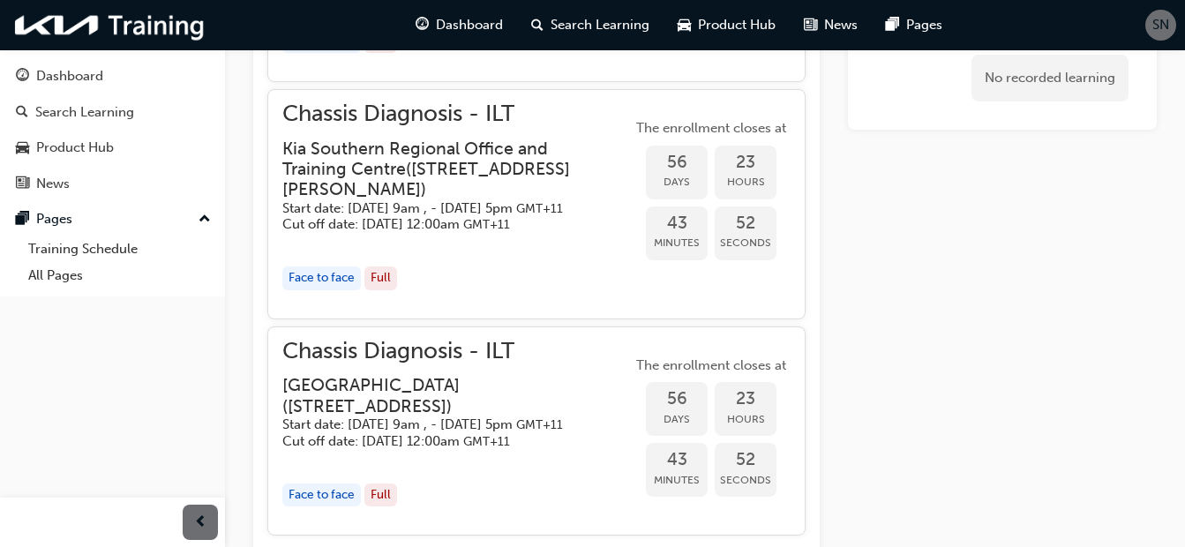
scroll to position [1353, 0]
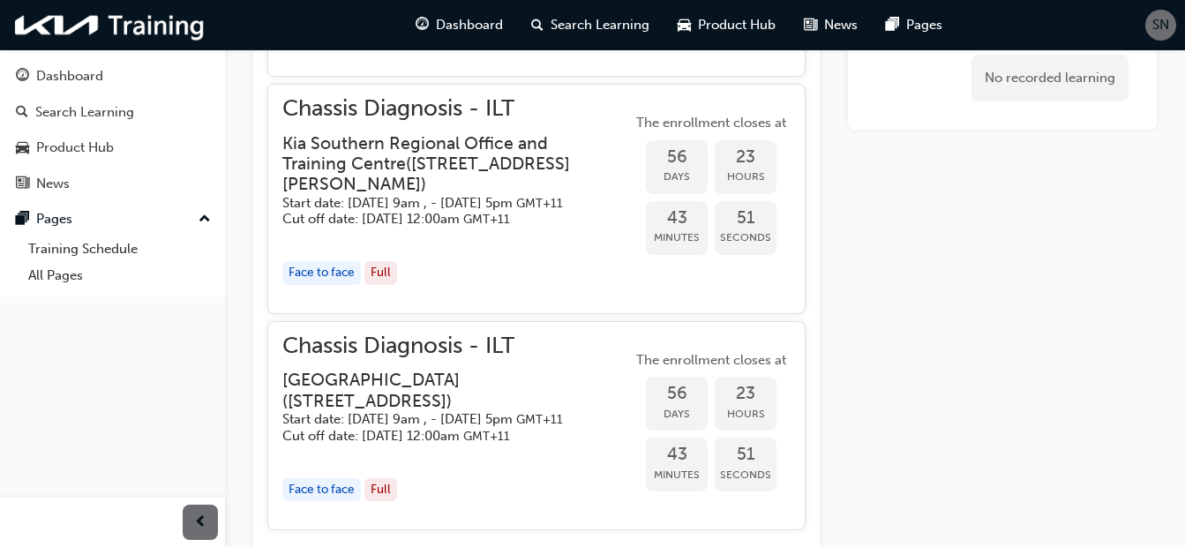
click at [345, 285] on div "Face to face" at bounding box center [321, 273] width 79 height 24
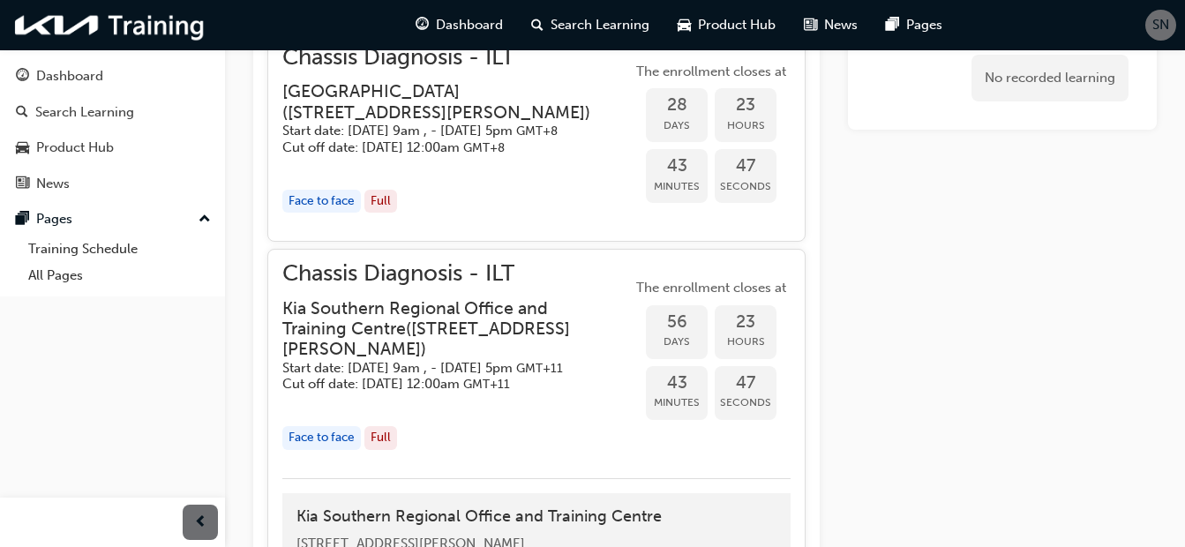
scroll to position [1176, 0]
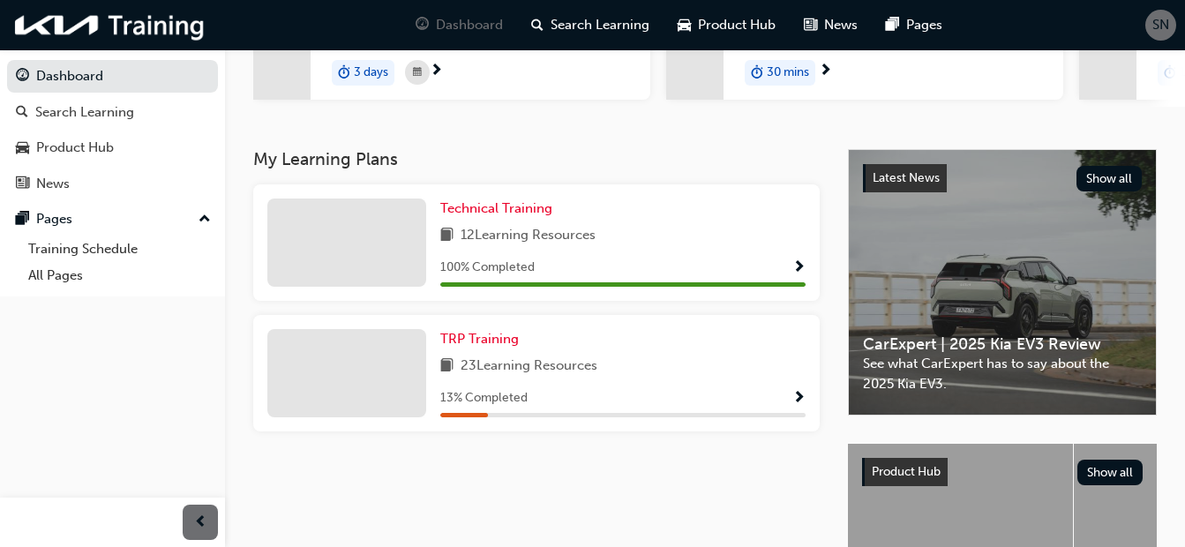
scroll to position [88, 0]
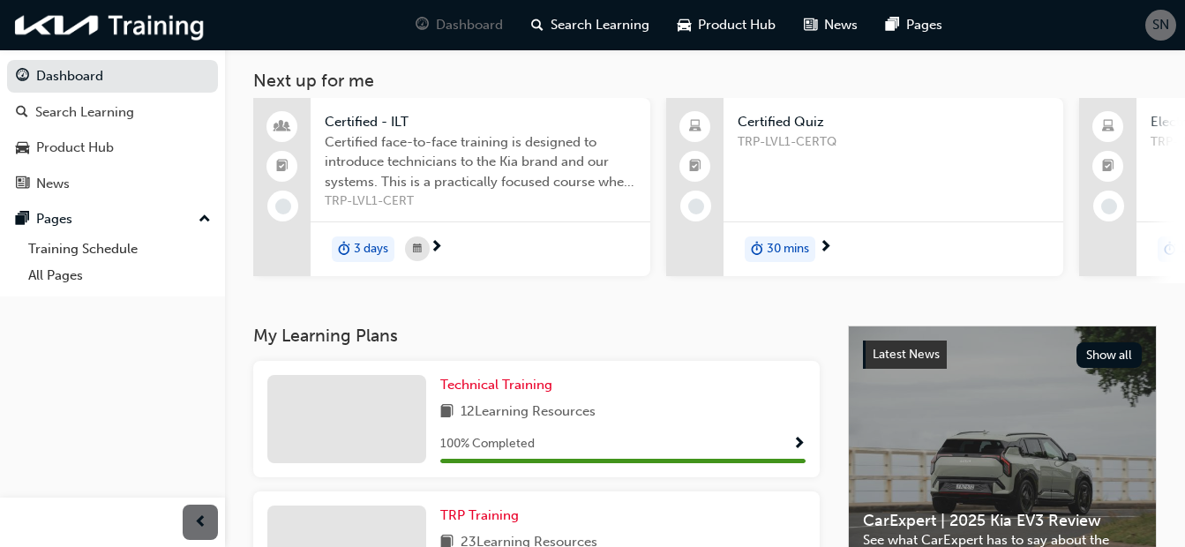
click at [571, 279] on div "Certified - ILT Certified face-to-face training is designed to introduce techni…" at bounding box center [451, 190] width 397 height 185
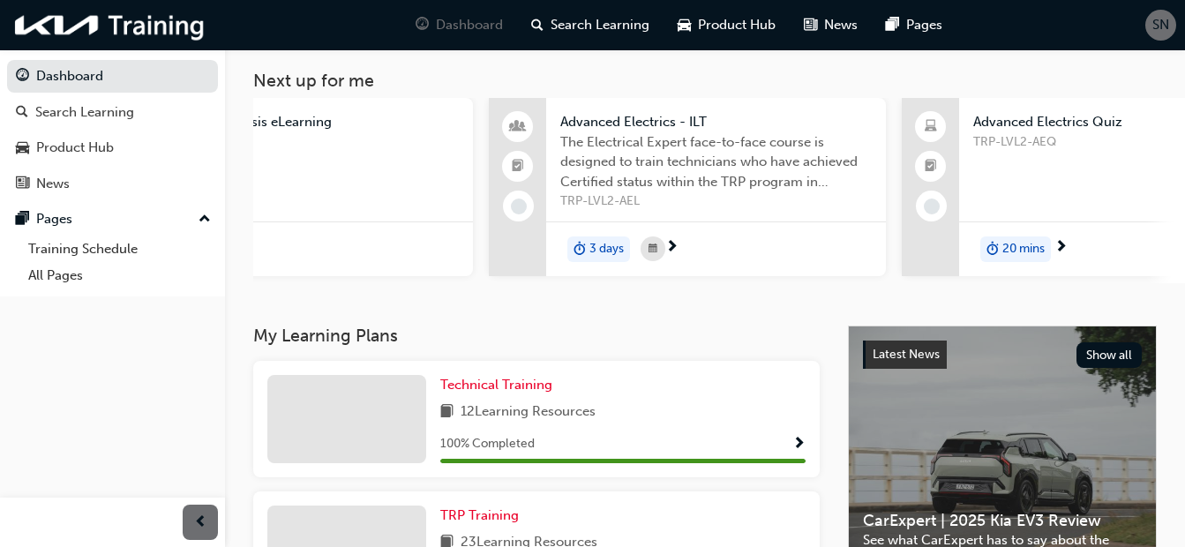
scroll to position [0, 1544]
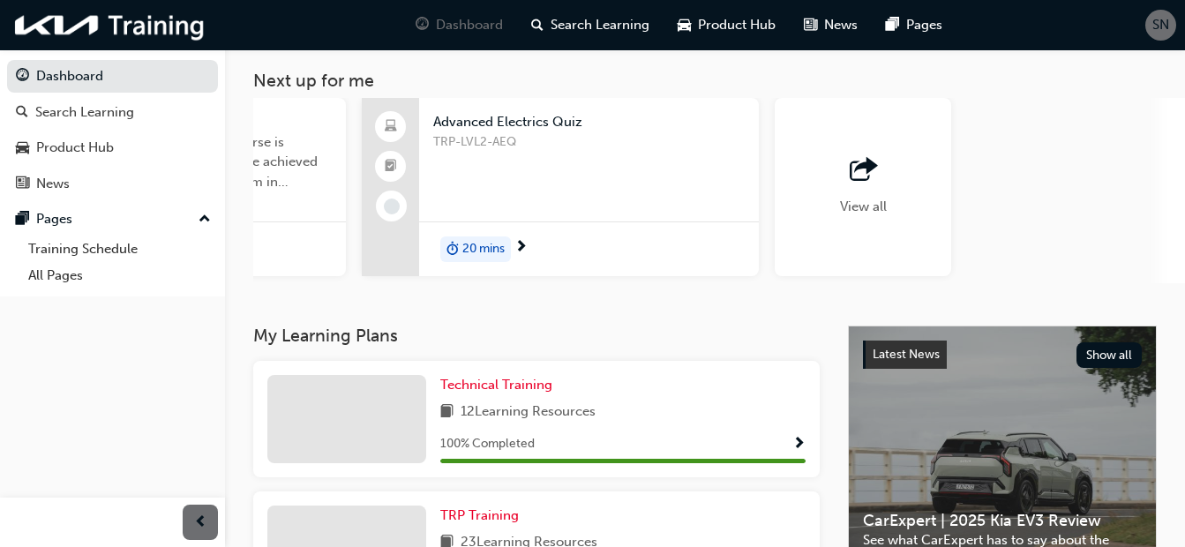
click at [858, 208] on span "View all" at bounding box center [863, 207] width 47 height 16
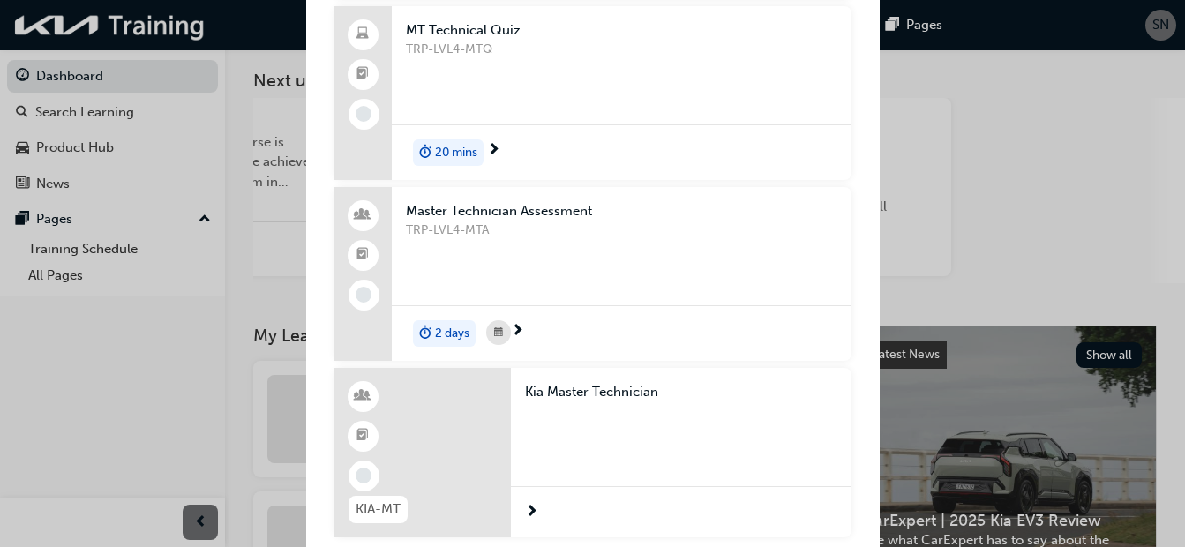
scroll to position [3174, 0]
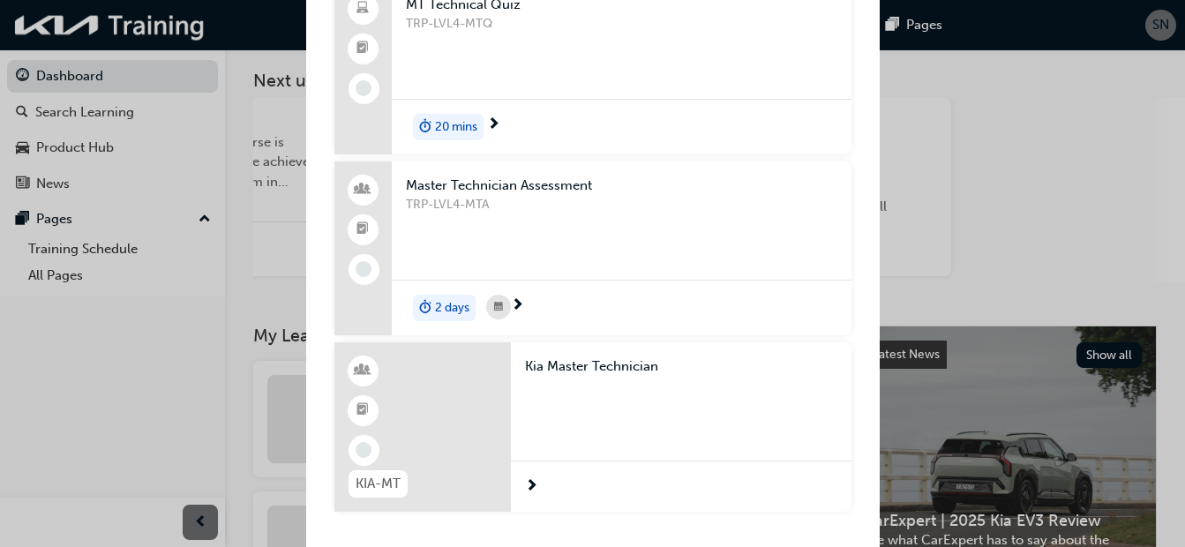
click at [468, 428] on div "Next up for me" at bounding box center [423, 426] width 177 height 169
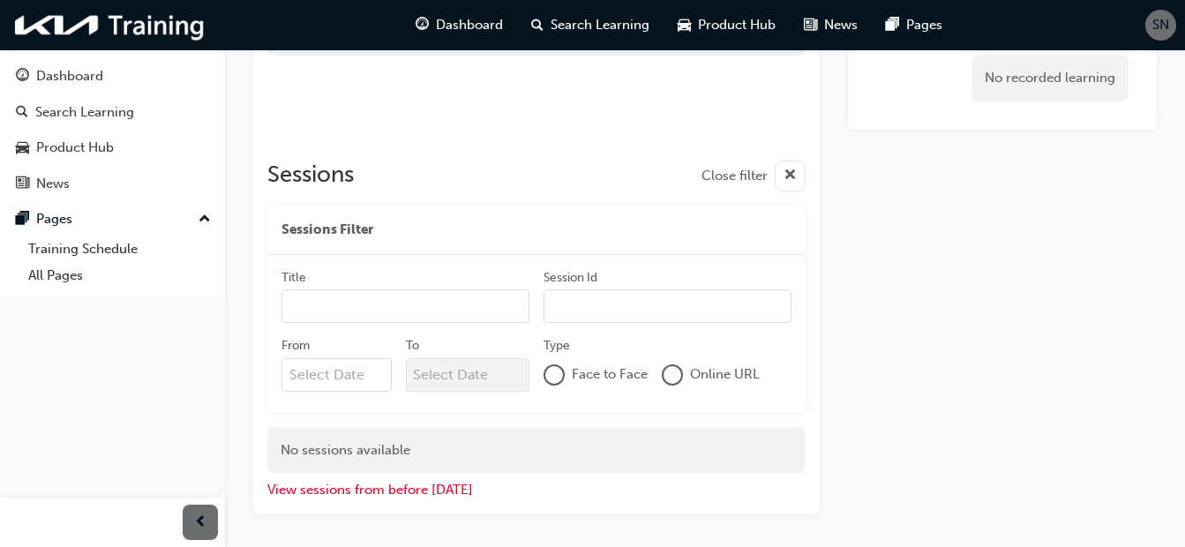
scroll to position [441, 0]
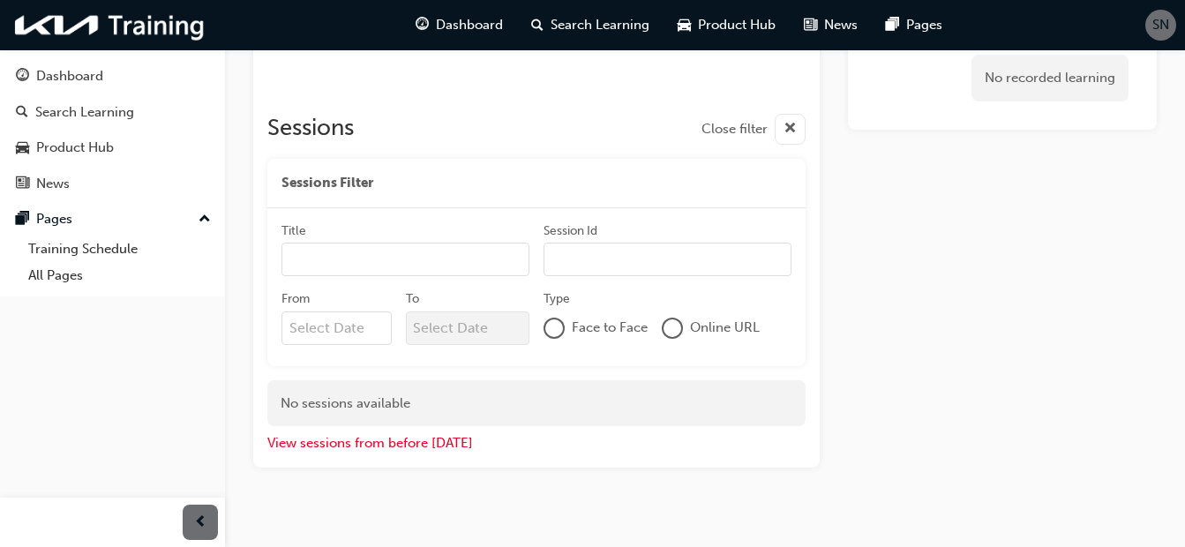
click at [553, 332] on div at bounding box center [554, 328] width 18 height 18
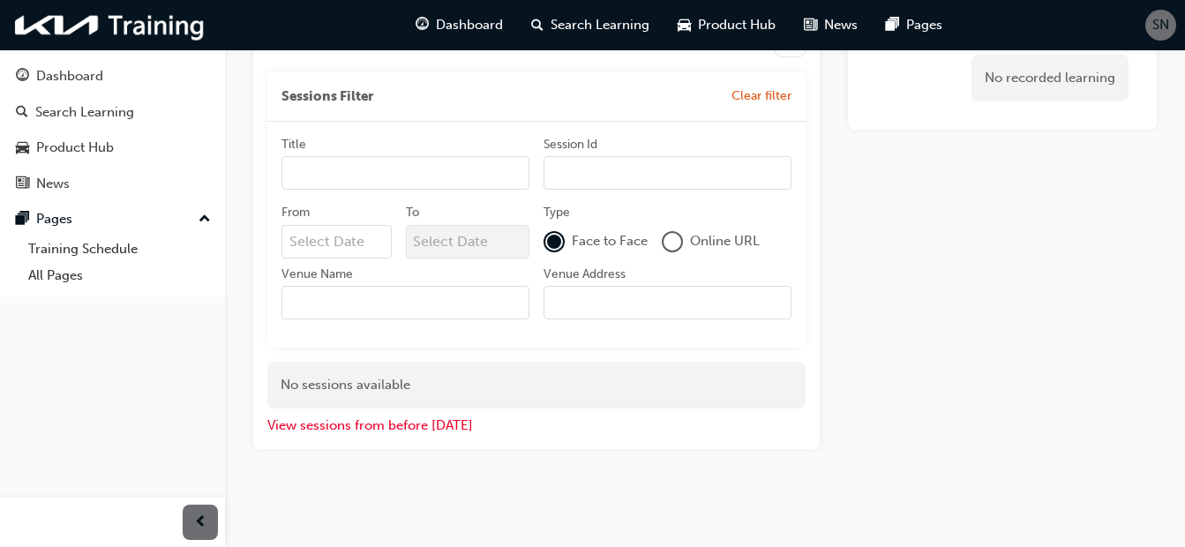
scroll to position [531, 0]
click at [439, 425] on button "View sessions from before today" at bounding box center [370, 423] width 206 height 20
click at [421, 422] on button "View sessions from today and in the future" at bounding box center [400, 423] width 267 height 20
click at [419, 419] on button "View sessions from before today" at bounding box center [370, 423] width 206 height 20
click at [377, 422] on button "View sessions from today and in the future" at bounding box center [400, 423] width 267 height 20
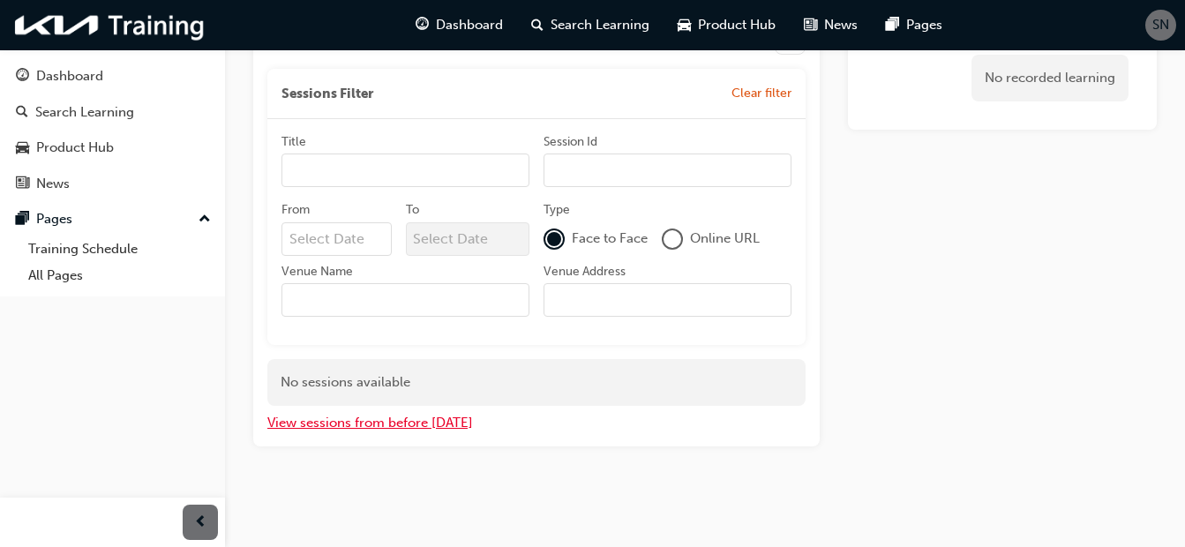
click at [375, 416] on button "View sessions from before today" at bounding box center [370, 423] width 206 height 20
click at [668, 235] on div at bounding box center [673, 239] width 18 height 18
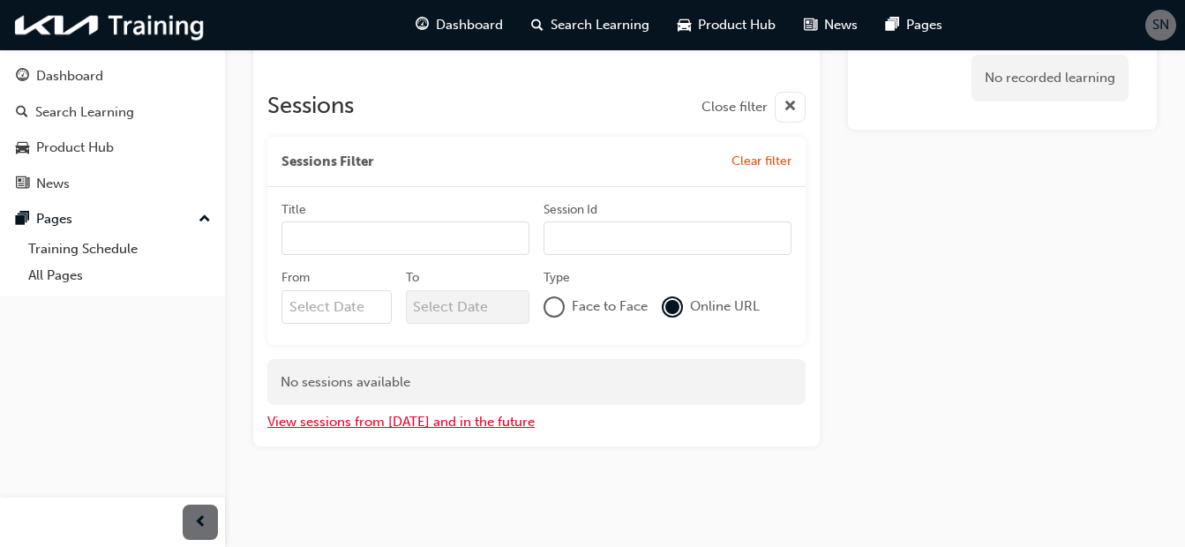
click at [418, 417] on button "View sessions from today and in the future" at bounding box center [400, 422] width 267 height 20
click at [563, 297] on div at bounding box center [554, 307] width 21 height 21
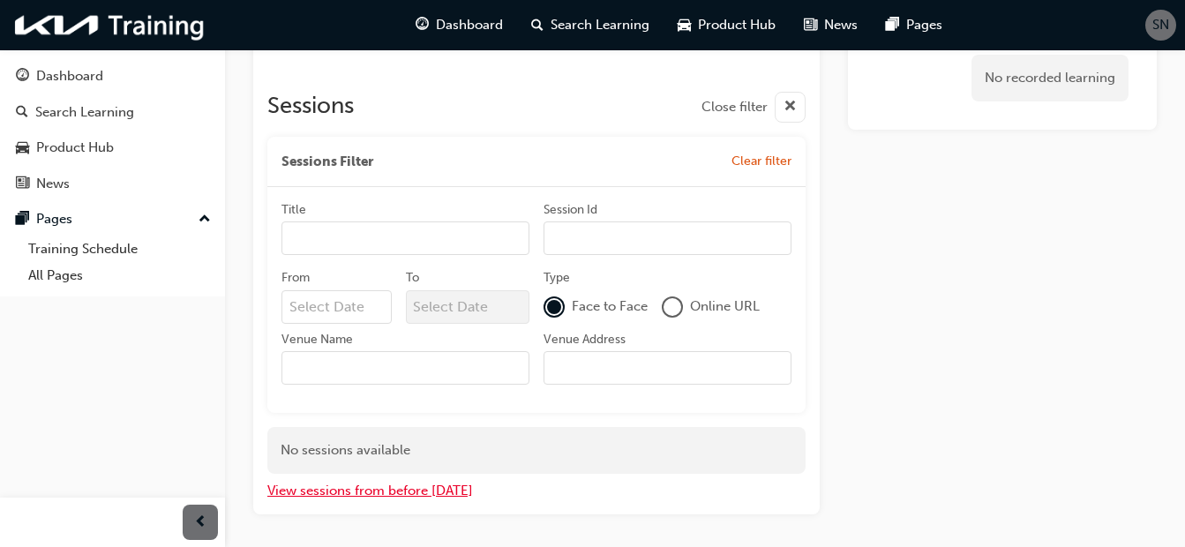
click at [414, 490] on button "View sessions from before today" at bounding box center [370, 491] width 206 height 20
click at [393, 492] on button "View sessions from today and in the future" at bounding box center [400, 491] width 267 height 20
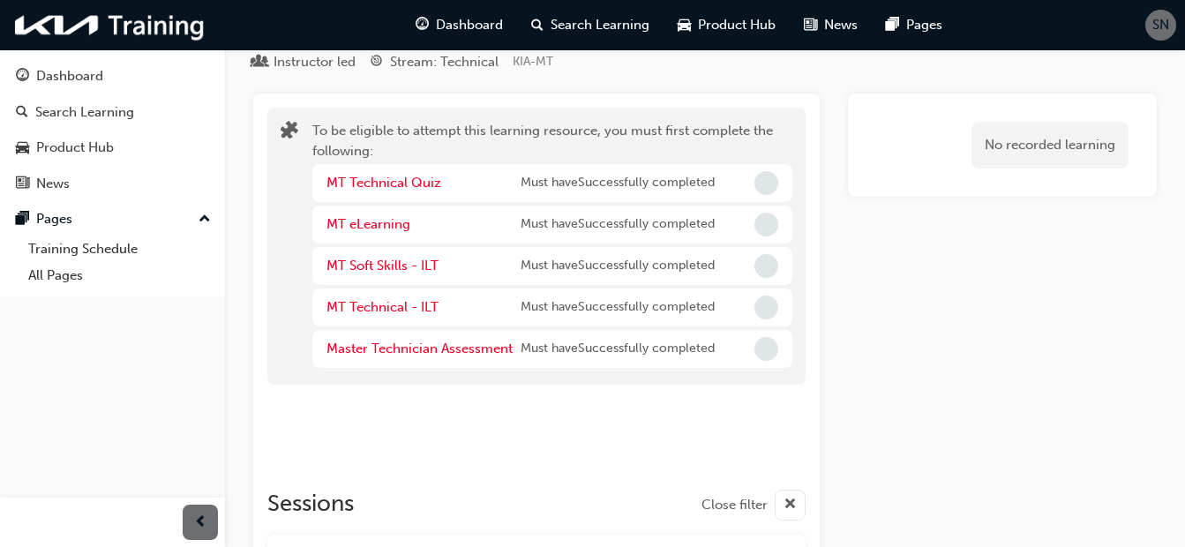
scroll to position [0, 0]
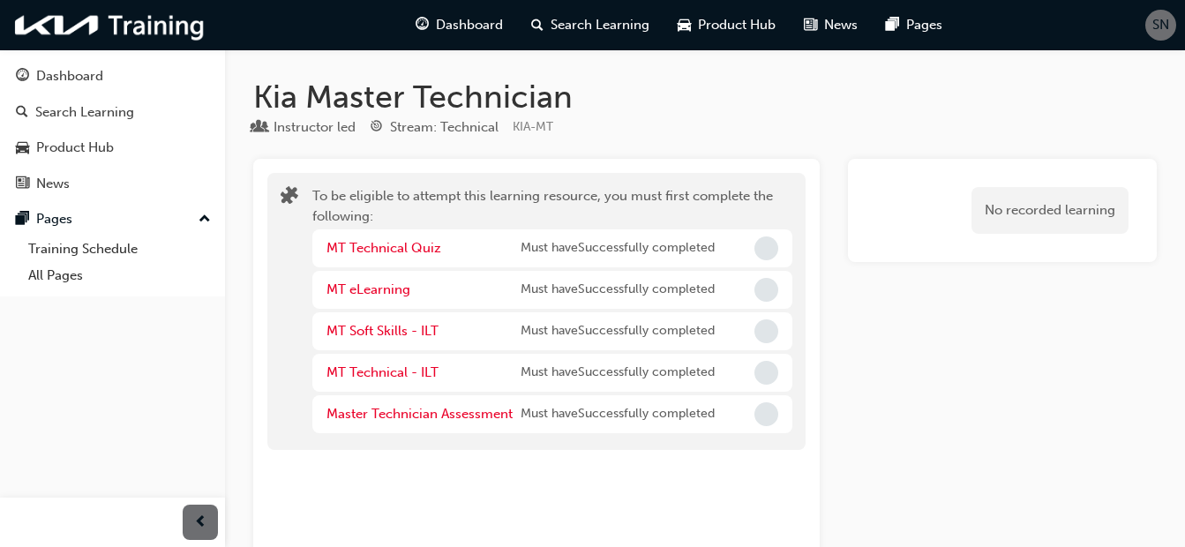
click at [765, 423] on span "Incomplete" at bounding box center [767, 414] width 24 height 24
click at [761, 372] on span "Incomplete" at bounding box center [767, 373] width 24 height 24
click at [769, 333] on span "Incomplete" at bounding box center [767, 331] width 24 height 24
